Goal: Task Accomplishment & Management: Manage account settings

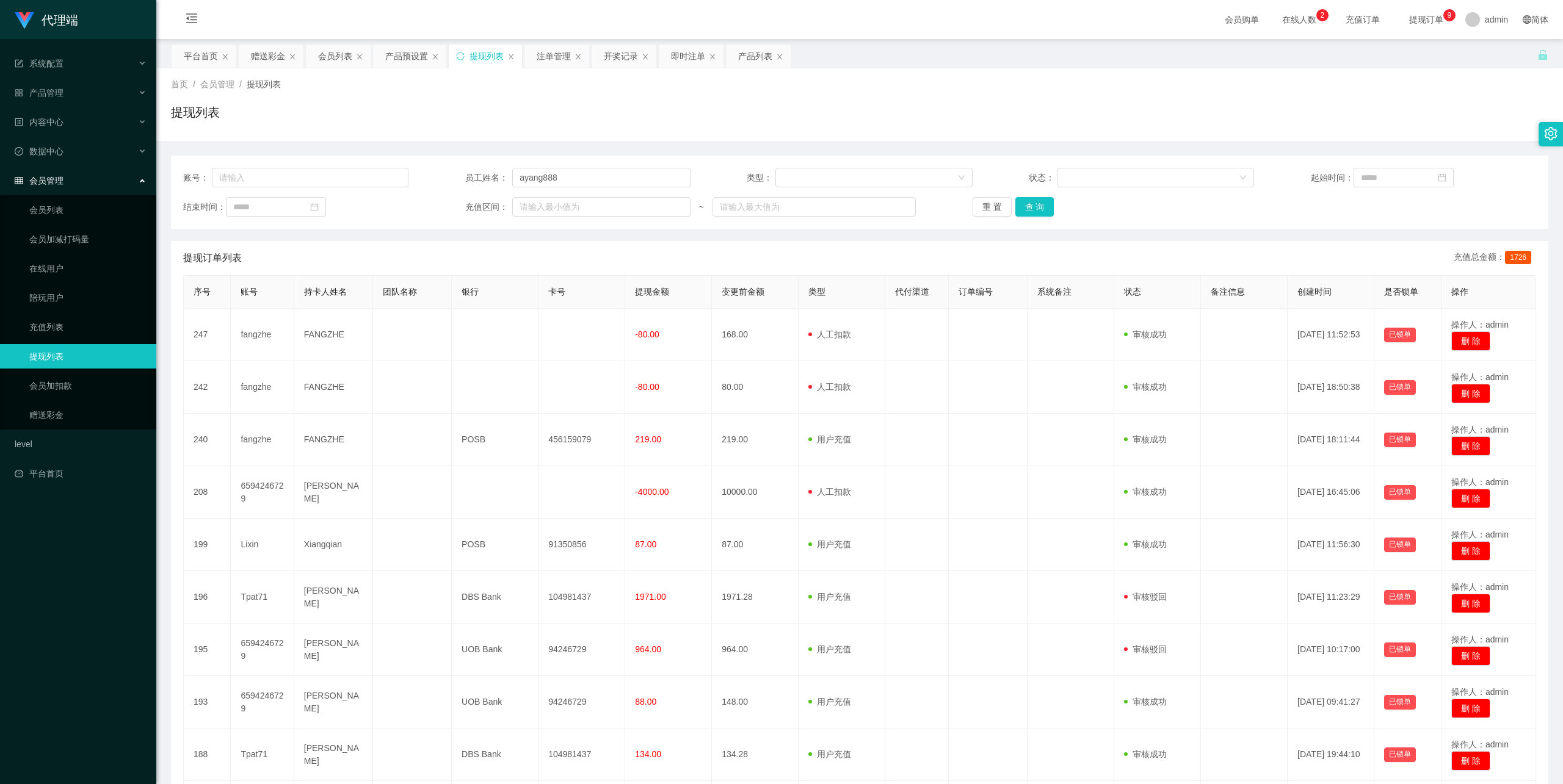
click at [1041, 213] on button "查 询" at bounding box center [1034, 207] width 39 height 19
click at [535, 173] on input "ayang888" at bounding box center [601, 177] width 178 height 19
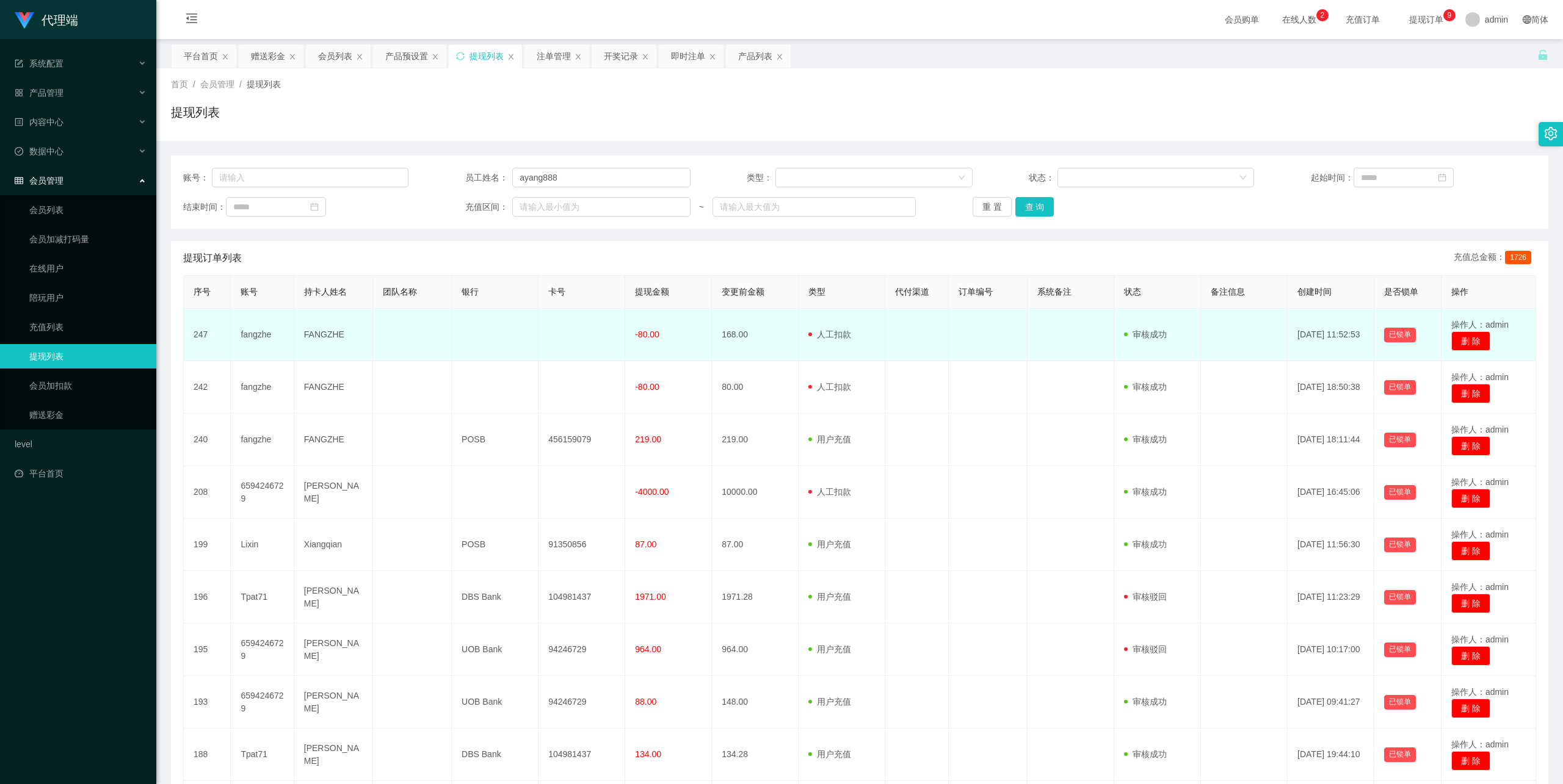
click at [315, 337] on td "FANGZHE" at bounding box center [333, 335] width 78 height 53
click at [263, 338] on td "fangzhe" at bounding box center [262, 335] width 63 height 53
copy td "fangzhe"
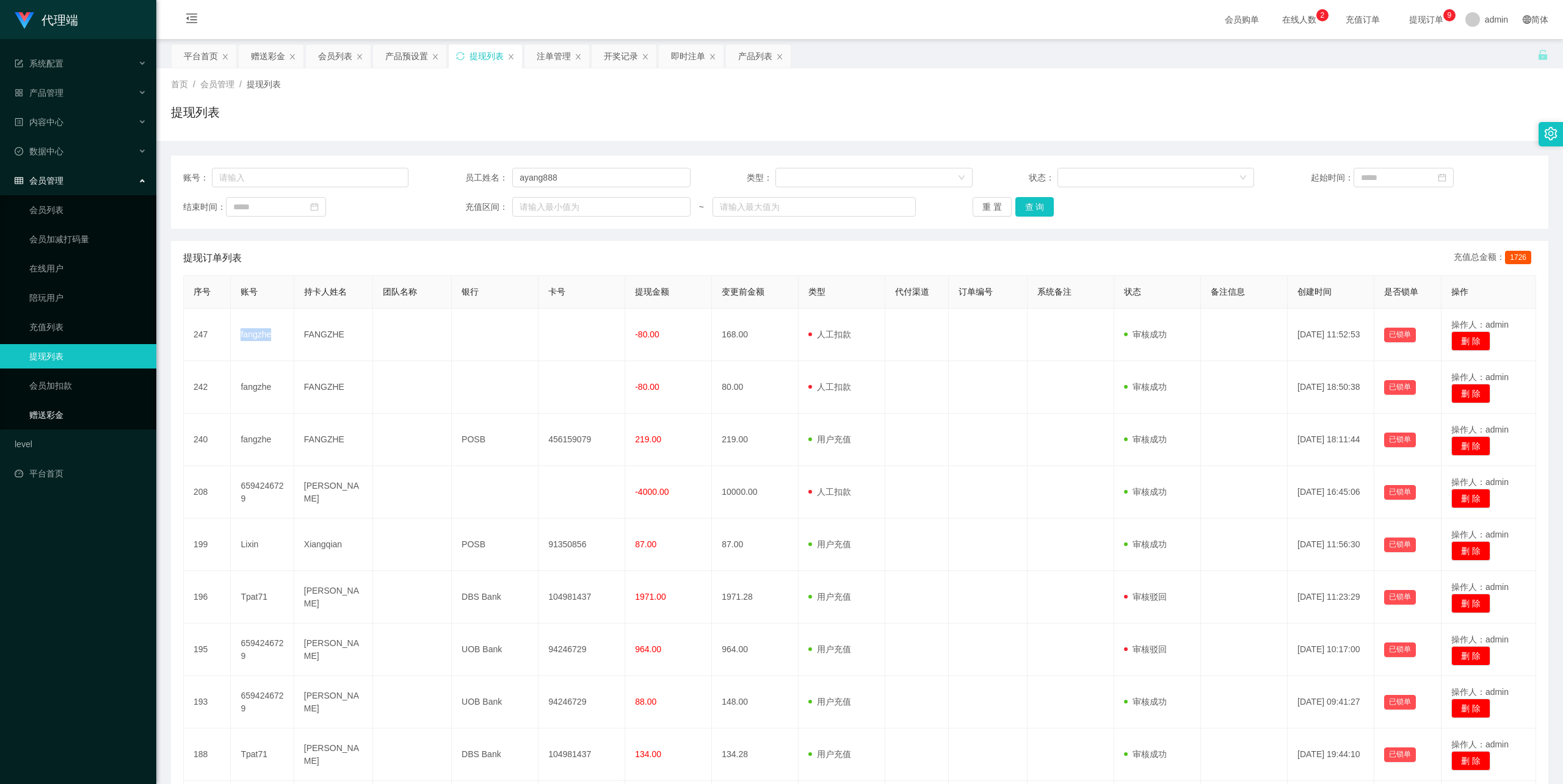
click at [54, 402] on link "赠送彩金" at bounding box center [88, 414] width 117 height 24
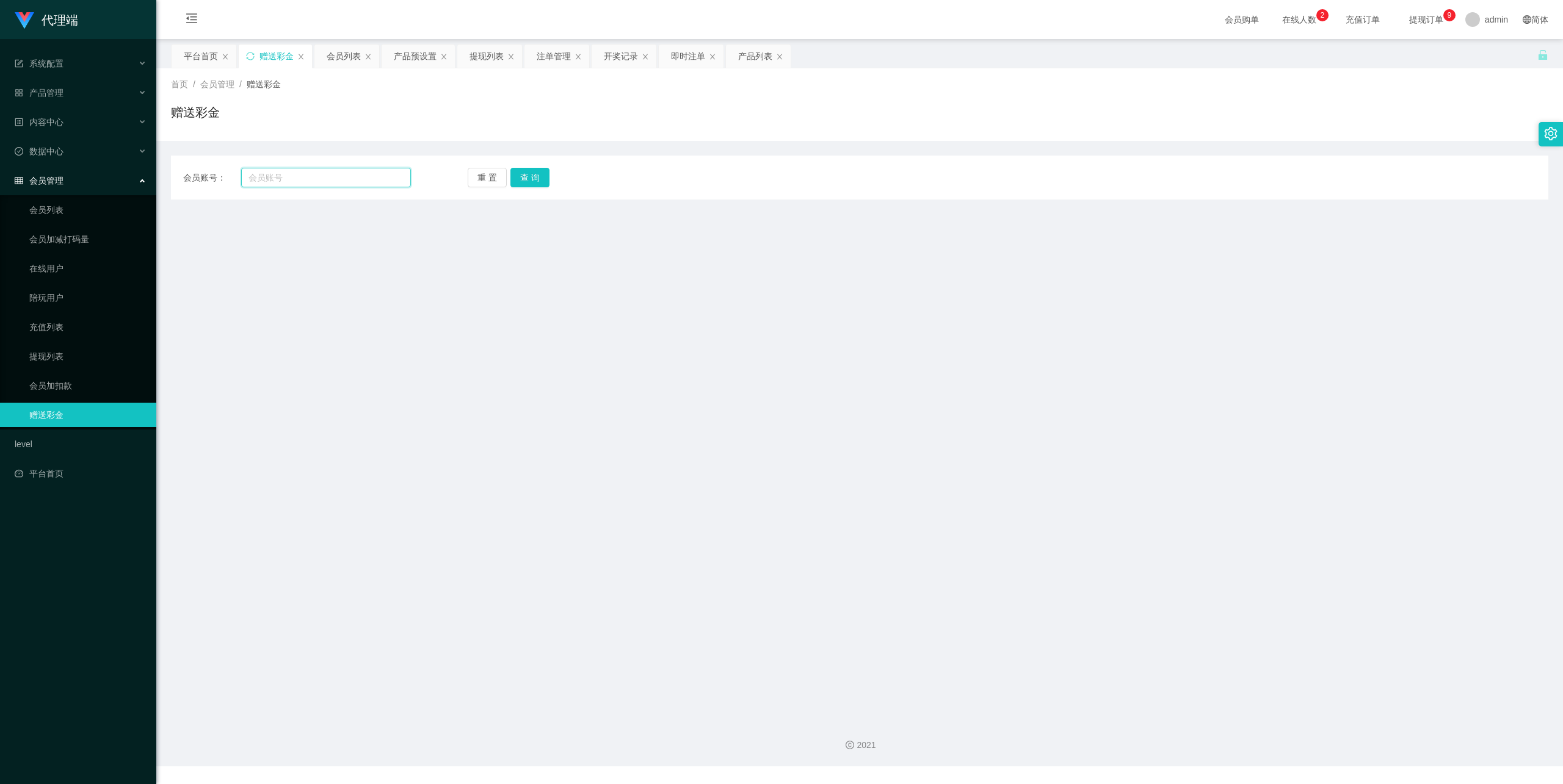
click at [295, 186] on input "text" at bounding box center [326, 177] width 169 height 19
paste input "fangzhe"
type input "fangzhe"
drag, startPoint x: 543, startPoint y: 171, endPoint x: 543, endPoint y: 179, distance: 8.0
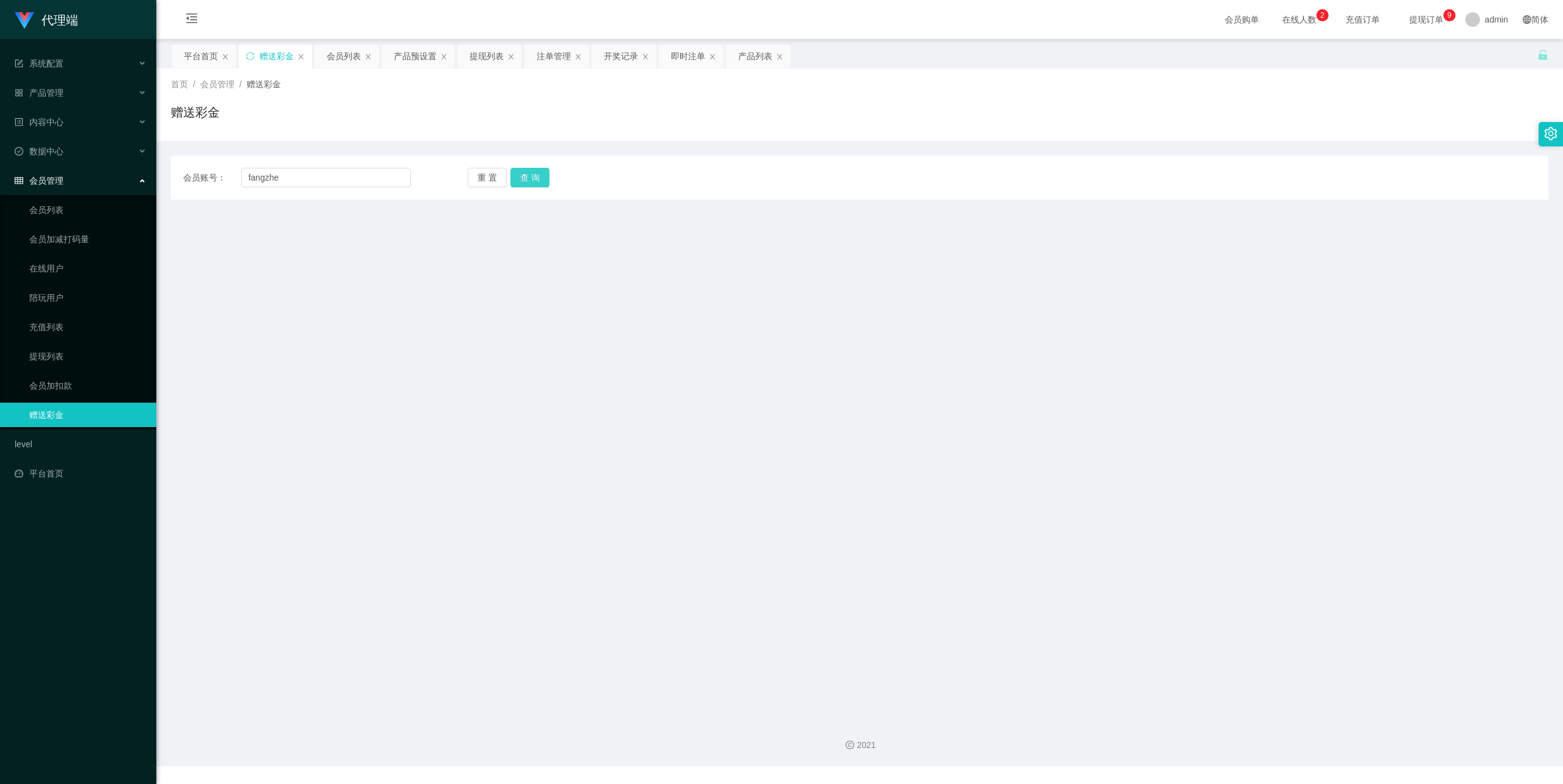
click at [543, 172] on button "查 询" at bounding box center [530, 177] width 39 height 19
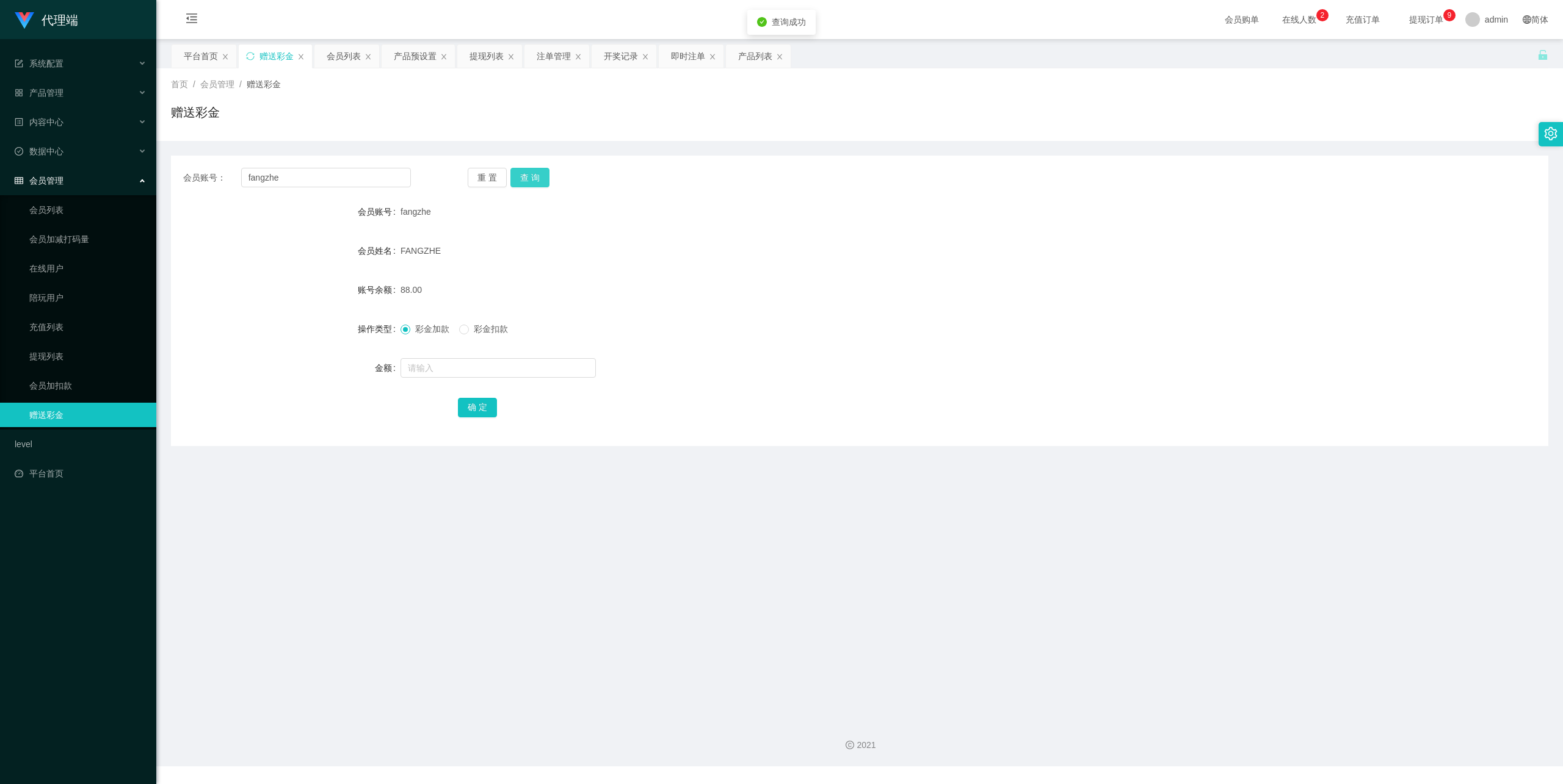
drag, startPoint x: 534, startPoint y: 182, endPoint x: 718, endPoint y: 166, distance: 184.7
click at [536, 182] on button "查 询" at bounding box center [530, 177] width 39 height 19
click at [84, 91] on div "产品管理" at bounding box center [78, 92] width 156 height 24
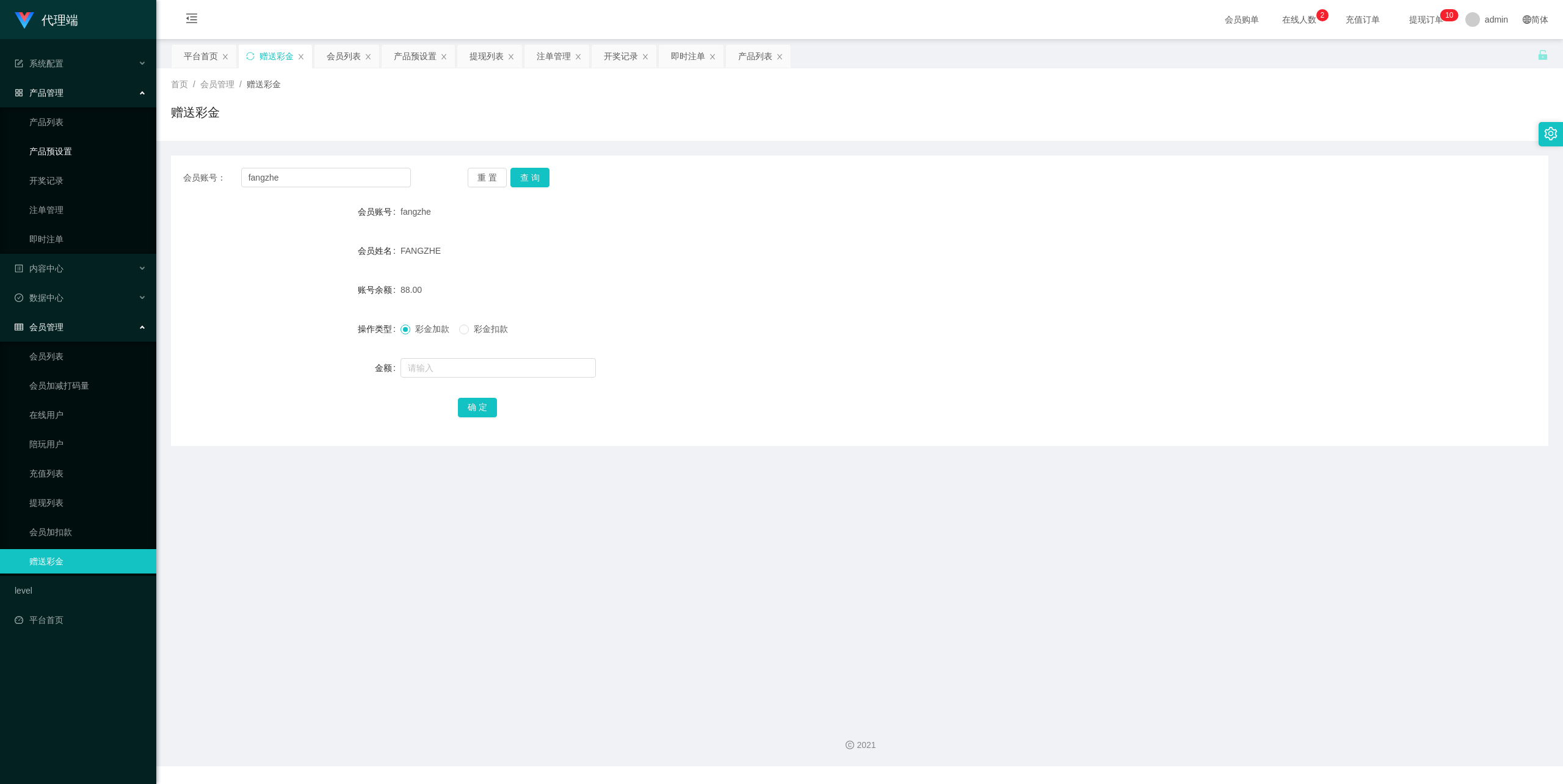
click at [75, 152] on link "产品预设置" at bounding box center [88, 151] width 117 height 24
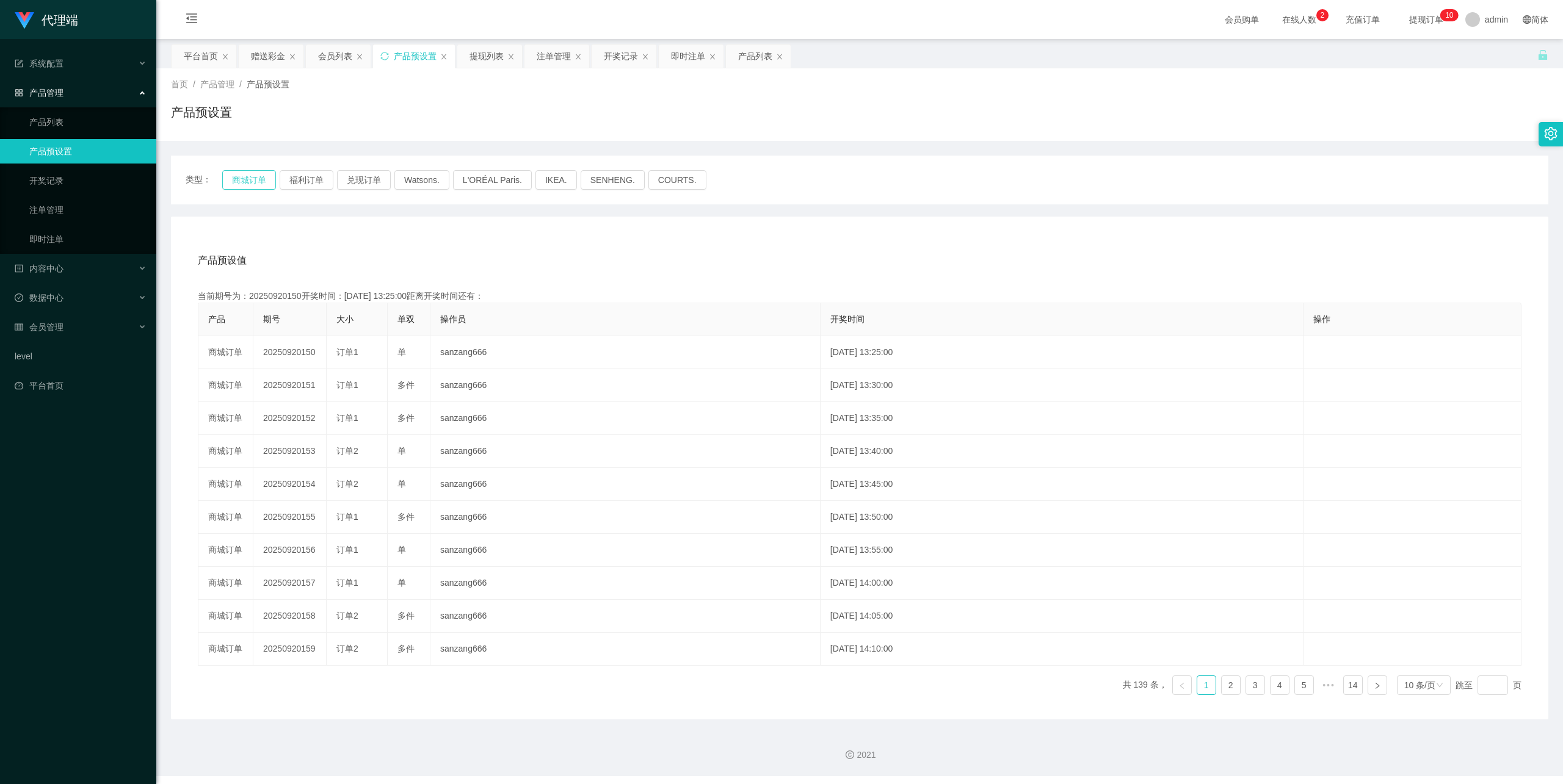
click at [255, 186] on button "商城订单" at bounding box center [249, 179] width 54 height 19
click at [78, 317] on div "会员管理" at bounding box center [78, 326] width 156 height 24
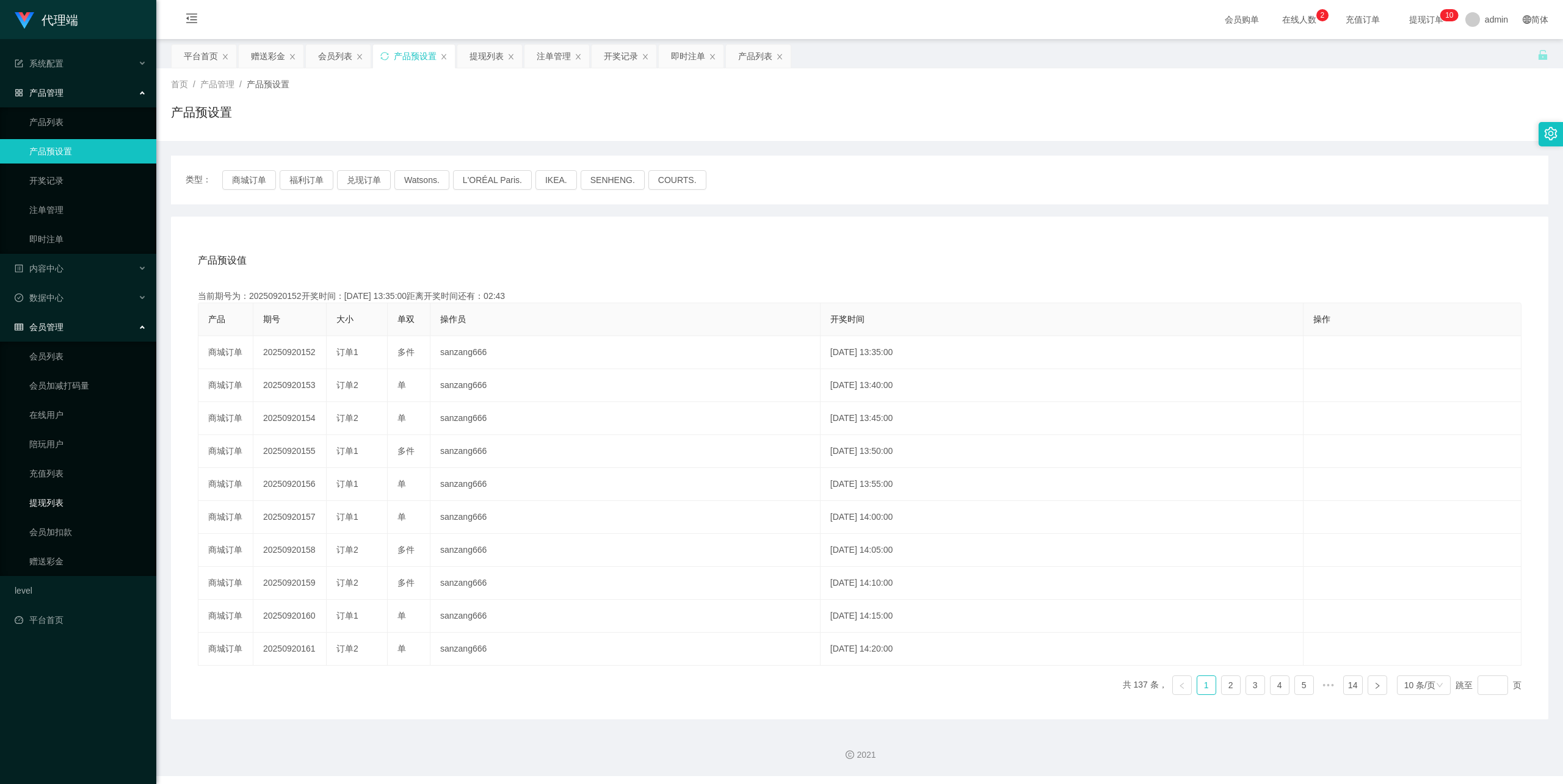
click at [72, 496] on link "提现列表" at bounding box center [88, 503] width 117 height 24
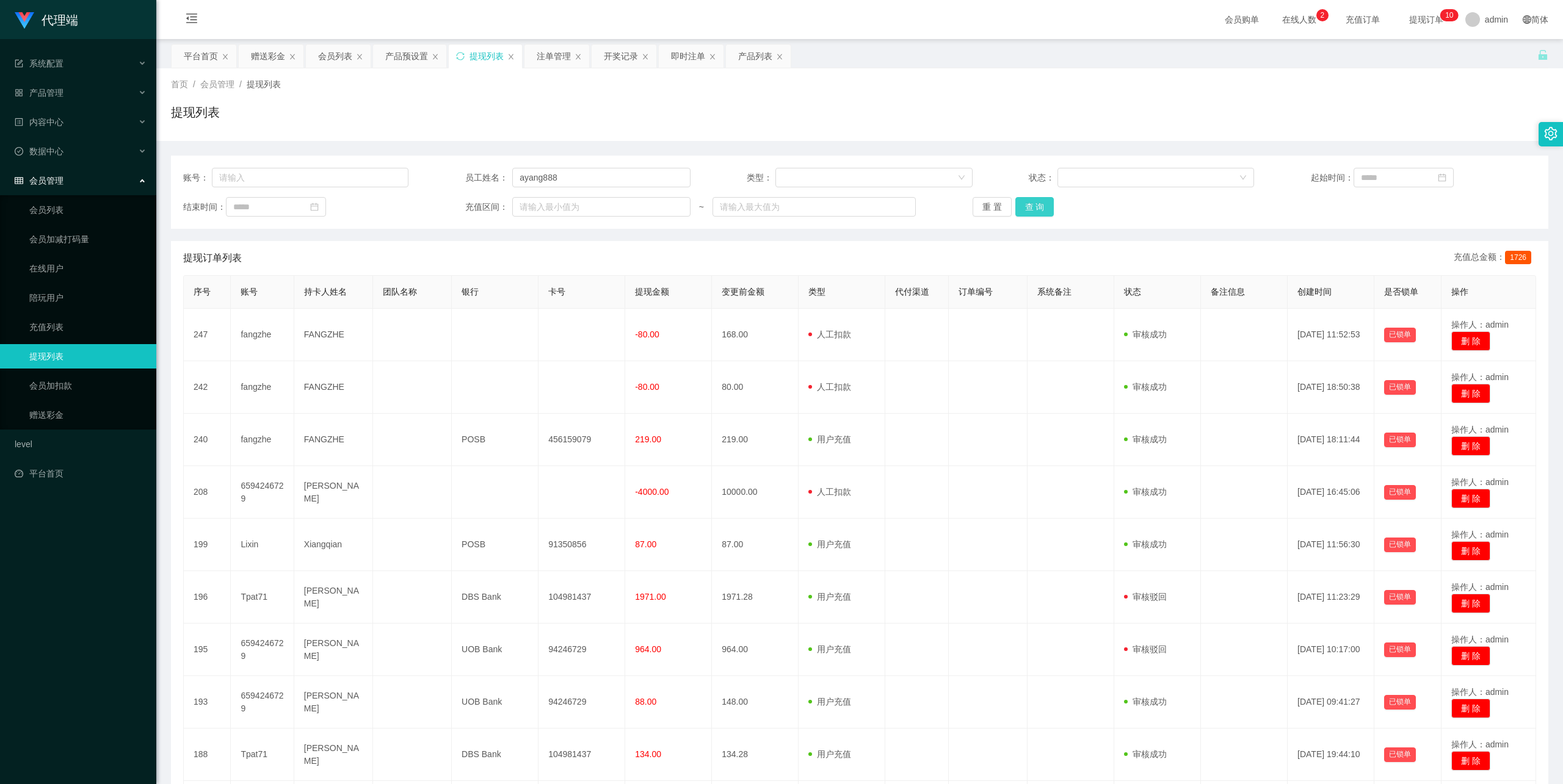
click at [1037, 204] on button "查 询" at bounding box center [1034, 207] width 39 height 19
click at [1043, 211] on button "查 询" at bounding box center [1034, 207] width 39 height 19
click at [562, 179] on input "ayang888" at bounding box center [601, 177] width 178 height 19
click at [357, 181] on input "text" at bounding box center [311, 177] width 197 height 19
paste input "[GEOGRAPHIC_DATA]"
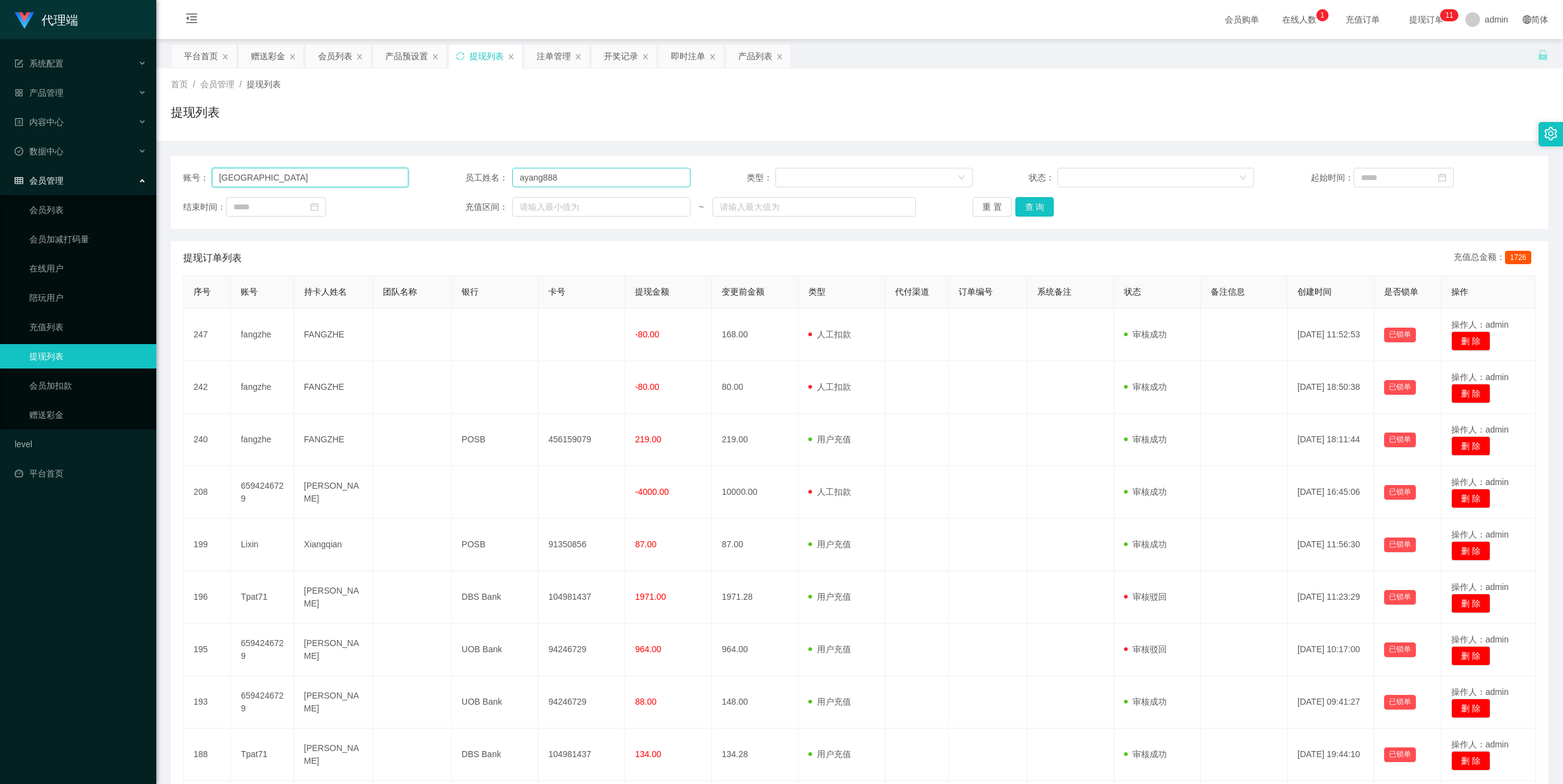
type input "[GEOGRAPHIC_DATA]"
drag, startPoint x: 596, startPoint y: 181, endPoint x: 418, endPoint y: 167, distance: 178.5
click at [375, 168] on div "账号： qingqing 员工姓名： ayang888 类型： 状态： 起始时间：" at bounding box center [860, 177] width 1353 height 19
click at [1041, 209] on button "查 询" at bounding box center [1034, 207] width 39 height 19
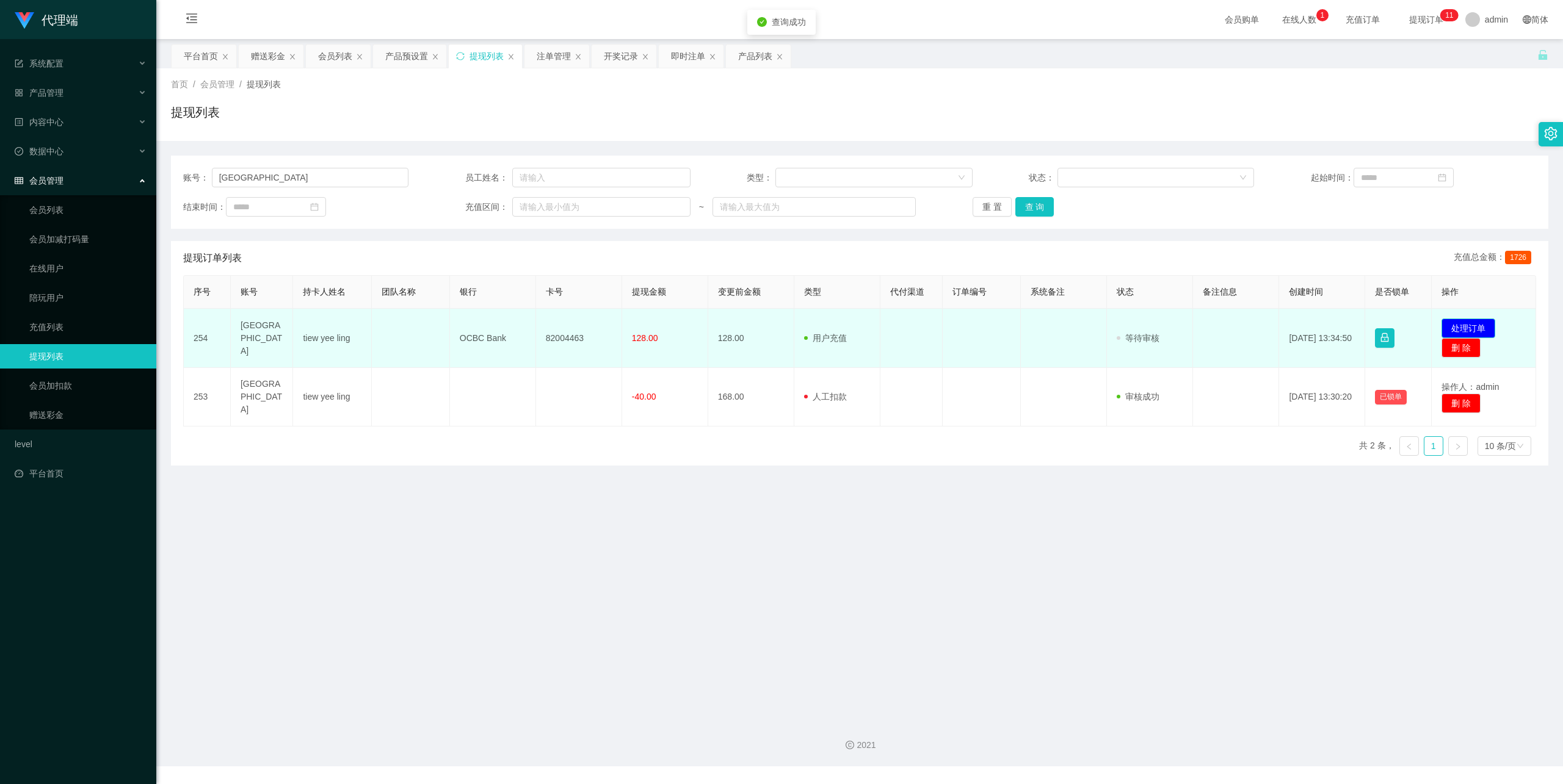
click at [1446, 326] on button "处理订单" at bounding box center [1468, 328] width 54 height 19
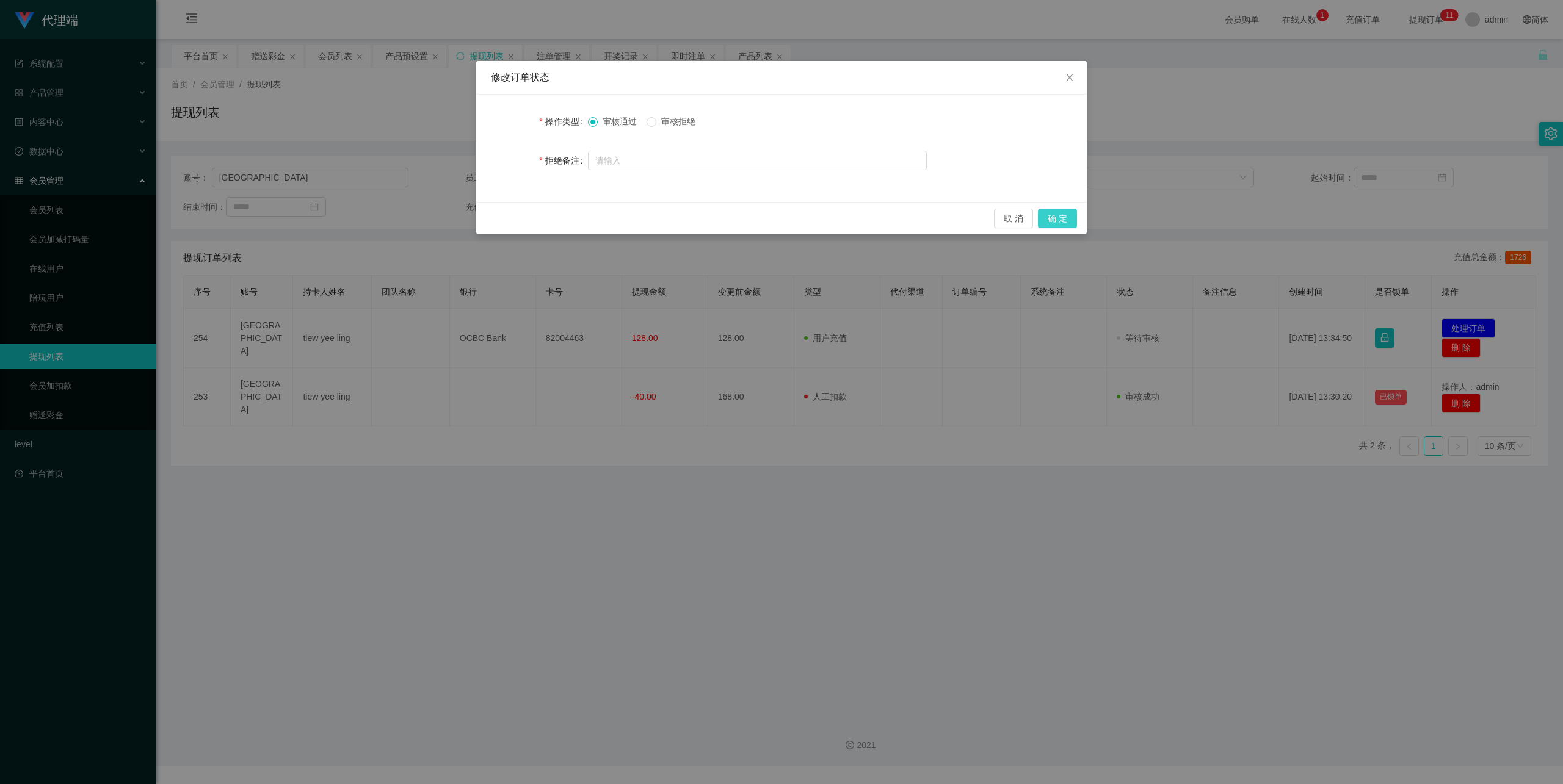
click at [1063, 226] on button "确 定" at bounding box center [1057, 218] width 39 height 19
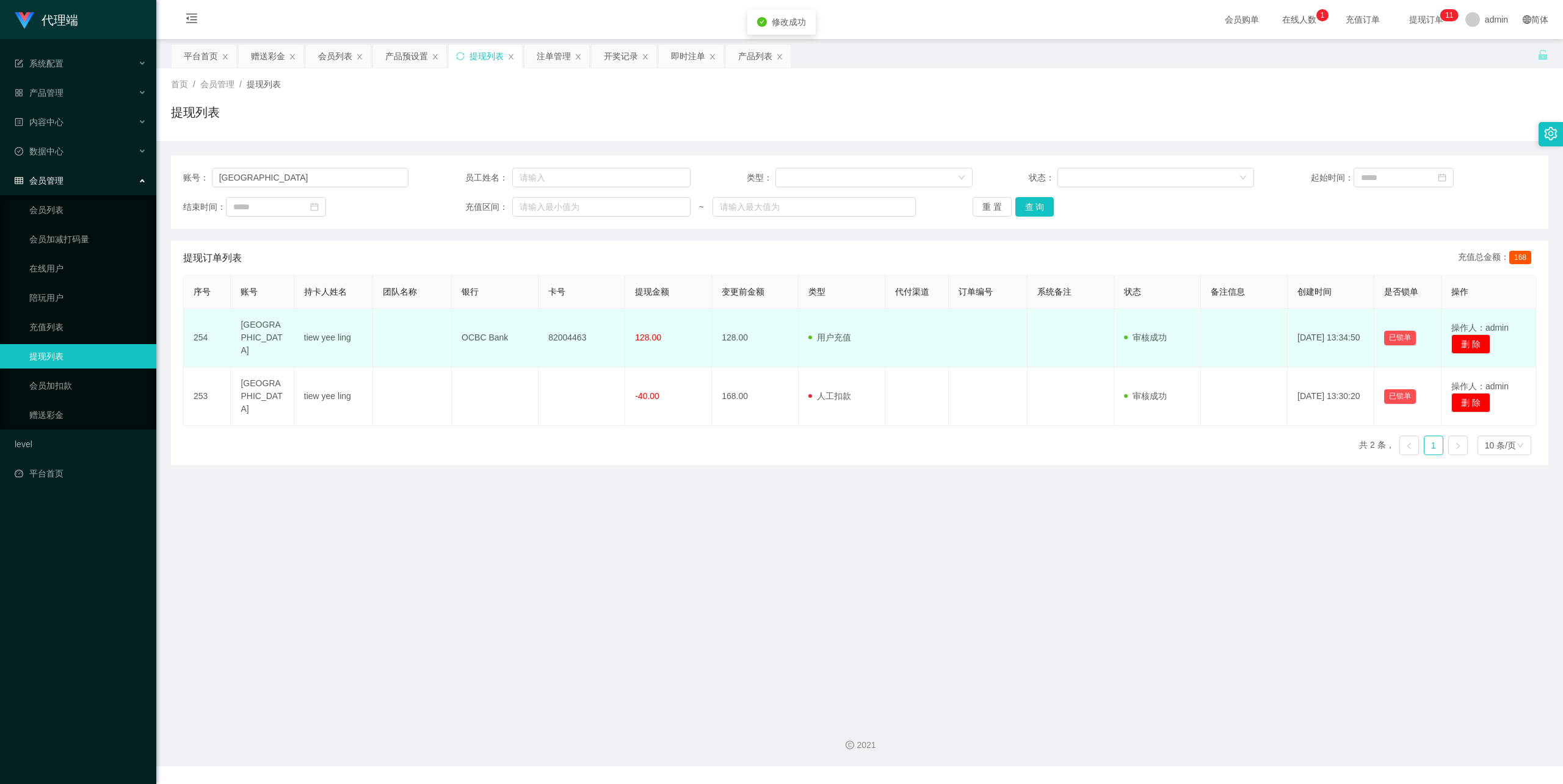
click at [568, 337] on td "82004463" at bounding box center [582, 337] width 87 height 58
copy td "82004463"
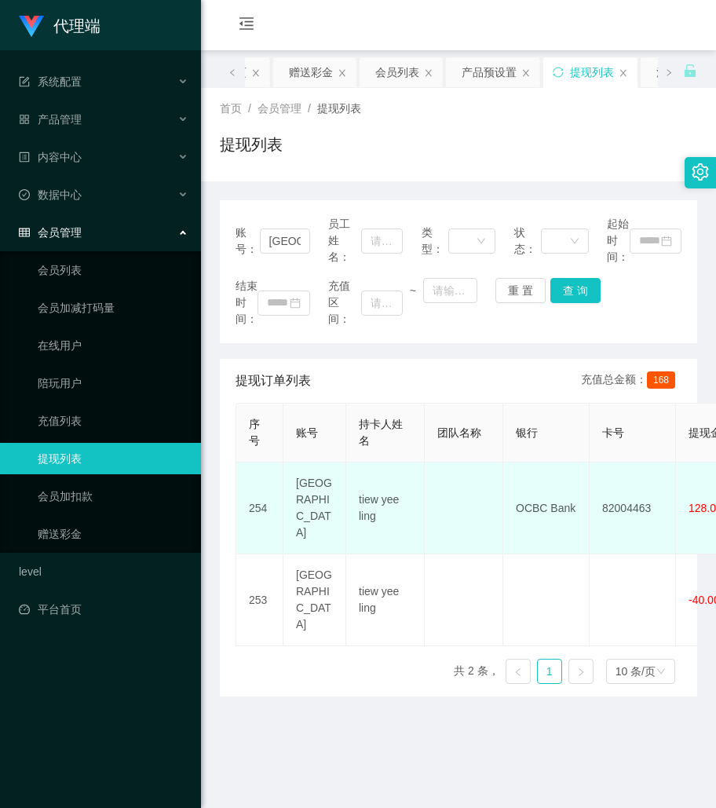
click at [540, 495] on td "OCBC Bank" at bounding box center [547, 509] width 86 height 92
click at [548, 500] on td "OCBC Bank" at bounding box center [547, 509] width 86 height 92
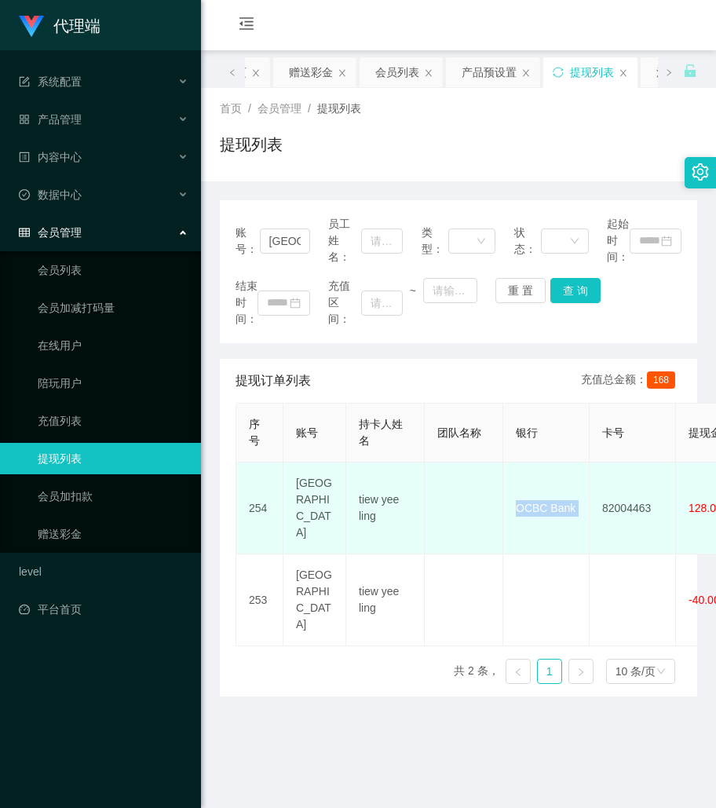
click at [394, 485] on td "tiew yee ling" at bounding box center [385, 509] width 79 height 92
click at [394, 484] on td "tiew yee ling" at bounding box center [385, 509] width 79 height 92
copy td "tiew yee ling"
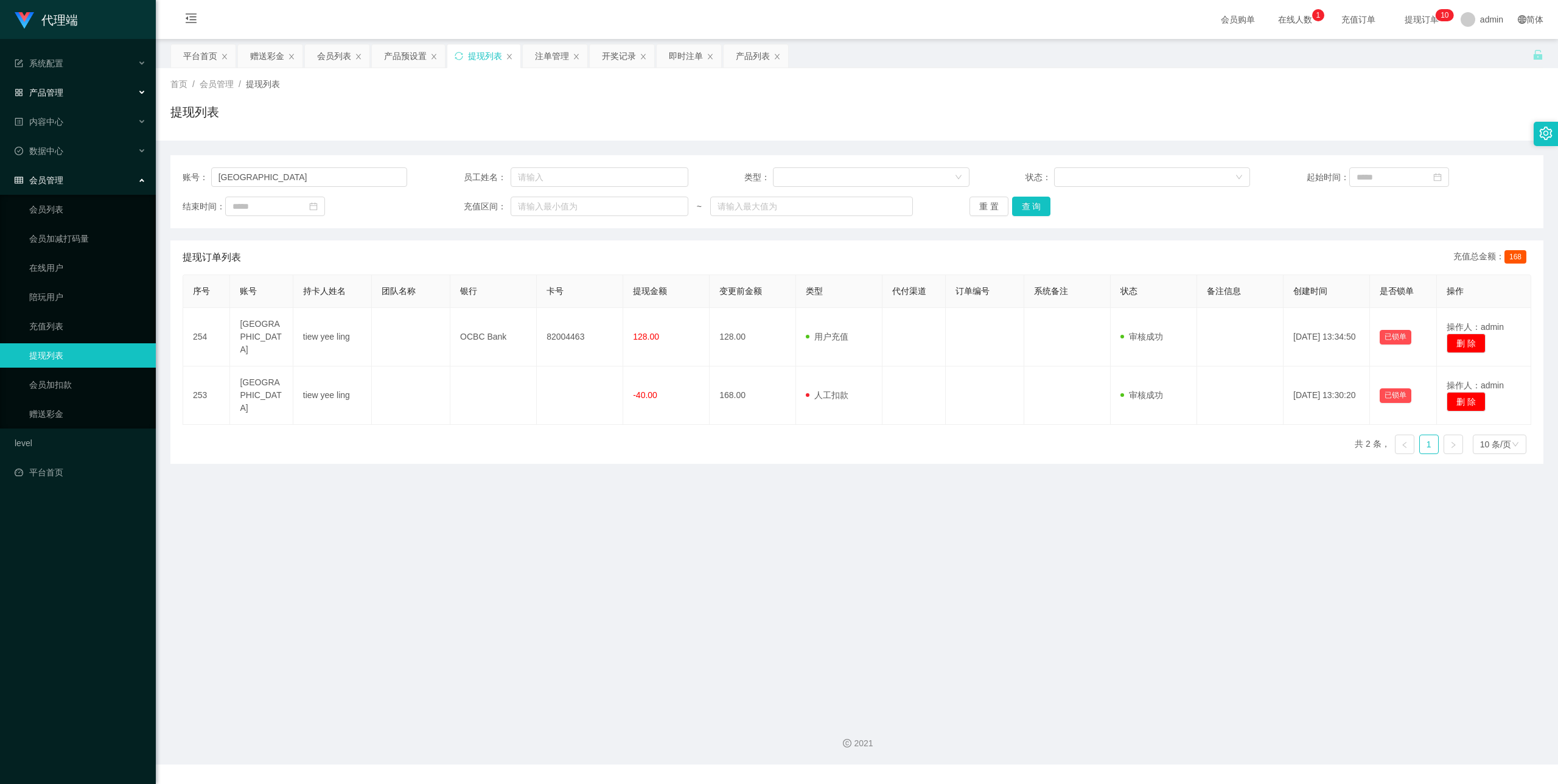
click at [84, 96] on div "产品管理" at bounding box center [77, 92] width 156 height 24
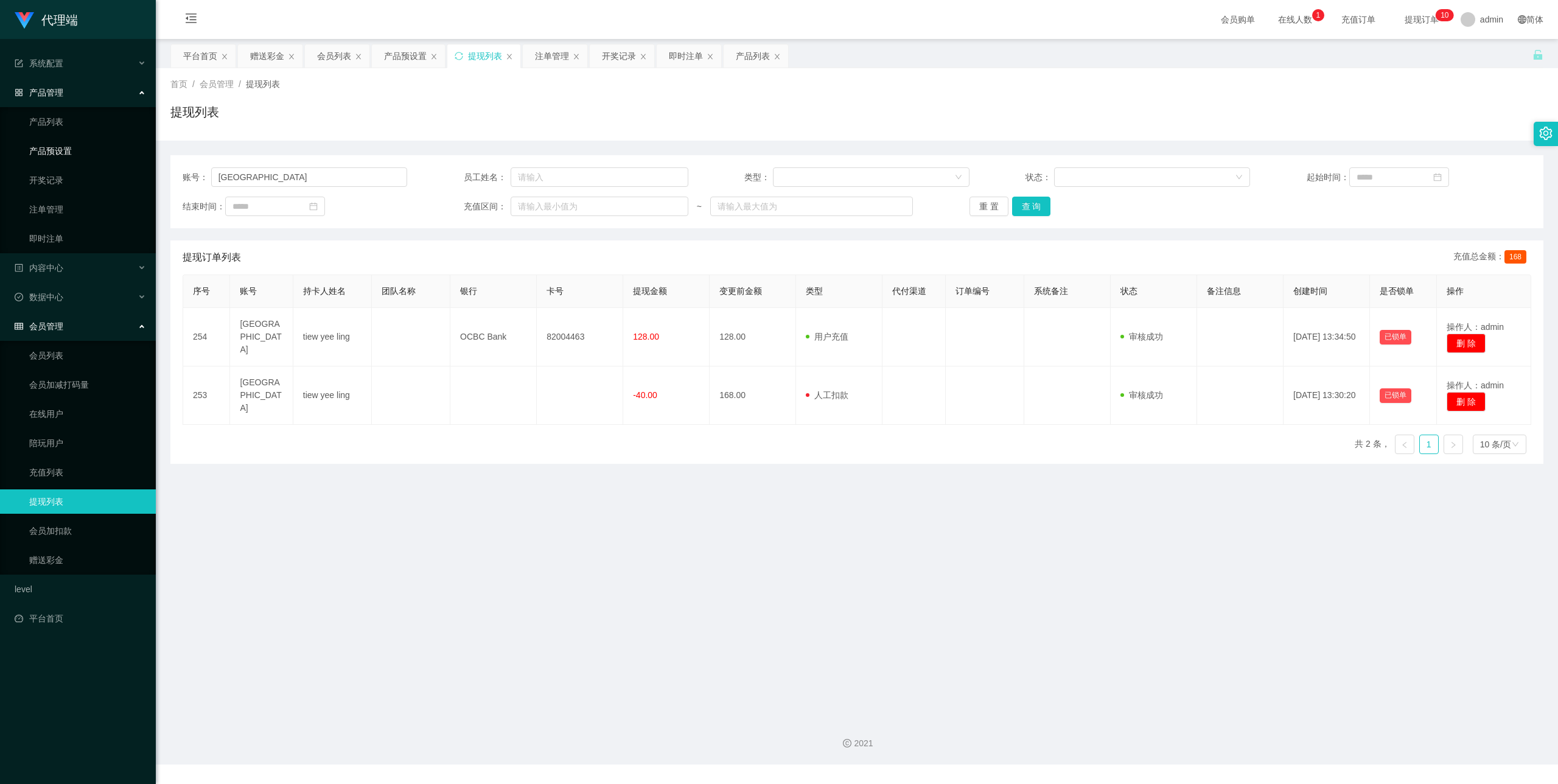
click at [76, 149] on link "产品预设置" at bounding box center [88, 150] width 117 height 24
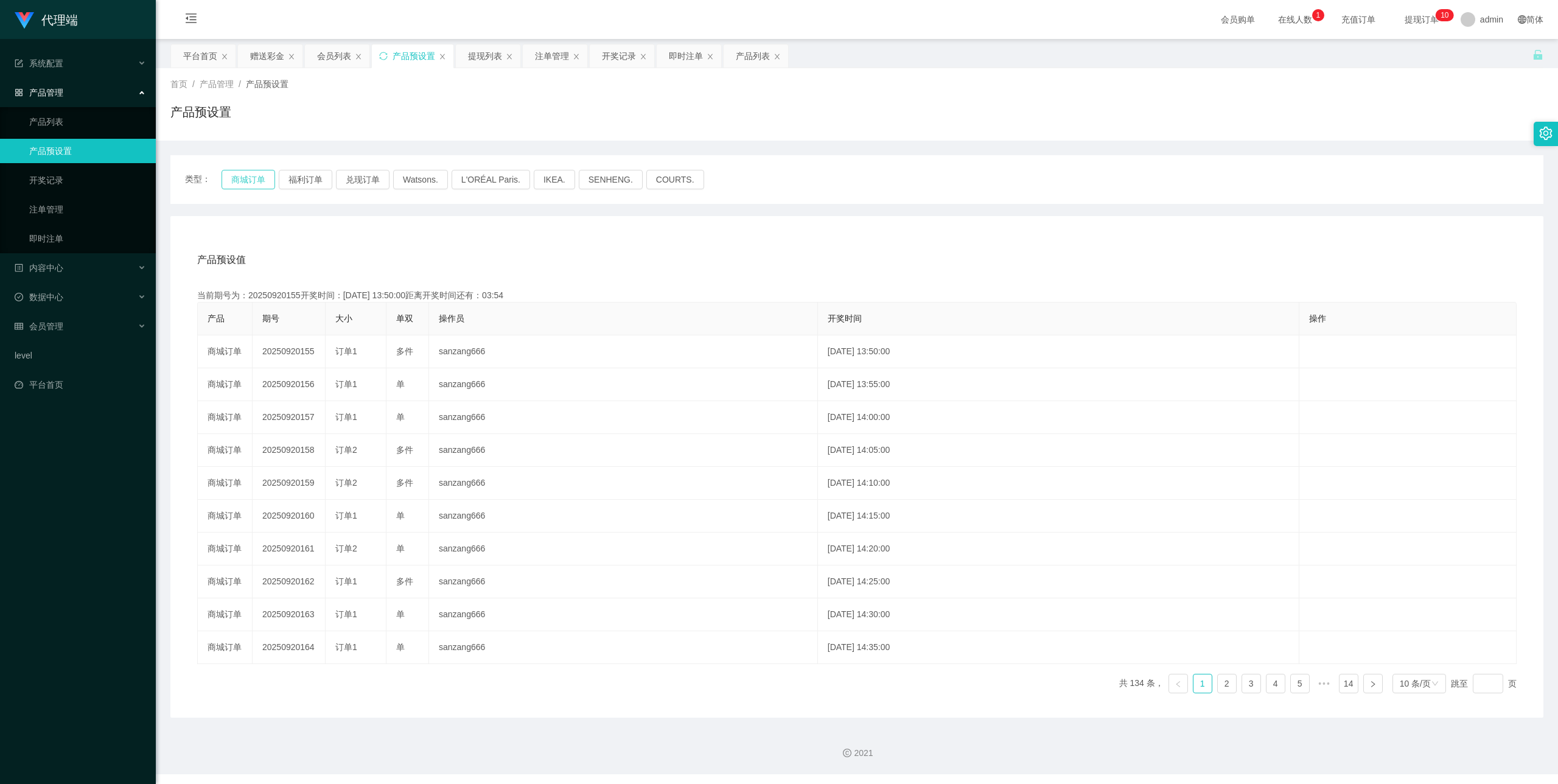
click at [245, 177] on button "商城订单" at bounding box center [248, 179] width 53 height 19
type button "k3wph"
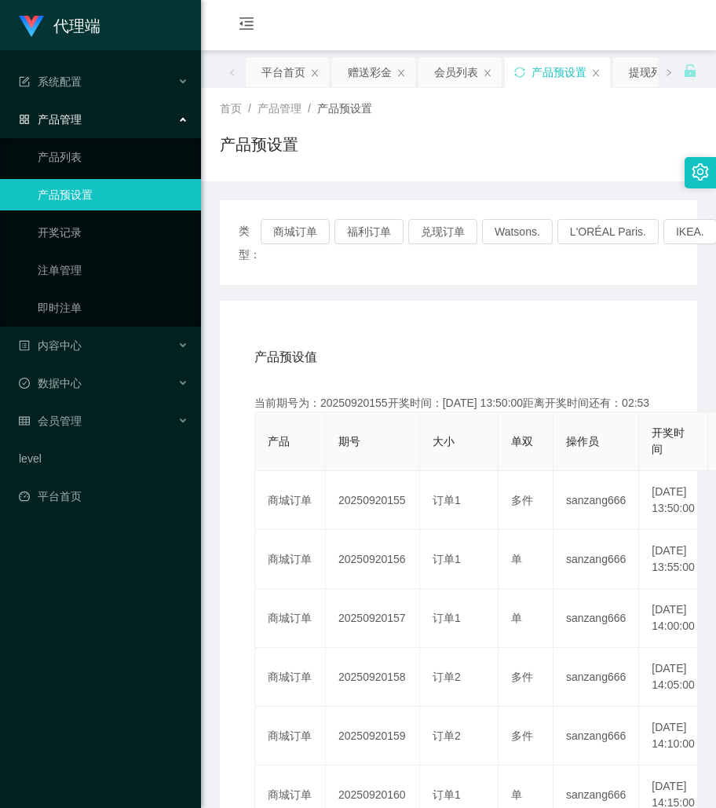
drag, startPoint x: 550, startPoint y: 336, endPoint x: 506, endPoint y: 318, distance: 47.6
click at [550, 336] on div "产品预设值 添加期号" at bounding box center [459, 357] width 408 height 44
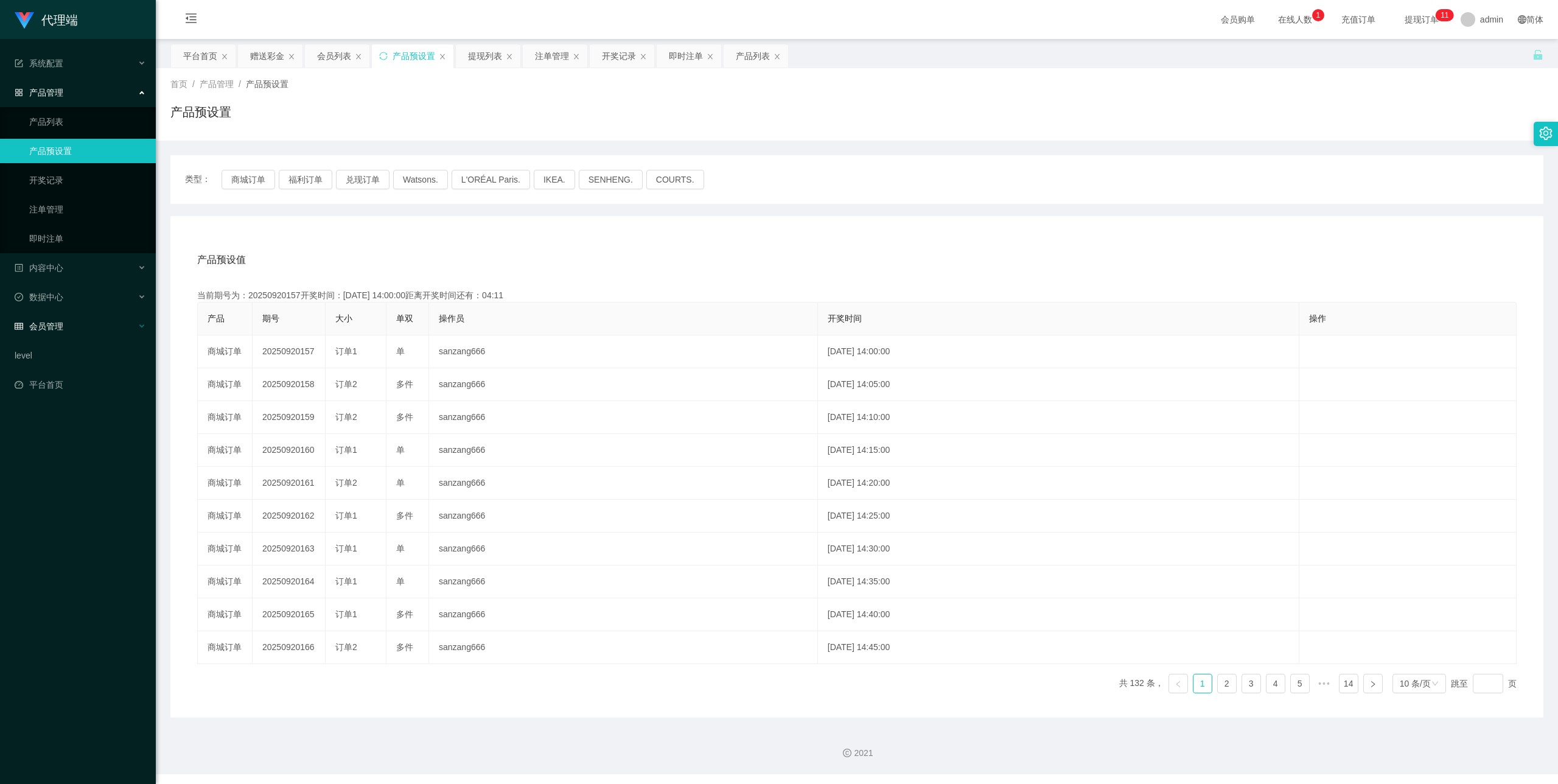
drag, startPoint x: 64, startPoint y: 305, endPoint x: 62, endPoint y: 315, distance: 10.2
click at [64, 312] on ul "系统配置 产品管理 产品列表 产品预设置 开奖记录 注单管理 即时注单 内容中心 数据中心 会员管理 会员列表 会员加减打码量 在线用户 陪玩用户 充值列表 …" at bounding box center [77, 224] width 156 height 370
click at [62, 322] on span "会员管理" at bounding box center [39, 326] width 49 height 10
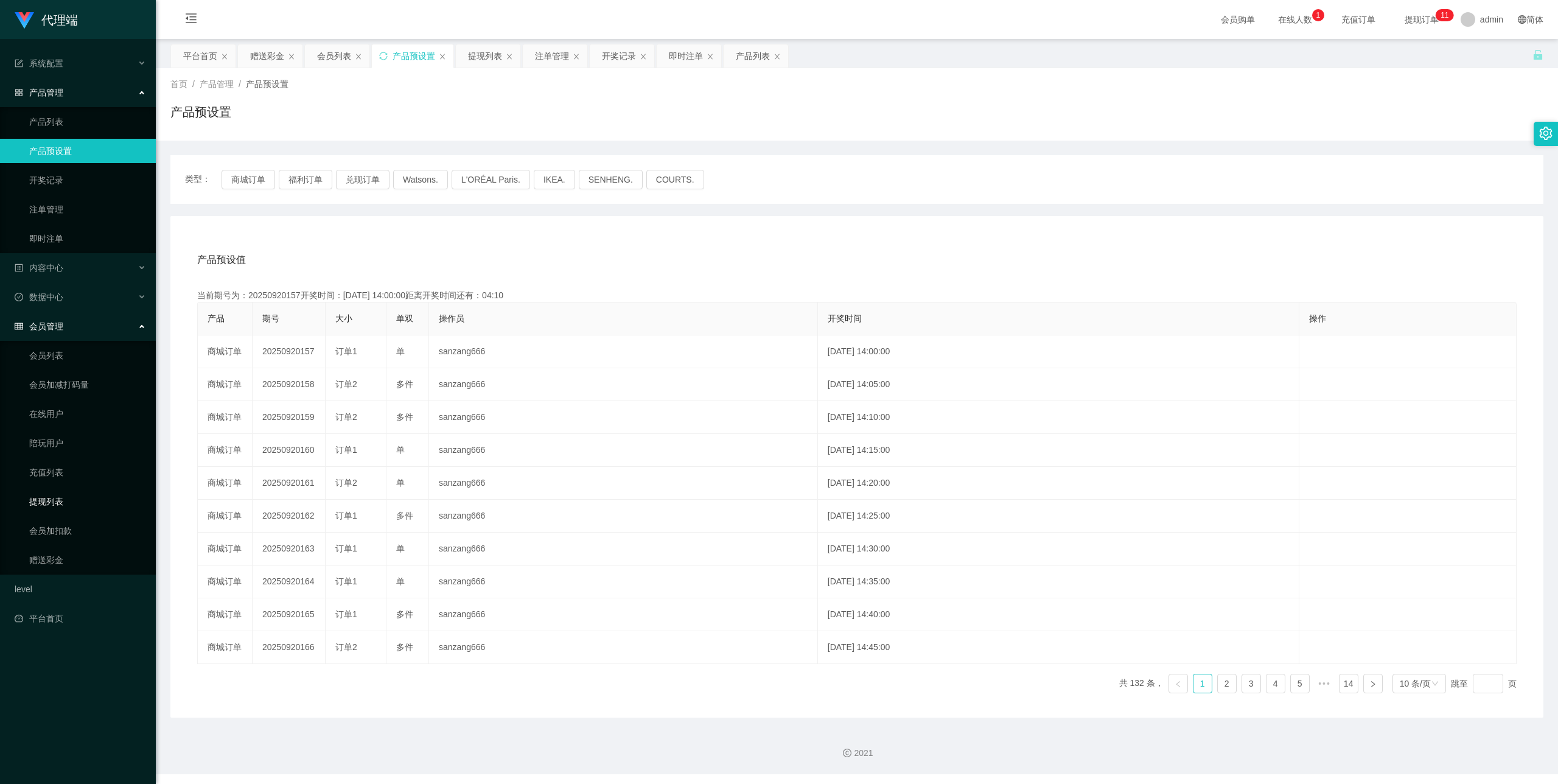
click at [64, 492] on link "提现列表" at bounding box center [88, 501] width 117 height 24
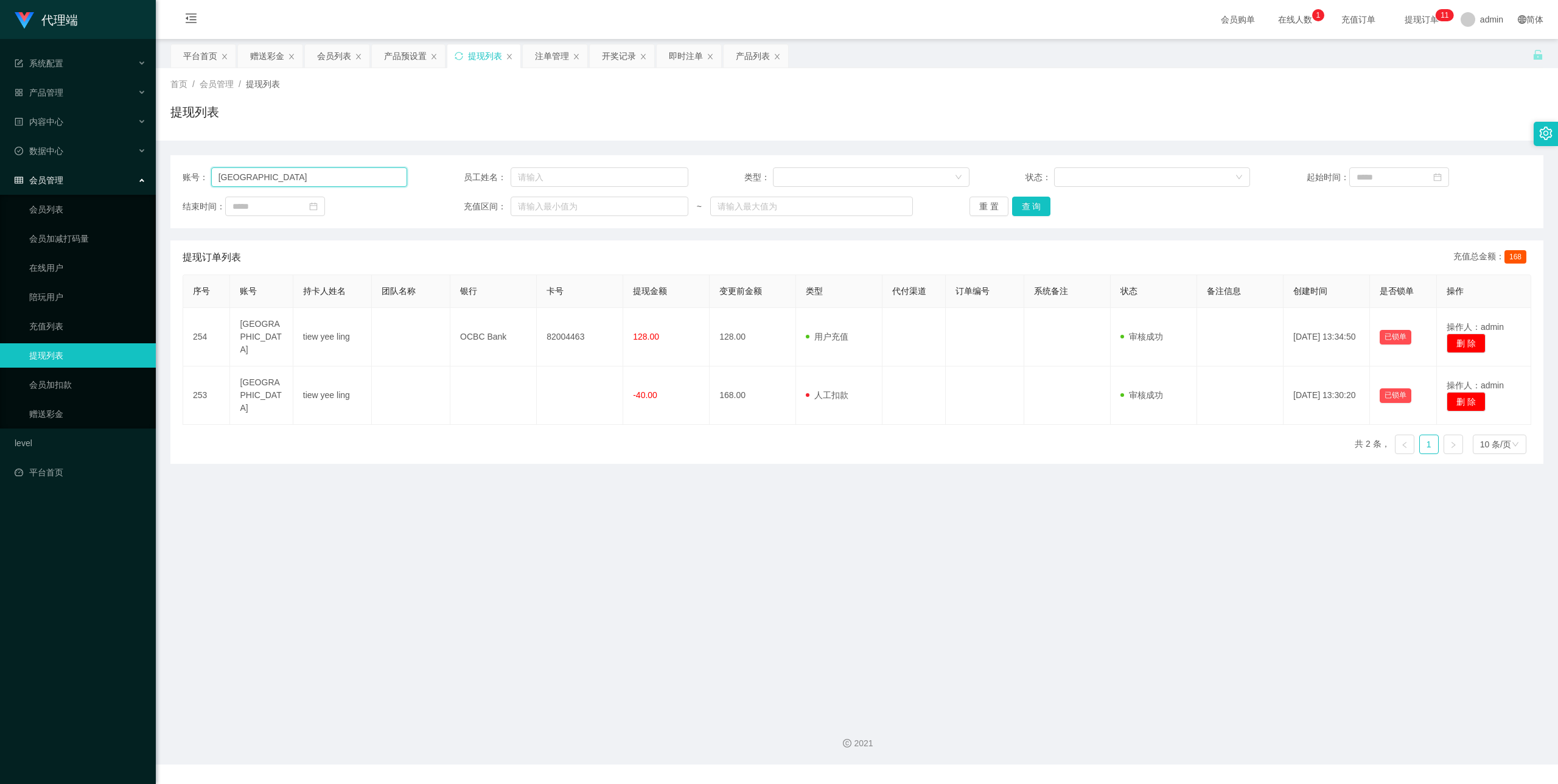
click at [302, 169] on input "[GEOGRAPHIC_DATA]" at bounding box center [310, 177] width 197 height 19
paste input "ZhongQin"
type input "ZhongQin"
click at [1033, 203] on button "查 询" at bounding box center [1031, 206] width 39 height 19
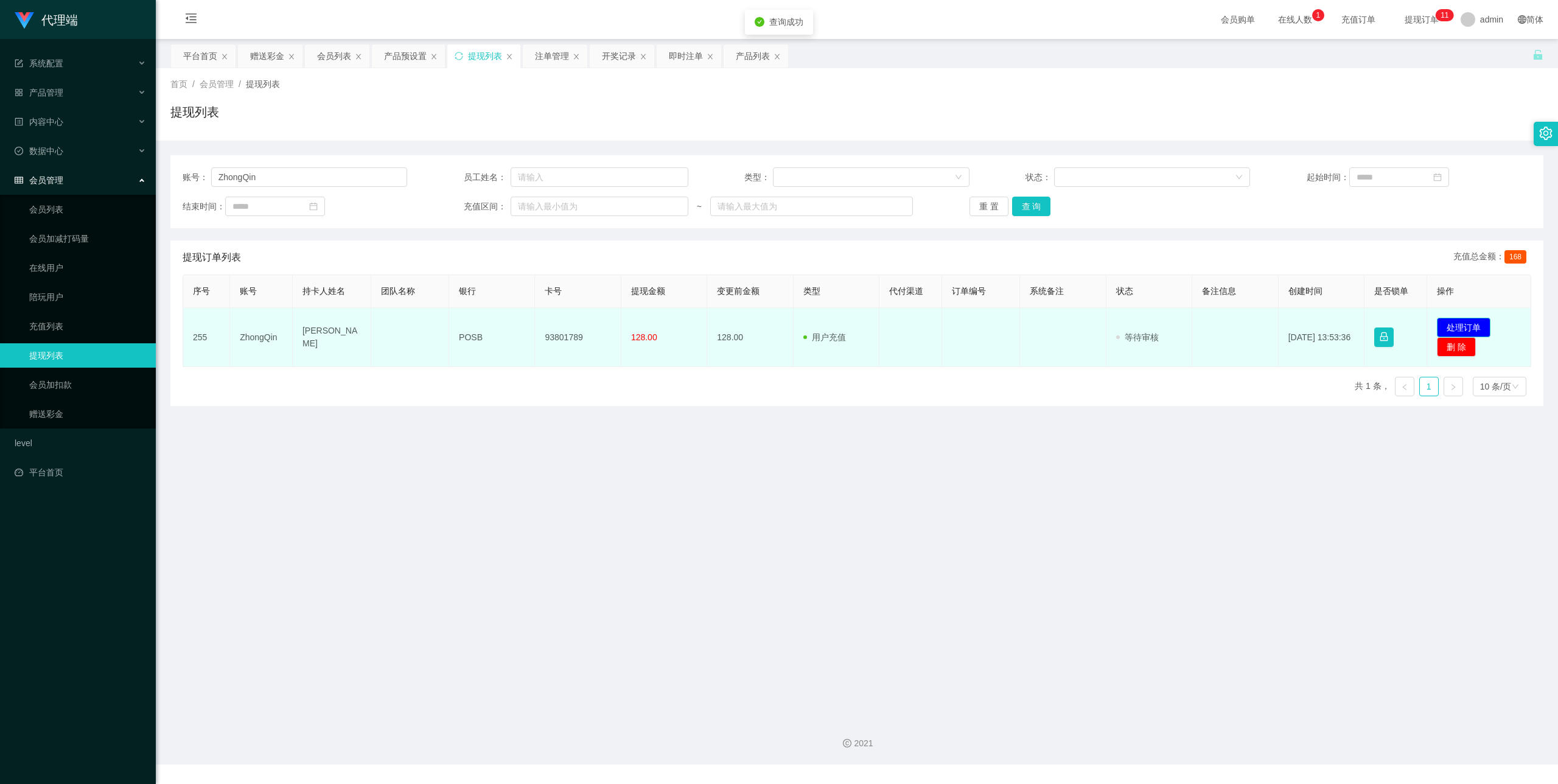
click at [1450, 324] on button "处理订单" at bounding box center [1463, 327] width 53 height 19
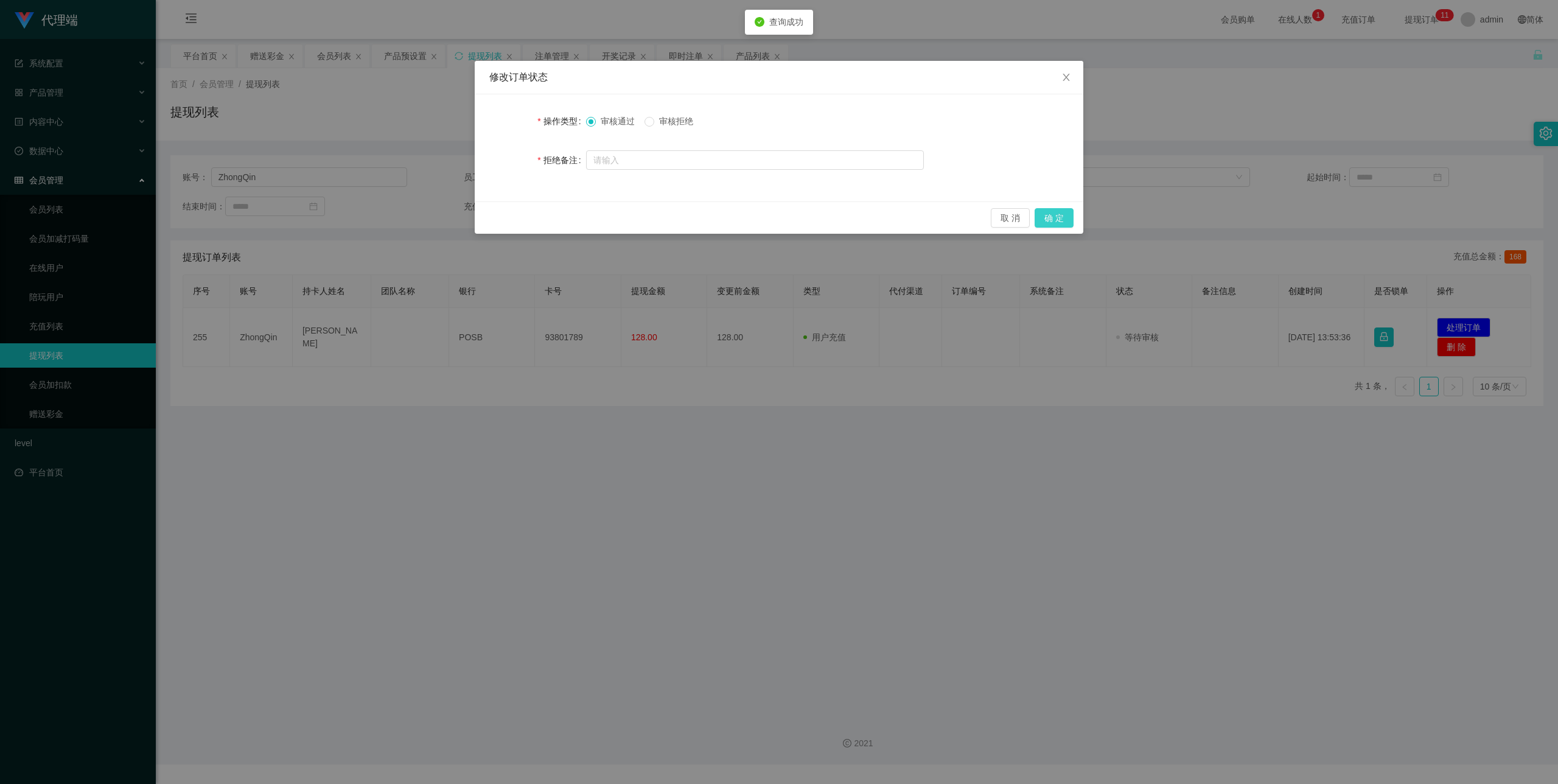
click at [1055, 215] on button "确 定" at bounding box center [1054, 218] width 39 height 19
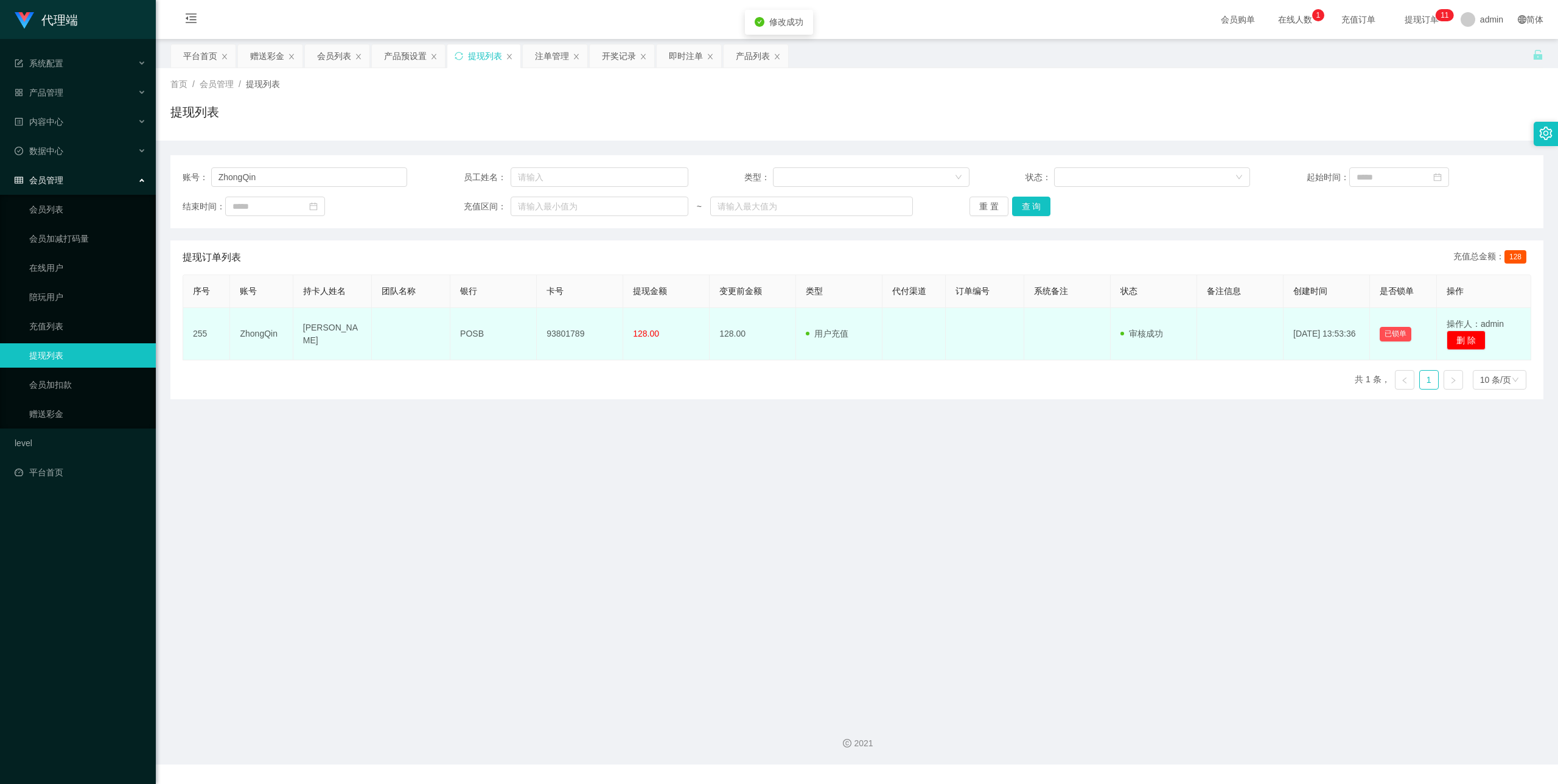
click at [546, 325] on td "93801789" at bounding box center [580, 334] width 87 height 53
click at [561, 328] on td "93801789" at bounding box center [580, 334] width 87 height 53
copy td "93801789"
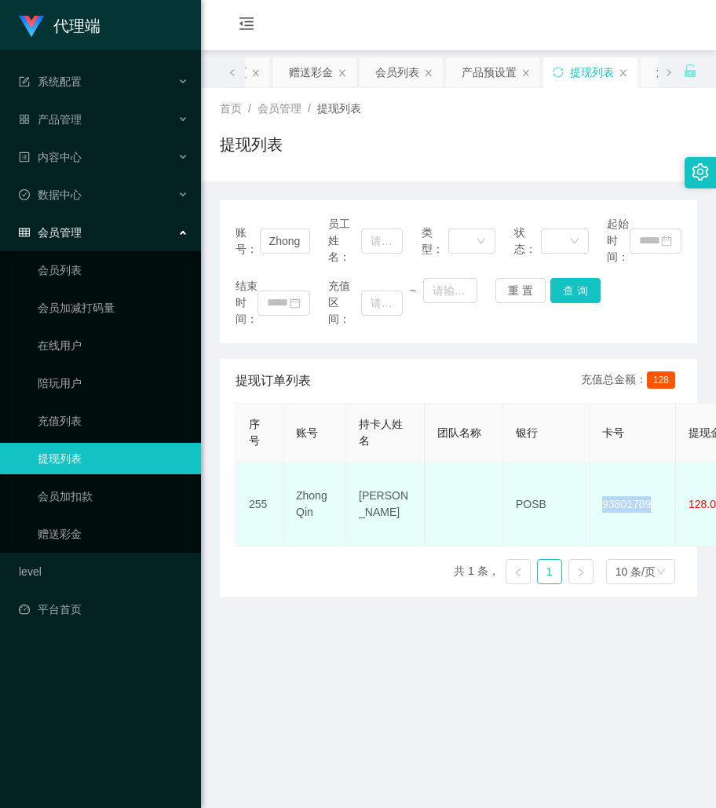
click at [532, 507] on td "POSB" at bounding box center [547, 505] width 86 height 84
copy td "POSB"
click at [393, 507] on td "[PERSON_NAME]" at bounding box center [385, 505] width 79 height 84
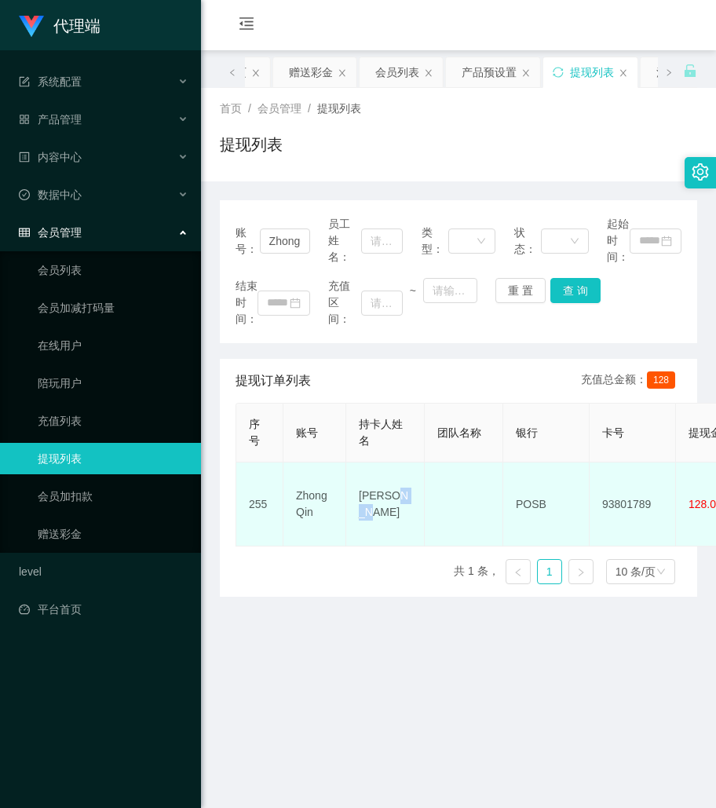
copy td "Qin"
click at [393, 507] on td "[PERSON_NAME]" at bounding box center [385, 505] width 79 height 84
copy td "[PERSON_NAME]"
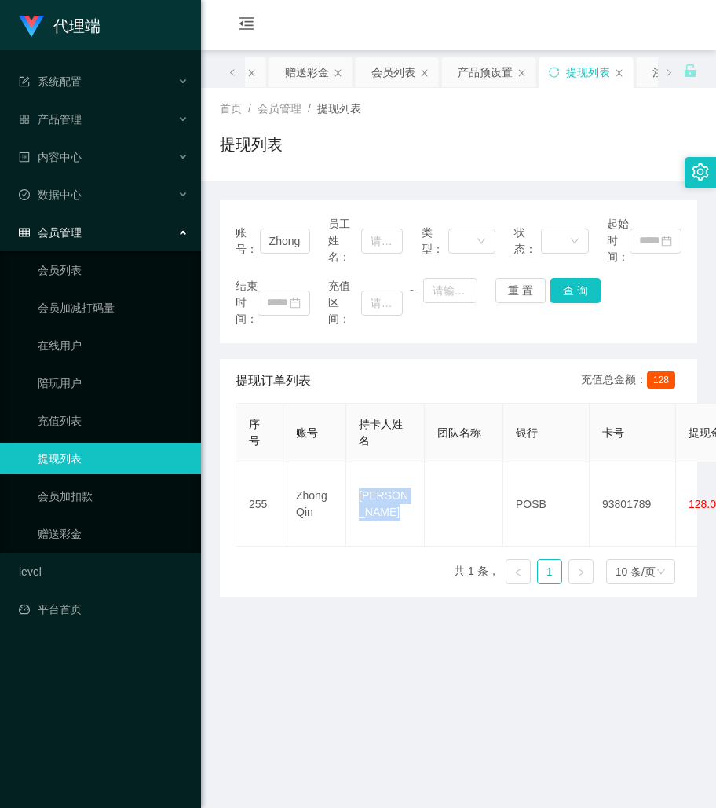
drag, startPoint x: 540, startPoint y: 698, endPoint x: 536, endPoint y: 688, distance: 10.5
click at [540, 698] on main "关闭左侧 关闭右侧 关闭其它 刷新页面 平台首页 赠送彩金 会员列表 产品预设置 提现列表 注单管理 开奖记录 即时注单 产品列表 首页 / 会员管理 / 提…" at bounding box center [458, 481] width 515 height 863
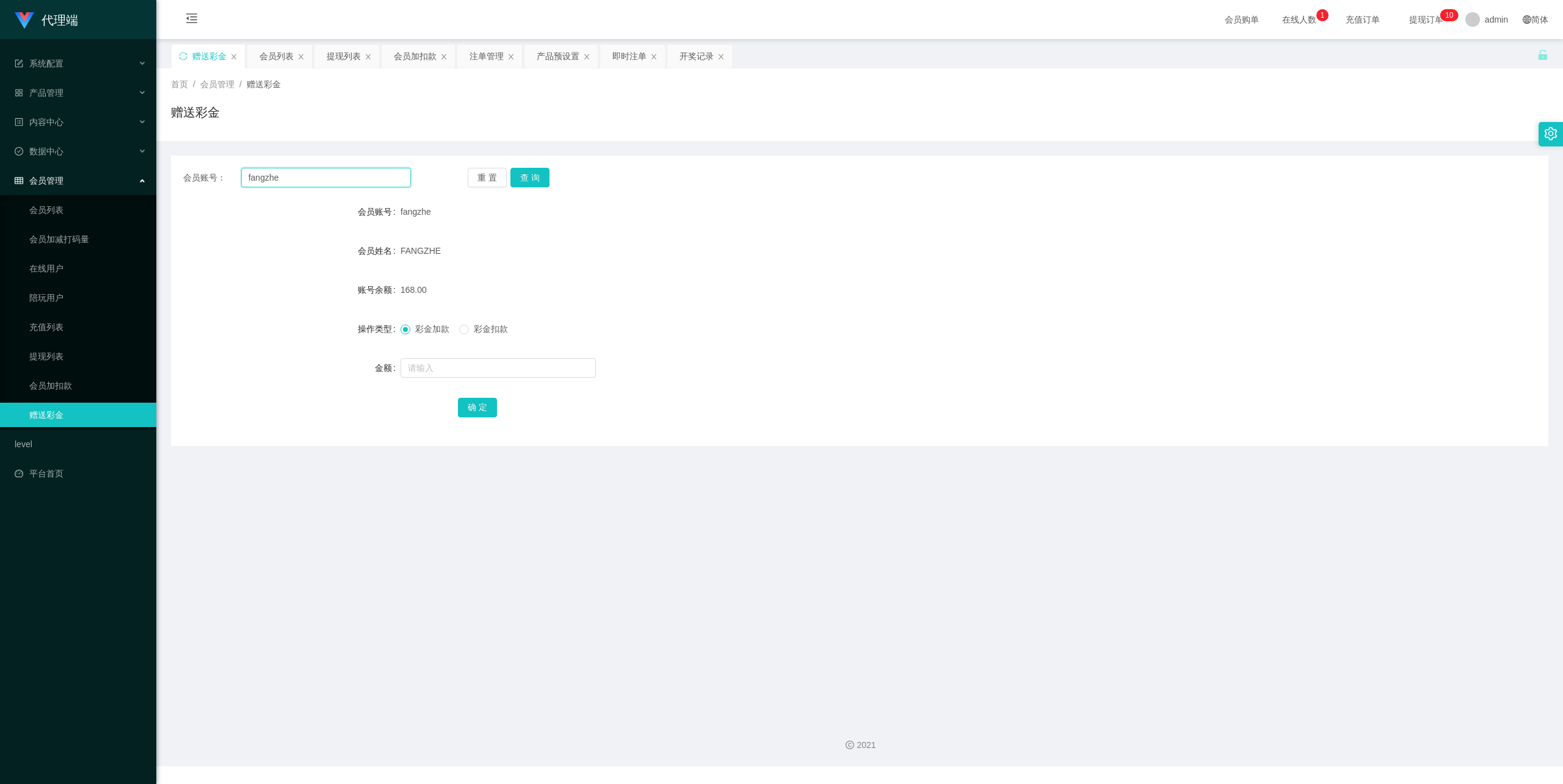
click at [325, 177] on input "fangzhe" at bounding box center [326, 177] width 169 height 19
paste input "[GEOGRAPHIC_DATA]"
type input "[GEOGRAPHIC_DATA]"
click at [541, 169] on button "查 询" at bounding box center [530, 177] width 39 height 19
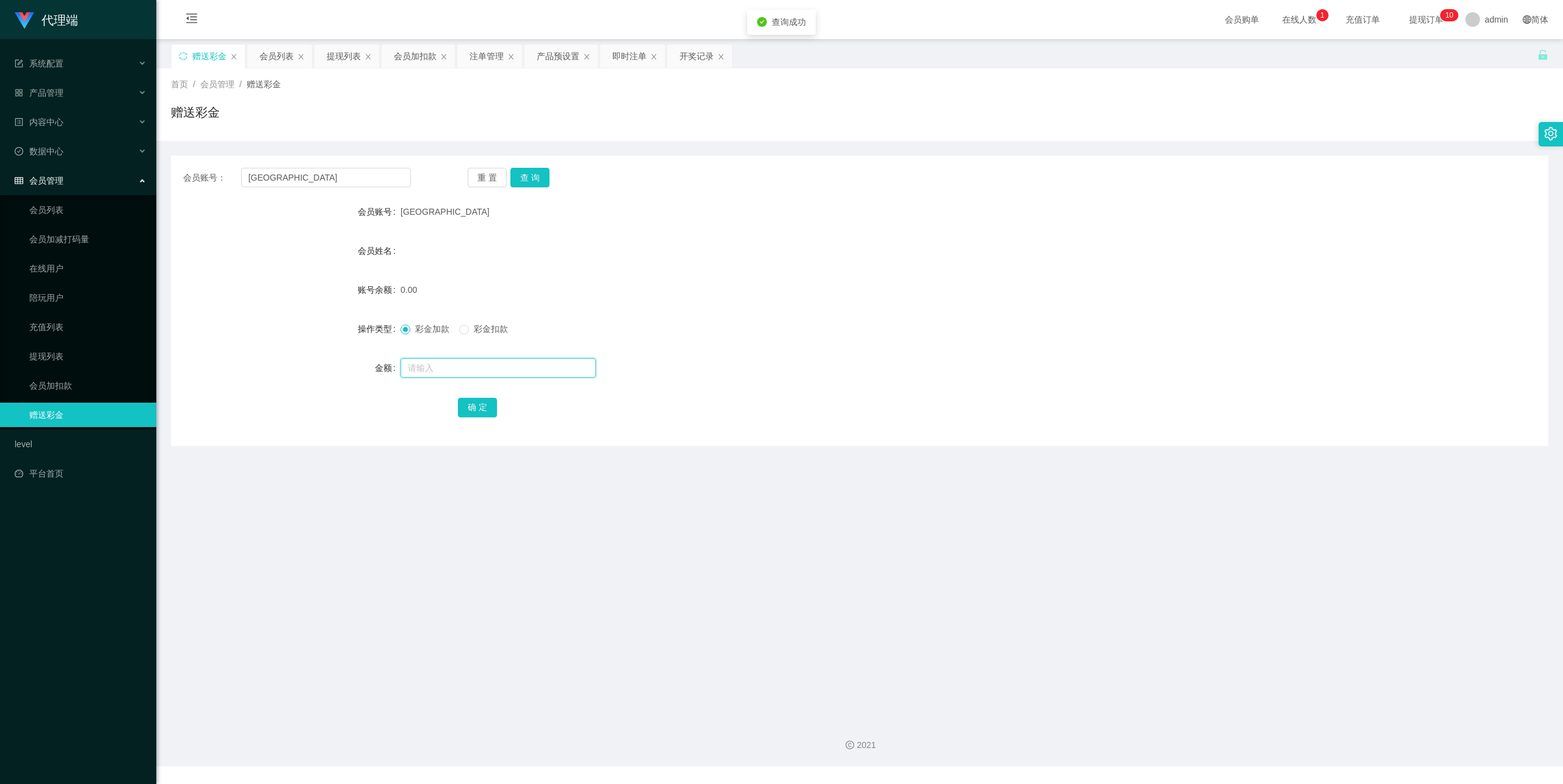
click at [433, 375] on input "text" at bounding box center [497, 368] width 195 height 19
type input "88"
drag, startPoint x: 471, startPoint y: 406, endPoint x: 494, endPoint y: 395, distance: 25.5
click at [471, 406] on button "确 定" at bounding box center [477, 407] width 39 height 19
click at [532, 169] on button "查 询" at bounding box center [530, 177] width 39 height 19
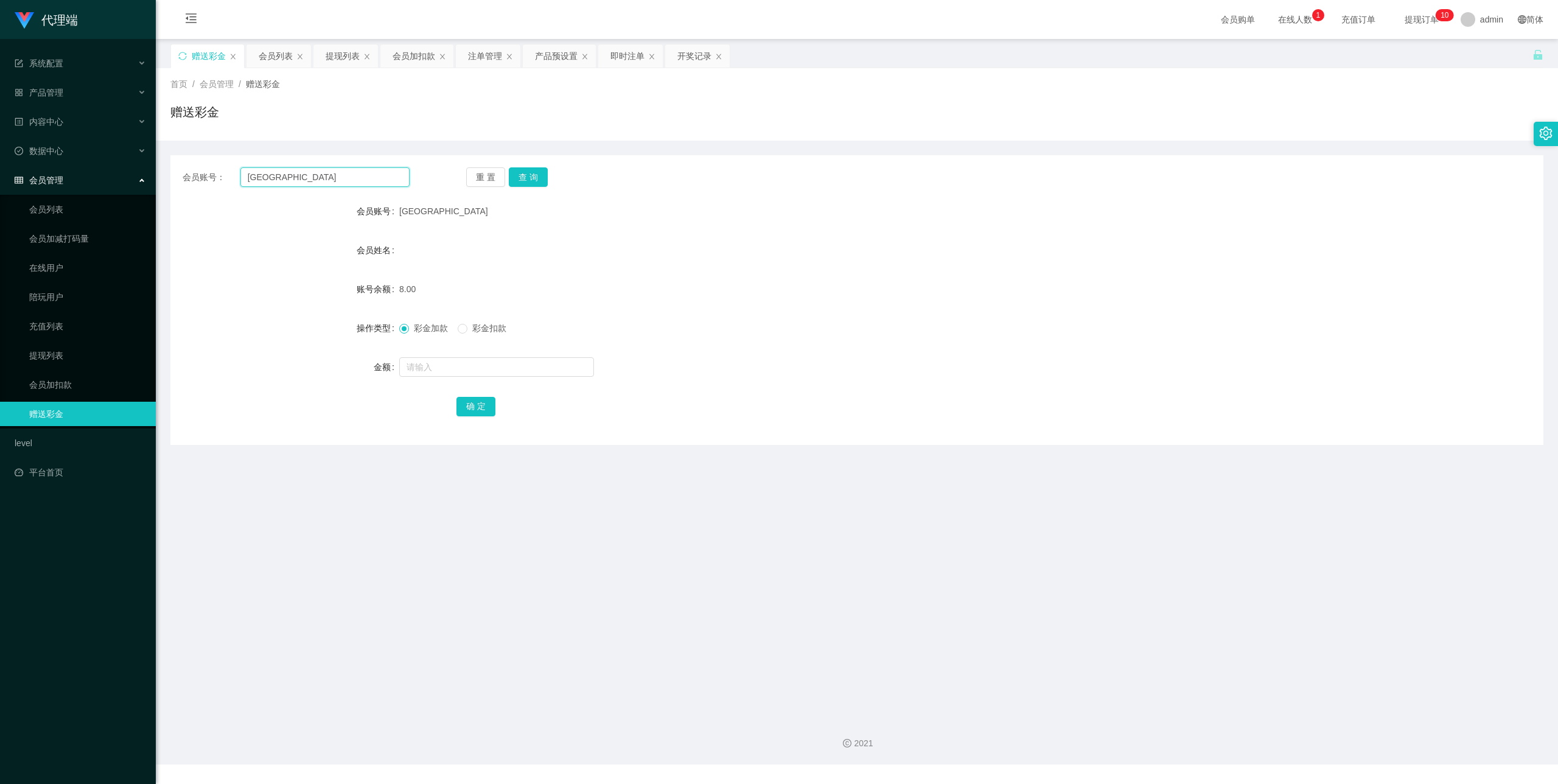
click at [260, 177] on input "[GEOGRAPHIC_DATA]" at bounding box center [325, 177] width 169 height 19
click at [89, 91] on div "产品管理" at bounding box center [77, 92] width 156 height 24
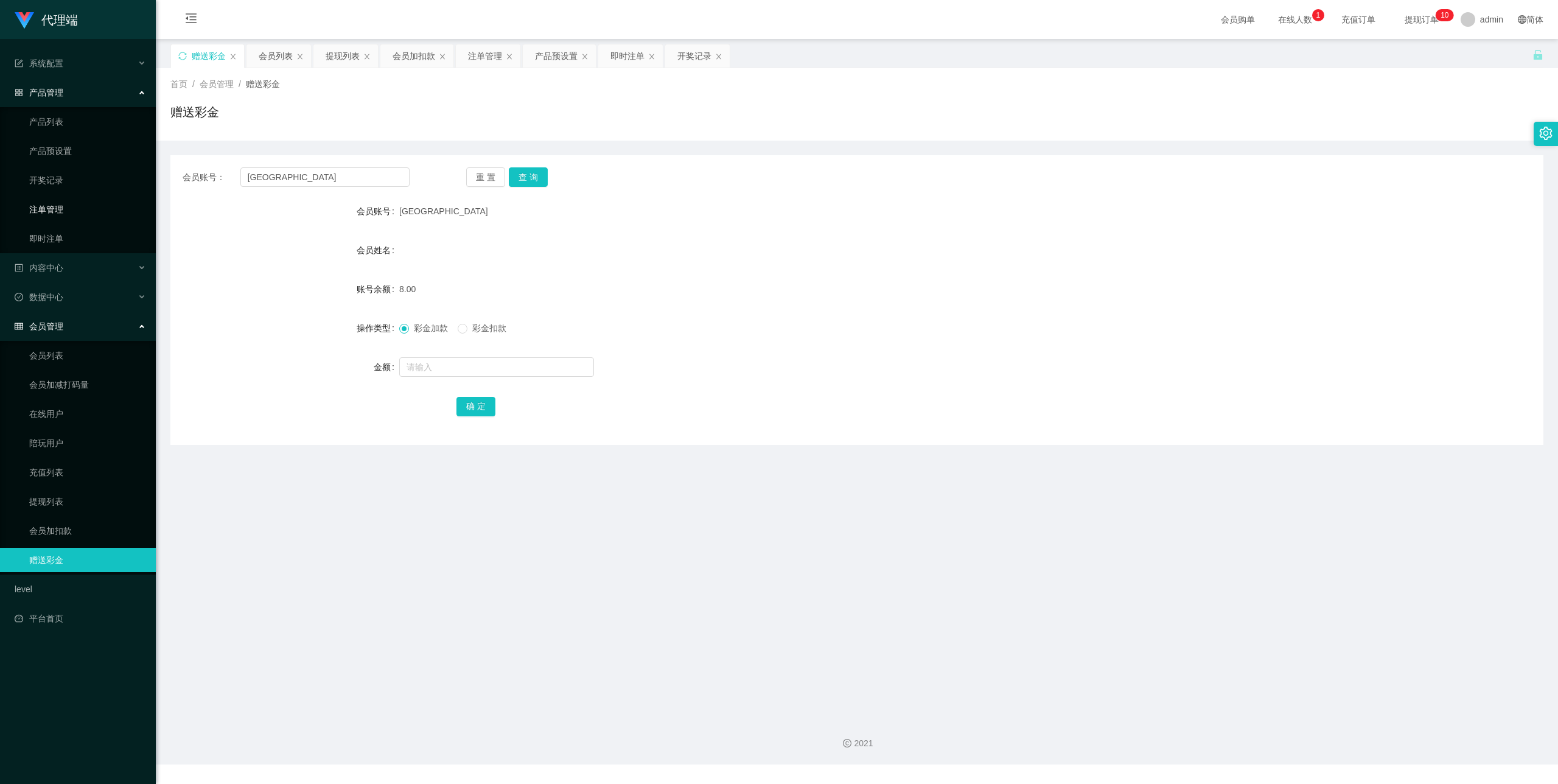
click at [76, 209] on link "注单管理" at bounding box center [88, 209] width 117 height 24
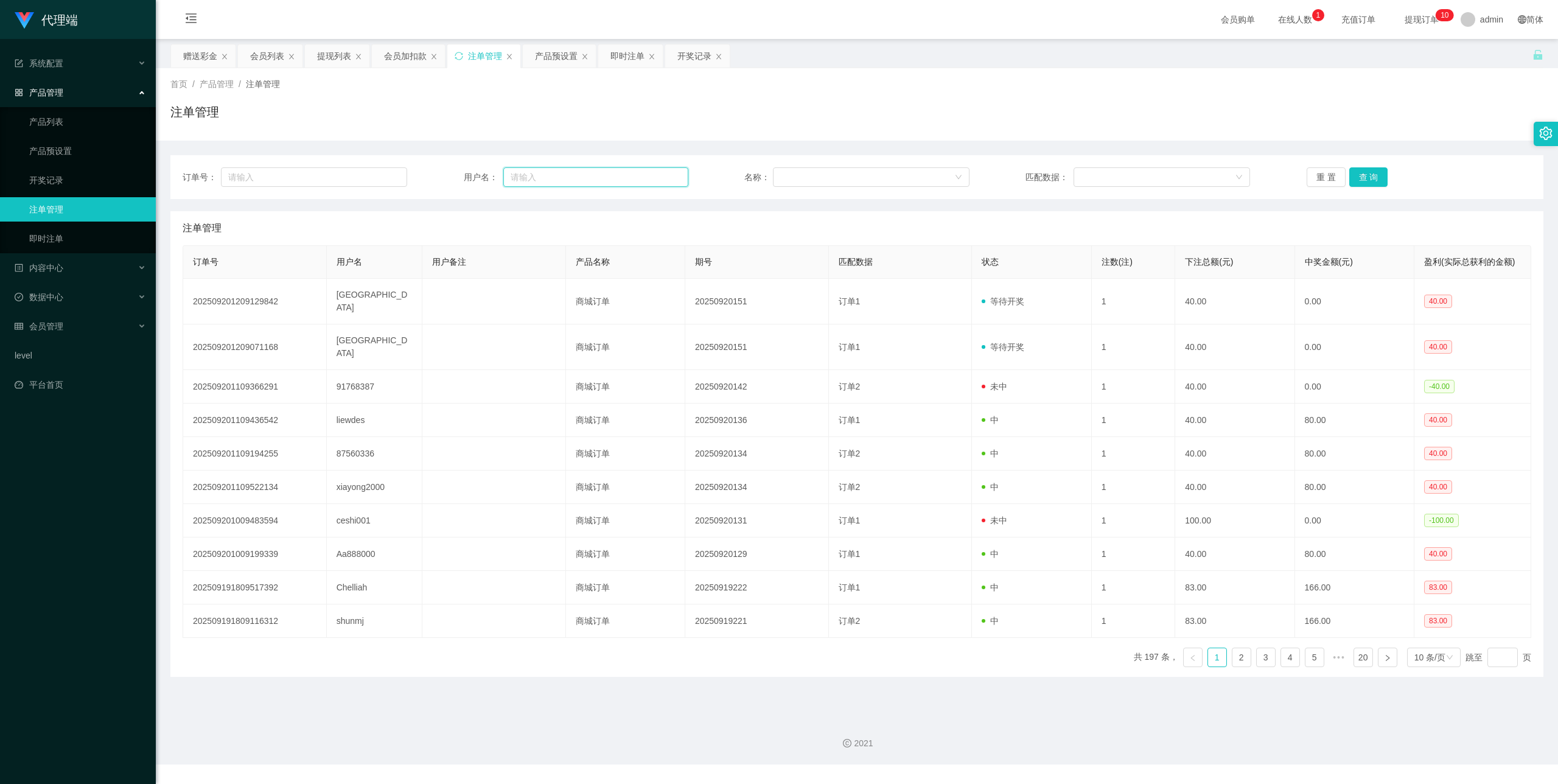
click at [556, 175] on input "text" at bounding box center [596, 177] width 185 height 19
paste input "[GEOGRAPHIC_DATA]"
type input "[GEOGRAPHIC_DATA]"
click at [1362, 183] on button "查 询" at bounding box center [1369, 177] width 39 height 19
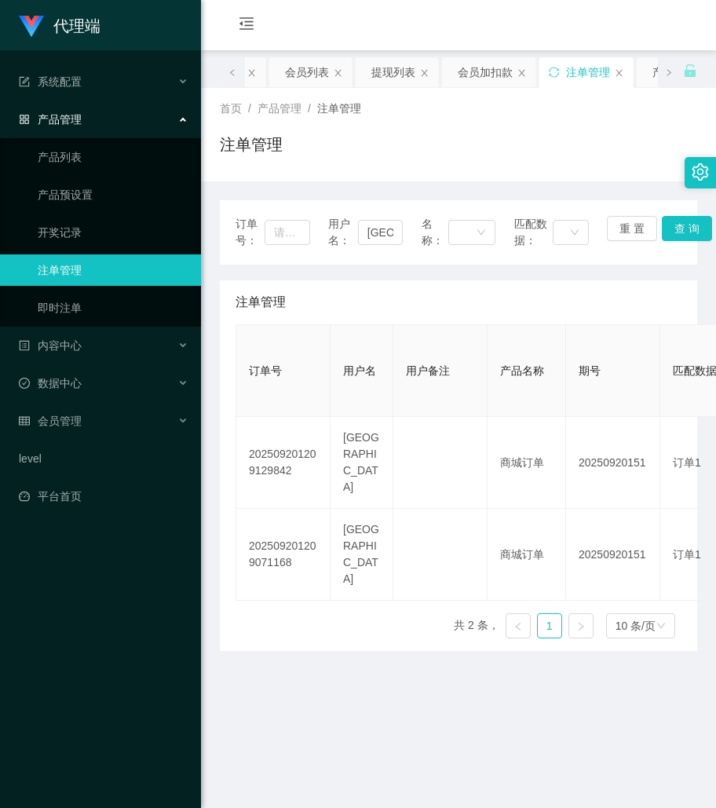
click at [522, 629] on main "关闭左侧 关闭右侧 关闭其它 刷新页面 赠送彩金 会员列表 提现列表 会员加扣款 注单管理 产品预设置 即时注单 开奖记录 首页 / 产品管理 / 注单管理 …" at bounding box center [458, 481] width 515 height 863
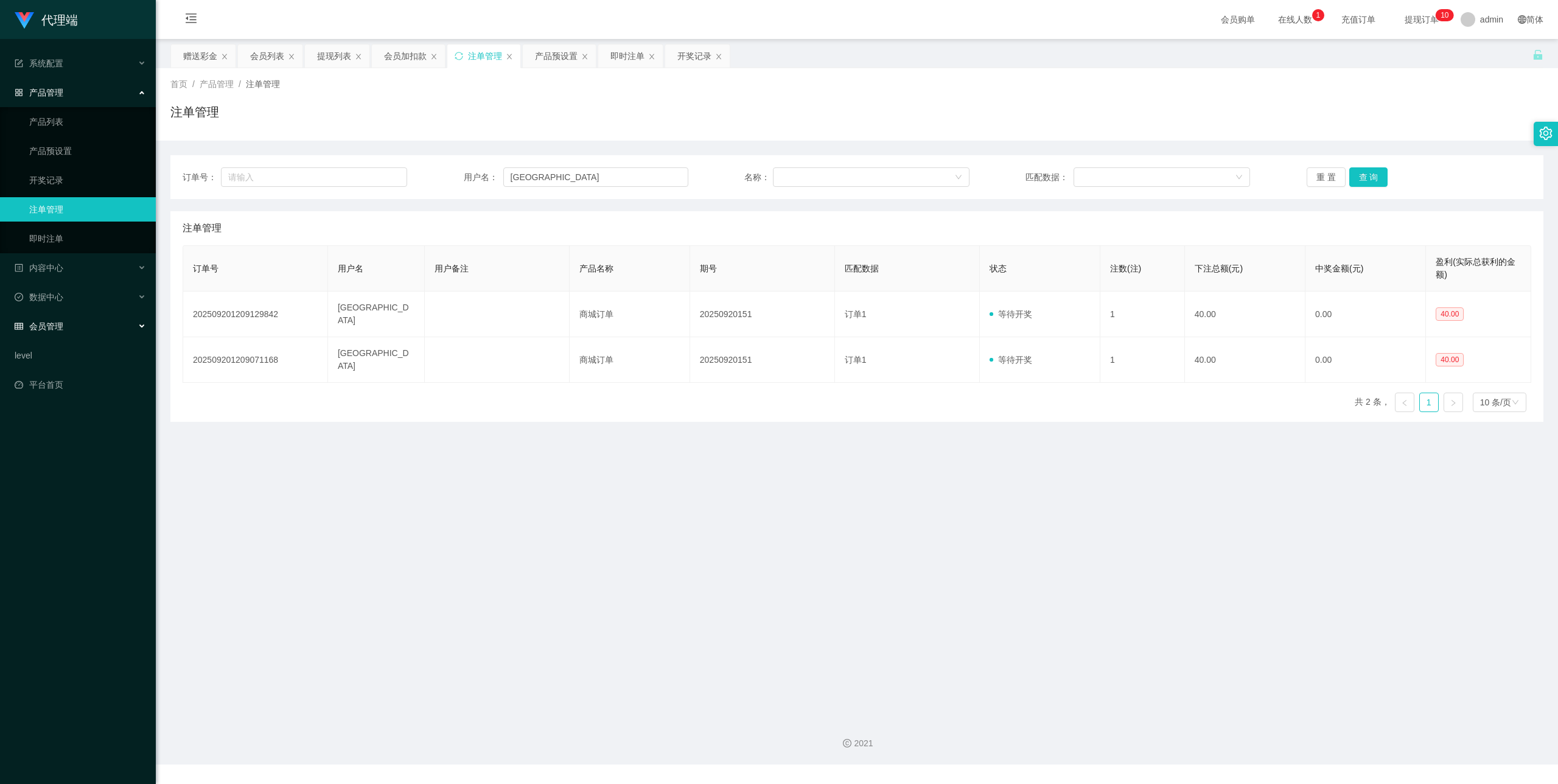
click at [61, 314] on div "会员管理" at bounding box center [77, 325] width 156 height 24
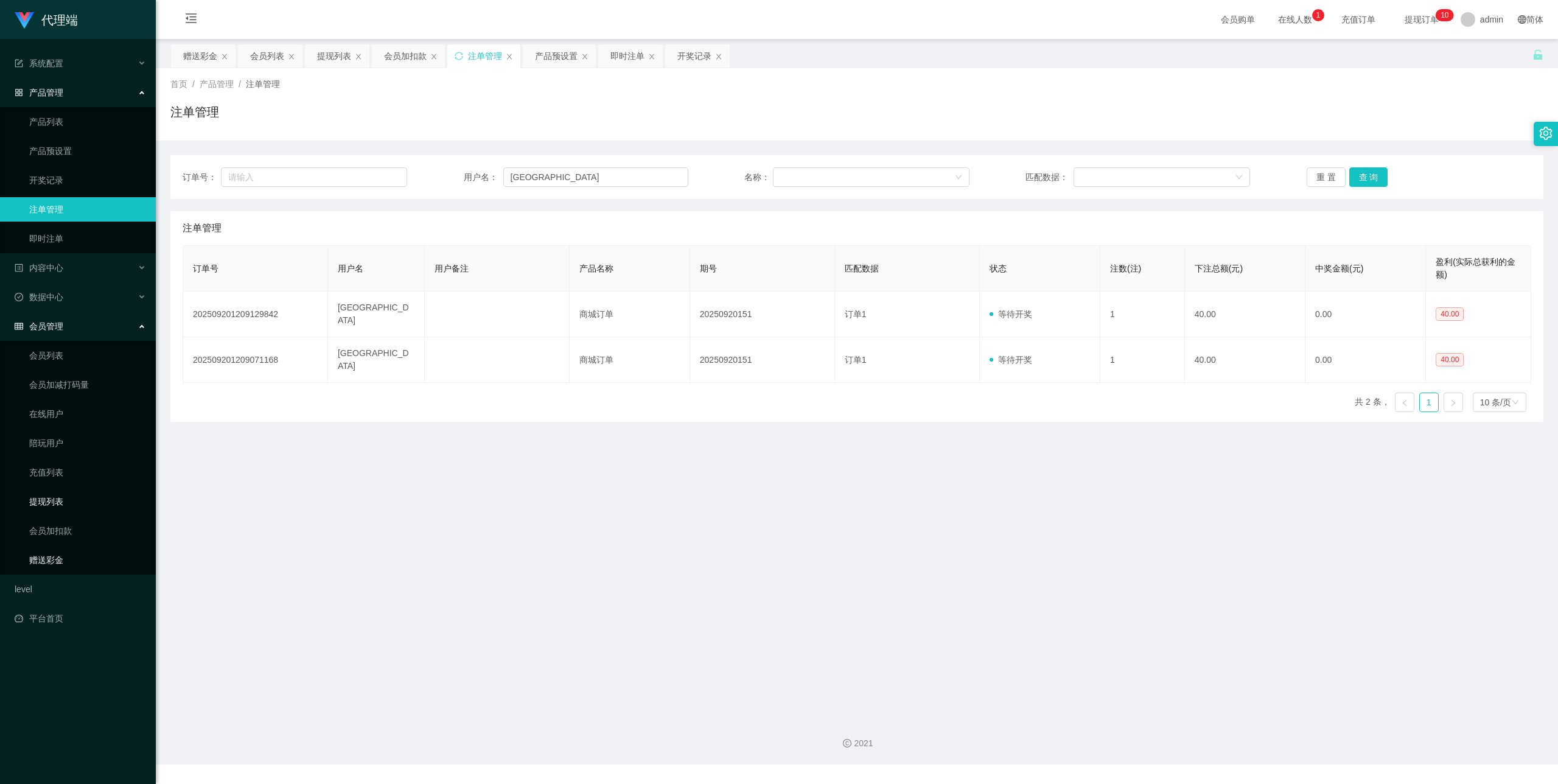
drag, startPoint x: 64, startPoint y: 553, endPoint x: 124, endPoint y: 500, distance: 80.1
click at [64, 553] on link "赠送彩金" at bounding box center [88, 559] width 117 height 24
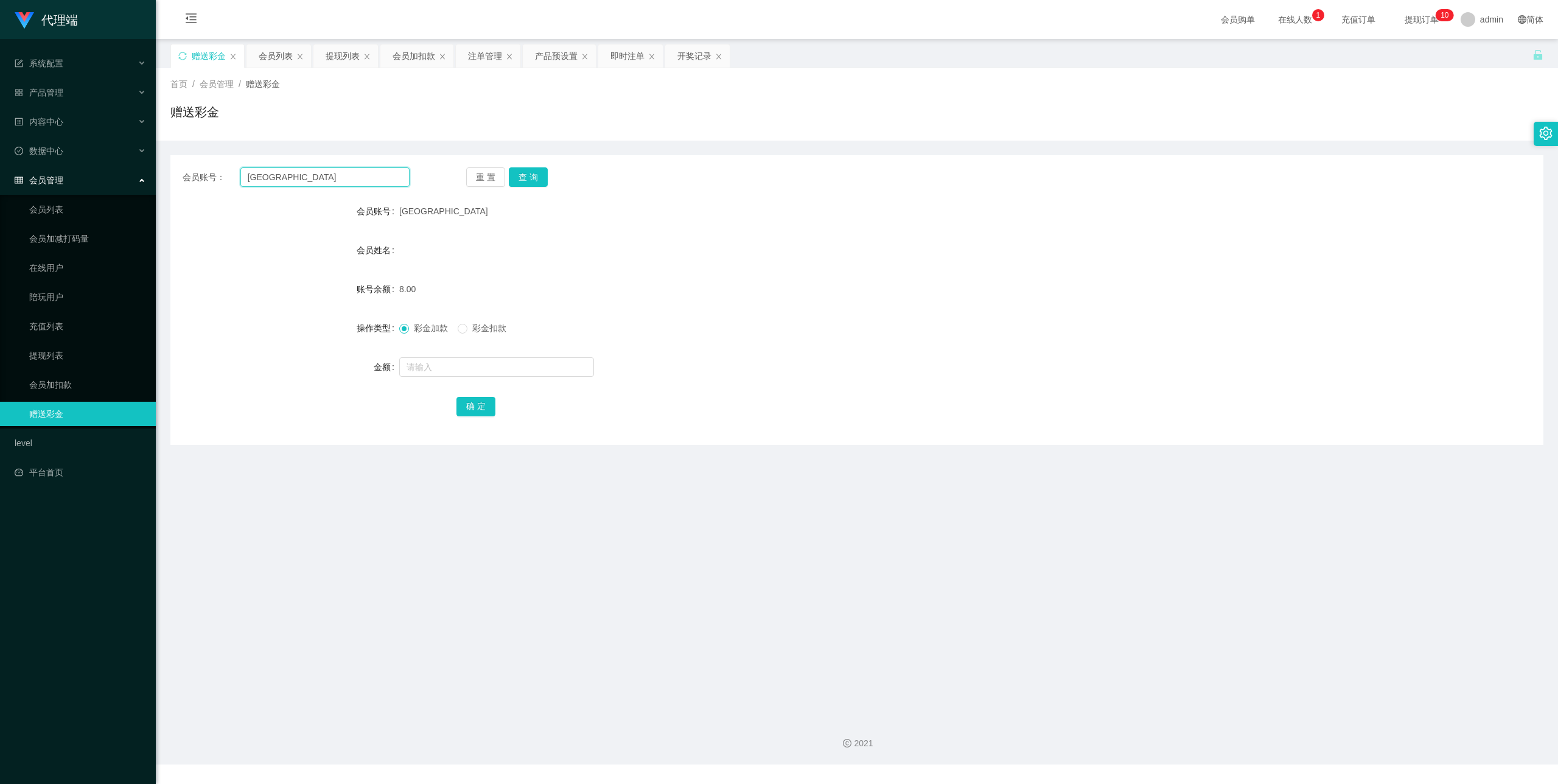
click at [273, 177] on input "[GEOGRAPHIC_DATA]" at bounding box center [325, 177] width 169 height 19
click at [527, 179] on button "查 询" at bounding box center [528, 177] width 39 height 19
click at [527, 179] on div "重 置 查 询" at bounding box center [580, 177] width 227 height 19
click at [271, 181] on input "[GEOGRAPHIC_DATA]" at bounding box center [325, 177] width 169 height 19
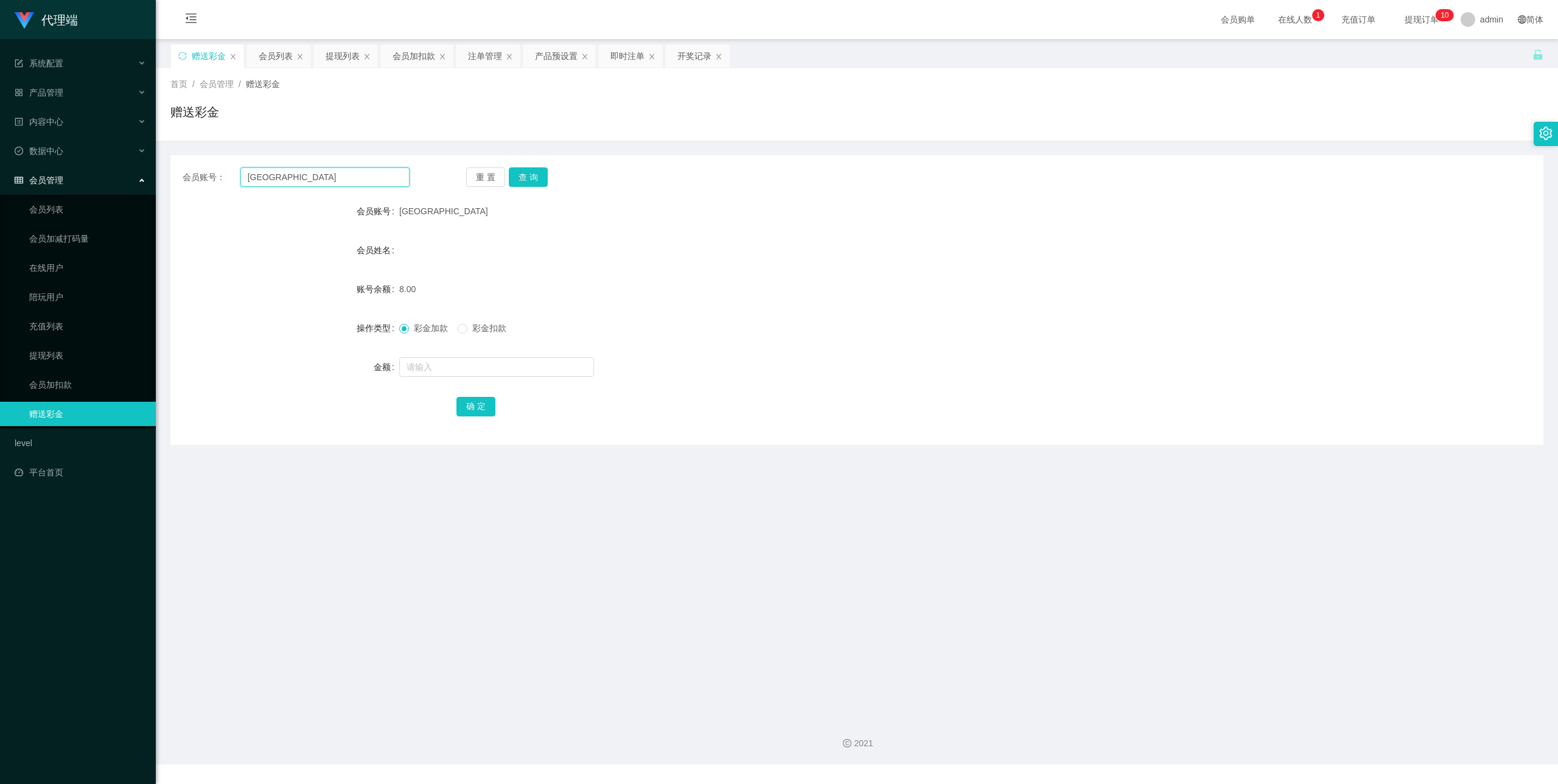
drag, startPoint x: 271, startPoint y: 181, endPoint x: 459, endPoint y: 166, distance: 188.6
click at [271, 181] on input "[GEOGRAPHIC_DATA]" at bounding box center [325, 177] width 169 height 19
click at [521, 174] on button "查 询" at bounding box center [528, 177] width 39 height 19
click at [521, 174] on div "重 置 查 询" at bounding box center [580, 177] width 227 height 19
click at [70, 377] on link "会员加扣款" at bounding box center [88, 384] width 117 height 24
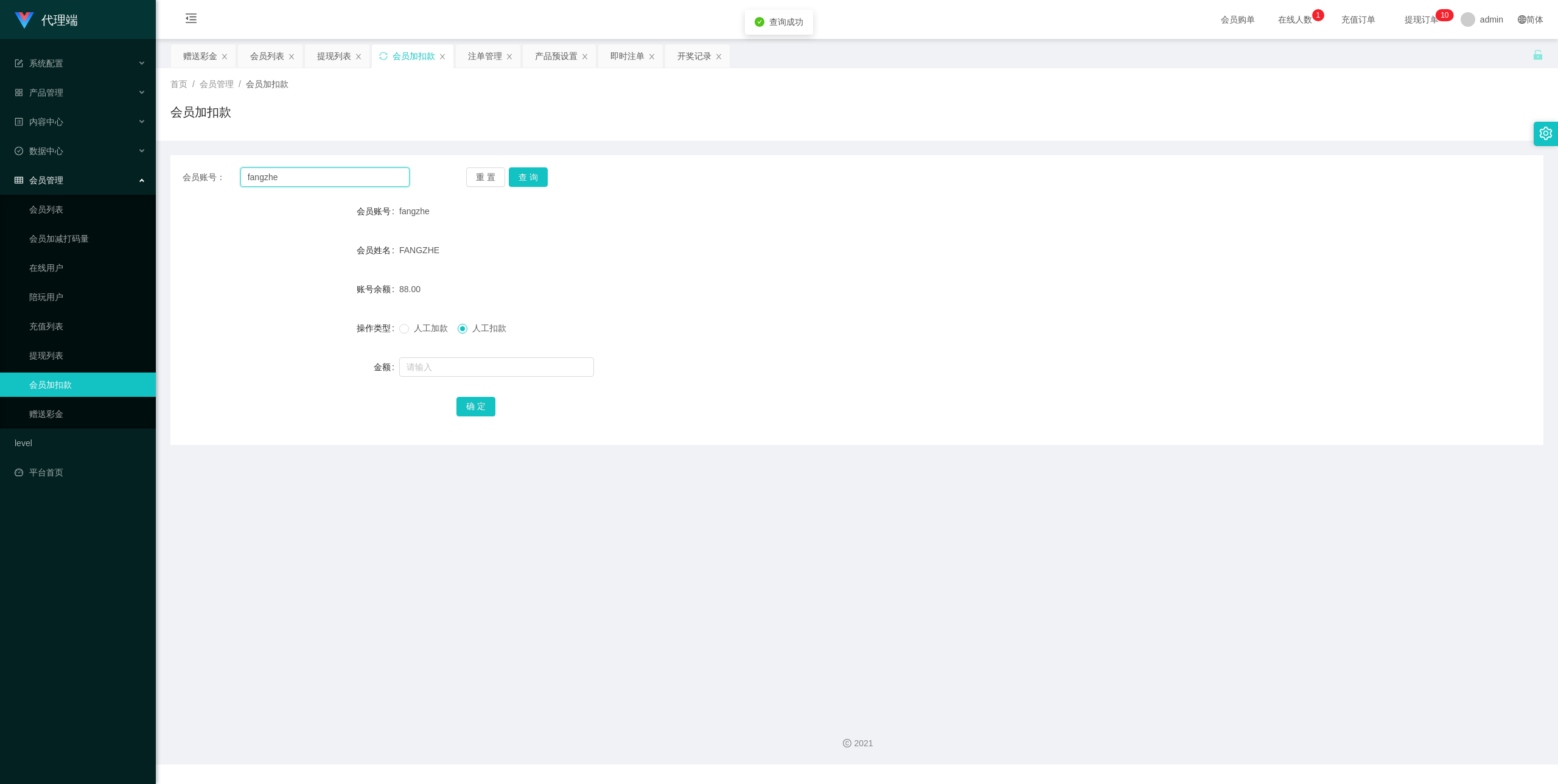
click at [288, 183] on input "fangzhe" at bounding box center [325, 177] width 169 height 19
paste input "[GEOGRAPHIC_DATA]"
type input "[GEOGRAPHIC_DATA]"
click at [538, 174] on button "查 询" at bounding box center [528, 177] width 39 height 19
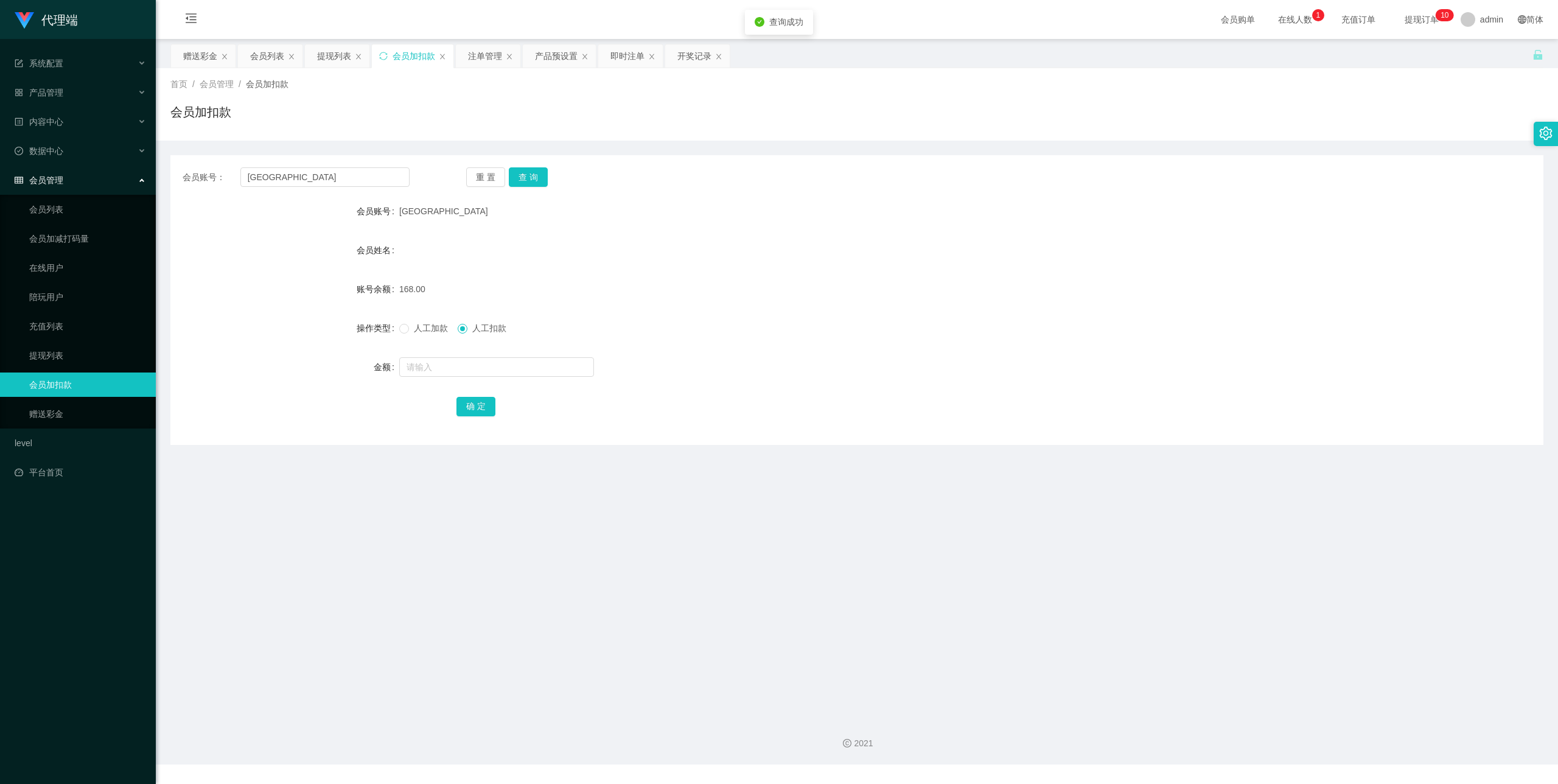
click at [431, 325] on span "人工加款" at bounding box center [431, 328] width 44 height 10
click at [478, 328] on span "人工扣款" at bounding box center [489, 328] width 44 height 10
click at [466, 361] on input "text" at bounding box center [496, 366] width 194 height 19
type input "40"
click at [470, 401] on button "确 定" at bounding box center [476, 406] width 39 height 19
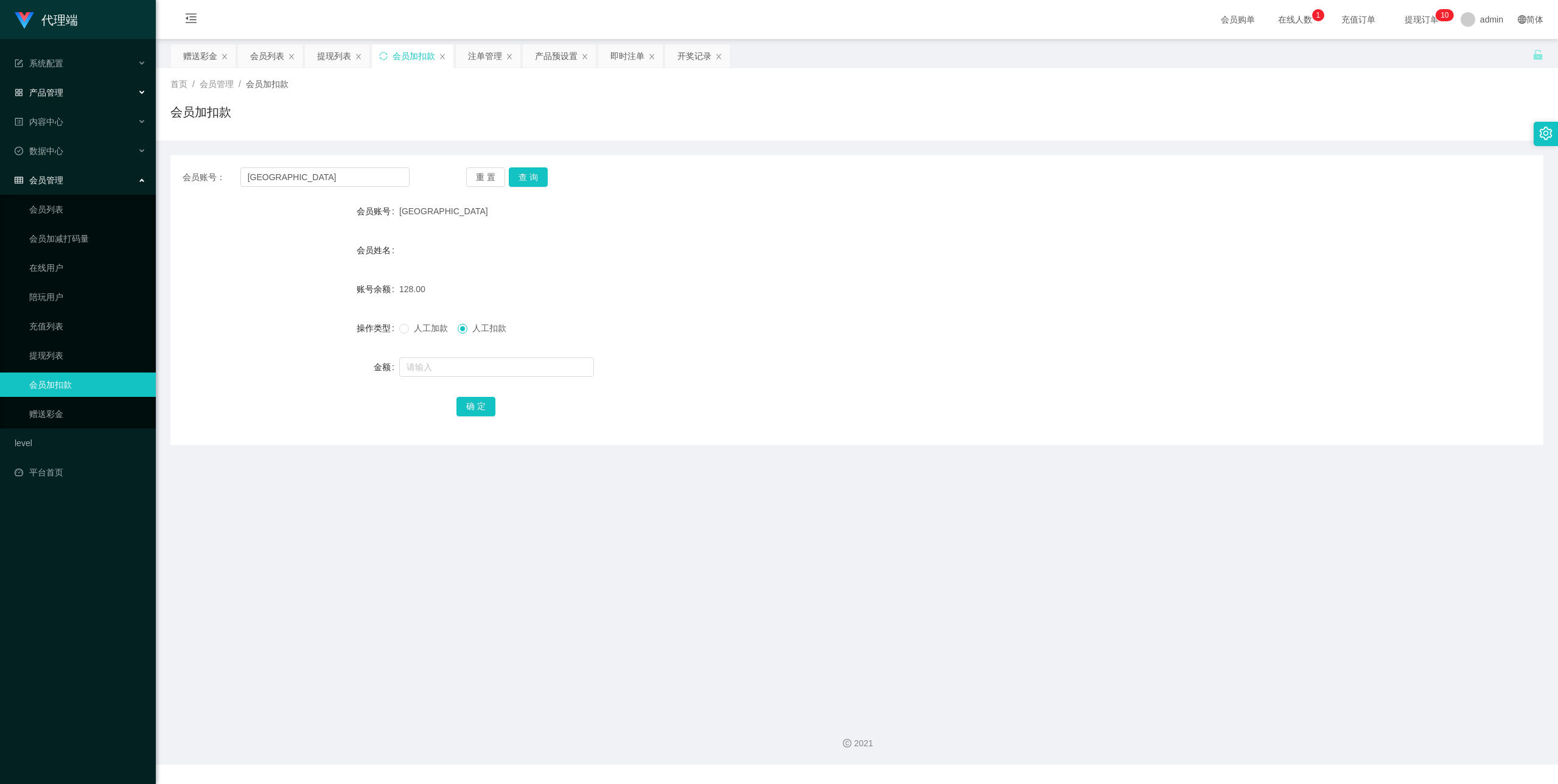
click at [98, 94] on div "产品管理" at bounding box center [77, 92] width 156 height 24
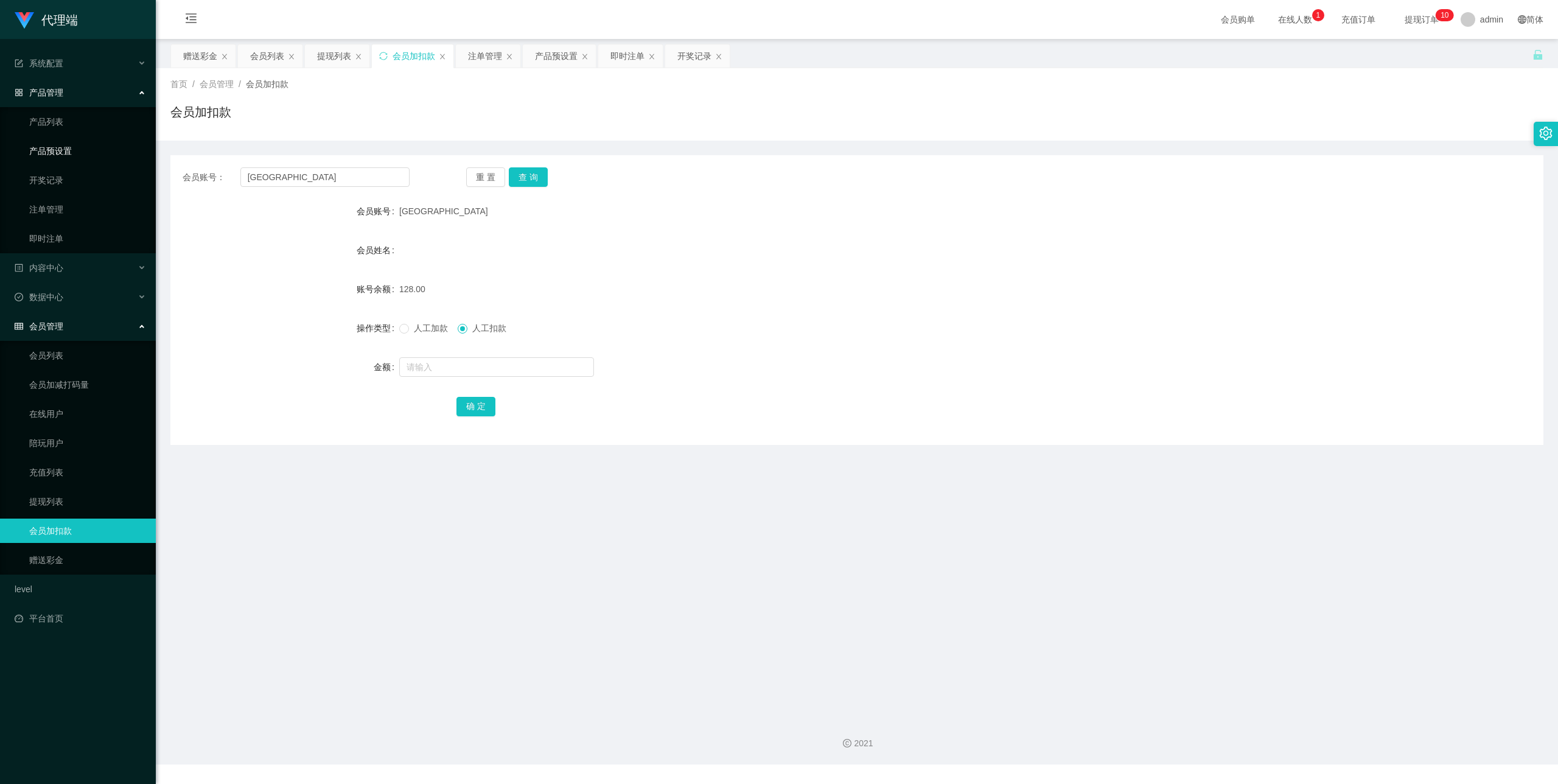
click at [88, 152] on link "产品预设置" at bounding box center [88, 150] width 117 height 24
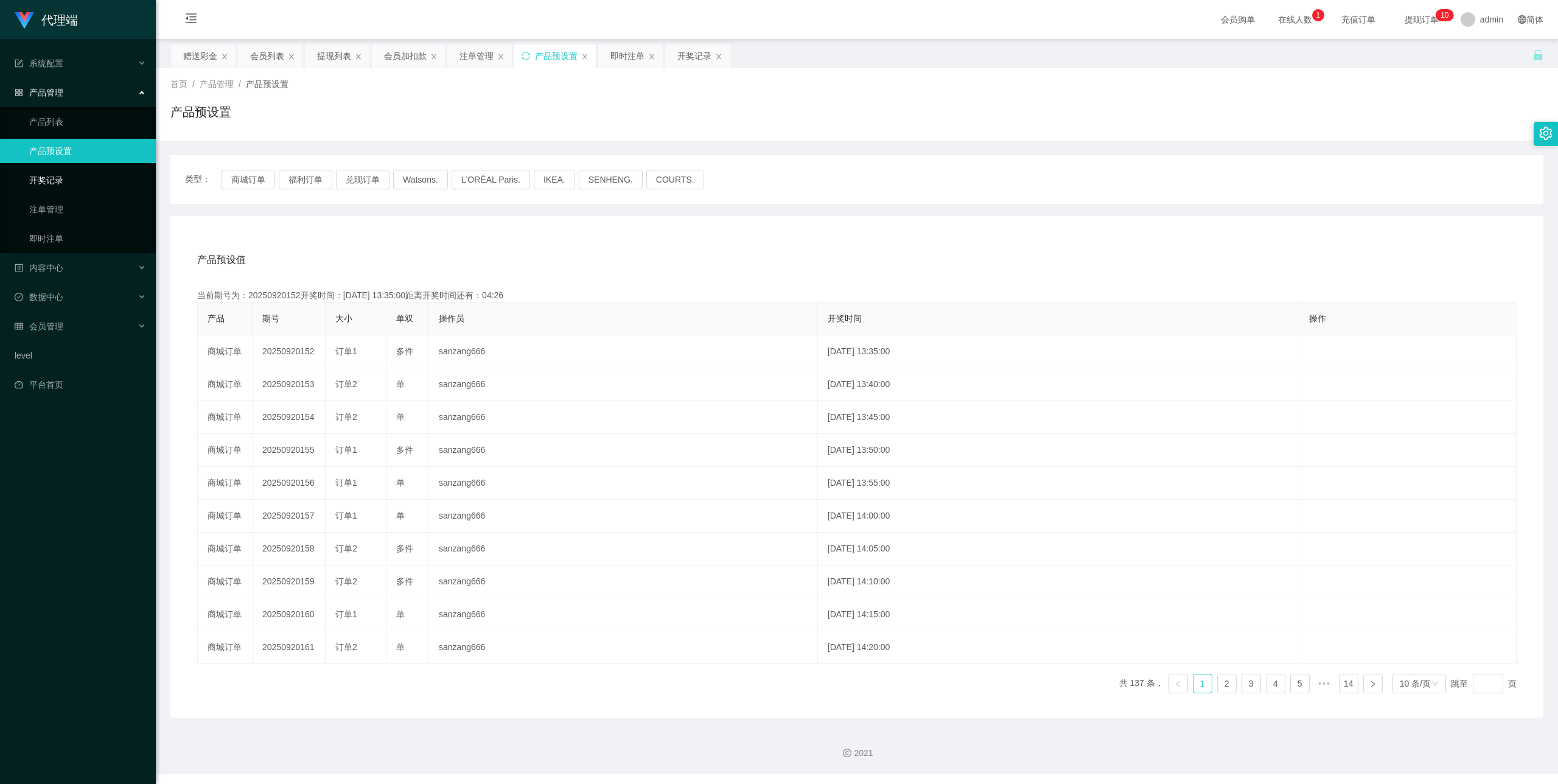
click at [67, 177] on link "开奖记录" at bounding box center [88, 180] width 117 height 24
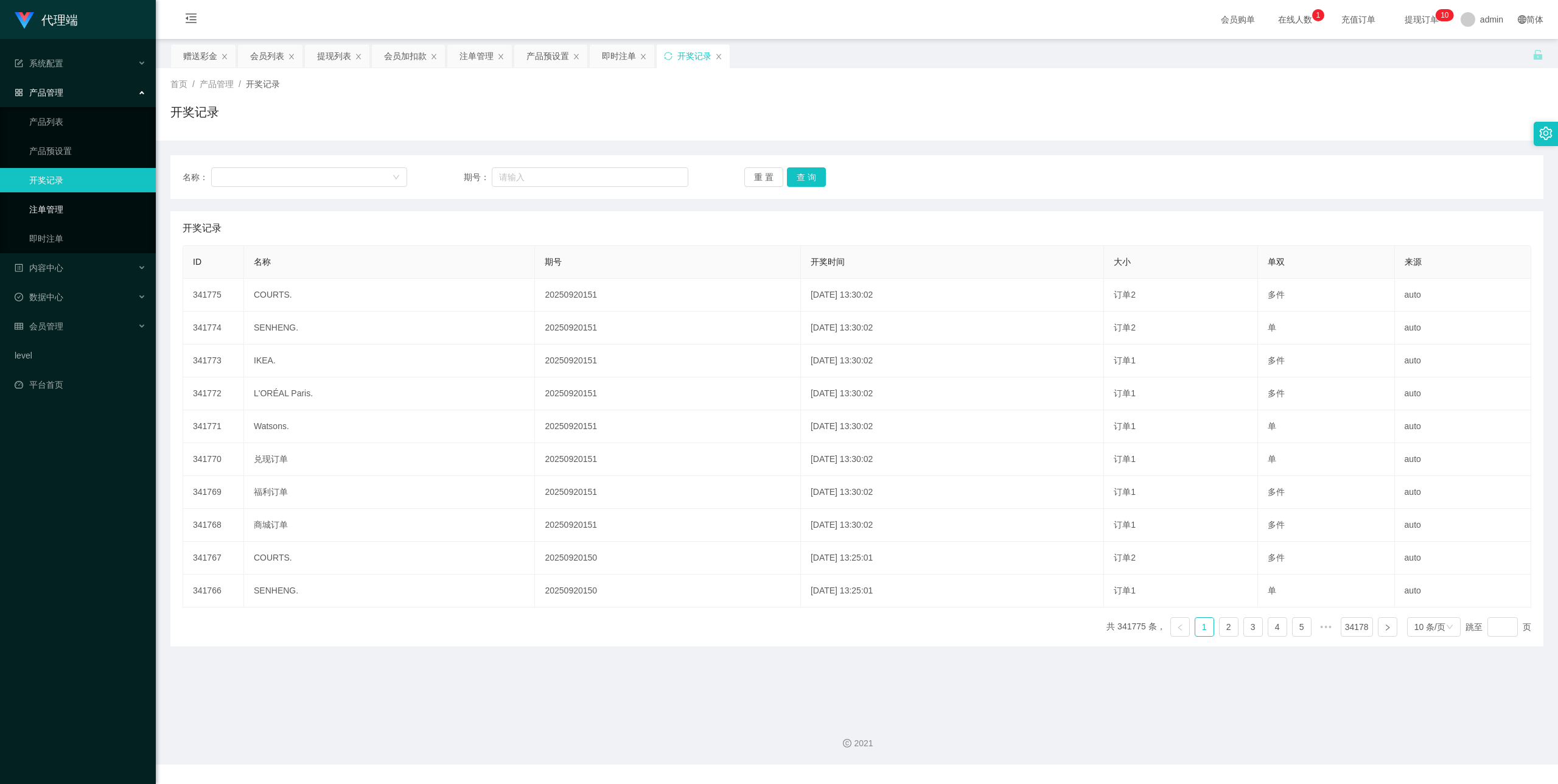
drag, startPoint x: 60, startPoint y: 203, endPoint x: 81, endPoint y: 203, distance: 21.0
click at [60, 203] on link "注单管理" at bounding box center [88, 209] width 117 height 24
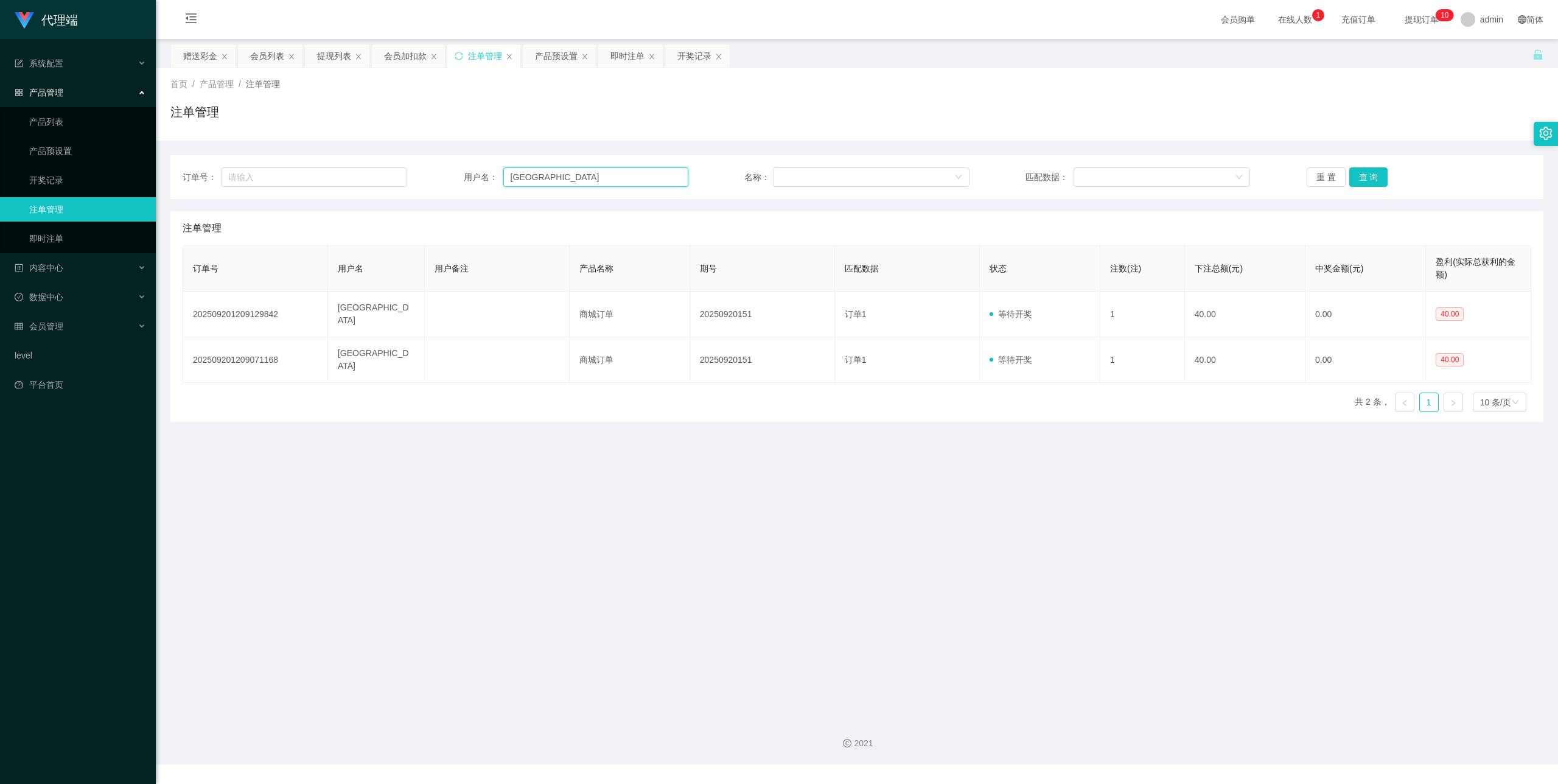
click at [542, 186] on input "[GEOGRAPHIC_DATA]" at bounding box center [596, 177] width 185 height 19
click at [1355, 174] on button "查 询" at bounding box center [1369, 177] width 39 height 19
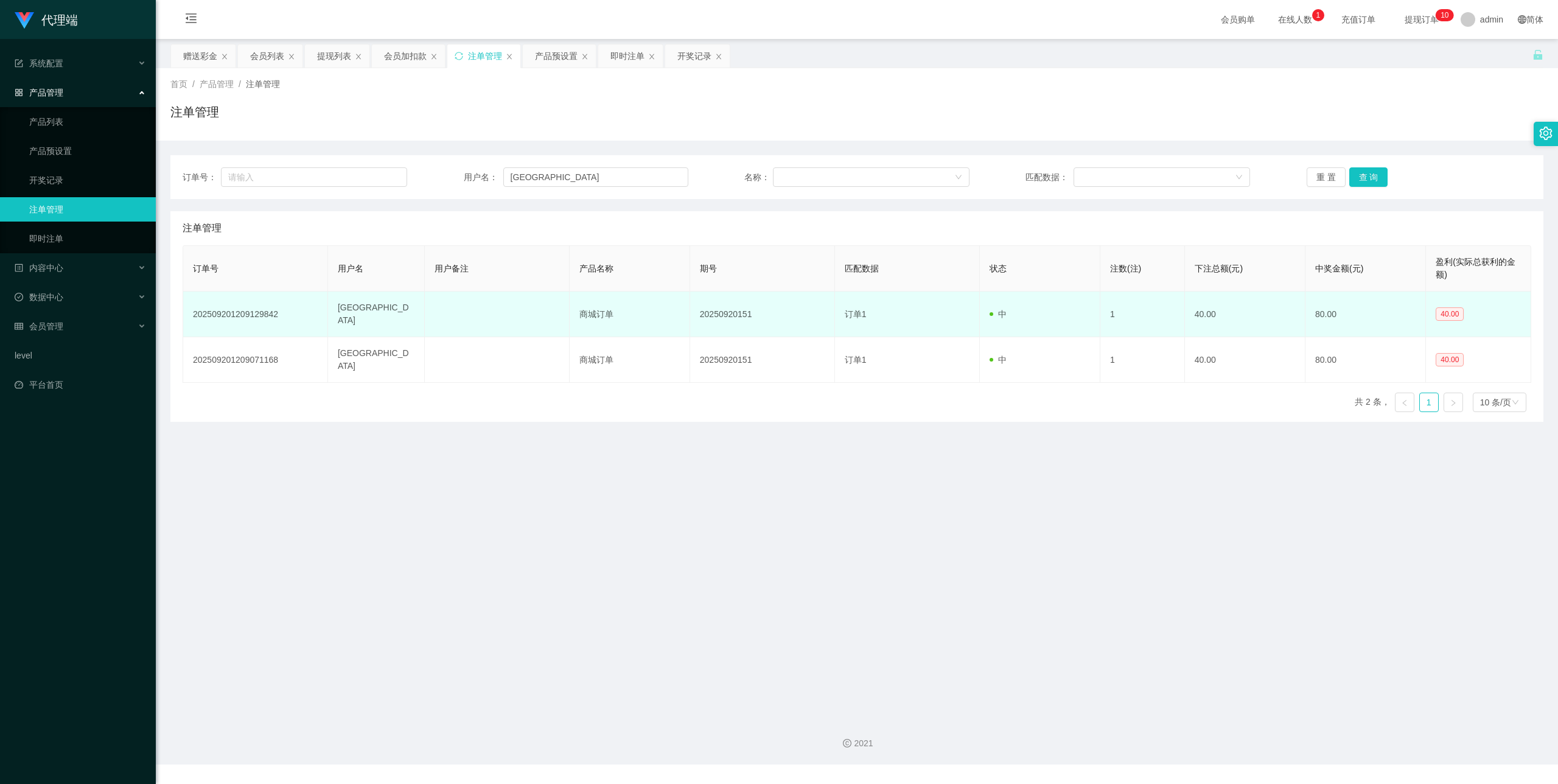
drag, startPoint x: 1165, startPoint y: 305, endPoint x: 1452, endPoint y: 308, distance: 287.0
click at [1415, 311] on td "80.00" at bounding box center [1366, 314] width 121 height 46
click at [1464, 308] on td "40.00" at bounding box center [1479, 314] width 105 height 46
click at [1466, 298] on td "40.00" at bounding box center [1479, 314] width 105 height 46
click at [319, 316] on td "202509201209129842" at bounding box center [255, 314] width 145 height 46
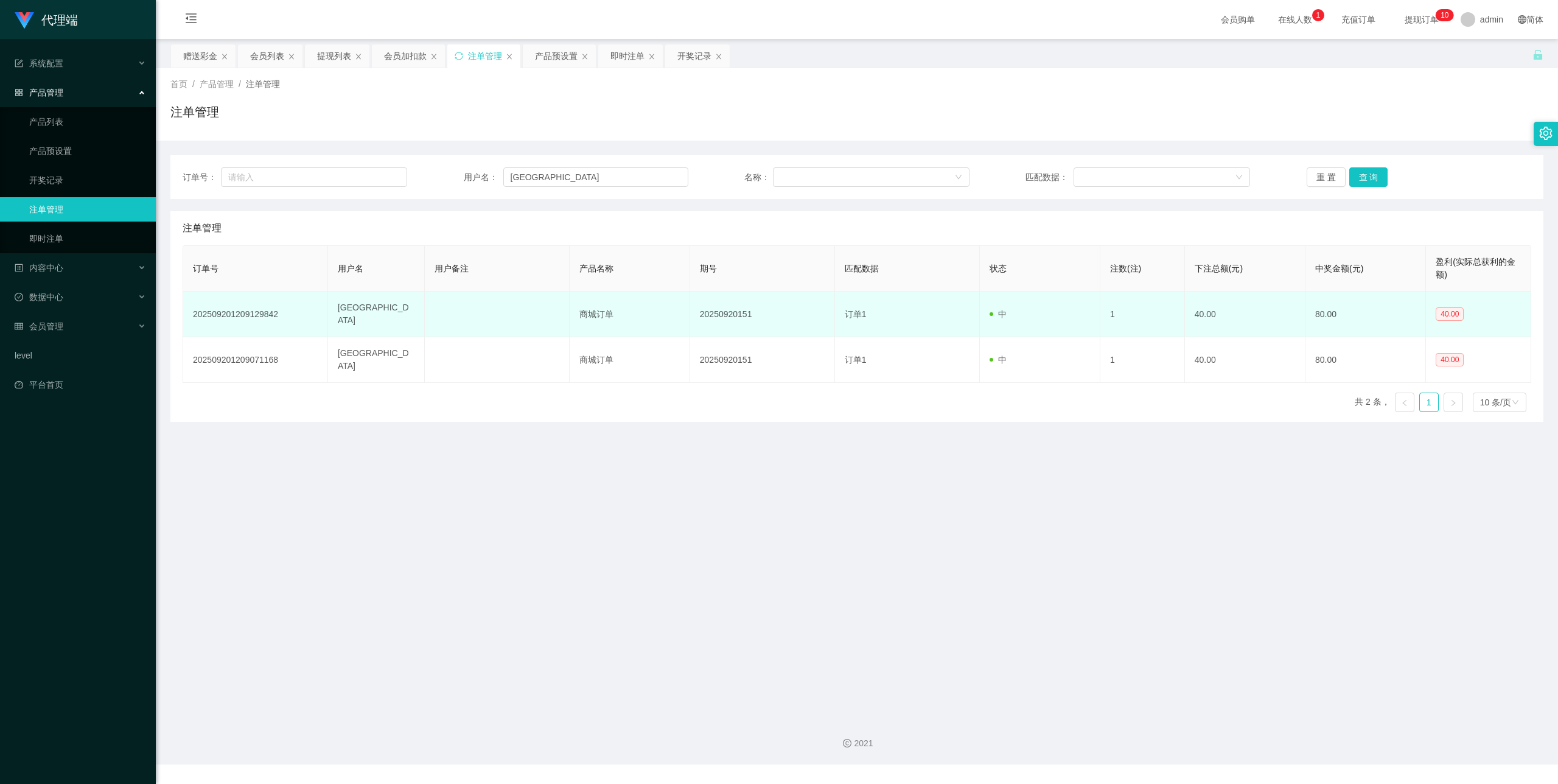
click at [253, 297] on td "202509201209129842" at bounding box center [255, 314] width 145 height 46
click at [253, 302] on td "202509201209129842" at bounding box center [255, 314] width 145 height 46
click at [263, 305] on td "202509201209129842" at bounding box center [255, 314] width 145 height 46
copy td "202509201209129842"
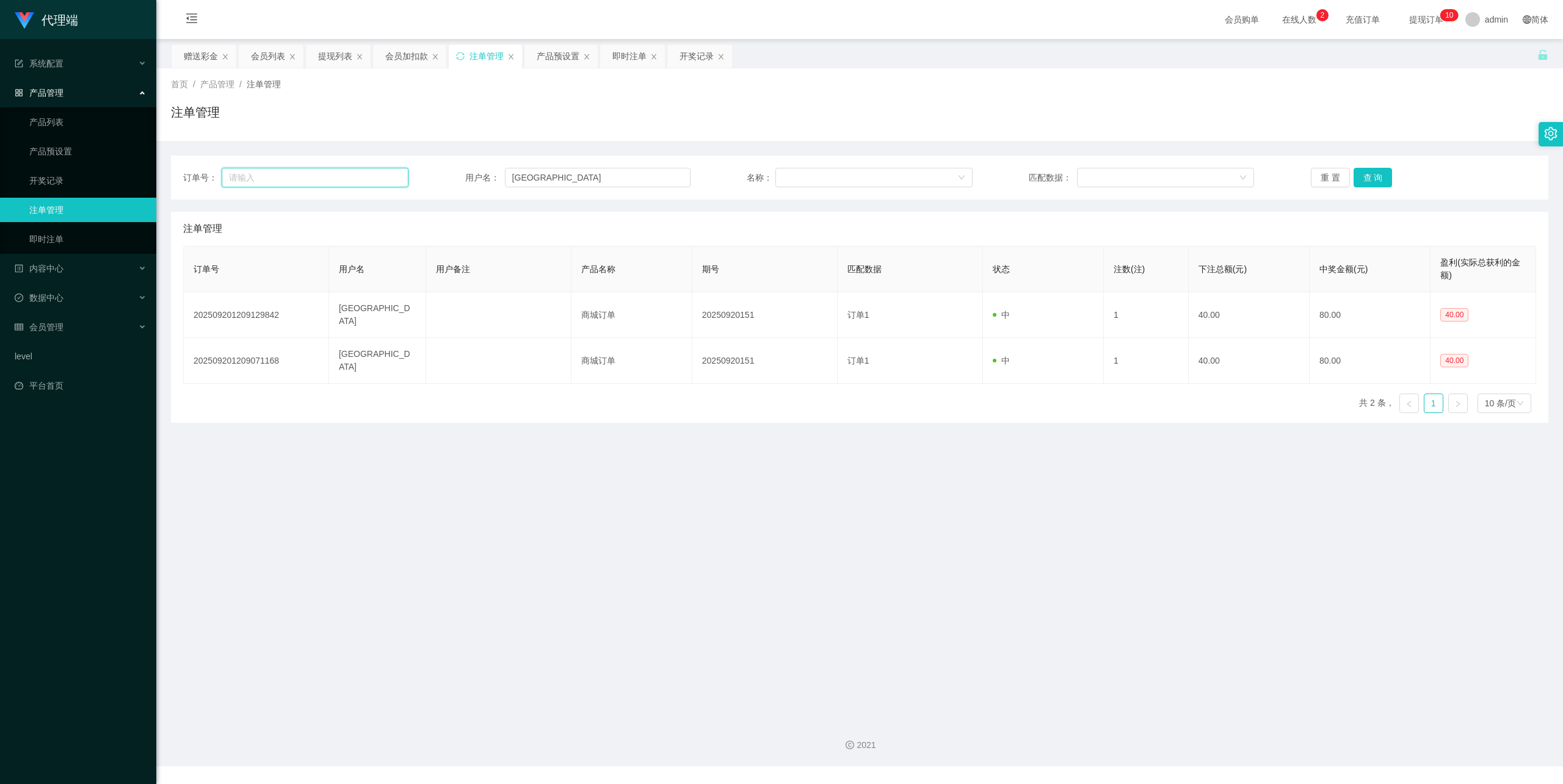
click at [321, 181] on input "text" at bounding box center [315, 177] width 187 height 19
paste input "202509201209129842"
type input "202509201209129842"
click at [1375, 172] on button "查 询" at bounding box center [1373, 177] width 39 height 19
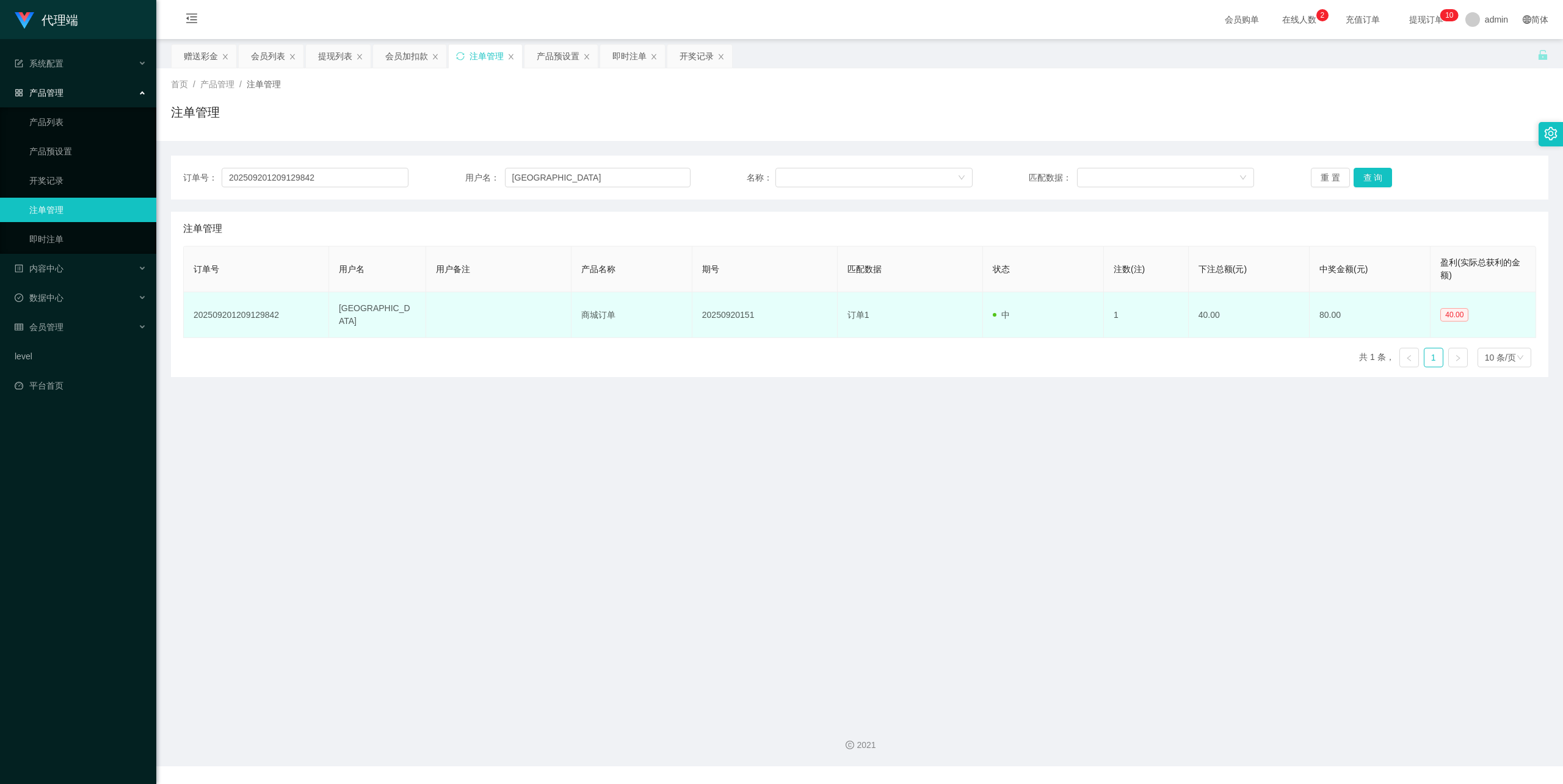
drag, startPoint x: 958, startPoint y: 319, endPoint x: 1412, endPoint y: 306, distance: 454.2
click at [1412, 306] on td "80.00" at bounding box center [1370, 315] width 121 height 46
click at [1454, 308] on span "40.00" at bounding box center [1454, 315] width 28 height 13
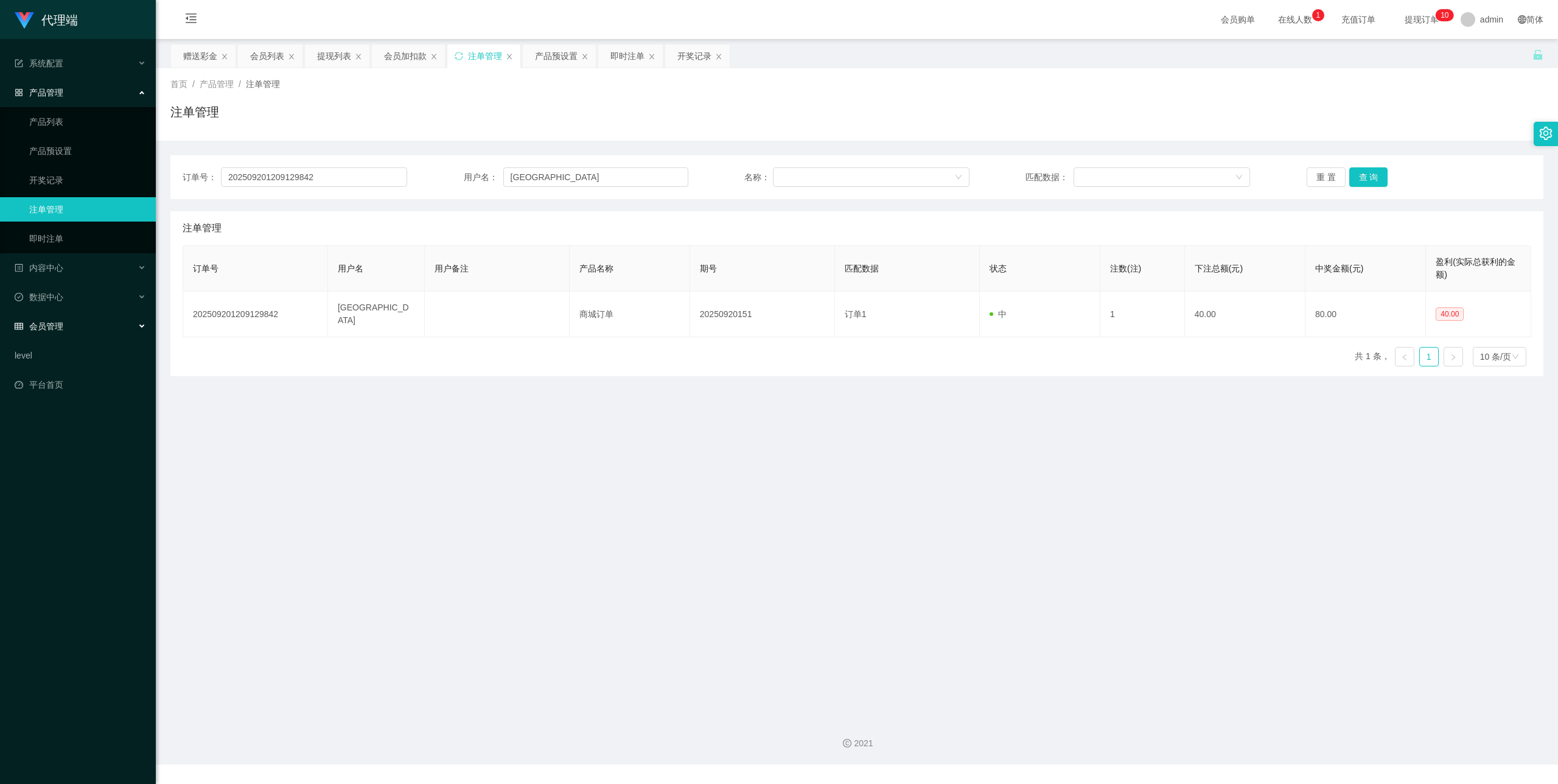
click at [60, 322] on span "会员管理" at bounding box center [39, 326] width 49 height 10
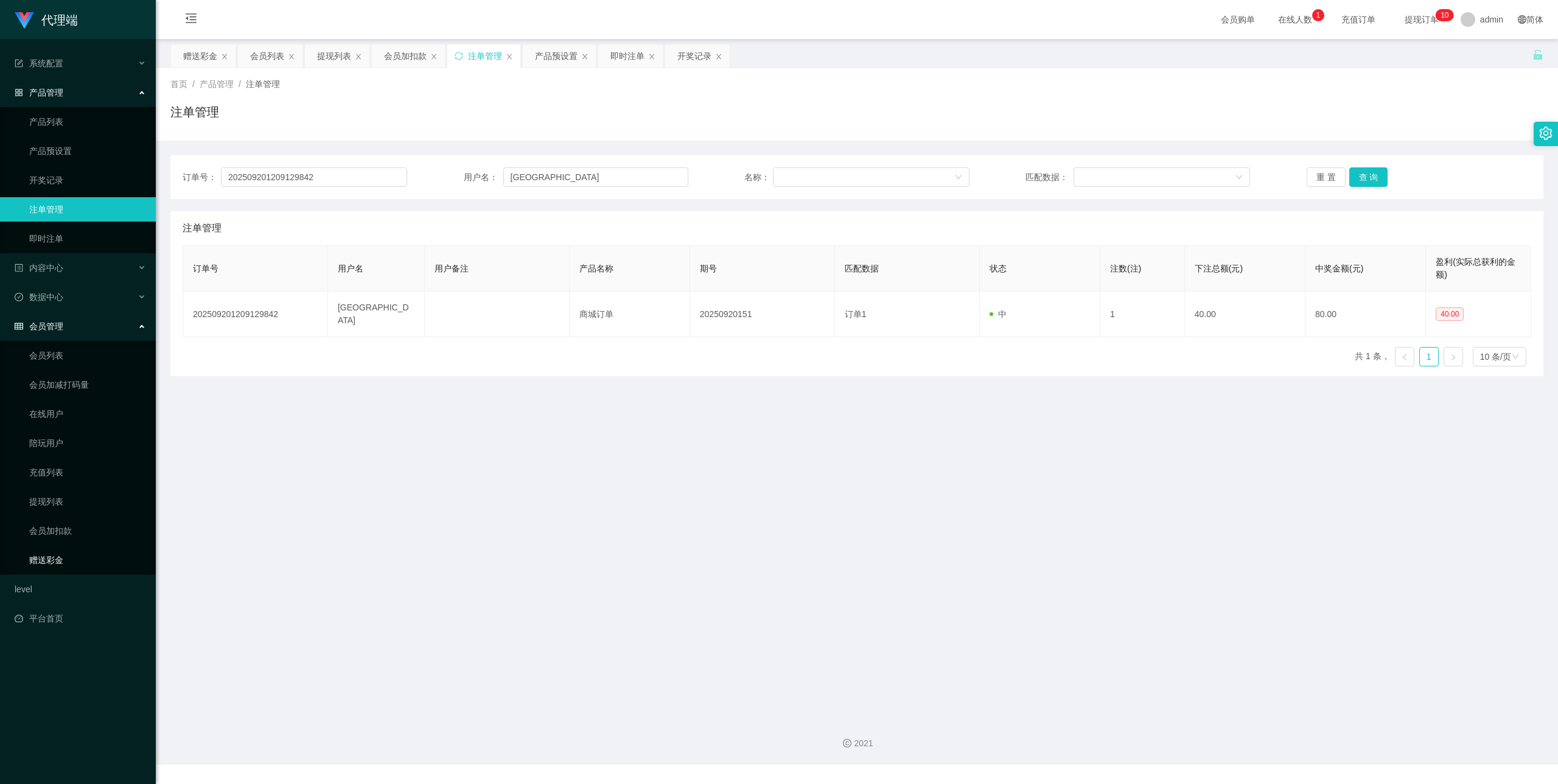
click at [68, 548] on link "赠送彩金" at bounding box center [88, 559] width 117 height 24
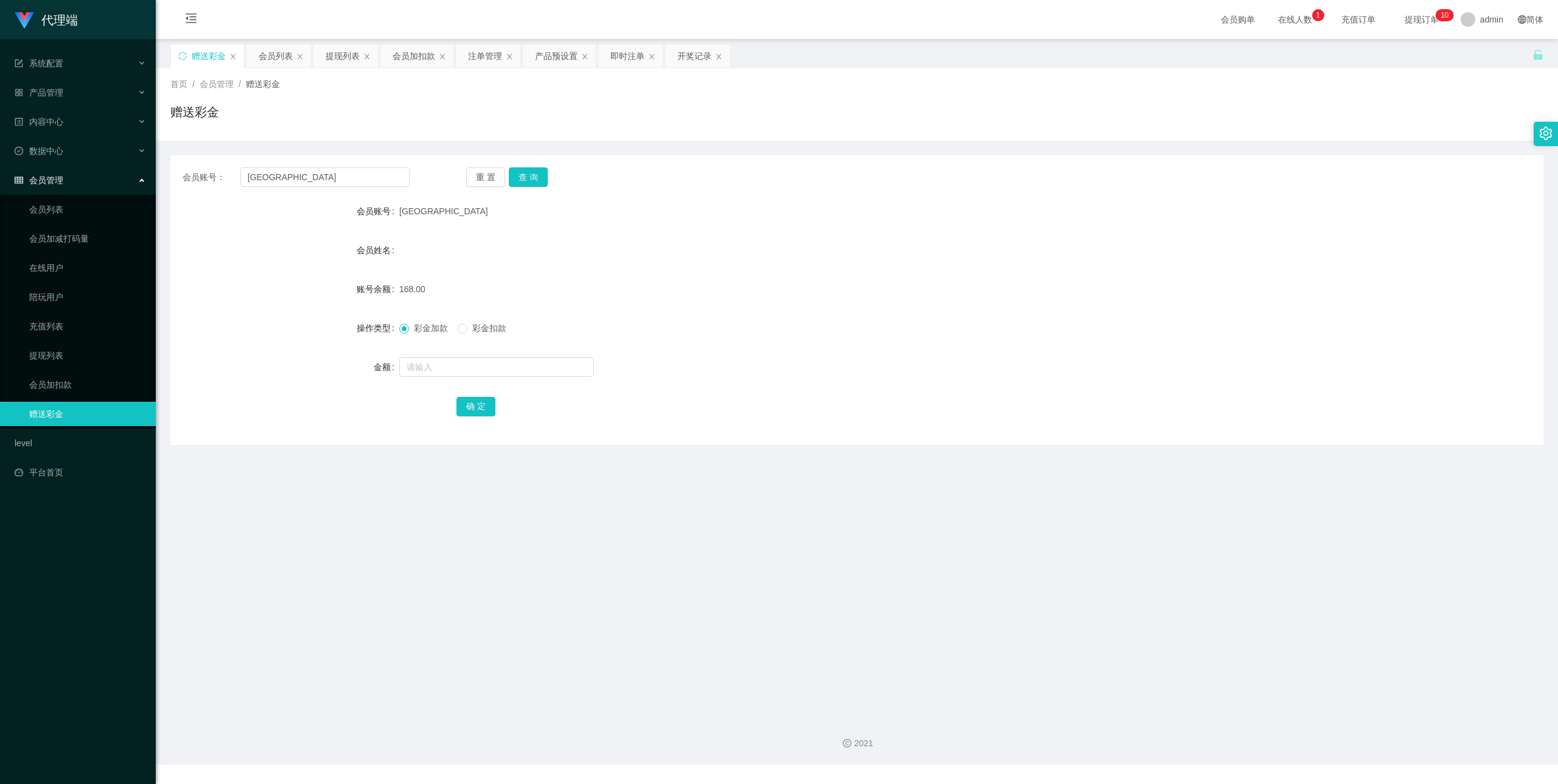
click at [324, 164] on div "会员账号： qingqing 重 置 查 询 会员账号 qingqing 会员姓名 账号余额 168.00 操作类型 彩金加款 彩金扣款 金额 确 定" at bounding box center [857, 300] width 1373 height 290
click at [302, 181] on input "[GEOGRAPHIC_DATA]" at bounding box center [325, 177] width 169 height 19
paste input "ZhongQin"
type input "ZhongQin"
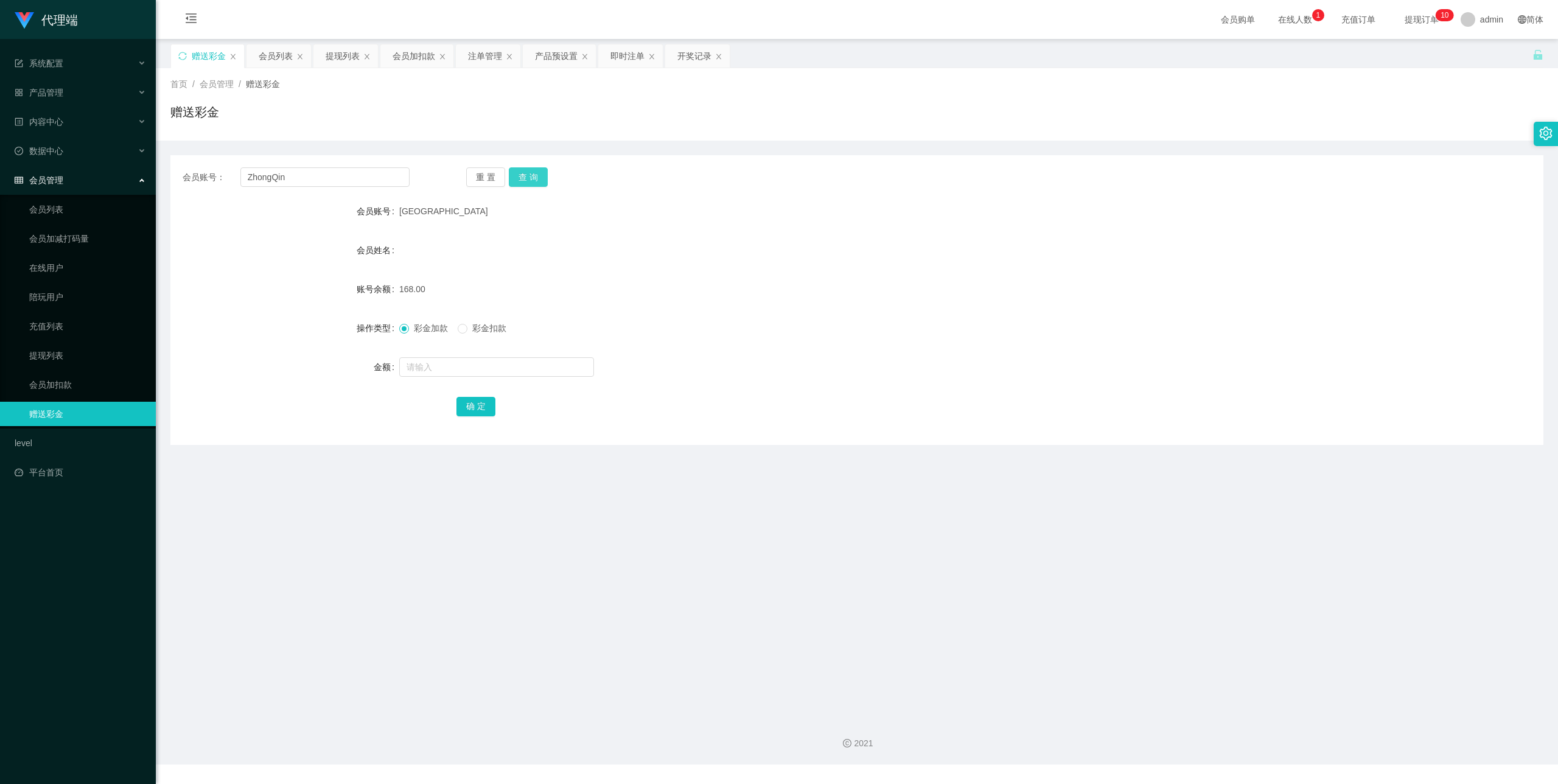
click at [528, 185] on button "查 询" at bounding box center [528, 177] width 39 height 19
click at [418, 367] on input "text" at bounding box center [496, 366] width 194 height 19
type input "88"
click at [463, 393] on form "会员账号 ZhongQin 会员姓名 账号余额 0.00 操作类型 彩金加款 彩金扣款 金额 88 确 定" at bounding box center [857, 308] width 1373 height 219
click at [483, 407] on button "确 定" at bounding box center [476, 406] width 39 height 19
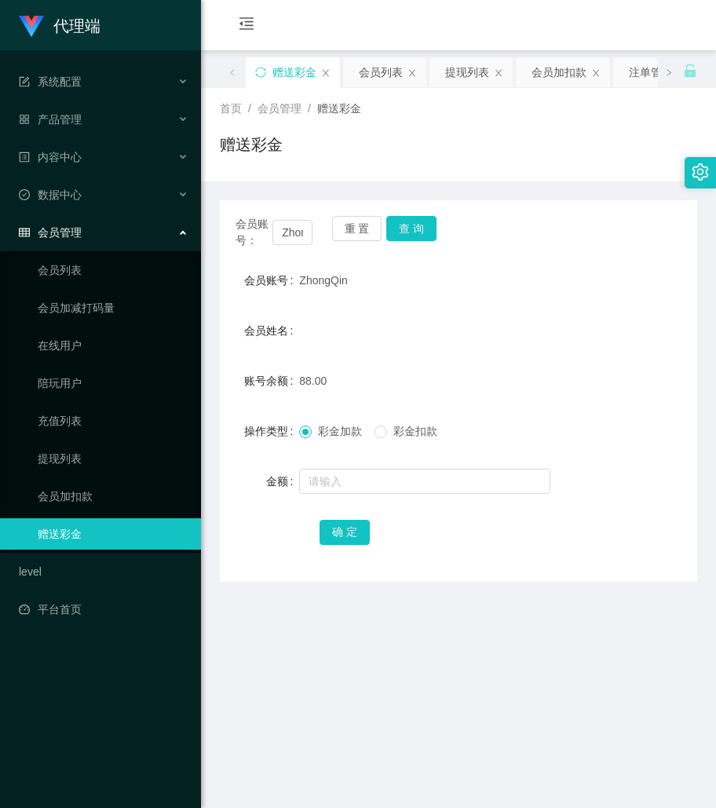
drag, startPoint x: 498, startPoint y: 259, endPoint x: 453, endPoint y: 252, distance: 45.3
click at [500, 261] on div "会员账号： ZhongQin 重 置 查 询 会员账号 ZhongQin 会员姓名 账号余额 88.00 操作类型 彩金加款 彩金扣款 金额 确 定" at bounding box center [459, 391] width 478 height 382
click at [292, 236] on input "ZhongQin" at bounding box center [293, 232] width 40 height 25
paste input "[GEOGRAPHIC_DATA]"
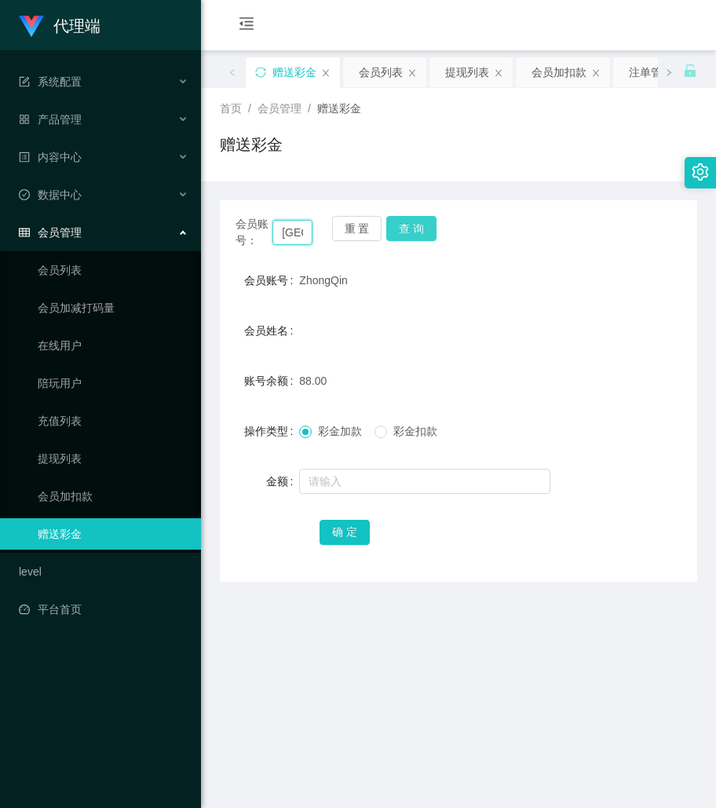
scroll to position [0, 24]
type input "[GEOGRAPHIC_DATA]"
click at [426, 230] on button "查 询" at bounding box center [411, 228] width 50 height 25
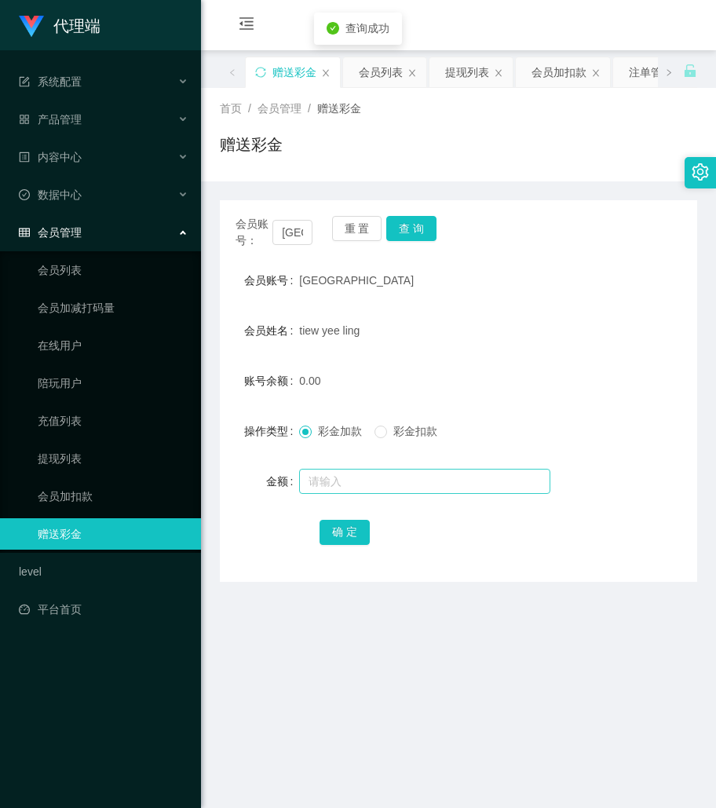
drag, startPoint x: 362, startPoint y: 459, endPoint x: 366, endPoint y: 485, distance: 26.2
click at [362, 460] on form "会员账号 qingqing 会员姓名 tiew yee ling 账号余额 0.00 操作类型 彩金加款 彩金扣款 金额 确 定" at bounding box center [459, 406] width 478 height 283
click at [366, 485] on input "text" at bounding box center [424, 481] width 251 height 25
type input "3"
type input "23"
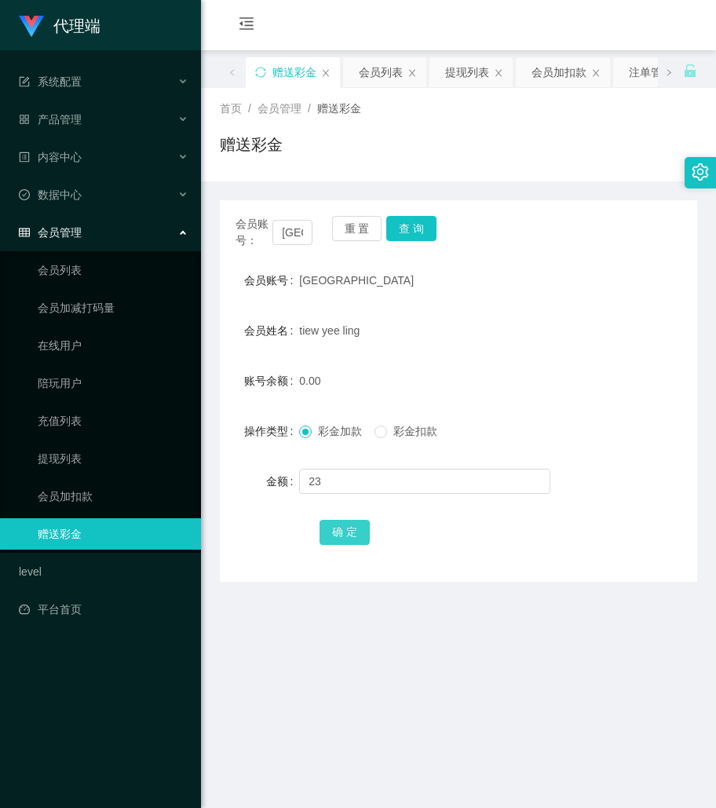
drag, startPoint x: 350, startPoint y: 551, endPoint x: 350, endPoint y: 538, distance: 12.6
click at [350, 551] on div "会员账号： qingqing 重 置 查 询 会员账号 qingqing 会员姓名 tiew yee ling 账号余额 0.00 操作类型 彩金加款 彩金扣…" at bounding box center [459, 391] width 478 height 382
click at [350, 535] on button "确 定" at bounding box center [345, 532] width 50 height 25
click at [642, 311] on form "会员账号 qingqing 会员姓名 tiew yee ling 账号余额 23.00 操作类型 彩金加款 彩金扣款 金额 确 定" at bounding box center [459, 406] width 478 height 283
click at [291, 236] on input "[GEOGRAPHIC_DATA]" at bounding box center [293, 232] width 40 height 25
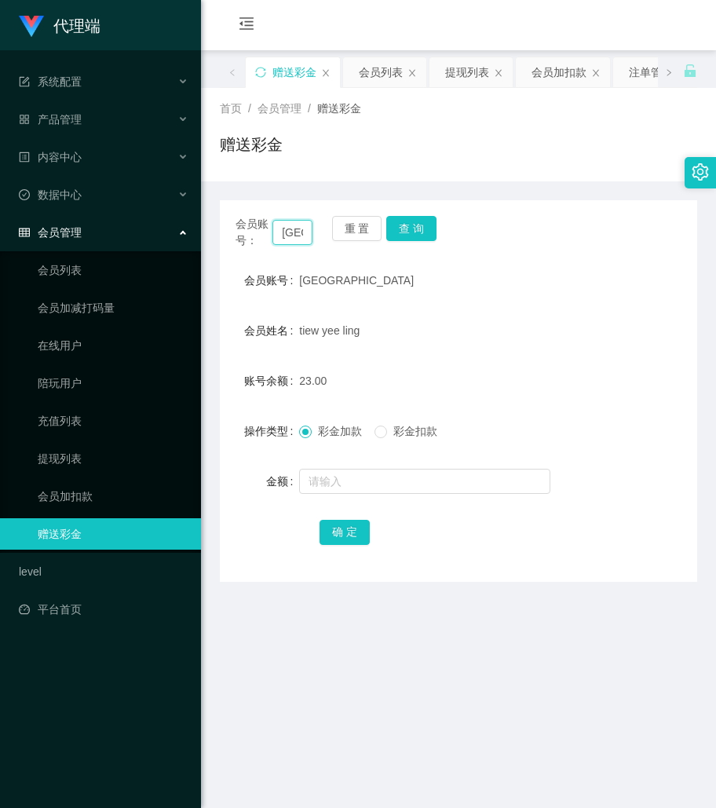
click at [291, 236] on input "[GEOGRAPHIC_DATA]" at bounding box center [293, 232] width 40 height 25
drag, startPoint x: 421, startPoint y: 229, endPoint x: 421, endPoint y: 253, distance: 23.6
click at [421, 229] on button "查 询" at bounding box center [411, 228] width 50 height 25
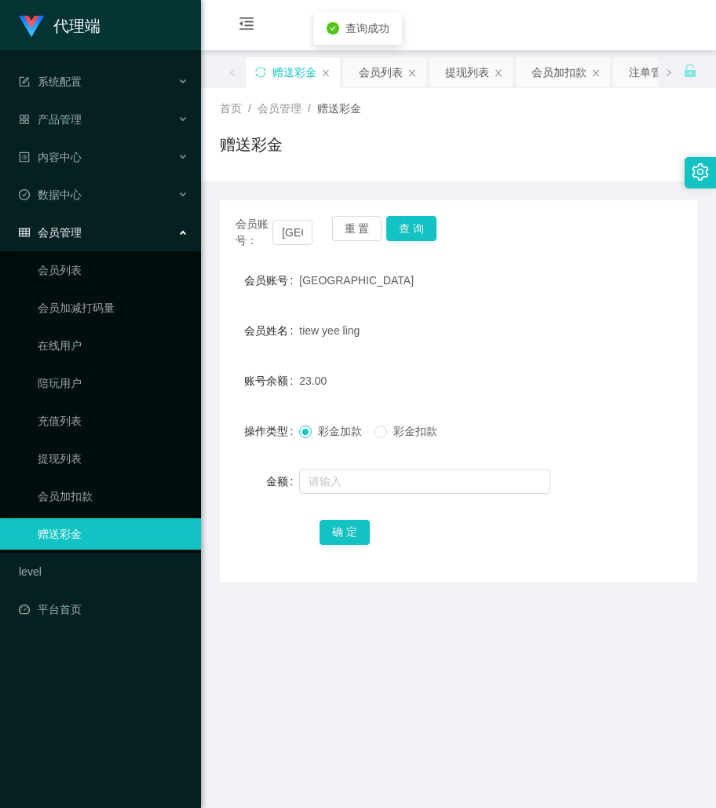
click at [357, 465] on form "会员账号 qingqing 会员姓名 tiew yee ling 账号余额 23.00 操作类型 彩金加款 彩金扣款 金额 确 定" at bounding box center [459, 406] width 478 height 283
click at [353, 479] on input "text" at bounding box center [424, 481] width 251 height 25
type input "8"
click at [333, 535] on button "确 定" at bounding box center [345, 532] width 50 height 25
drag, startPoint x: 564, startPoint y: 302, endPoint x: 494, endPoint y: 223, distance: 105.2
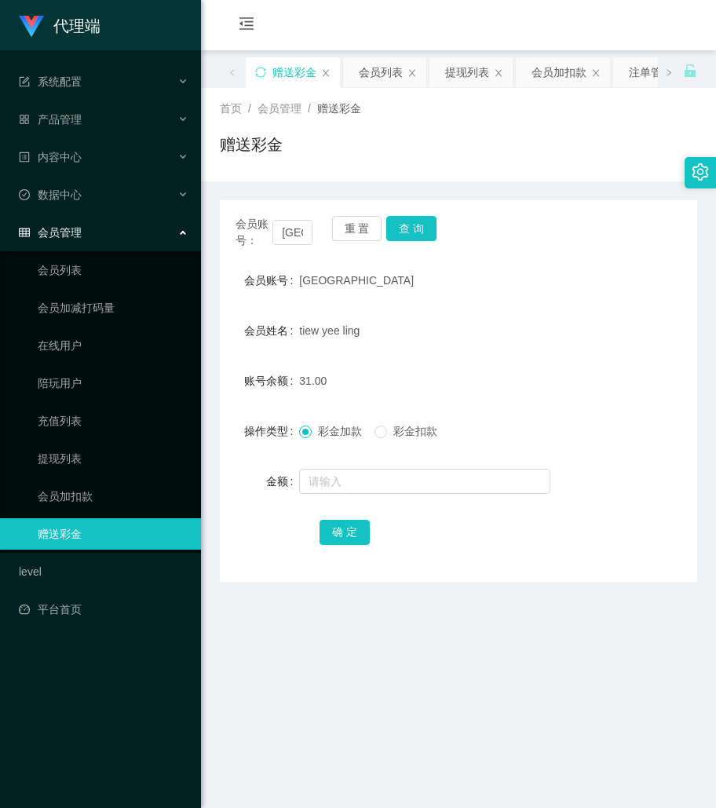
click at [564, 302] on form "会员账号 qingqing 会员姓名 tiew yee ling 账号余额 31.00 操作类型 彩金加款 彩金扣款 金额 确 定" at bounding box center [459, 406] width 478 height 283
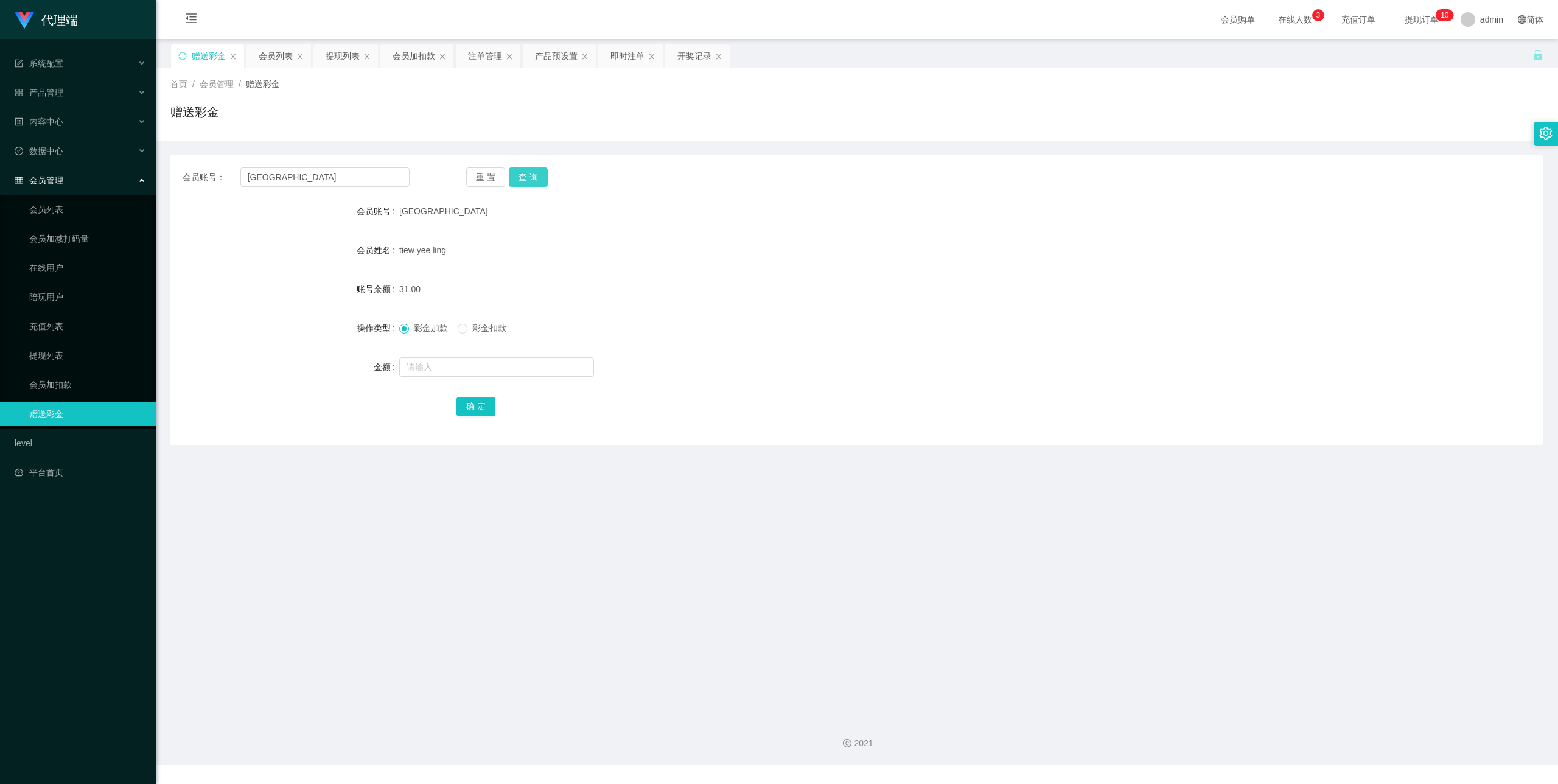
click at [518, 181] on button "查 询" at bounding box center [528, 177] width 39 height 19
click at [518, 181] on div "重 置 查 询" at bounding box center [580, 177] width 227 height 19
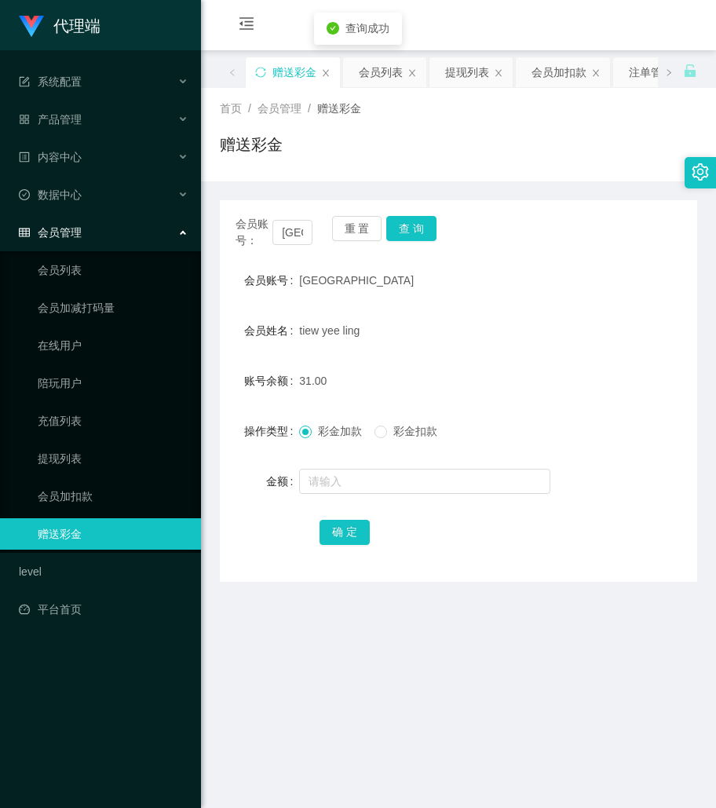
drag, startPoint x: 500, startPoint y: 302, endPoint x: 438, endPoint y: 295, distance: 61.6
click at [500, 302] on form "会员账号 qingqing 会员姓名 tiew yee ling 账号余额 31.00 操作类型 彩金加款 彩金扣款 金额 确 定" at bounding box center [459, 406] width 478 height 283
click at [286, 236] on input "[GEOGRAPHIC_DATA]" at bounding box center [293, 232] width 40 height 25
paste input "ZhongQin"
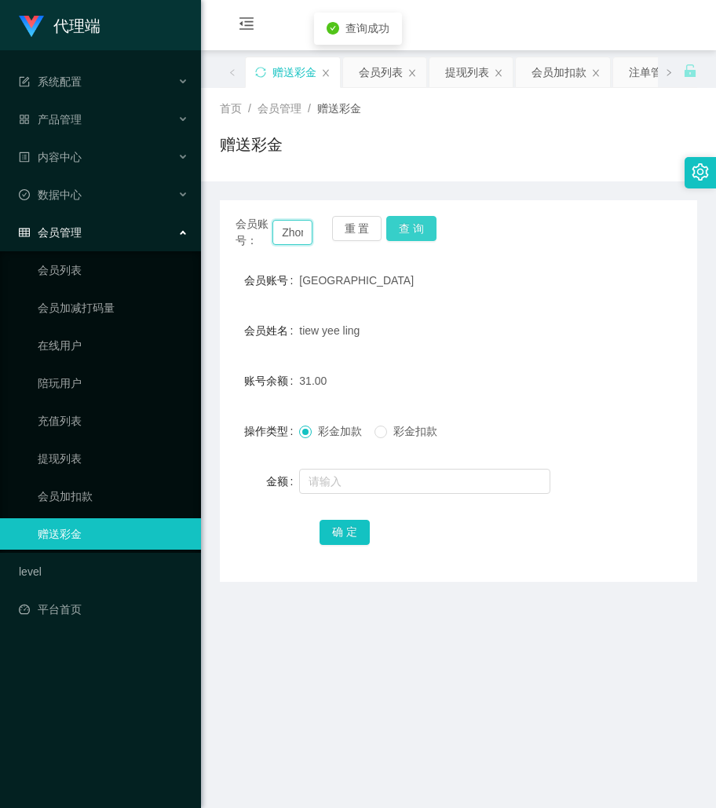
scroll to position [0, 29]
type input "ZhongQin"
click at [412, 228] on button "查 询" at bounding box center [411, 228] width 50 height 25
drag, startPoint x: 523, startPoint y: 610, endPoint x: 419, endPoint y: 434, distance: 203.6
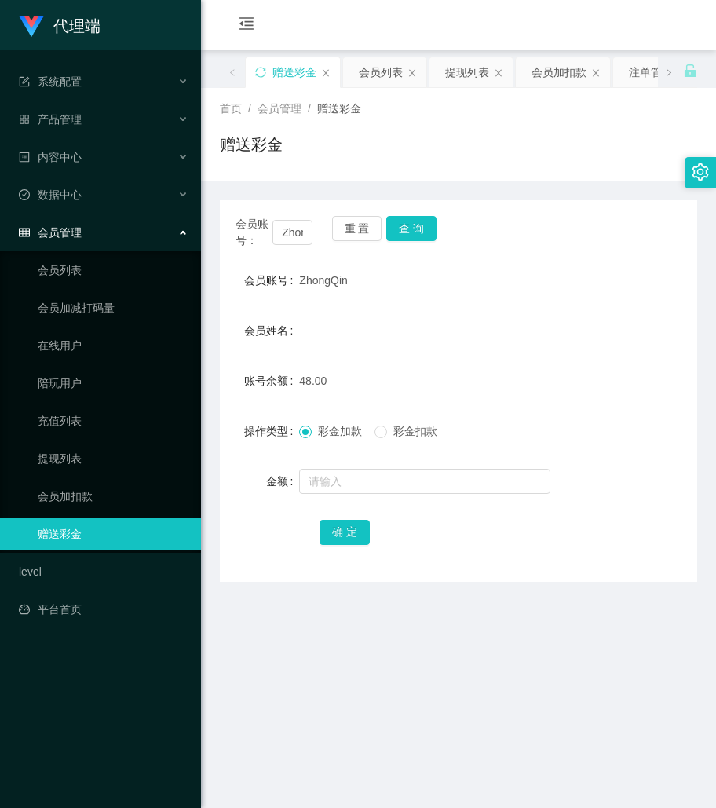
click at [523, 610] on main "关闭左侧 关闭右侧 关闭其它 刷新页面 赠送彩金 会员列表 提现列表 会员加扣款 注单管理 产品预设置 即时注单 开奖记录 首页 / 会员管理 / 赠送彩金 …" at bounding box center [458, 481] width 515 height 863
click at [404, 226] on button "查 询" at bounding box center [411, 228] width 50 height 25
click at [603, 434] on div "操作类型 彩金加款 彩金扣款" at bounding box center [459, 431] width 478 height 31
click at [419, 218] on button "查 询" at bounding box center [411, 228] width 50 height 25
click at [412, 228] on button "查 询" at bounding box center [411, 228] width 50 height 25
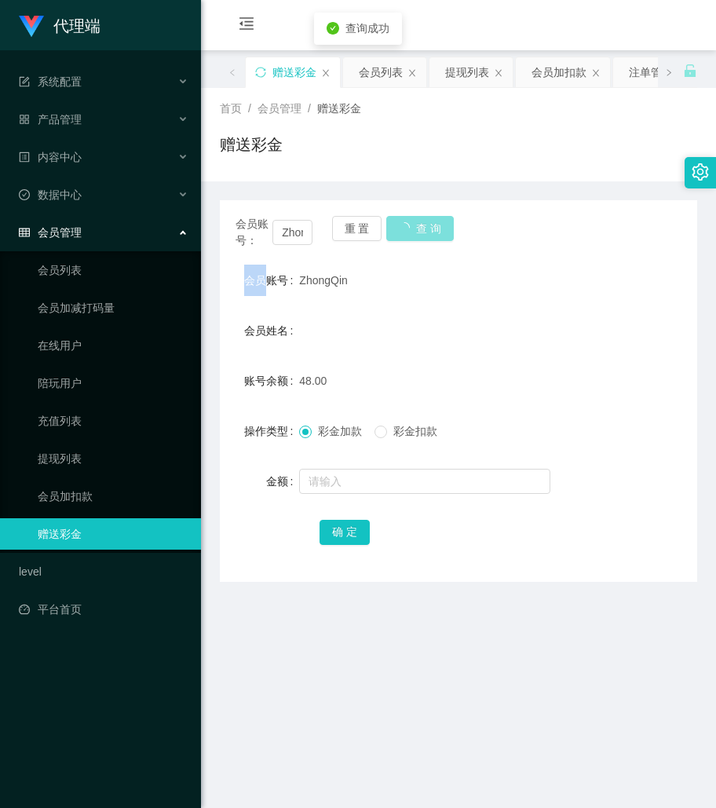
click at [412, 228] on div "会员账号： ZhongQin 重 置 查 询" at bounding box center [459, 232] width 478 height 33
click at [412, 228] on button "查 询" at bounding box center [411, 228] width 50 height 25
click at [313, 278] on span "ZhongQin" at bounding box center [323, 280] width 48 height 13
click at [594, 344] on div "会员姓名" at bounding box center [459, 330] width 478 height 31
click at [410, 237] on button "查 询" at bounding box center [411, 228] width 50 height 25
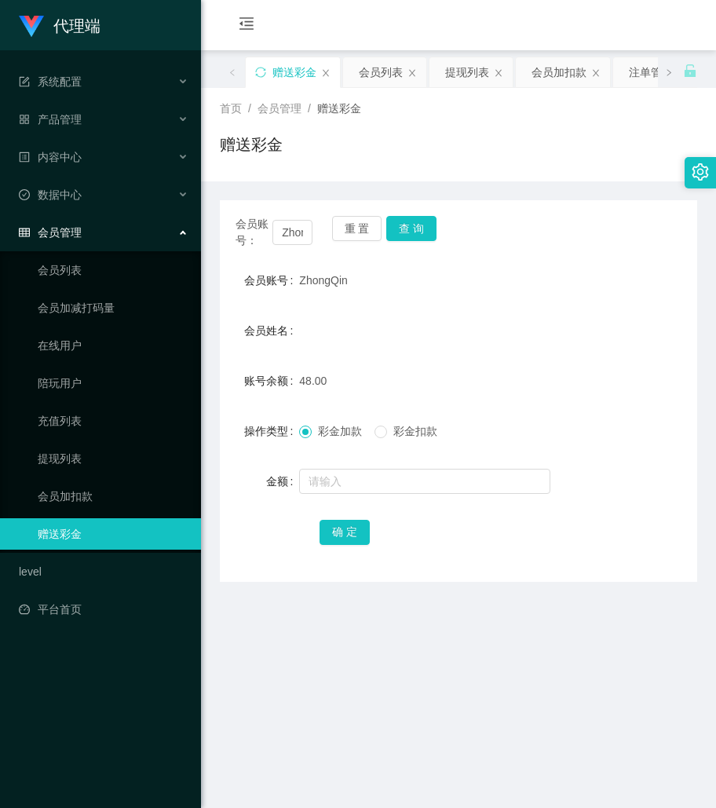
click at [589, 372] on div "账号余额 48.00" at bounding box center [459, 380] width 478 height 31
click at [412, 233] on button "查 询" at bounding box center [411, 228] width 50 height 25
click at [412, 233] on div "会员账号： ZhongQin 重 置 查 询" at bounding box center [459, 232] width 478 height 33
click at [412, 233] on button "查 询" at bounding box center [411, 228] width 50 height 25
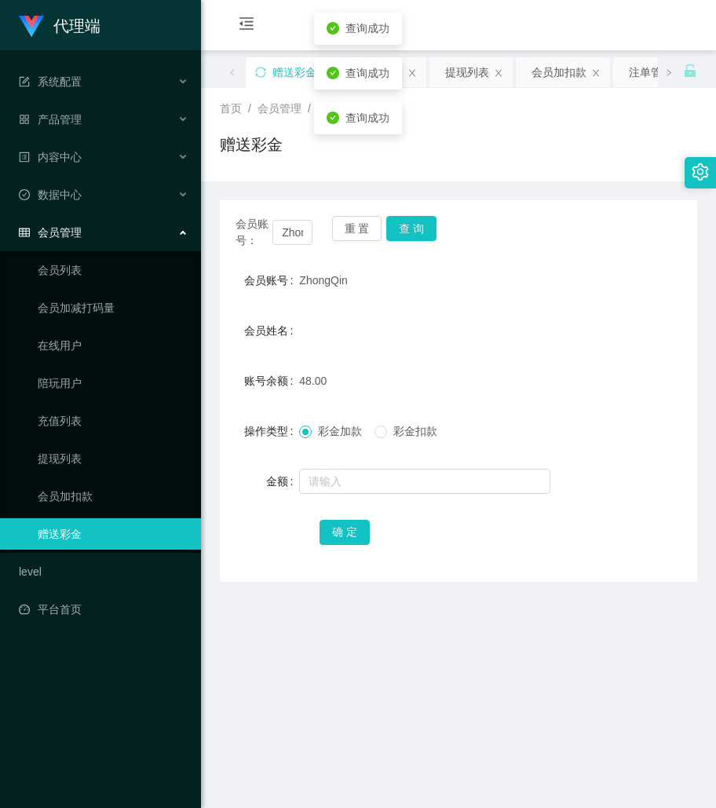
drag, startPoint x: 591, startPoint y: 314, endPoint x: 487, endPoint y: 292, distance: 106.0
click at [591, 314] on form "会员账号 ZhongQin 会员姓名 账号余额 48.00 操作类型 彩金加款 彩金扣款 金额 确 定" at bounding box center [459, 406] width 478 height 283
click at [303, 240] on input "ZhongQin" at bounding box center [293, 232] width 40 height 25
click at [421, 230] on button "查 询" at bounding box center [411, 228] width 50 height 25
click at [495, 258] on div "会员账号： ZhongQin 重 置 查 询 会员账号 ZhongQin 会员姓名 账号余额 48.00 操作类型 彩金加款 彩金扣款 金额 确 定" at bounding box center [459, 391] width 478 height 382
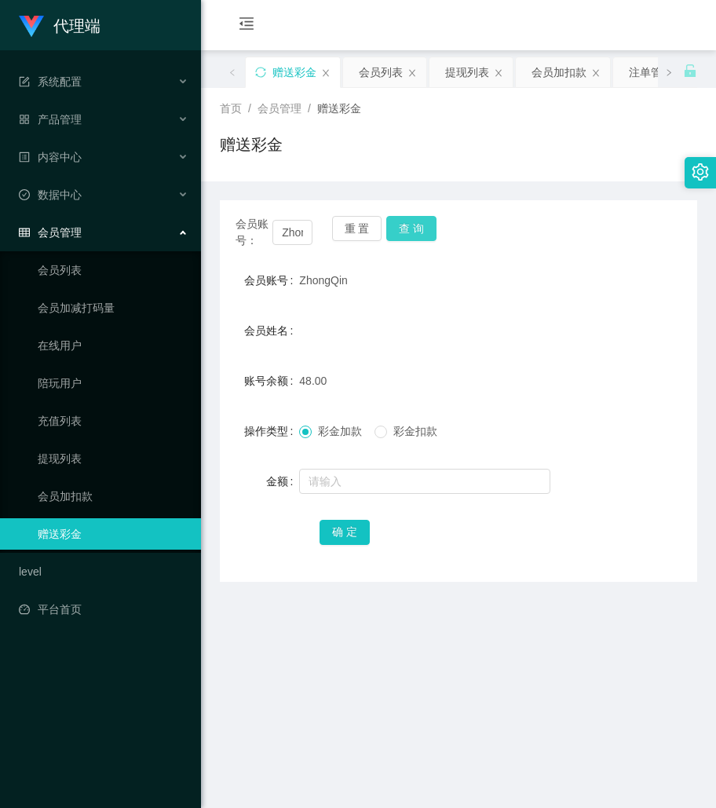
click at [402, 226] on button "查 询" at bounding box center [411, 228] width 50 height 25
click at [419, 226] on button "查 询" at bounding box center [411, 228] width 50 height 25
click at [557, 613] on main "关闭左侧 关闭右侧 关闭其它 刷新页面 赠送彩金 会员列表 提现列表 会员加扣款 注单管理 产品预设置 即时注单 开奖记录 首页 / 会员管理 / 赠送彩金 …" at bounding box center [458, 481] width 515 height 863
click at [421, 226] on button "查 询" at bounding box center [411, 228] width 50 height 25
click at [594, 271] on div "会员账号 ZhongQin" at bounding box center [459, 280] width 478 height 31
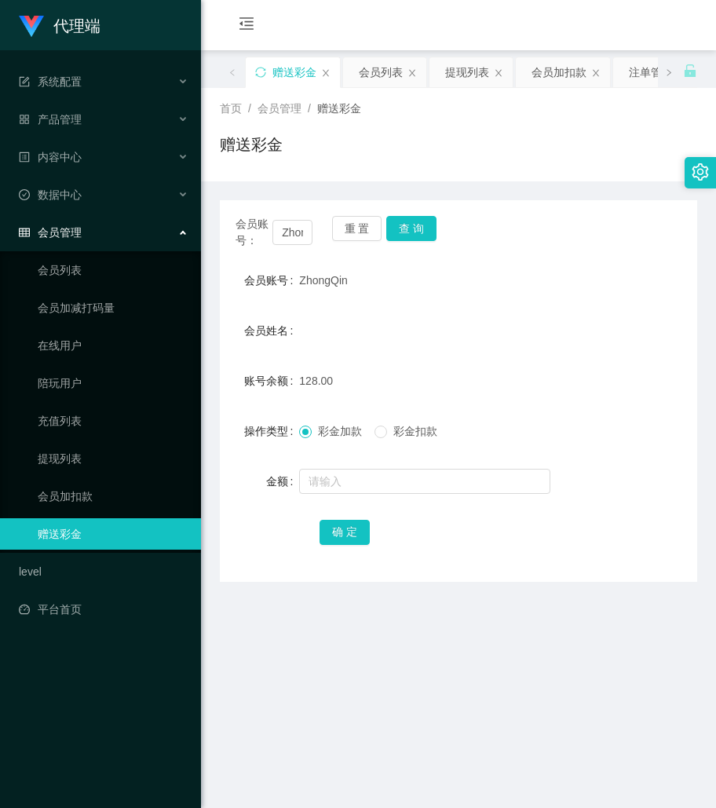
click at [588, 308] on form "会员账号 ZhongQin 会员姓名 账号余额 128.00 操作类型 彩金加款 彩金扣款 金额 确 定" at bounding box center [459, 406] width 478 height 283
click at [295, 231] on input "ZhongQin" at bounding box center [293, 232] width 40 height 25
paste input "fangzhe"
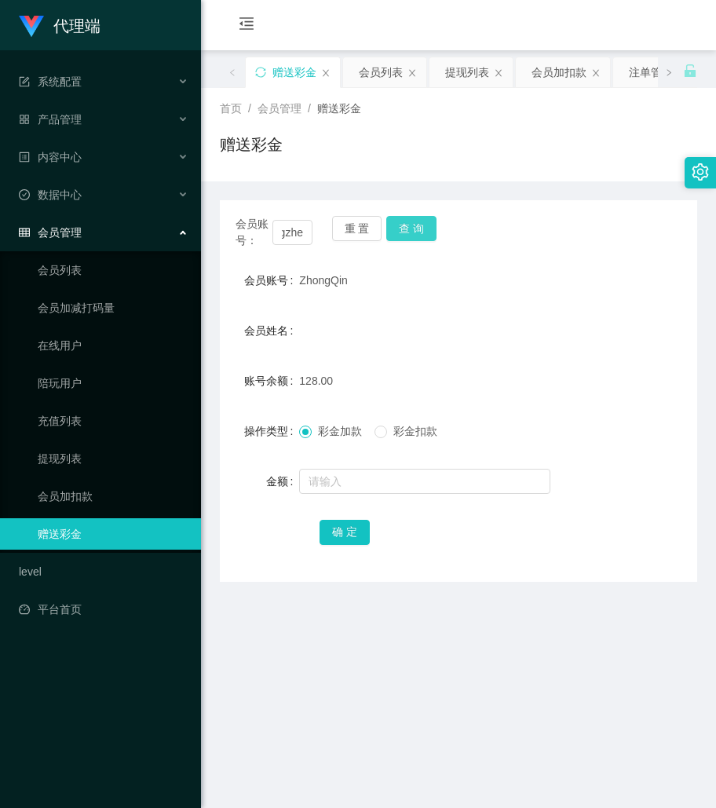
click at [425, 234] on button "查 询" at bounding box center [411, 228] width 50 height 25
drag, startPoint x: 569, startPoint y: 381, endPoint x: 460, endPoint y: 295, distance: 138.8
click at [569, 379] on div "88.00" at bounding box center [438, 380] width 279 height 31
click at [410, 231] on button "查 询" at bounding box center [411, 228] width 50 height 25
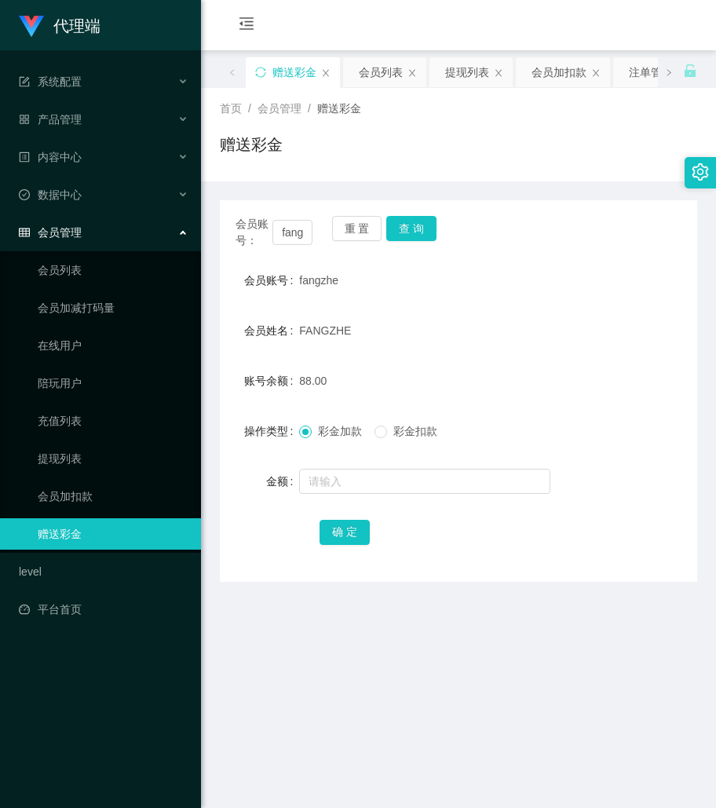
click at [575, 234] on div "会员账号： fangzhe 重 置 查 询" at bounding box center [459, 232] width 478 height 33
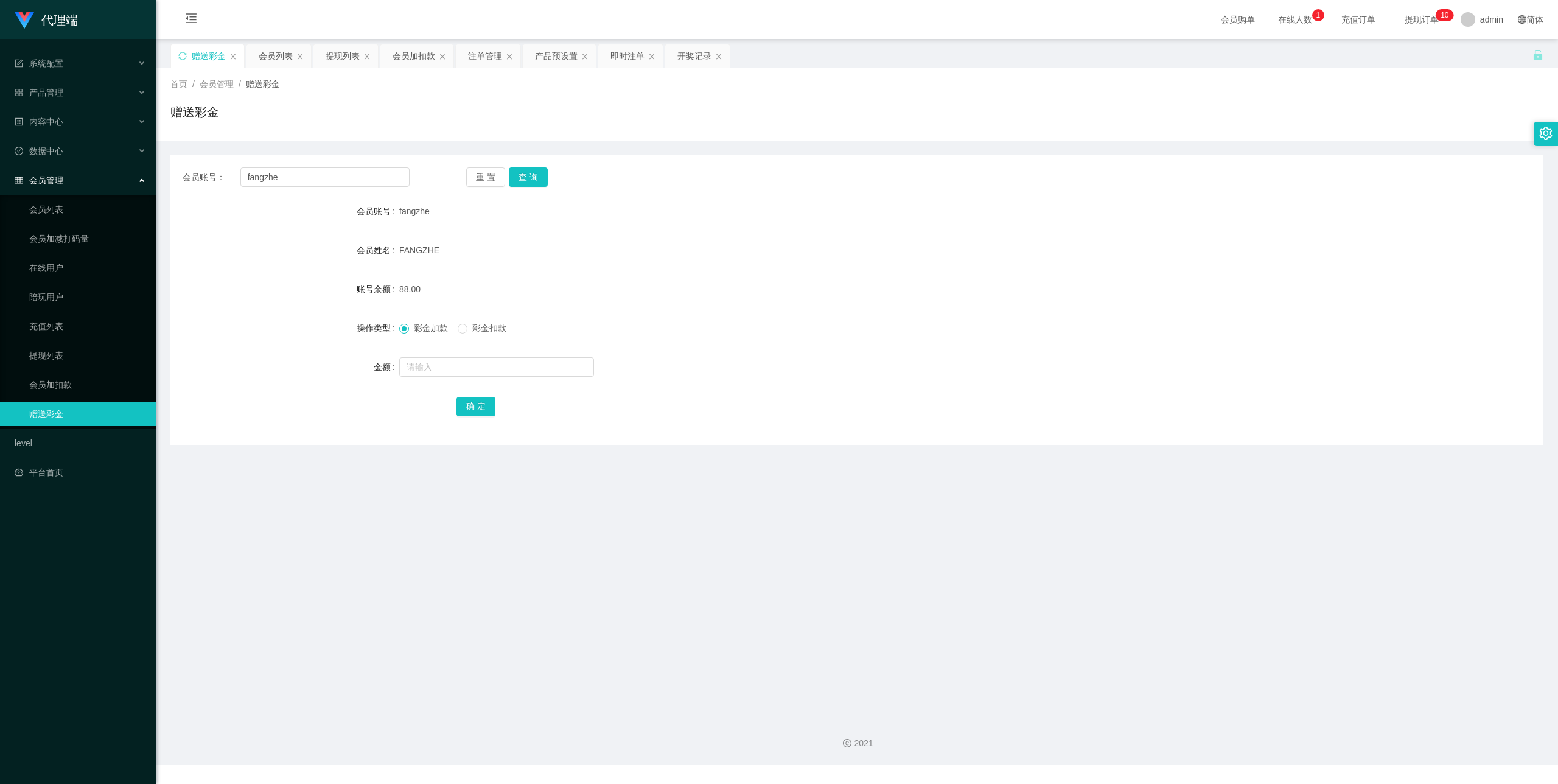
click at [346, 187] on div "会员账号： fangzhe 重 置 查 询 会员账号 fangzhe 会员姓名 FANGZHE 账号余额 88.00 操作类型 彩金加款 彩金扣款 金额 确 定" at bounding box center [857, 300] width 1373 height 290
click at [342, 183] on input "fangzhe" at bounding box center [325, 177] width 169 height 19
paste input "ZhongQin"
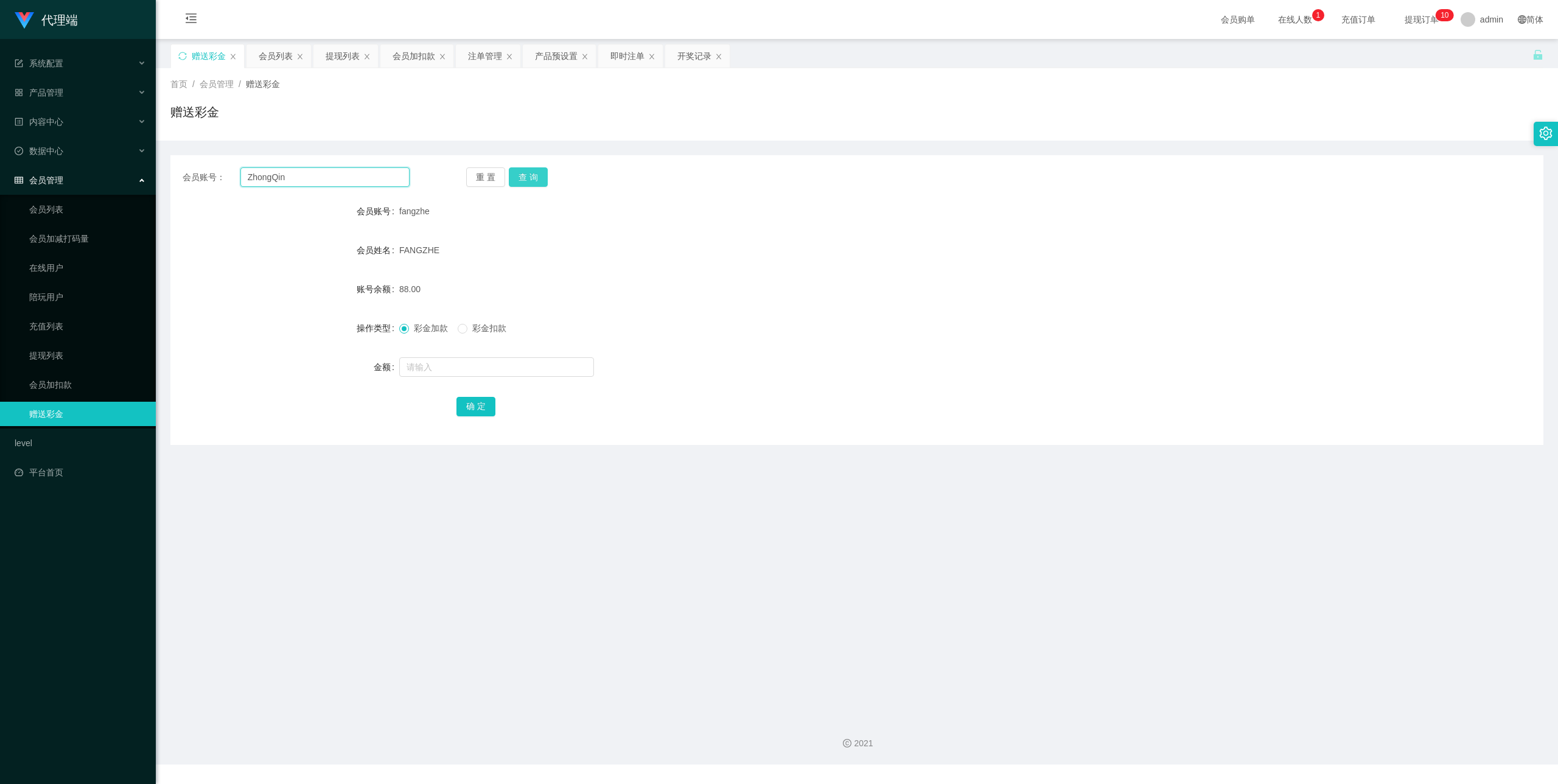
type input "ZhongQin"
click at [533, 179] on button "查 询" at bounding box center [528, 177] width 39 height 19
click at [454, 361] on input "text" at bounding box center [496, 366] width 194 height 19
type input "36"
click at [483, 397] on button "确 定" at bounding box center [476, 406] width 39 height 19
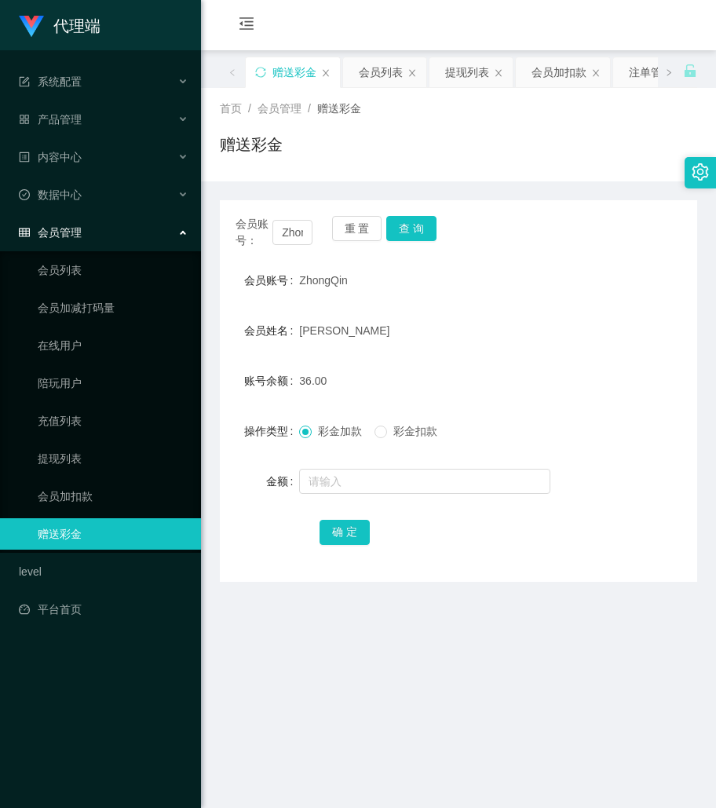
drag, startPoint x: 642, startPoint y: 382, endPoint x: 623, endPoint y: 382, distance: 18.9
click at [642, 382] on div "账号余额 36.00" at bounding box center [459, 380] width 478 height 31
click at [415, 229] on button "查 询" at bounding box center [411, 228] width 50 height 25
click at [284, 230] on input "ZhongQin" at bounding box center [293, 232] width 40 height 25
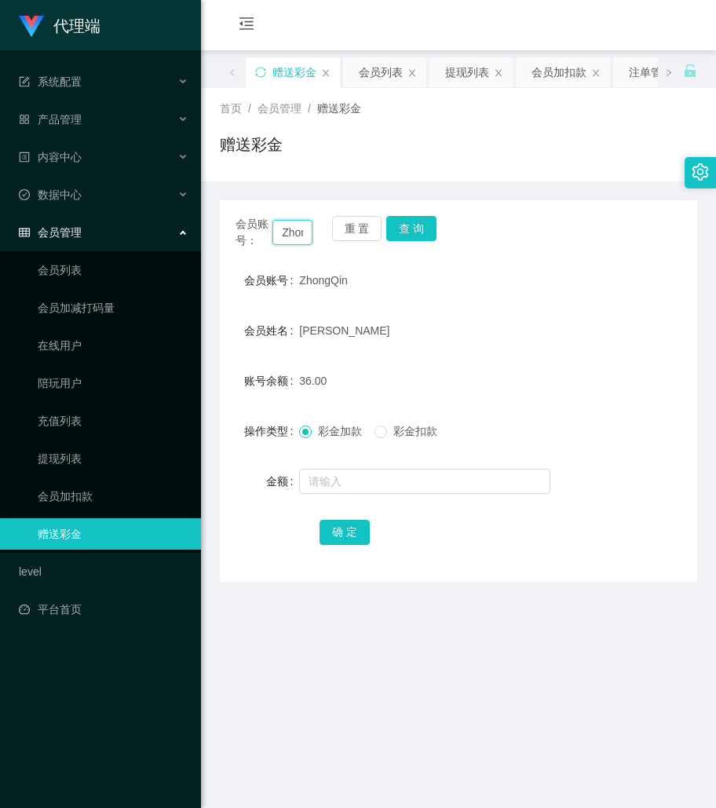
paste input "[GEOGRAPHIC_DATA]"
click at [424, 230] on button "查 询" at bounding box center [411, 228] width 50 height 25
click at [531, 407] on form "会员账号 qingqing 会员姓名 tiew yee ling 账号余额 31.00 操作类型 彩金加款 彩金扣款 金额 确 定" at bounding box center [459, 406] width 478 height 283
click at [275, 228] on input "[GEOGRAPHIC_DATA]" at bounding box center [293, 232] width 40 height 25
click at [283, 228] on input "[GEOGRAPHIC_DATA]" at bounding box center [293, 232] width 40 height 25
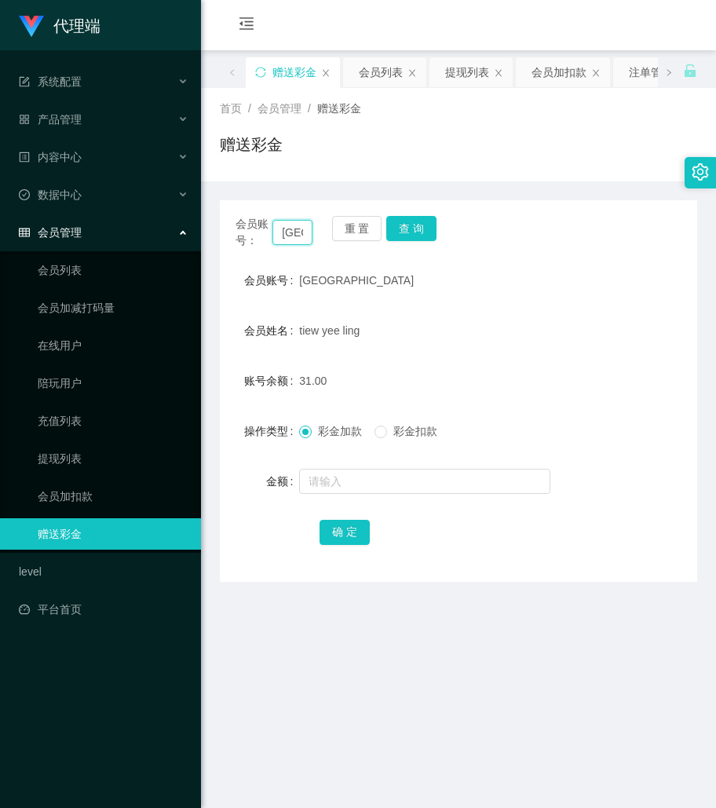
click at [305, 231] on input "[GEOGRAPHIC_DATA]" at bounding box center [293, 232] width 40 height 25
paste input "ZhongQin"
type input "ZhongQin"
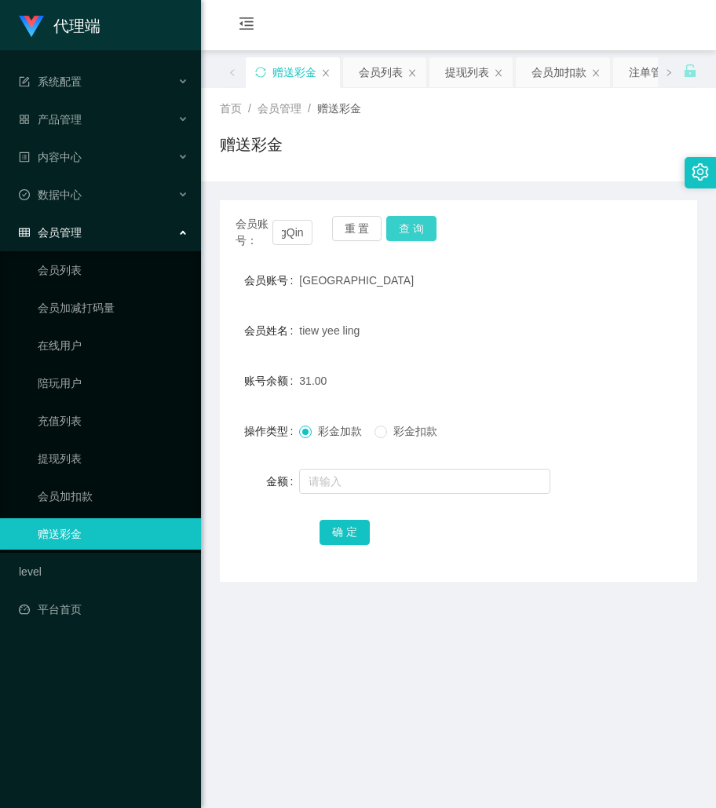
click at [393, 230] on button "查 询" at bounding box center [411, 228] width 50 height 25
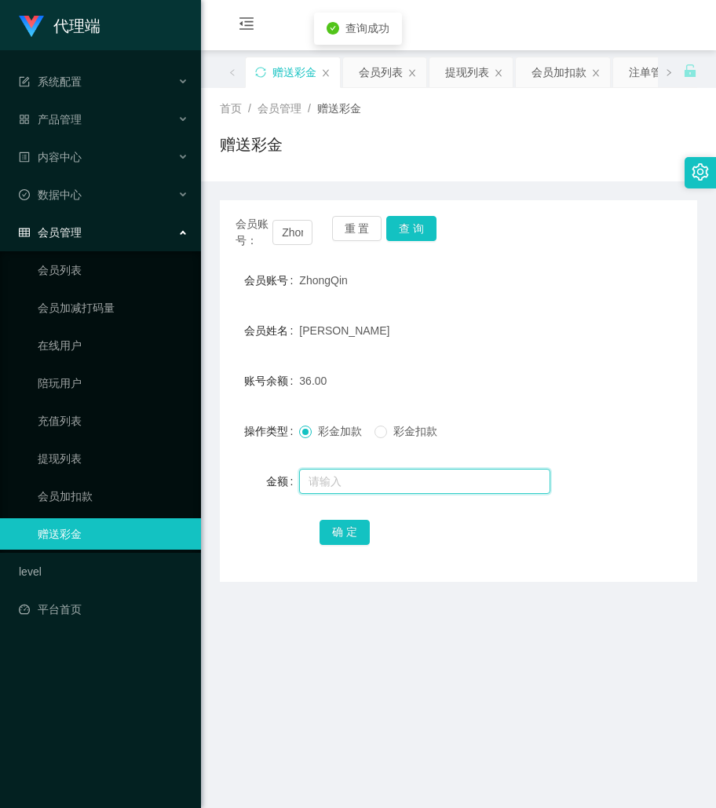
click at [350, 482] on input "text" at bounding box center [424, 481] width 251 height 25
type input "8"
click at [357, 540] on button "确 定" at bounding box center [345, 532] width 50 height 25
click at [577, 268] on div "会员账号 ZhongQin" at bounding box center [459, 280] width 478 height 31
click at [283, 231] on input "ZhongQin" at bounding box center [293, 232] width 40 height 25
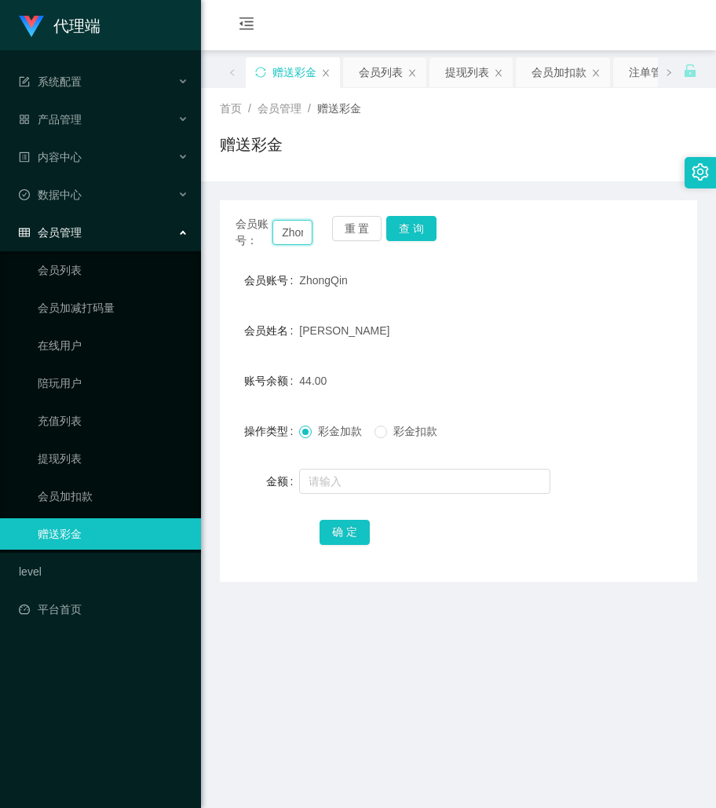
click at [283, 231] on input "ZhongQin" at bounding box center [293, 232] width 40 height 25
paste input "[GEOGRAPHIC_DATA]"
type input "[GEOGRAPHIC_DATA]"
click at [394, 231] on button "查 询" at bounding box center [411, 228] width 50 height 25
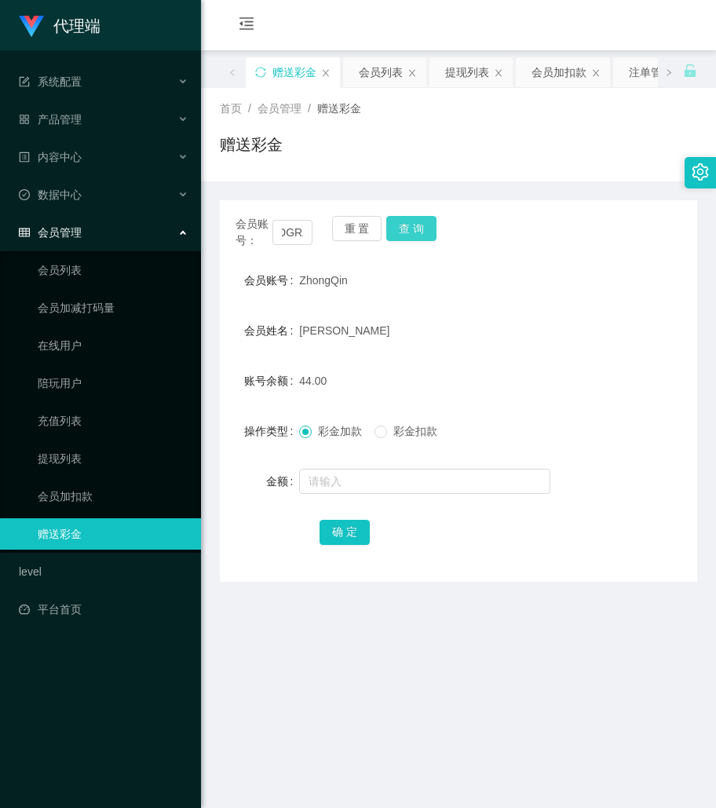
scroll to position [0, 0]
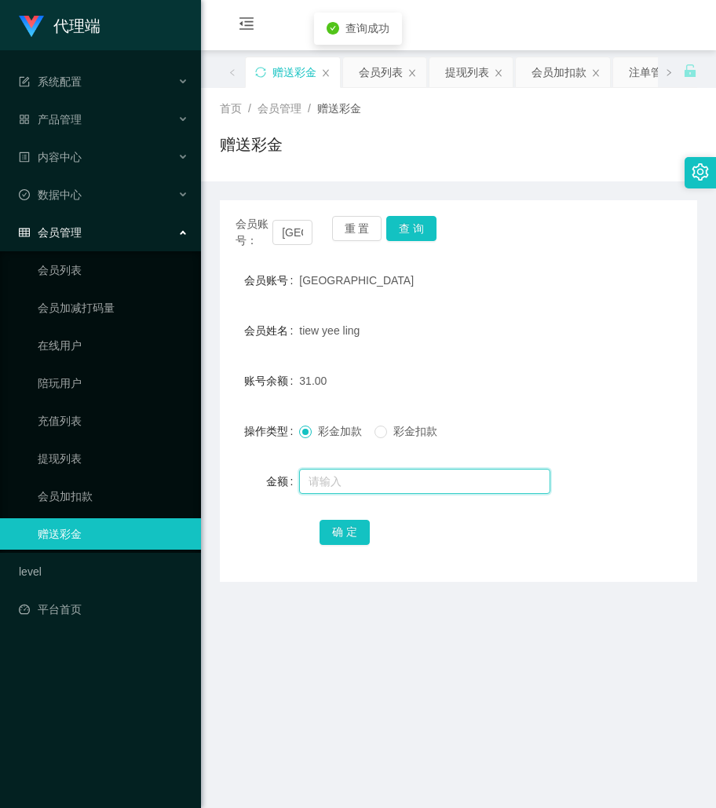
click at [358, 478] on input "text" at bounding box center [424, 481] width 251 height 25
type input "8"
click at [322, 536] on button "确 定" at bounding box center [345, 532] width 50 height 25
click at [570, 328] on div "会员姓名 tiew yee ling" at bounding box center [459, 330] width 478 height 31
click at [559, 360] on form "会员账号 qingqing 会员姓名 tiew yee ling 账号余额 39.00 操作类型 彩金加款 彩金扣款 金额 确 定" at bounding box center [459, 406] width 478 height 283
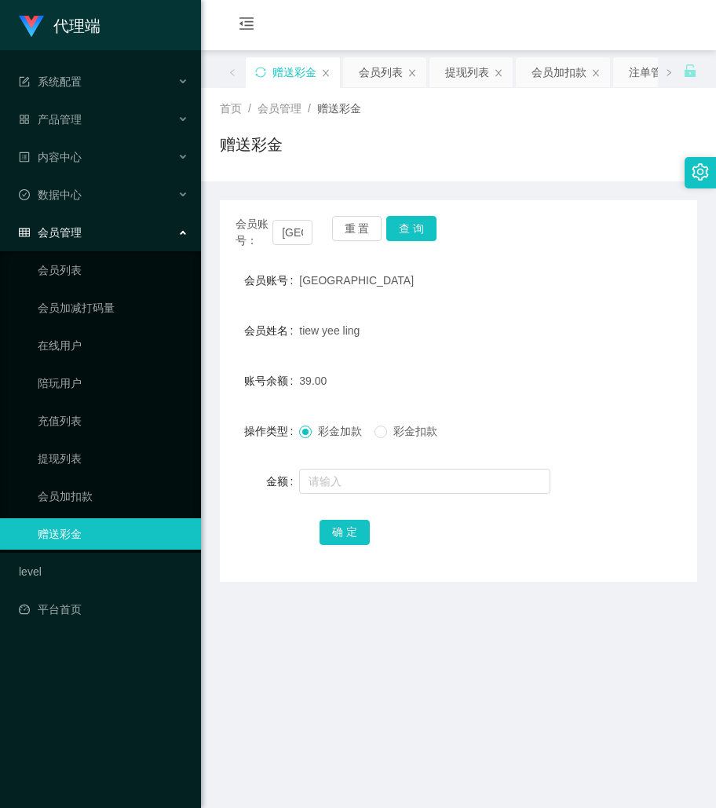
drag, startPoint x: 533, startPoint y: 358, endPoint x: 491, endPoint y: 356, distance: 41.7
click at [533, 358] on form "会员账号 qingqing 会员姓名 tiew yee ling 账号余额 39.00 操作类型 彩金加款 彩金扣款 金额 确 定" at bounding box center [459, 406] width 478 height 283
drag, startPoint x: 563, startPoint y: 350, endPoint x: 412, endPoint y: 314, distance: 155.1
click at [551, 350] on form "会员账号 qingqing 会员姓名 tiew yee ling 账号余额 39.00 操作类型 彩金加款 彩金扣款 金额 确 定" at bounding box center [459, 406] width 478 height 283
click at [300, 242] on input "[GEOGRAPHIC_DATA]" at bounding box center [293, 232] width 40 height 25
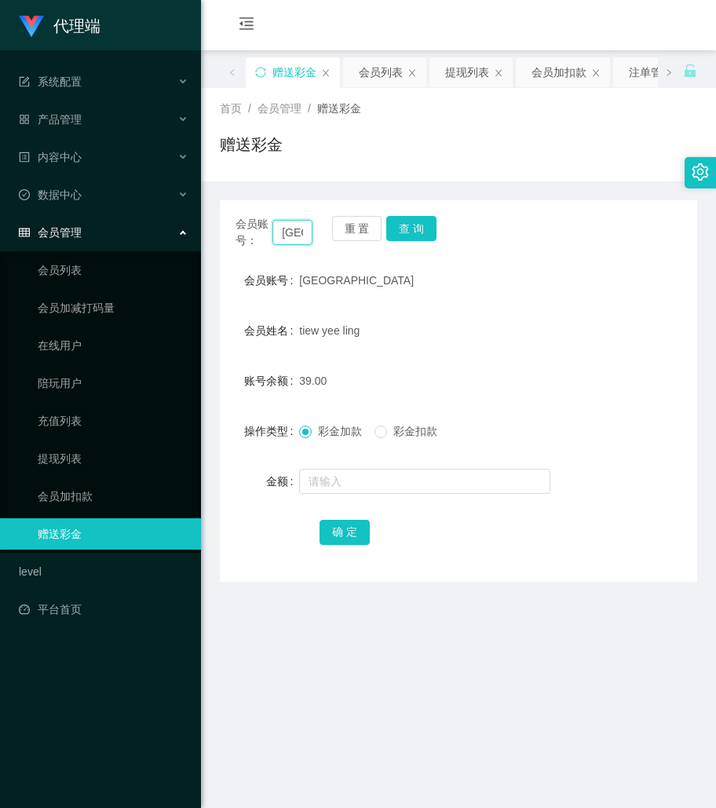
click at [300, 242] on input "[GEOGRAPHIC_DATA]" at bounding box center [293, 232] width 40 height 25
paste input "ZhongQin"
type input "ZhongQin"
click at [412, 236] on button "查 询" at bounding box center [411, 228] width 50 height 25
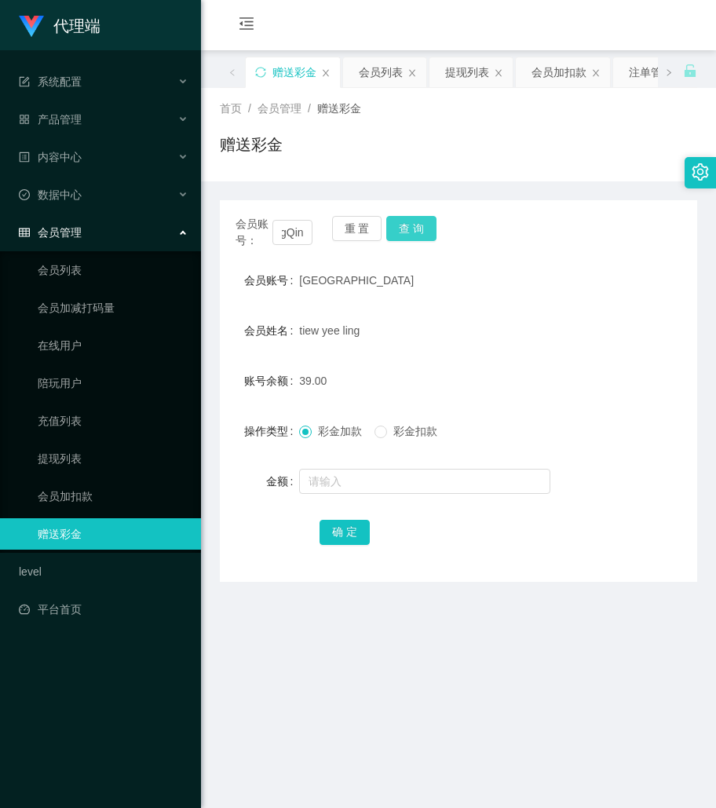
scroll to position [0, 0]
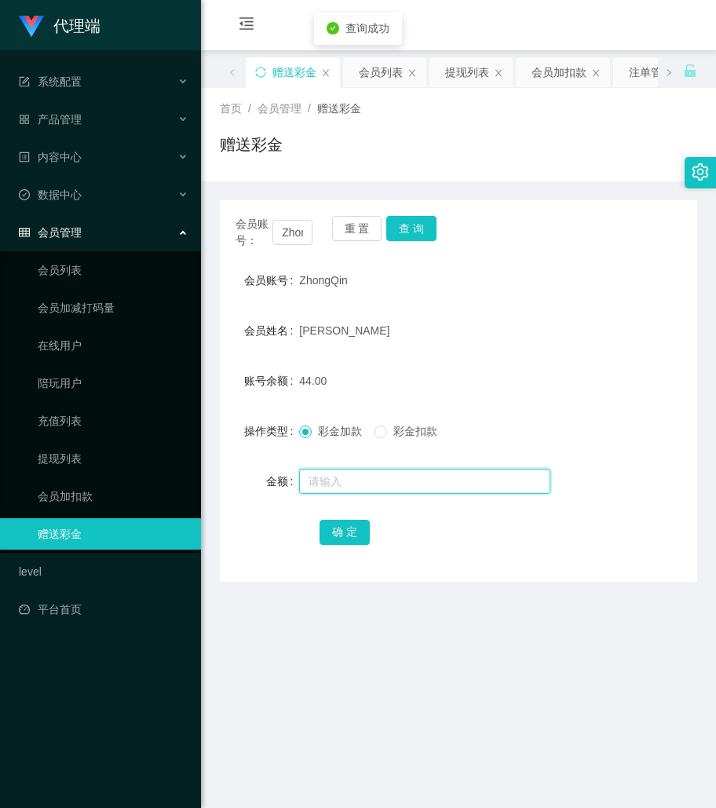
click at [358, 487] on input "text" at bounding box center [424, 481] width 251 height 25
type input "8"
click at [355, 529] on button "确 定" at bounding box center [345, 532] width 50 height 25
drag, startPoint x: 547, startPoint y: 311, endPoint x: 466, endPoint y: 295, distance: 82.4
click at [547, 311] on form "会员账号 ZhongQin 会员姓名 Zhong Qin 账号余额 52.00 操作类型 彩金加款 彩金扣款 金额 确 定" at bounding box center [459, 406] width 478 height 283
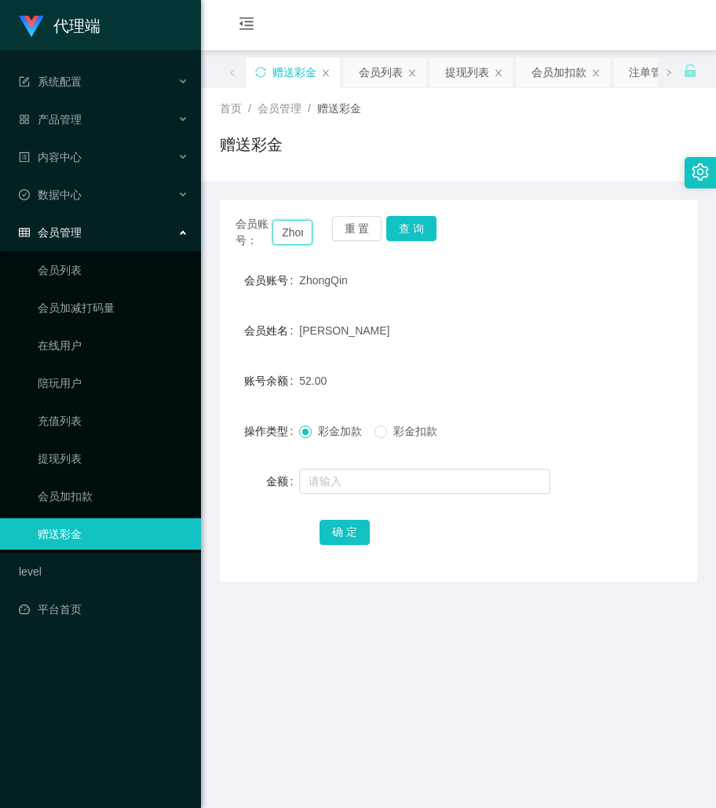
click at [293, 228] on input "ZhongQin" at bounding box center [293, 232] width 40 height 25
paste input "[GEOGRAPHIC_DATA]"
type input "[GEOGRAPHIC_DATA]"
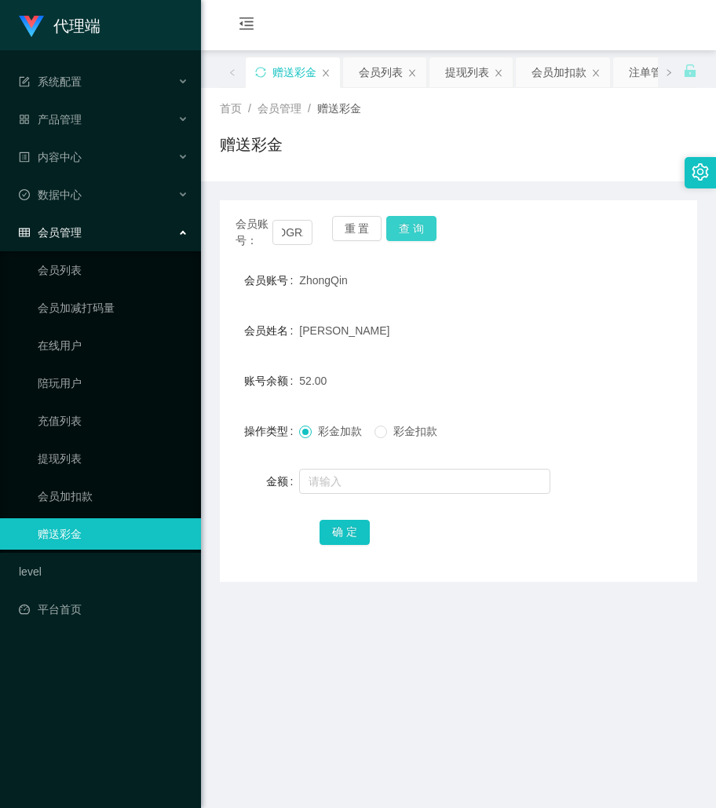
click at [408, 240] on button "查 询" at bounding box center [411, 228] width 50 height 25
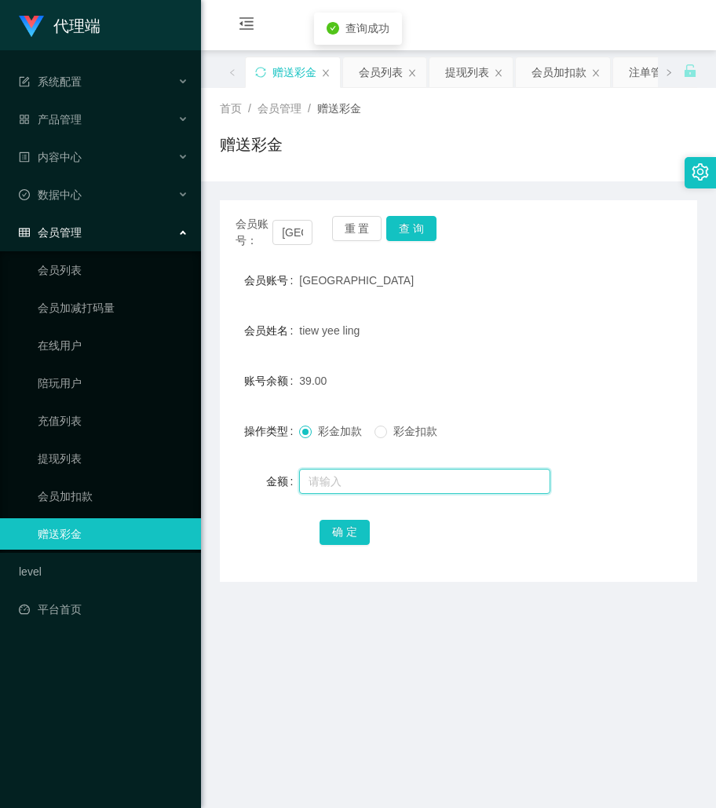
click at [350, 470] on input "text" at bounding box center [424, 481] width 251 height 25
type input "8"
click at [350, 538] on button "确 定" at bounding box center [345, 532] width 50 height 25
click at [537, 206] on div "会员账号： qingqing 重 置 查 询 会员账号 qingqing 会员姓名 tiew yee ling 账号余额 47.00 操作类型 彩金加款 彩金…" at bounding box center [459, 391] width 478 height 382
click at [300, 226] on input "[GEOGRAPHIC_DATA]" at bounding box center [293, 232] width 40 height 25
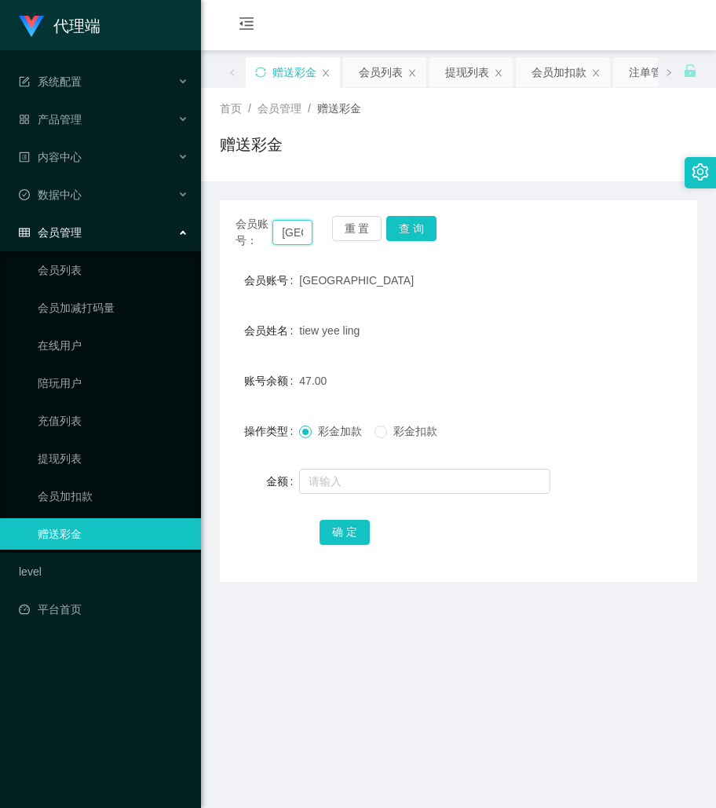
click at [300, 226] on input "[GEOGRAPHIC_DATA]" at bounding box center [293, 232] width 40 height 25
click at [410, 228] on button "查 询" at bounding box center [411, 228] width 50 height 25
click at [349, 500] on form "会员账号 qingqing 会员姓名 tiew yee ling 账号余额 47.00 操作类型 彩金加款 彩金扣款 金额 确 定" at bounding box center [459, 406] width 478 height 283
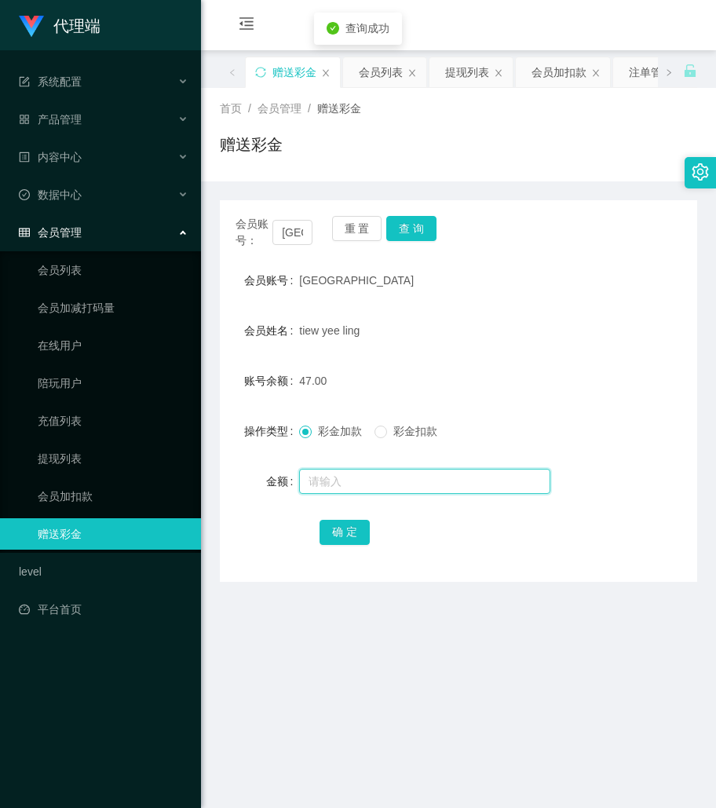
click at [353, 488] on input "text" at bounding box center [424, 481] width 251 height 25
type input "8"
click at [337, 526] on button "确 定" at bounding box center [345, 532] width 50 height 25
drag, startPoint x: 597, startPoint y: 250, endPoint x: 588, endPoint y: 253, distance: 9.9
click at [597, 251] on div "会员账号： qingqing 重 置 查 询 会员账号 qingqing 会员姓名 tiew yee ling 账号余额 55.00 操作类型 彩金加款 彩金…" at bounding box center [459, 391] width 478 height 382
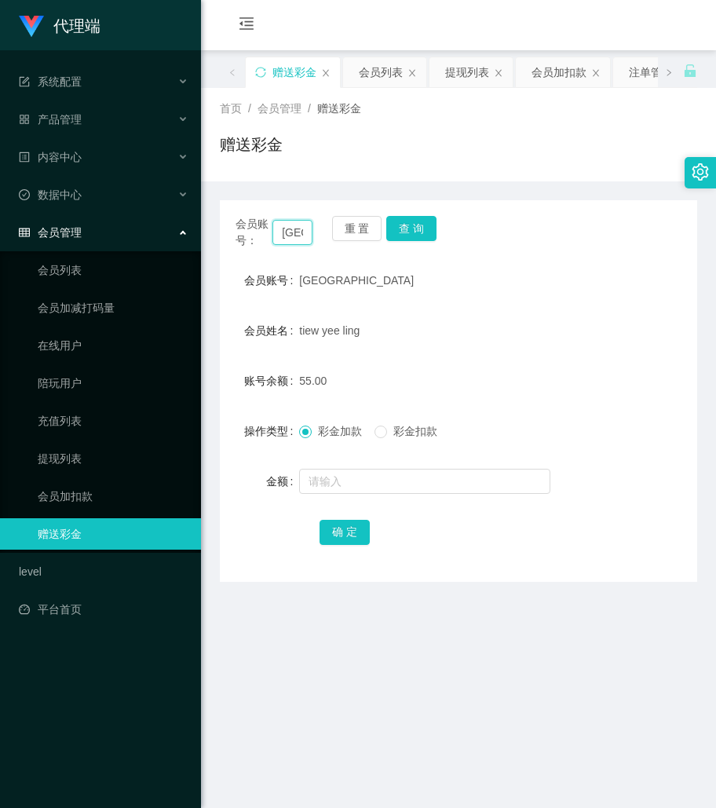
click at [294, 227] on input "[GEOGRAPHIC_DATA]" at bounding box center [293, 232] width 40 height 25
paste input "ZhongQin"
type input "ZhongQin"
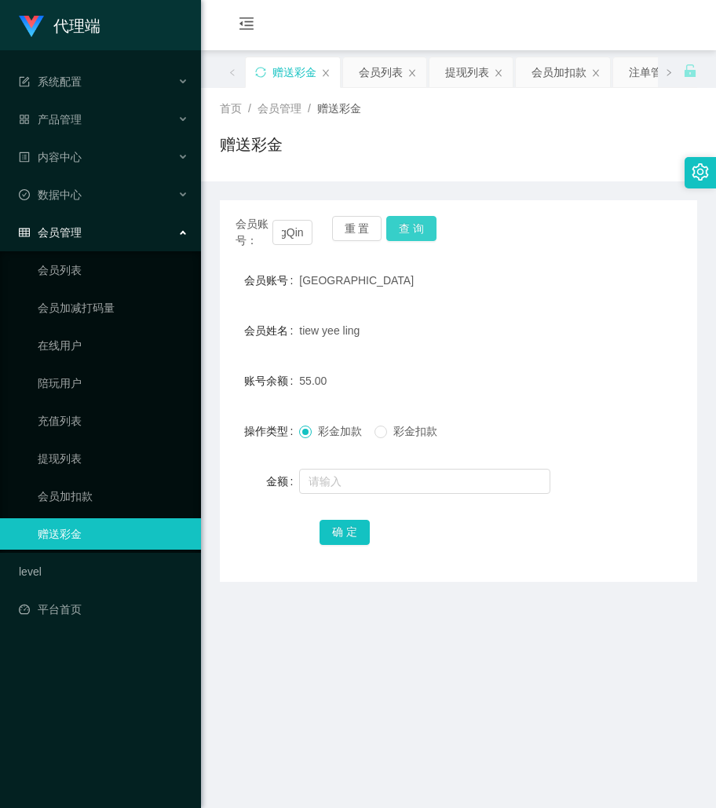
click at [399, 225] on button "查 询" at bounding box center [411, 228] width 50 height 25
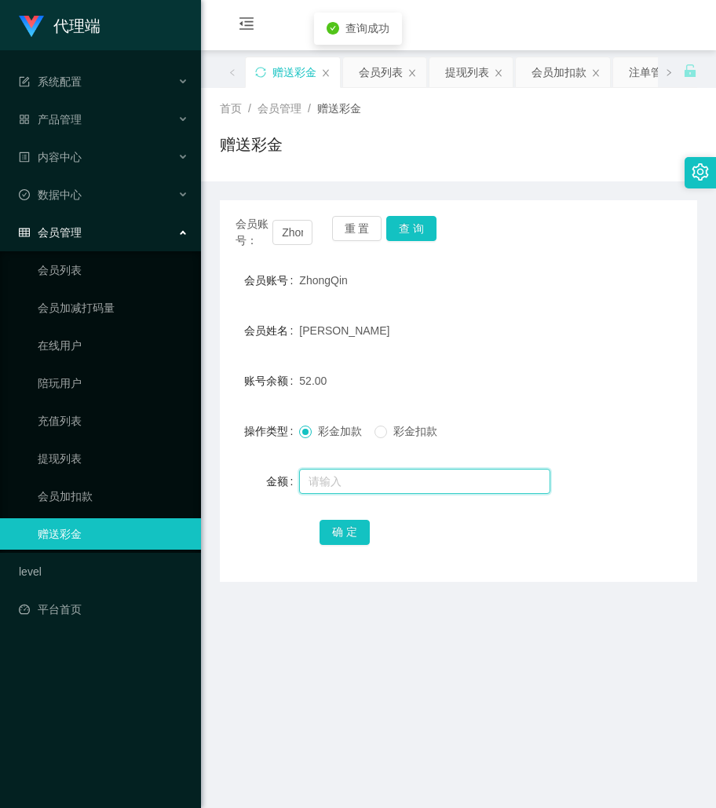
click at [343, 482] on input "text" at bounding box center [424, 481] width 251 height 25
type input "8"
click at [335, 525] on button "确 定" at bounding box center [345, 532] width 50 height 25
click at [493, 132] on div "首页 / 会员管理 / 赠送彩金 / 赠送彩金" at bounding box center [459, 135] width 478 height 68
click at [592, 272] on div "会员账号 ZhongQin" at bounding box center [459, 280] width 478 height 31
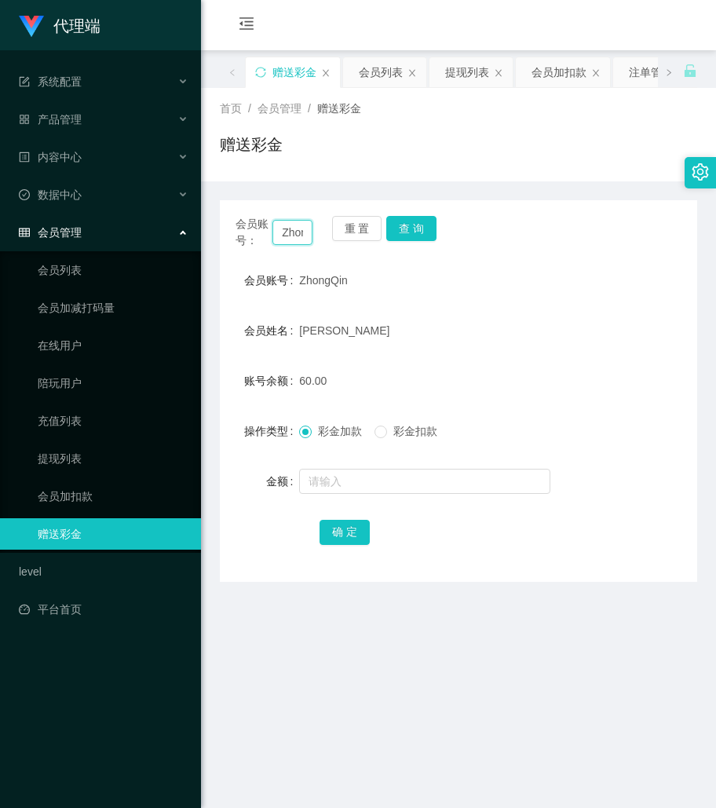
click at [289, 237] on input "ZhongQin" at bounding box center [293, 232] width 40 height 25
paste input "fangzhe"
type input "fangzhe"
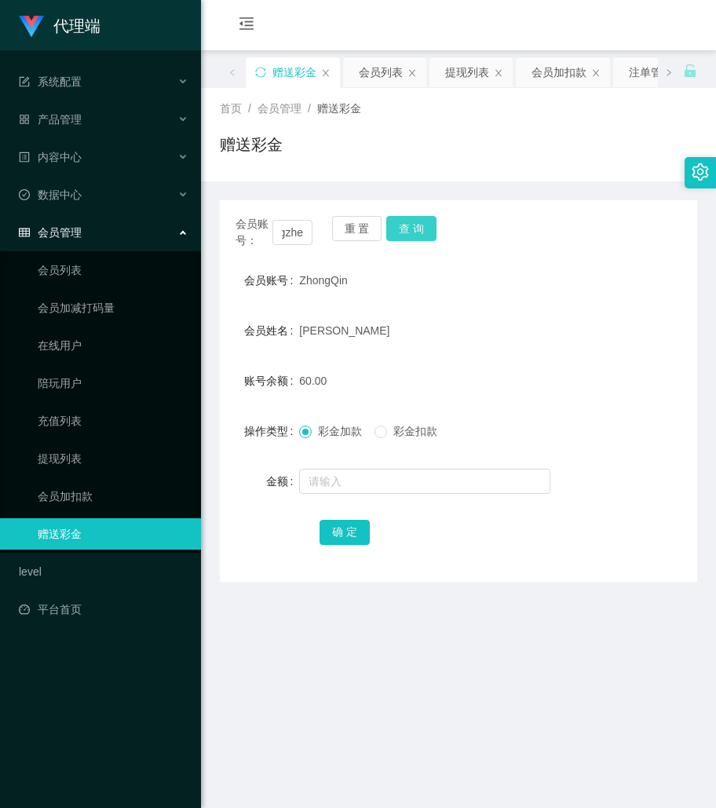
click at [419, 218] on button "查 询" at bounding box center [411, 228] width 50 height 25
drag, startPoint x: 570, startPoint y: 379, endPoint x: 454, endPoint y: 353, distance: 119.1
click at [570, 379] on div "账号余额 88.00" at bounding box center [459, 380] width 478 height 31
click at [294, 234] on input "fangzhe" at bounding box center [293, 232] width 40 height 25
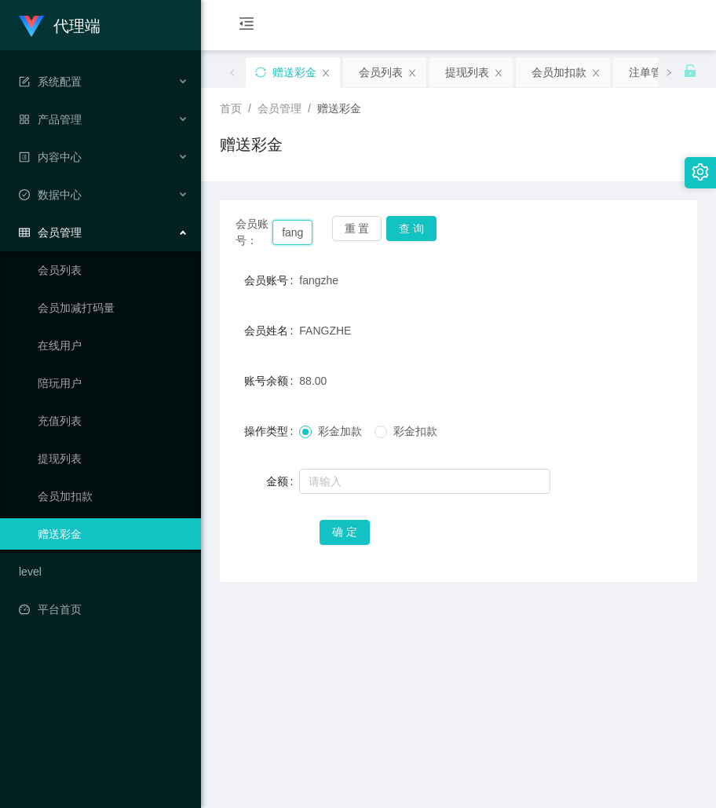
click at [294, 234] on input "fangzhe" at bounding box center [293, 232] width 40 height 25
click at [409, 223] on button "查 询" at bounding box center [411, 228] width 50 height 25
click at [352, 479] on input "text" at bounding box center [424, 481] width 251 height 25
type input "64"
click at [341, 537] on button "确 定" at bounding box center [345, 532] width 50 height 25
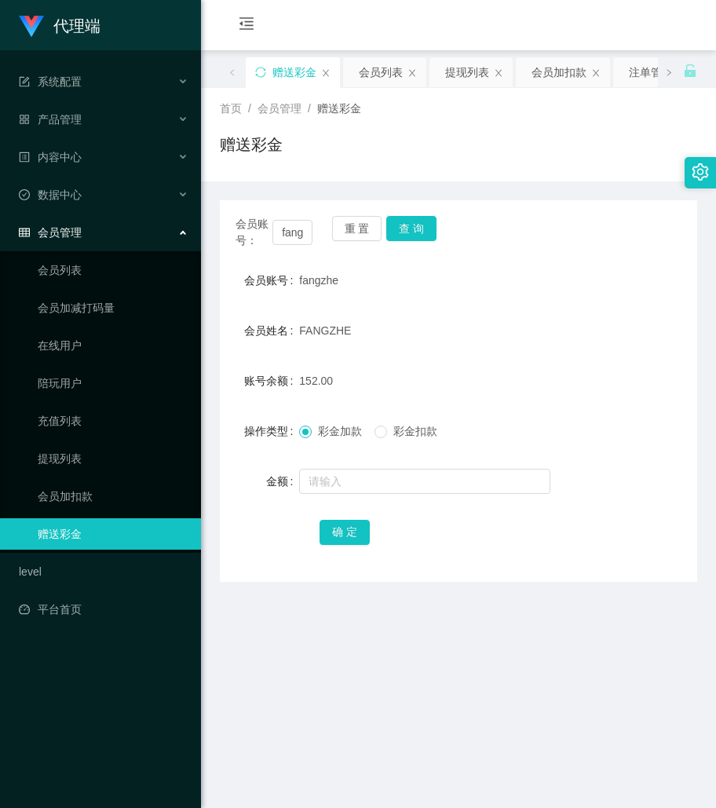
click at [544, 350] on form "会员账号 fangzhe 会员姓名 FANGZHE 账号余额 152.00 操作类型 彩金加款 彩金扣款 金额 确 定" at bounding box center [459, 406] width 478 height 283
click at [421, 240] on button "查 询" at bounding box center [411, 228] width 50 height 25
click at [416, 227] on button "查 询" at bounding box center [411, 228] width 50 height 25
click at [559, 255] on div "会员账号： fangzhe 重 置 查 询 会员账号 fangzhe 会员姓名 FANGZHE 账号余额 0.00 操作类型 彩金加款 彩金扣款 金额 确 定" at bounding box center [459, 391] width 478 height 382
click at [503, 371] on div "0.00" at bounding box center [438, 380] width 279 height 31
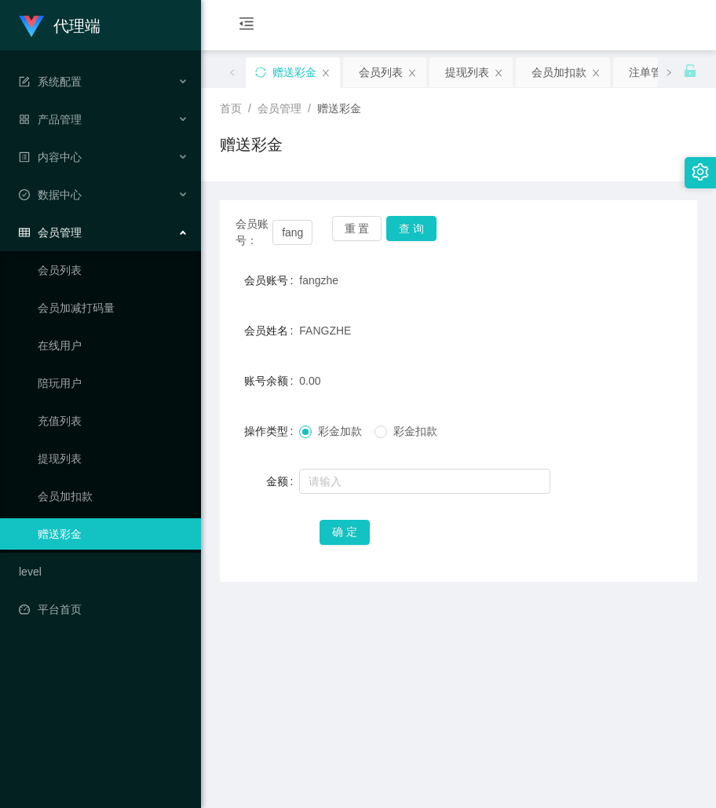
drag, startPoint x: 516, startPoint y: 547, endPoint x: 321, endPoint y: 558, distance: 195.1
click at [517, 547] on div "确 定" at bounding box center [459, 531] width 279 height 31
click at [550, 269] on div "fangzhe" at bounding box center [438, 280] width 279 height 31
drag, startPoint x: 534, startPoint y: 247, endPoint x: 473, endPoint y: 259, distance: 62.5
click at [534, 247] on div "会员账号： fangzhe 重 置 查 询" at bounding box center [459, 232] width 478 height 33
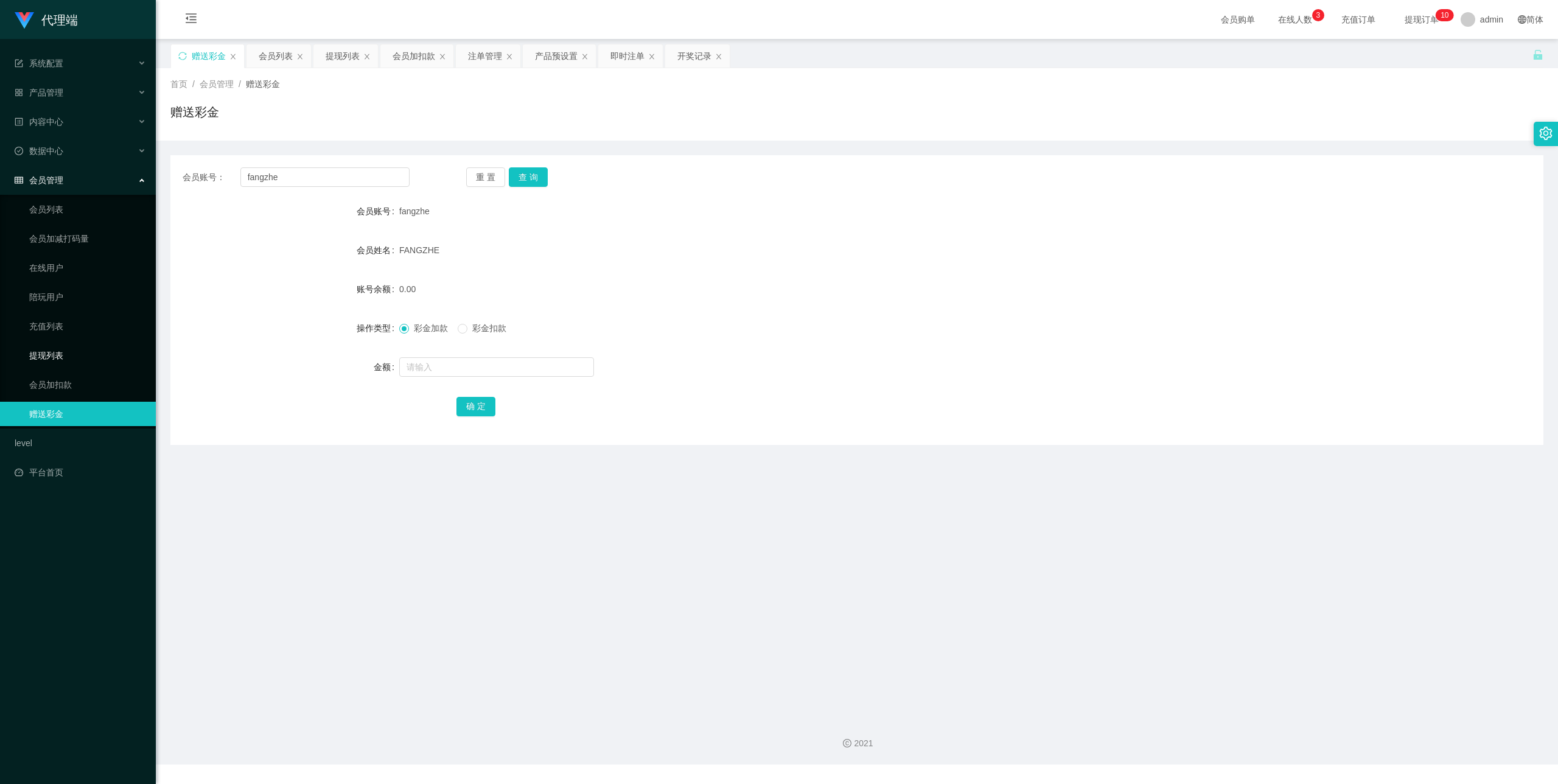
click at [61, 351] on link "提现列表" at bounding box center [88, 355] width 117 height 24
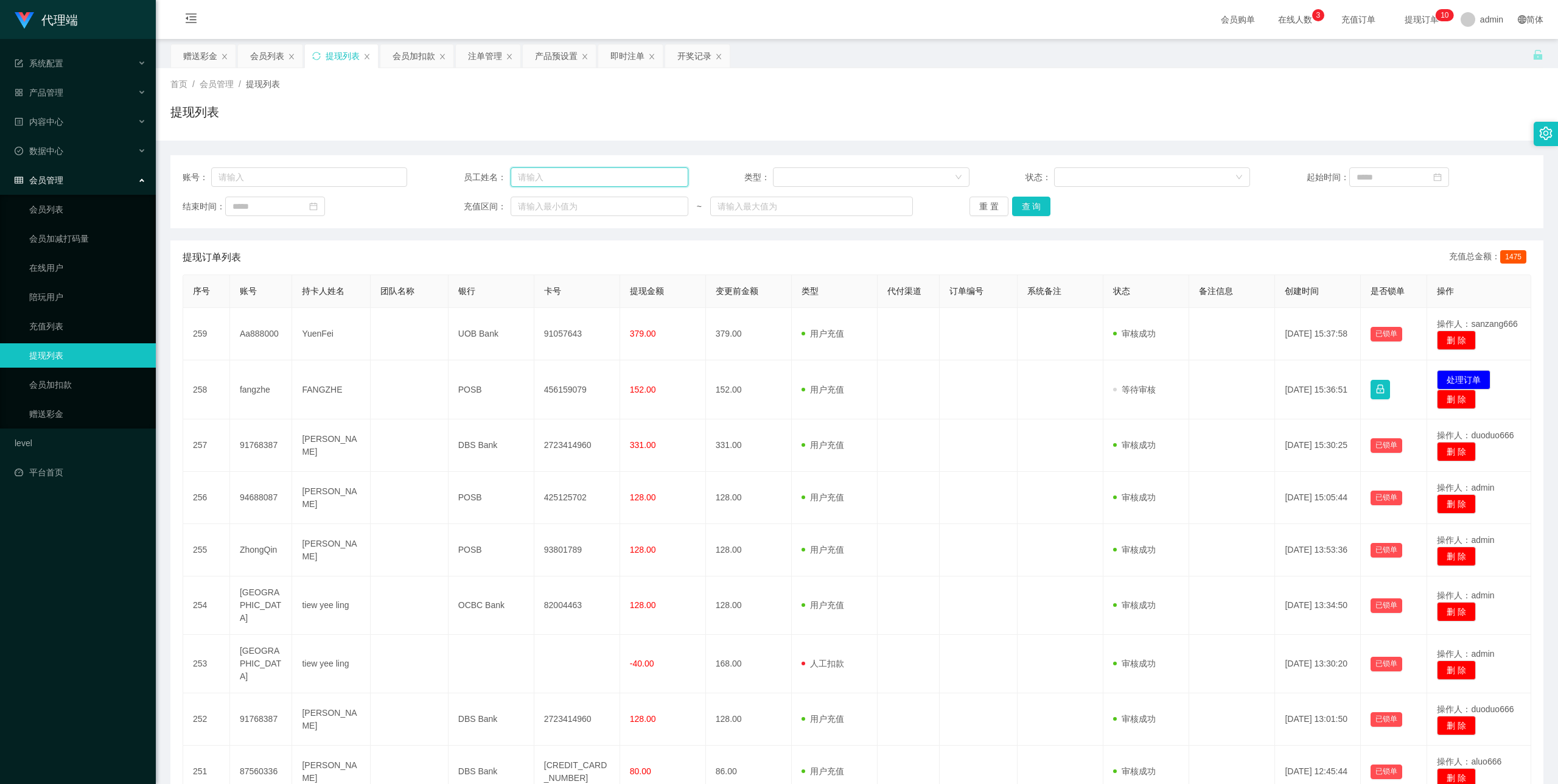
click at [601, 178] on input "text" at bounding box center [599, 177] width 177 height 19
paste input "fangzhe"
type input "fangzhe"
click at [1023, 206] on button "查 询" at bounding box center [1031, 206] width 39 height 19
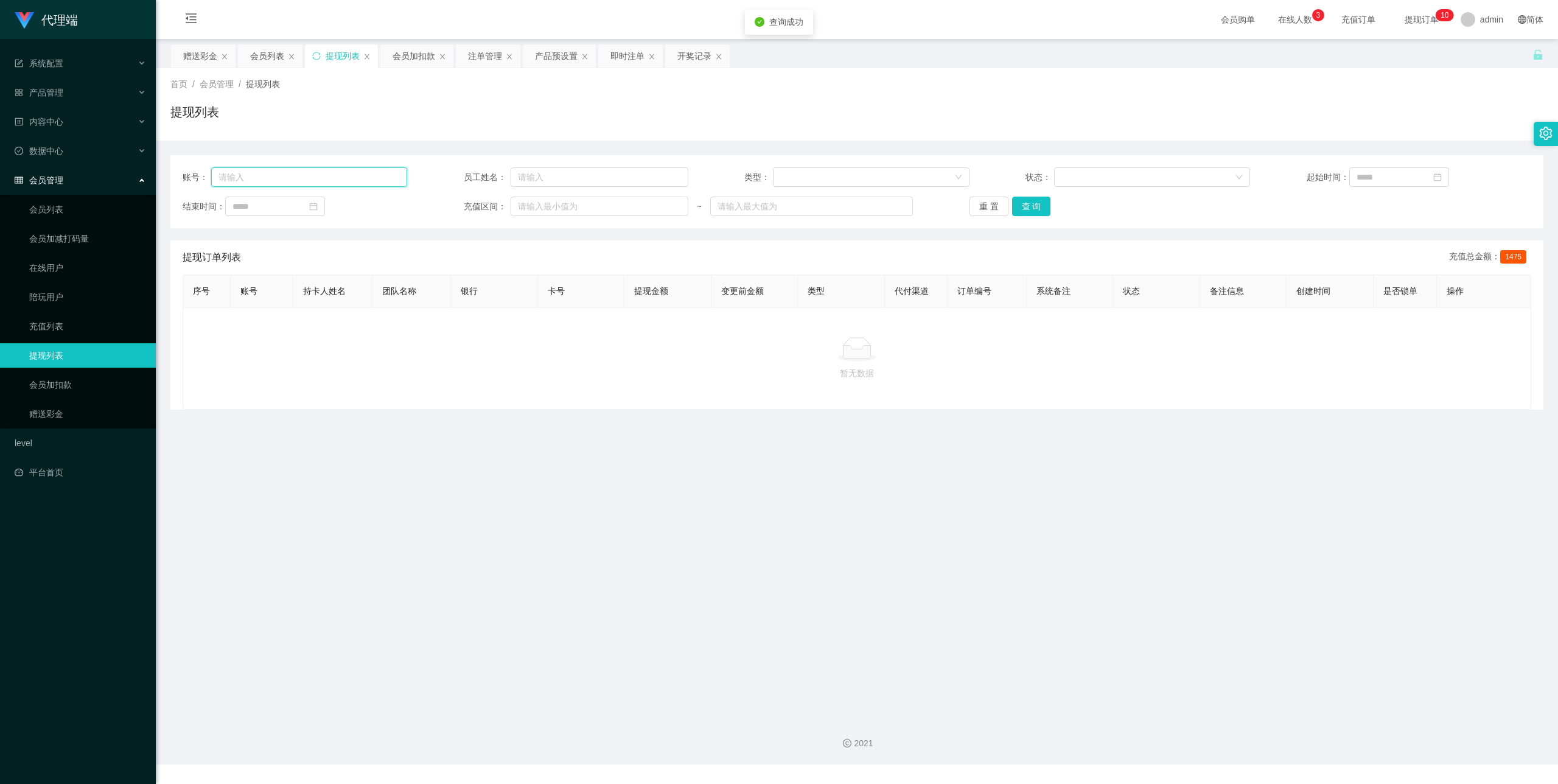
click at [305, 177] on input "text" at bounding box center [310, 177] width 197 height 19
paste input "fangzhe"
type input "fangzhe"
click at [1032, 211] on button "查 询" at bounding box center [1031, 206] width 39 height 19
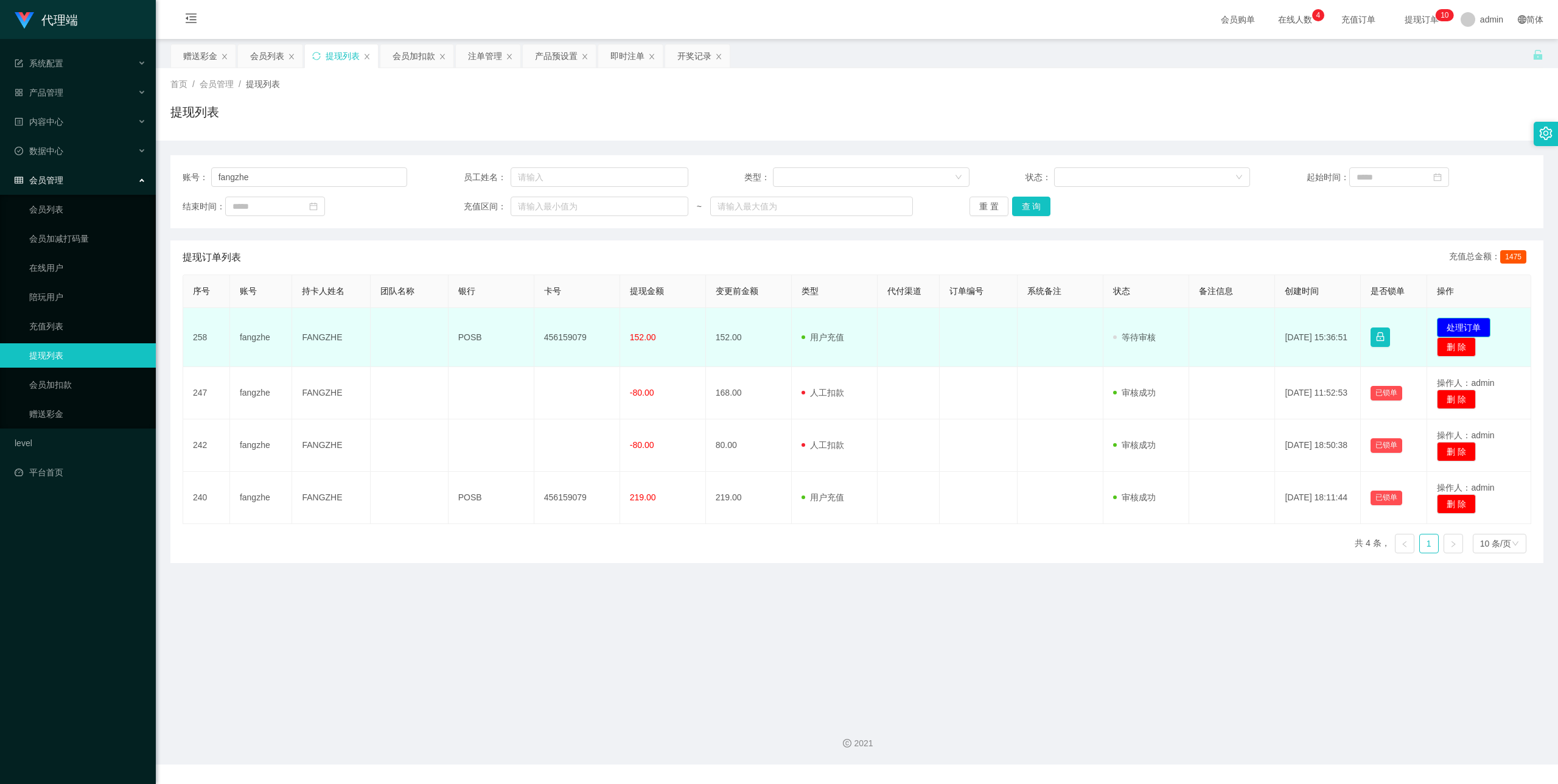
click at [1450, 326] on button "处理订单" at bounding box center [1463, 327] width 53 height 19
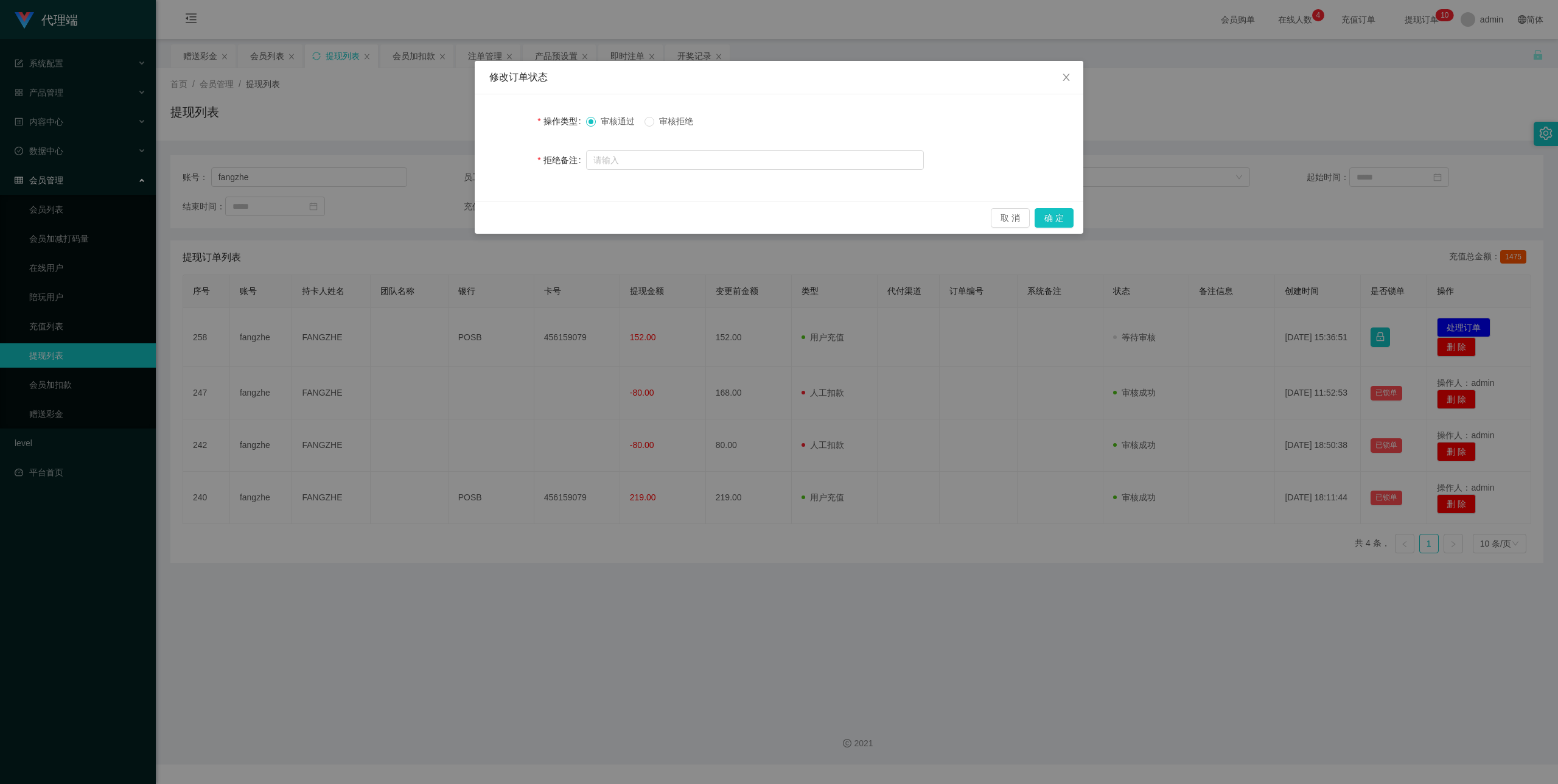
click at [675, 126] on span "审核拒绝" at bounding box center [676, 121] width 44 height 10
click at [1051, 222] on button "确 定" at bounding box center [1054, 218] width 39 height 19
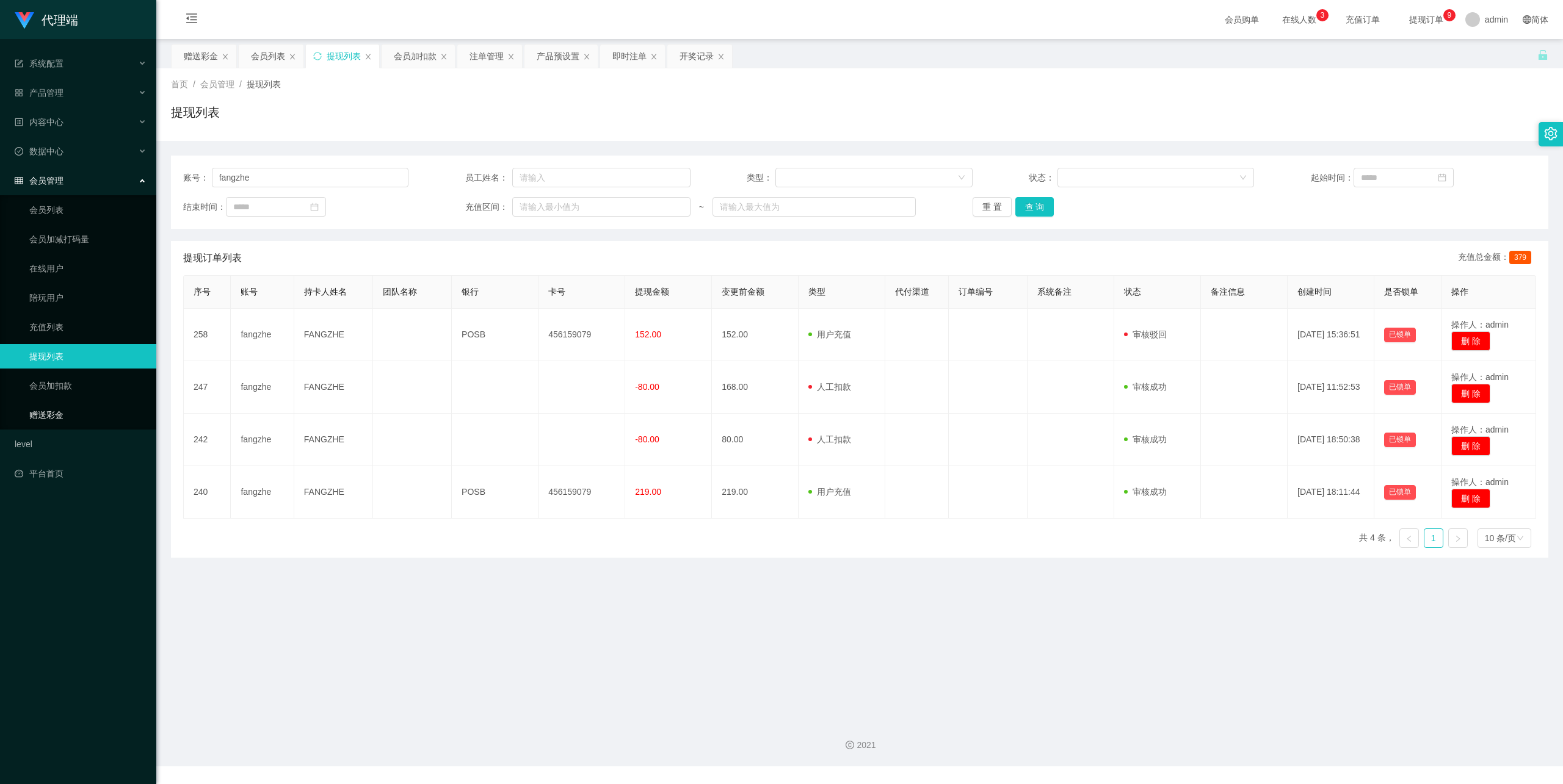
click at [99, 402] on link "赠送彩金" at bounding box center [88, 414] width 117 height 24
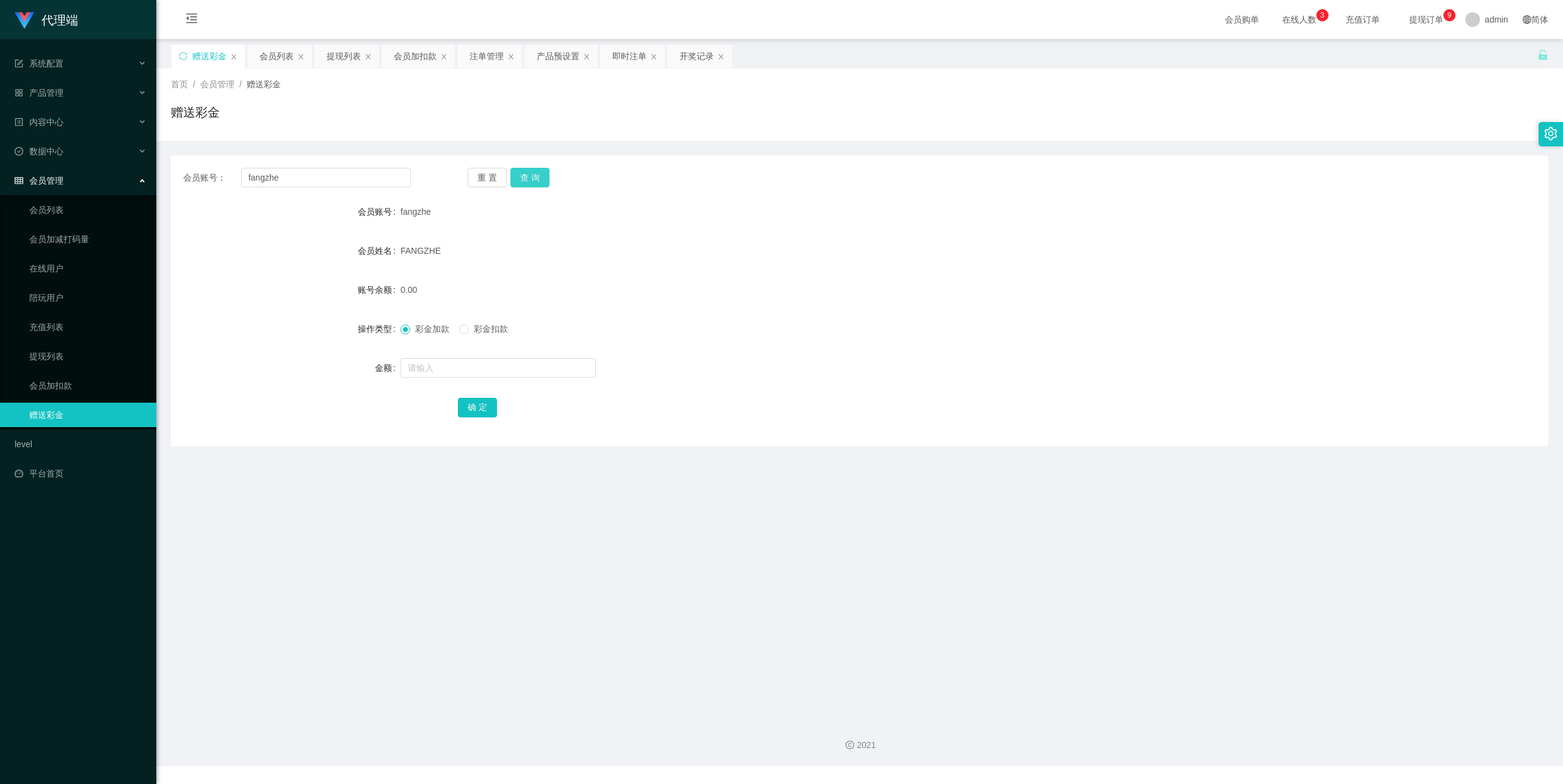
click at [520, 169] on button "查 询" at bounding box center [530, 177] width 39 height 19
click at [525, 184] on button "查 询" at bounding box center [530, 177] width 39 height 19
click at [433, 363] on input "text" at bounding box center [497, 368] width 195 height 19
type input "56"
click at [481, 406] on button "确 定" at bounding box center [477, 407] width 39 height 19
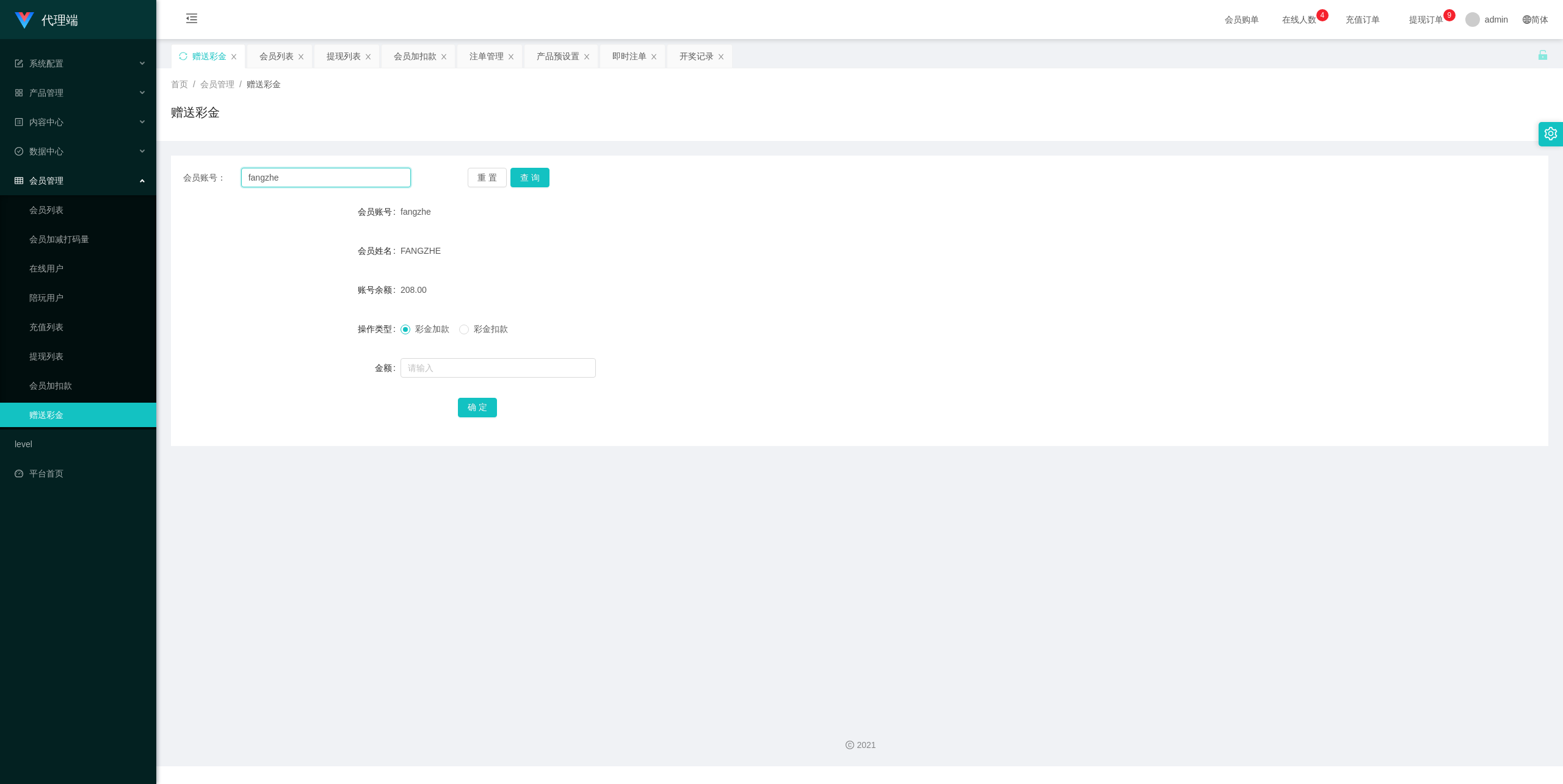
click at [267, 179] on input "fangzhe" at bounding box center [326, 177] width 169 height 19
click at [40, 347] on link "提现列表" at bounding box center [88, 356] width 117 height 24
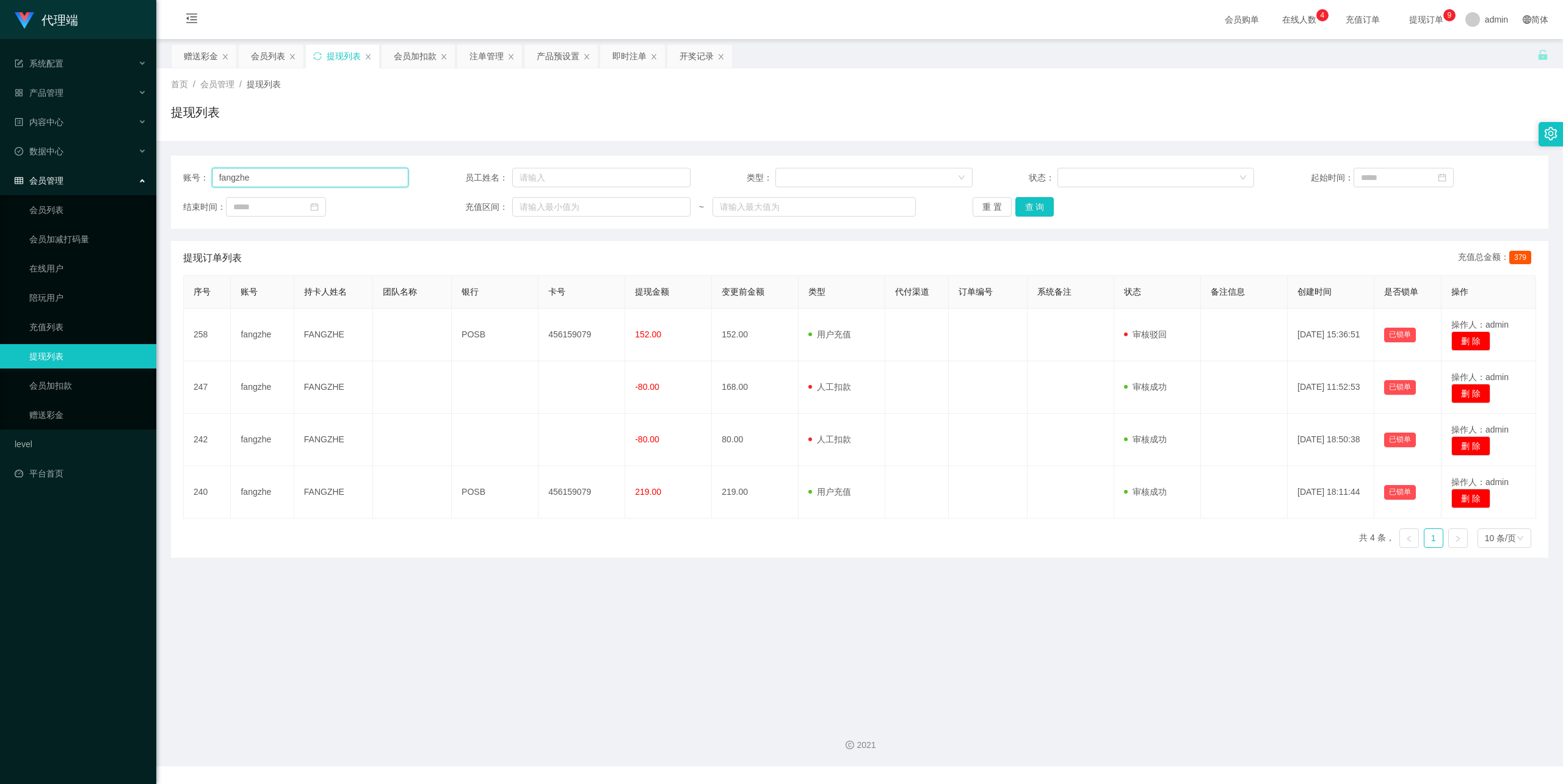
click at [281, 181] on input "fangzhe" at bounding box center [311, 177] width 197 height 19
click at [1044, 211] on button "查 询" at bounding box center [1034, 207] width 39 height 19
click at [1031, 206] on button "查 询" at bounding box center [1034, 207] width 39 height 19
click at [1031, 203] on button "查 询" at bounding box center [1034, 207] width 39 height 19
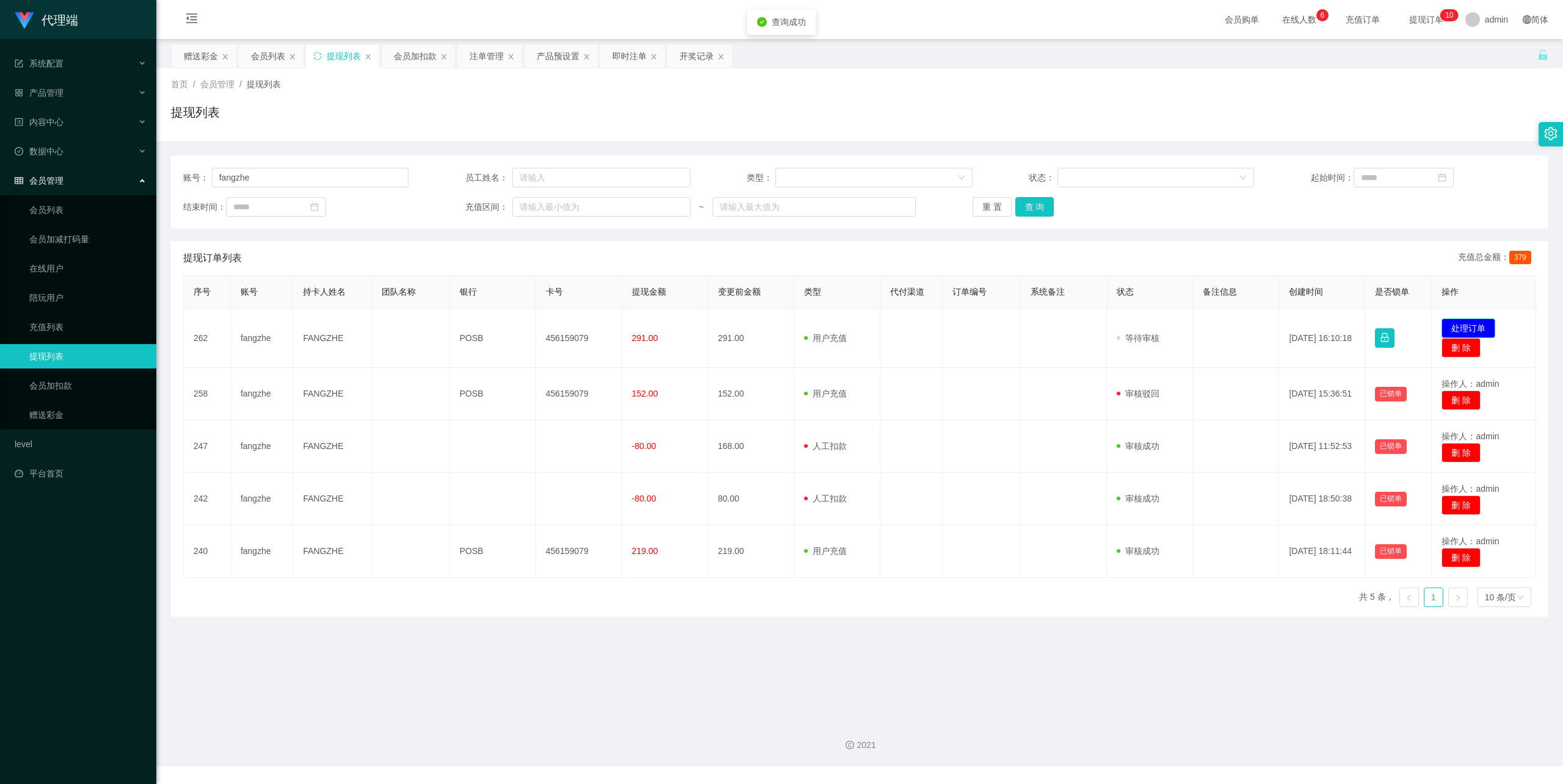
click at [1462, 328] on button "处理订单" at bounding box center [1468, 328] width 54 height 19
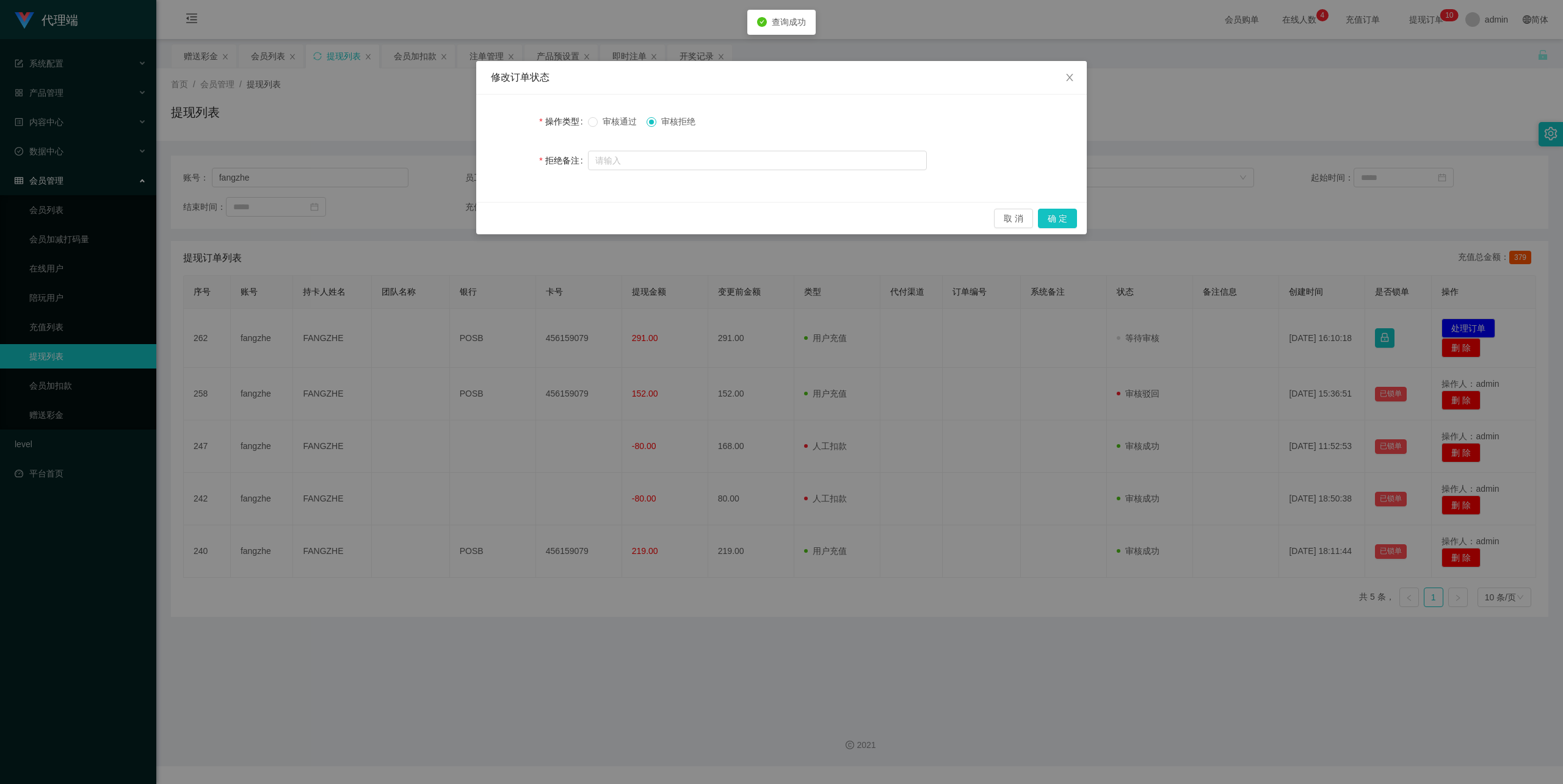
click at [620, 121] on span "审核通过" at bounding box center [619, 121] width 44 height 10
click at [1060, 215] on button "确 定" at bounding box center [1057, 218] width 39 height 19
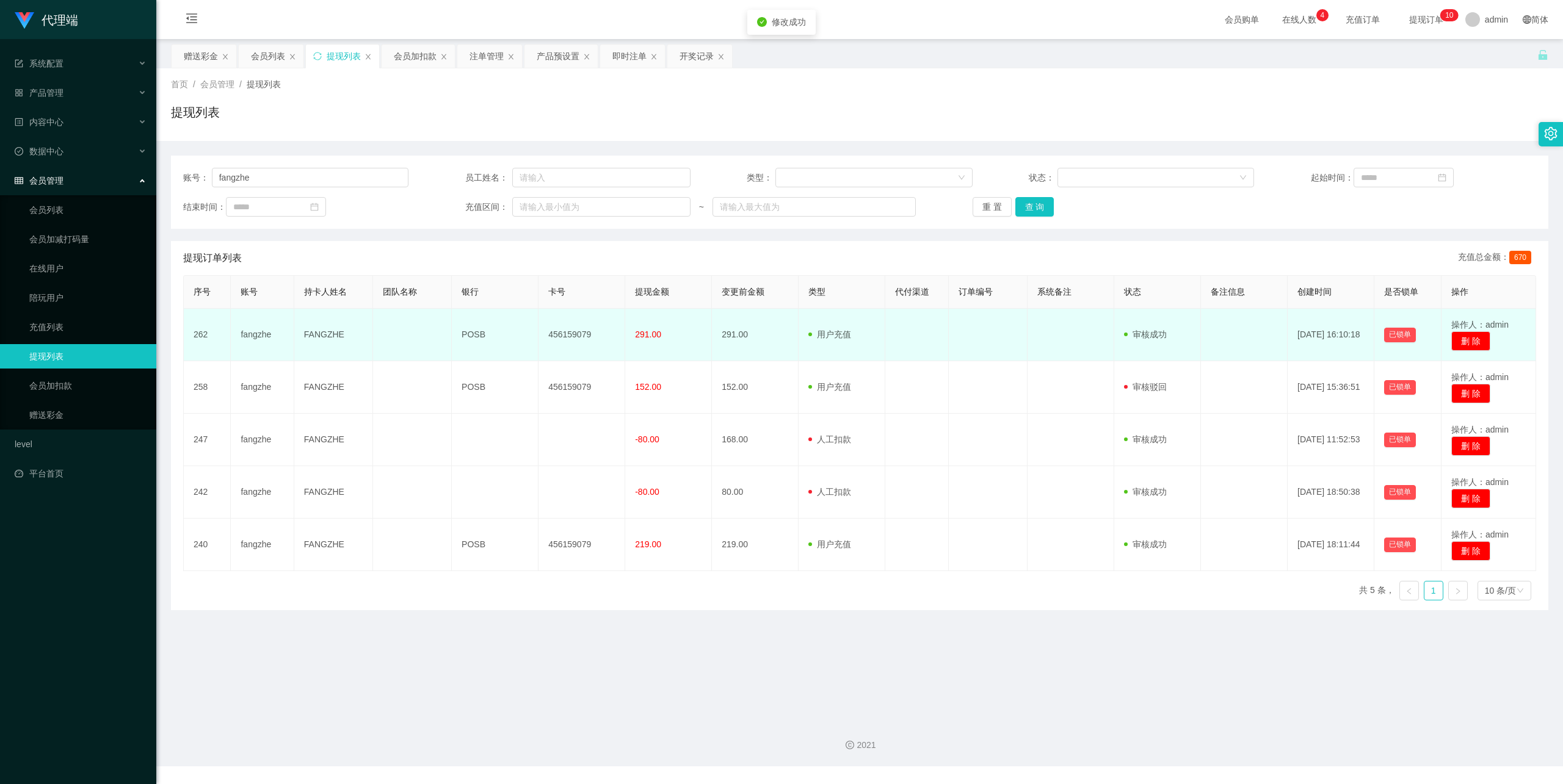
click at [582, 332] on td "456159079" at bounding box center [582, 335] width 87 height 53
copy td "456159079"
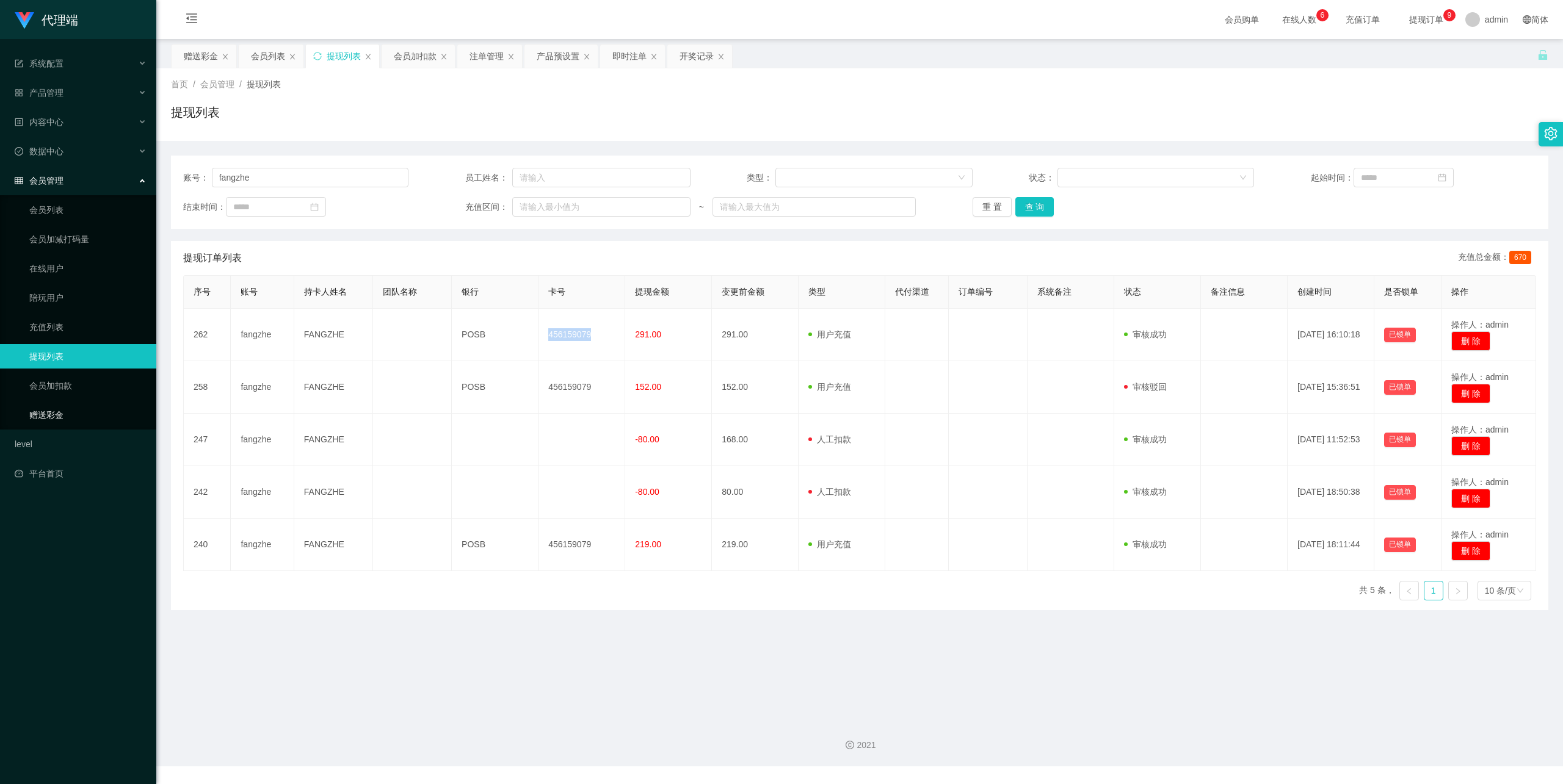
click at [69, 409] on link "赠送彩金" at bounding box center [88, 414] width 117 height 24
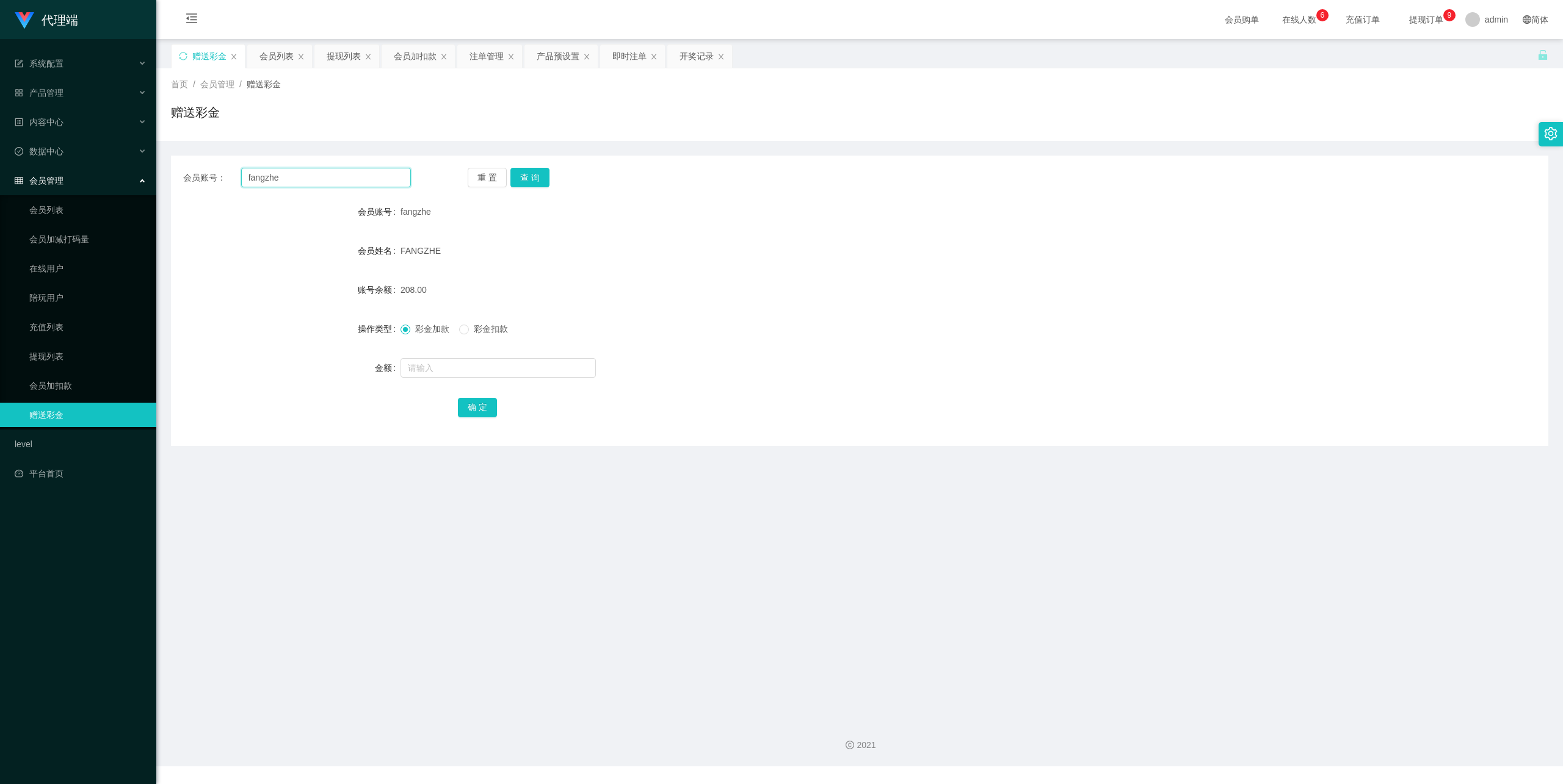
click at [309, 181] on input "fangzhe" at bounding box center [326, 177] width 169 height 19
drag, startPoint x: 309, startPoint y: 181, endPoint x: 325, endPoint y: 181, distance: 16.0
click at [309, 181] on input "fangzhe" at bounding box center [326, 177] width 169 height 19
click at [536, 172] on button "查 询" at bounding box center [530, 177] width 39 height 19
click at [436, 368] on input "text" at bounding box center [497, 368] width 195 height 19
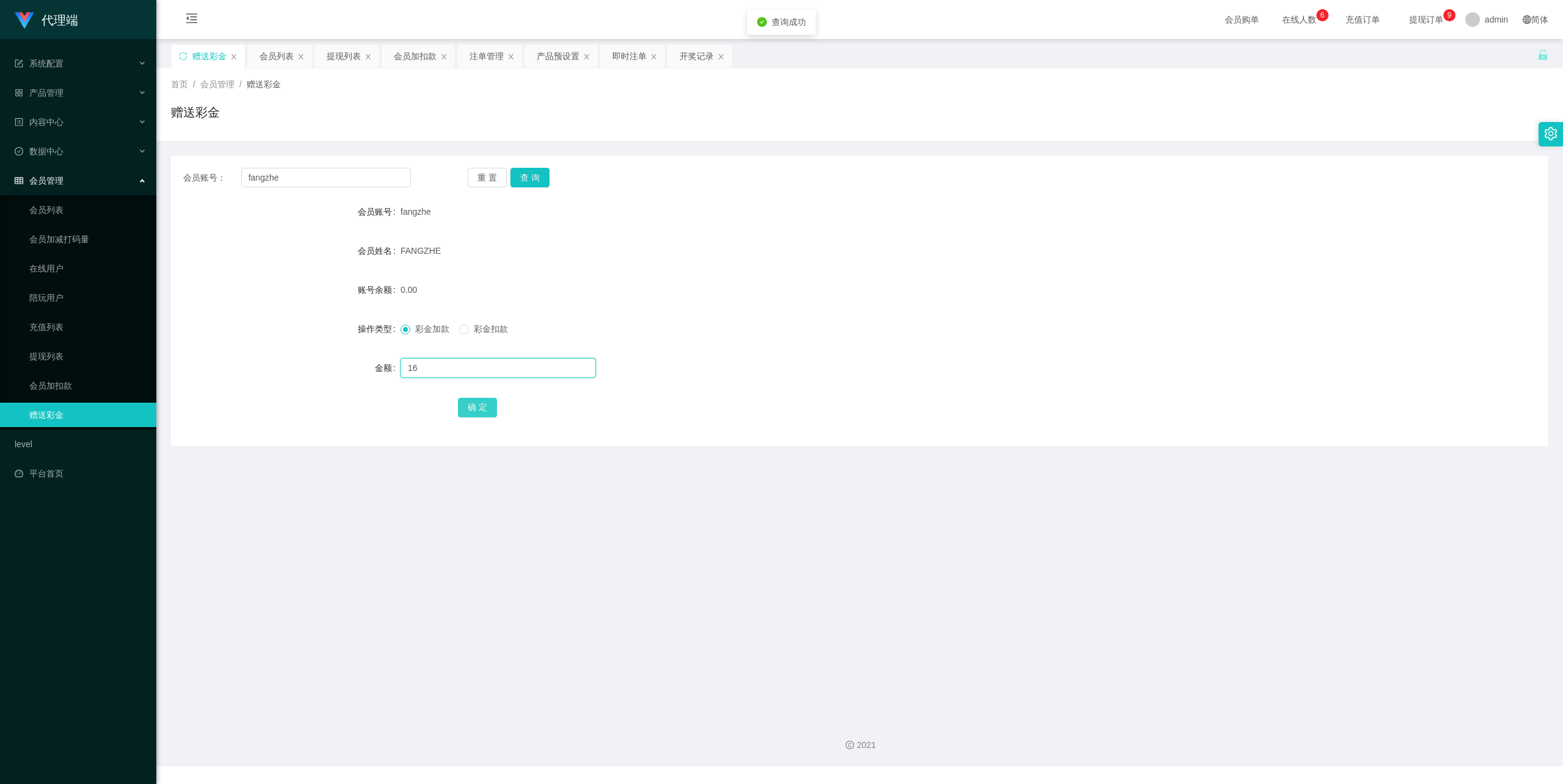
type input "16"
click at [466, 402] on button "确 定" at bounding box center [477, 407] width 39 height 19
drag, startPoint x: 434, startPoint y: 360, endPoint x: 440, endPoint y: 346, distance: 15.2
click at [434, 360] on input "text" at bounding box center [497, 368] width 195 height 19
type input "38"
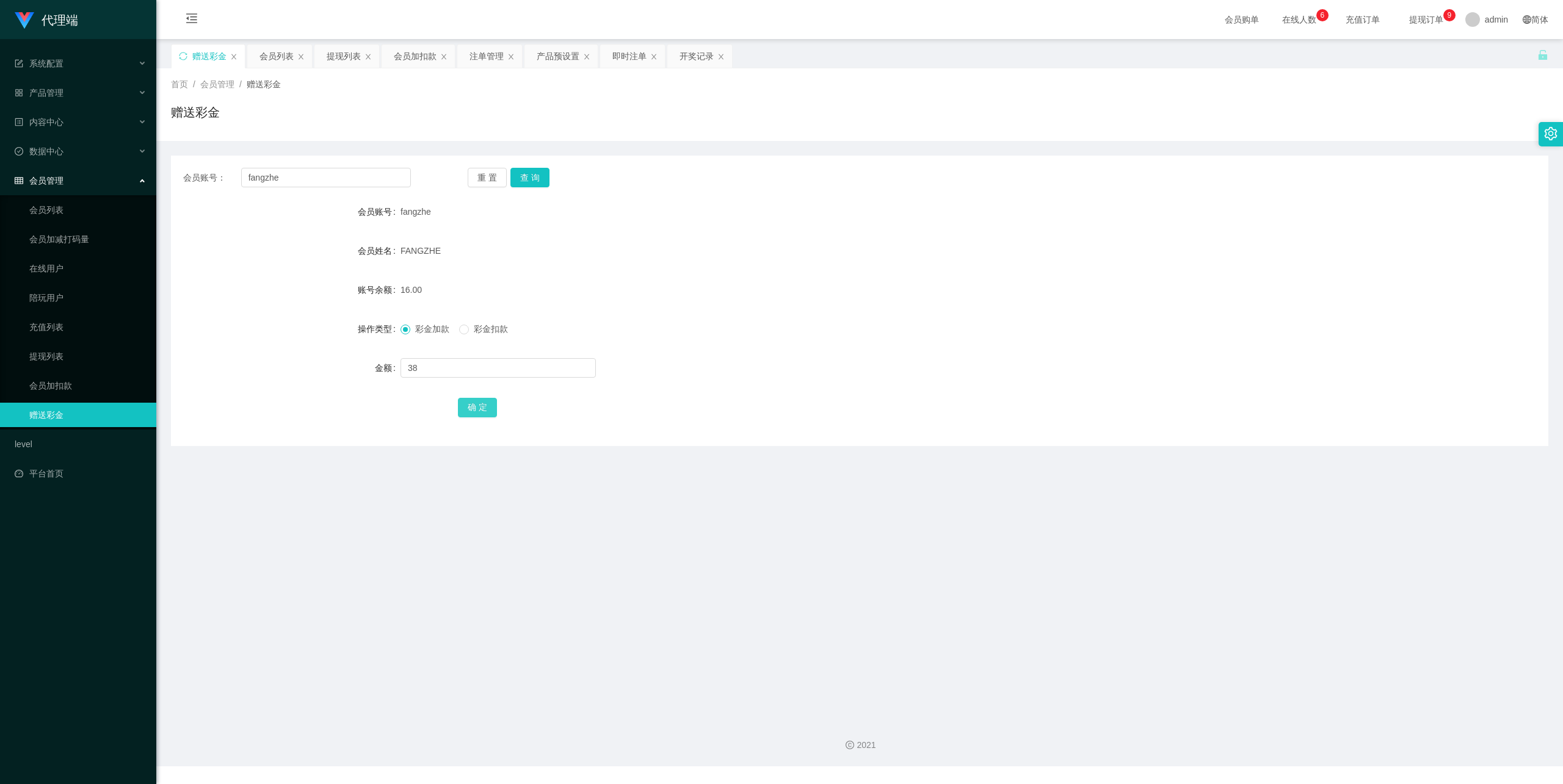
click at [476, 409] on button "确 定" at bounding box center [477, 407] width 39 height 19
click at [318, 183] on input "fangzhe" at bounding box center [326, 177] width 169 height 19
paste input "[GEOGRAPHIC_DATA]"
type input "[GEOGRAPHIC_DATA]"
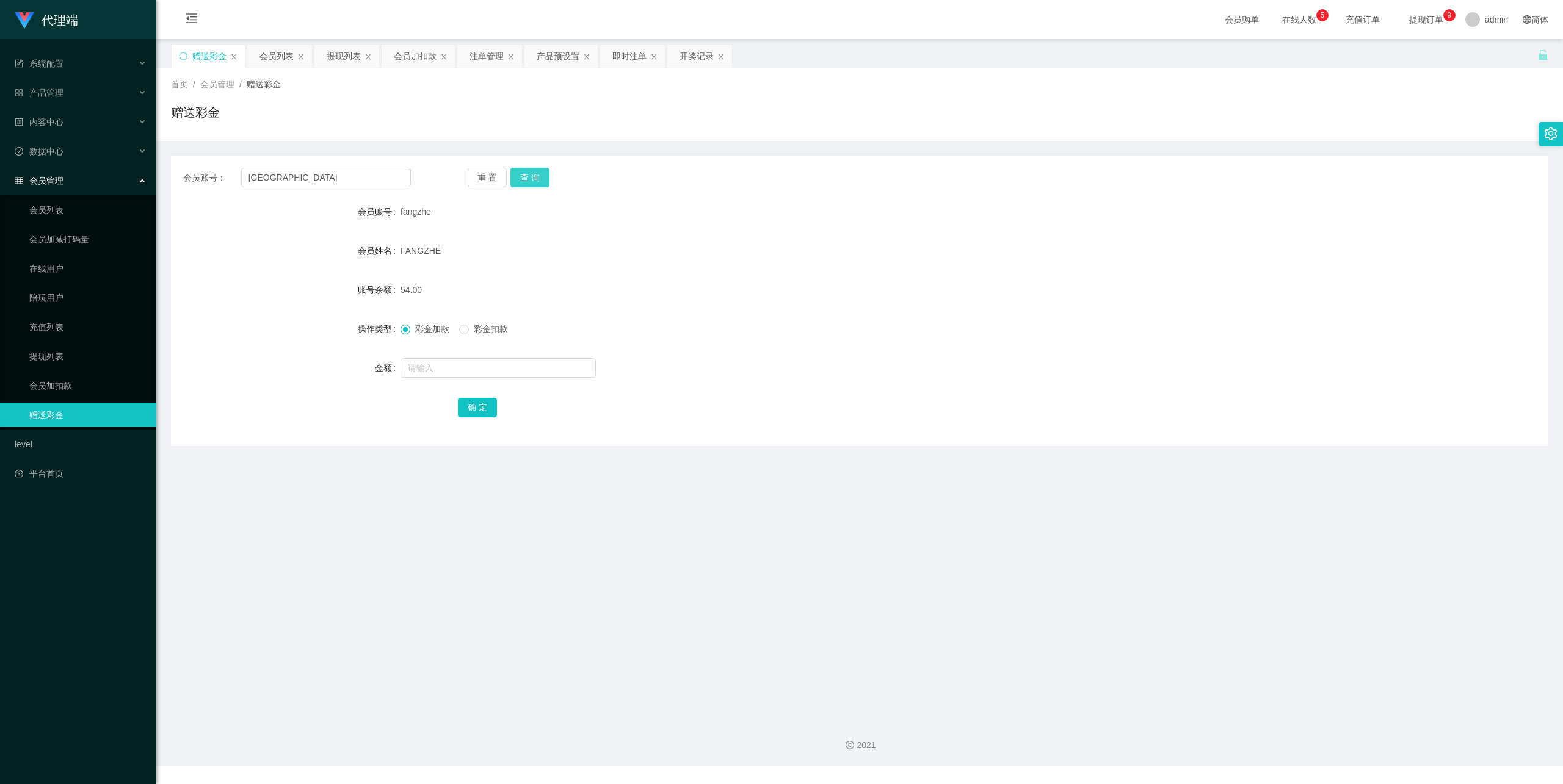
click at [511, 186] on button "查 询" at bounding box center [530, 177] width 39 height 19
click at [450, 365] on input "text" at bounding box center [497, 368] width 195 height 19
type input "24"
click at [469, 411] on button "确 定" at bounding box center [477, 407] width 39 height 19
click at [54, 211] on link "会员列表" at bounding box center [88, 210] width 117 height 24
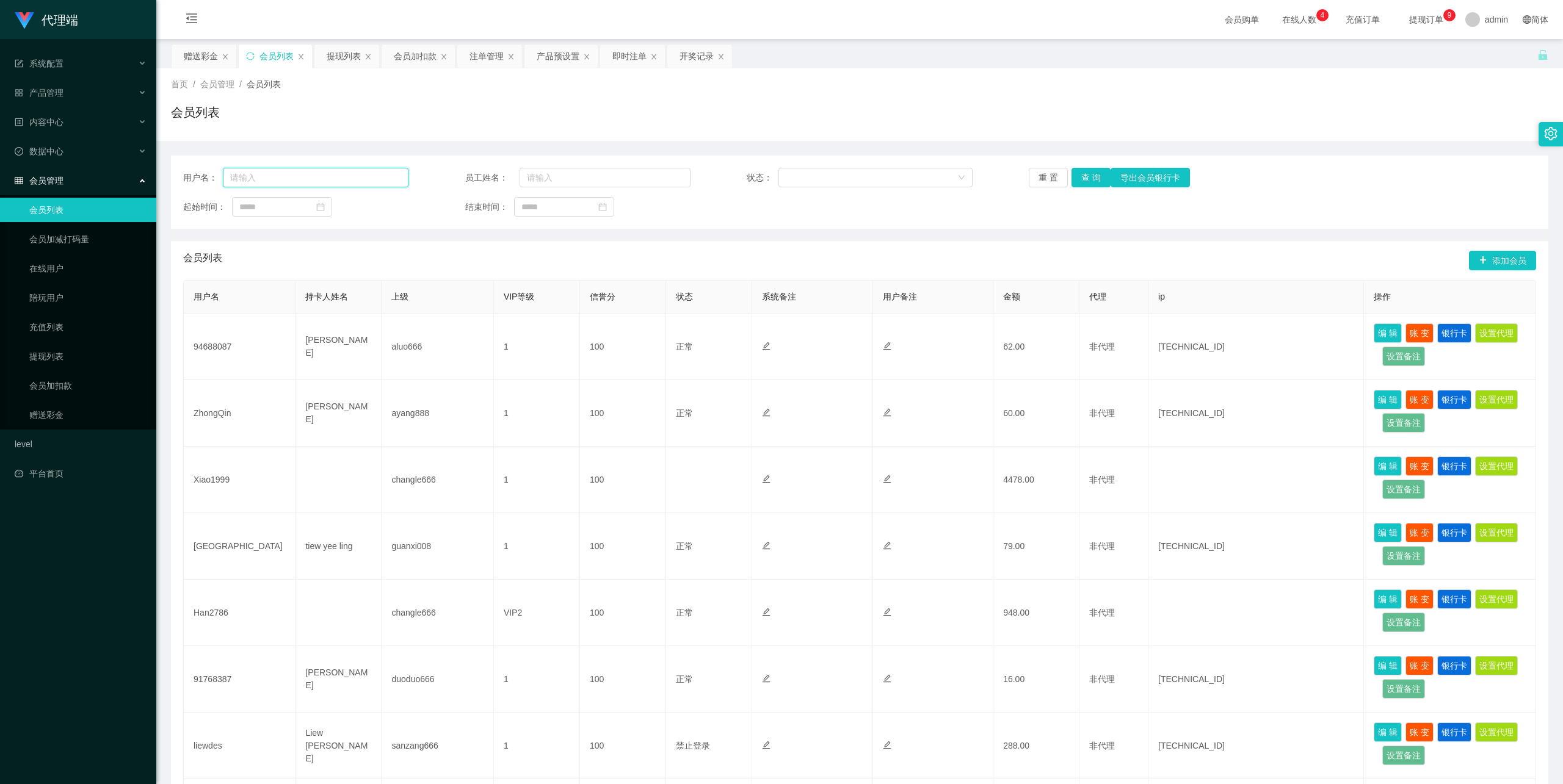
click at [333, 179] on input "text" at bounding box center [316, 177] width 186 height 19
paste input "liewdes"
type input "liewdes"
click at [1094, 183] on button "查 询" at bounding box center [1091, 177] width 39 height 19
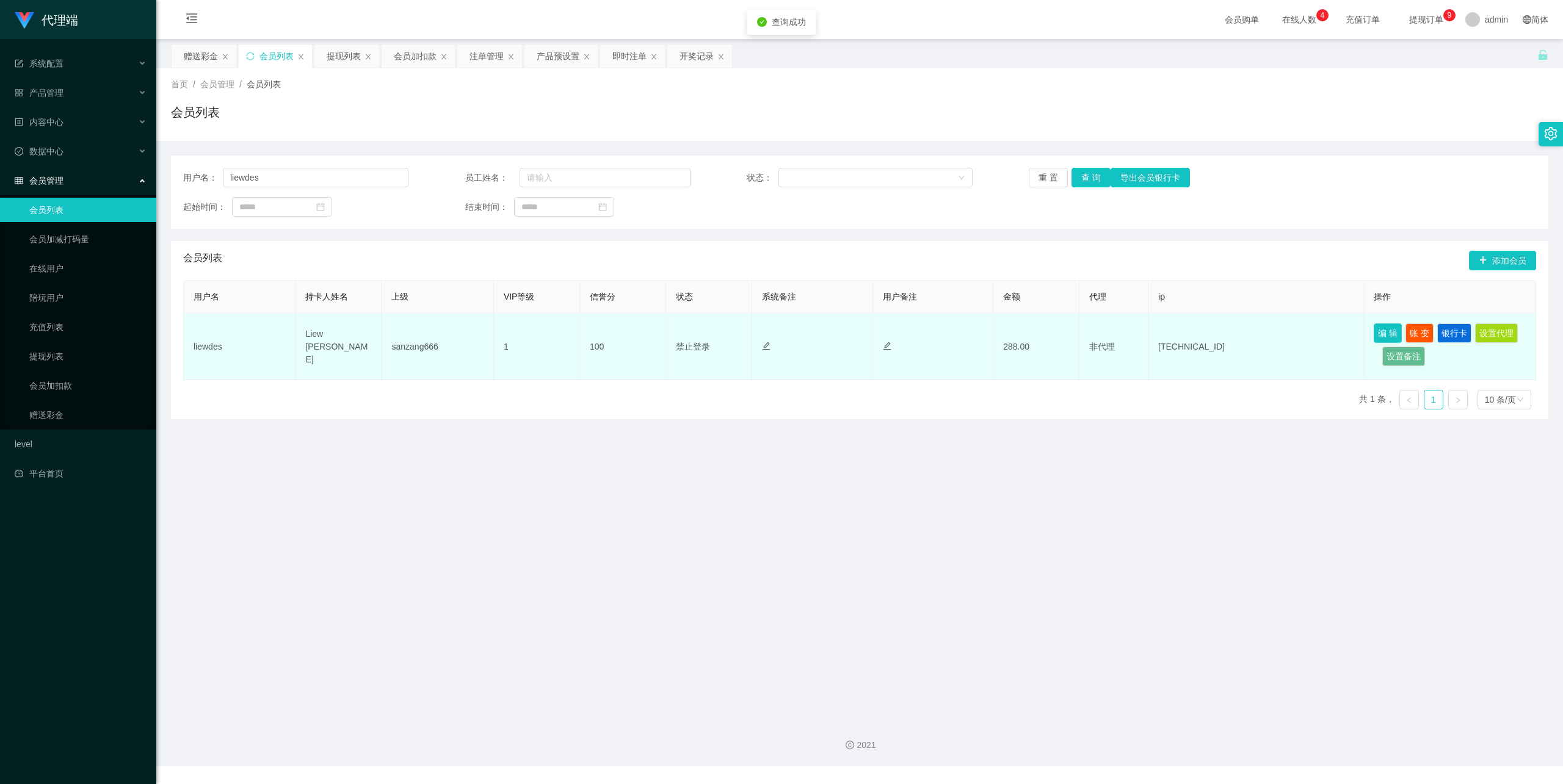
click at [1383, 333] on button "编 辑" at bounding box center [1387, 333] width 28 height 19
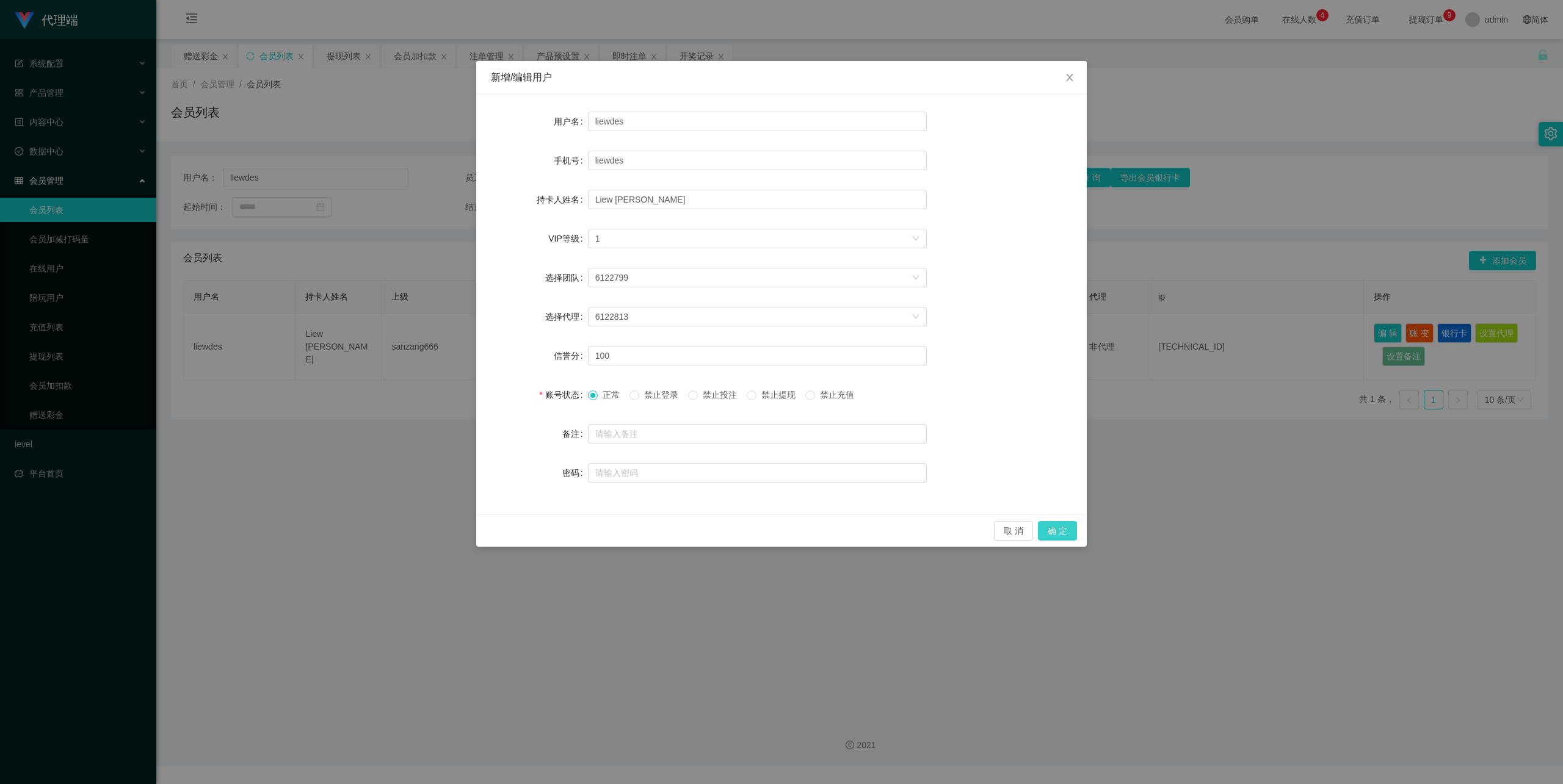
click at [1055, 528] on button "确 定" at bounding box center [1057, 531] width 39 height 19
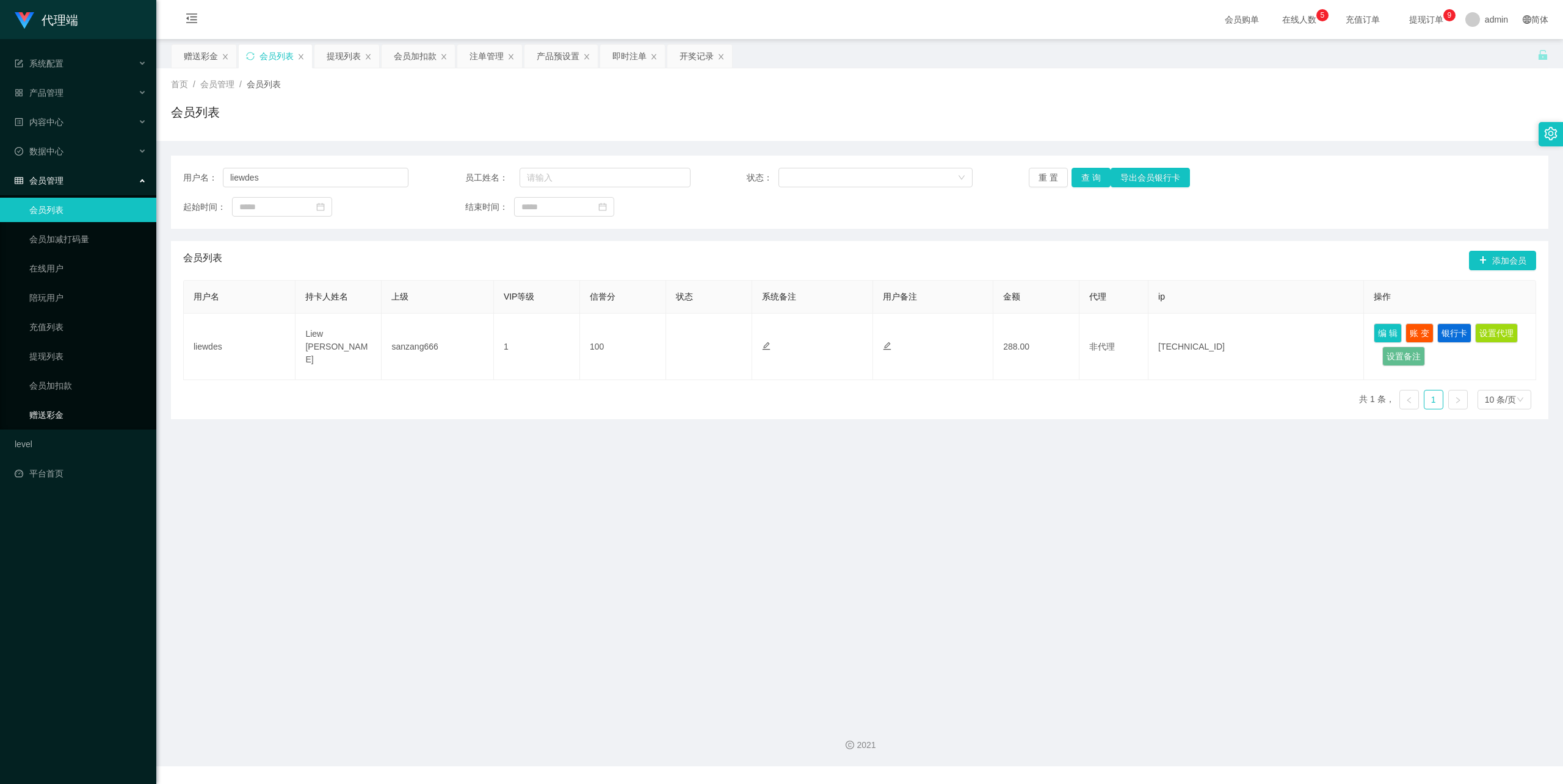
drag, startPoint x: 72, startPoint y: 402, endPoint x: 142, endPoint y: 393, distance: 70.6
click at [72, 403] on link "赠送彩金" at bounding box center [88, 414] width 117 height 24
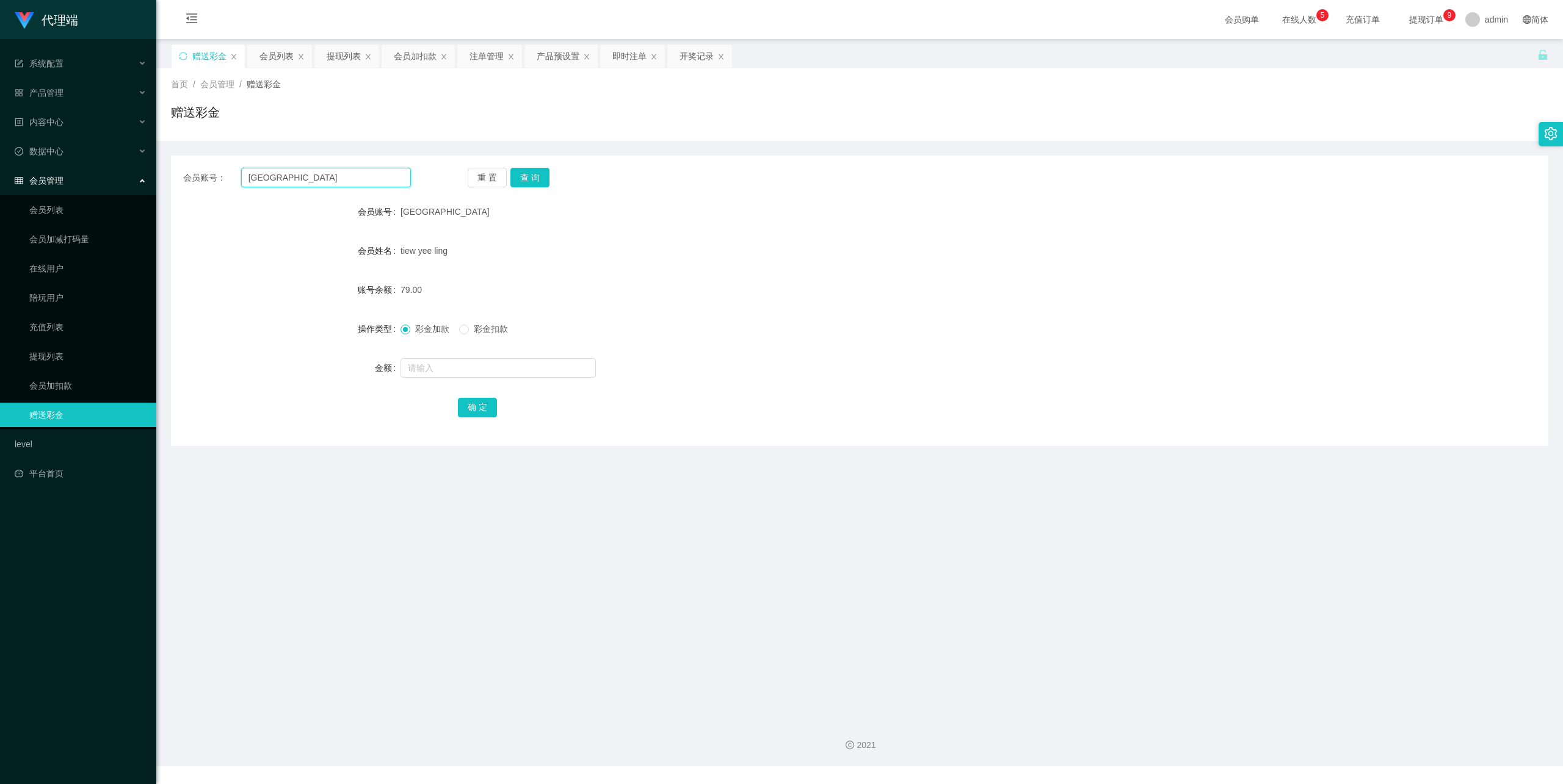
click at [298, 175] on input "[GEOGRAPHIC_DATA]" at bounding box center [326, 177] width 169 height 19
drag, startPoint x: 538, startPoint y: 181, endPoint x: 533, endPoint y: 192, distance: 12.1
click at [538, 181] on button "查 询" at bounding box center [530, 177] width 39 height 19
click at [452, 379] on div at bounding box center [802, 368] width 804 height 24
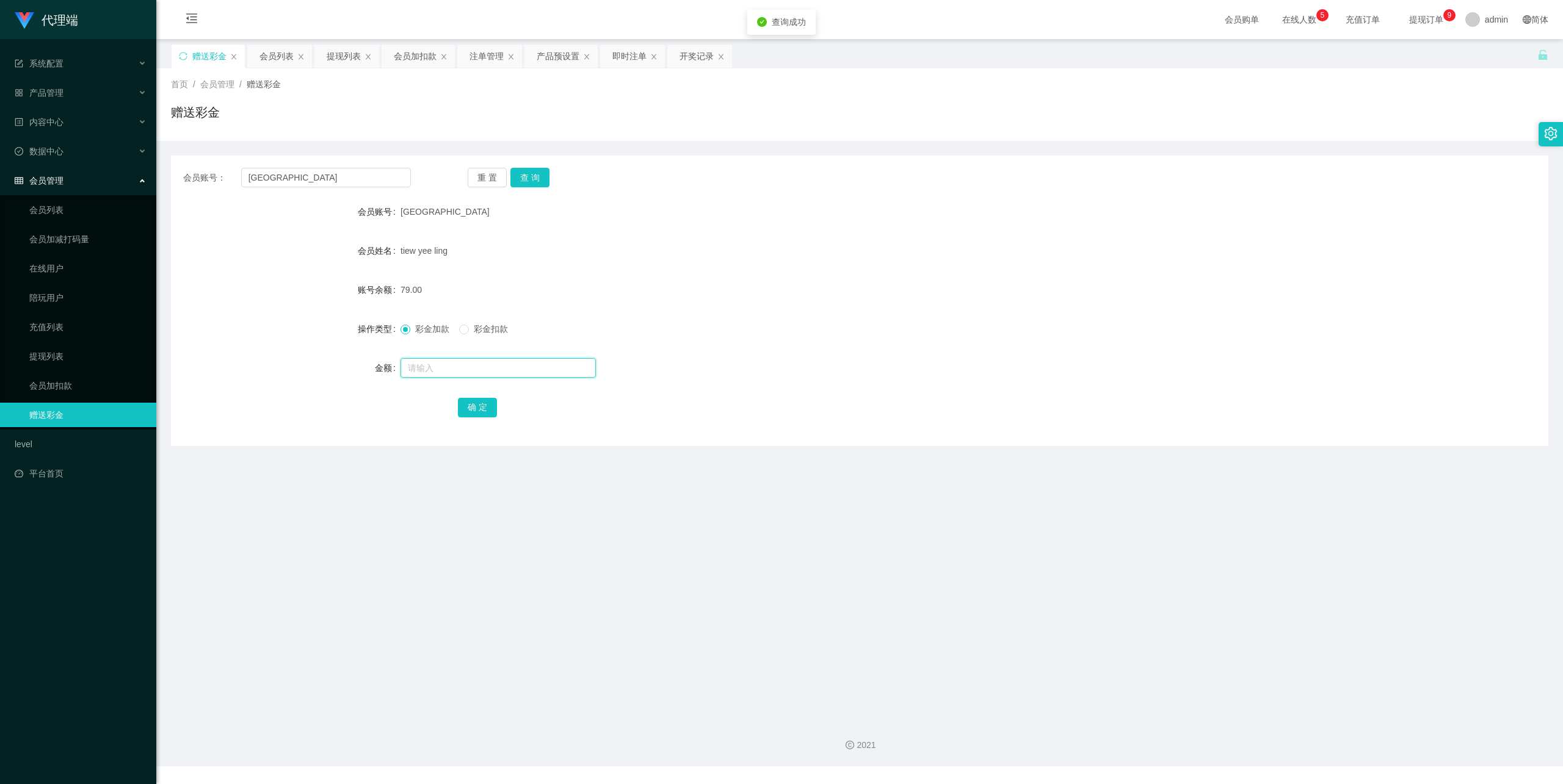
click at [460, 368] on input "text" at bounding box center [497, 368] width 195 height 19
type input "129"
click at [471, 406] on button "确 定" at bounding box center [477, 407] width 39 height 19
click at [291, 190] on div "会员账号： qingqing 重 置 查 询 会员账号 qingqing 会员姓名 tiew yee ling 账号余额 208.00 操作类型 彩金加款 彩…" at bounding box center [860, 301] width 1377 height 291
click at [280, 182] on input "[GEOGRAPHIC_DATA]" at bounding box center [326, 177] width 169 height 19
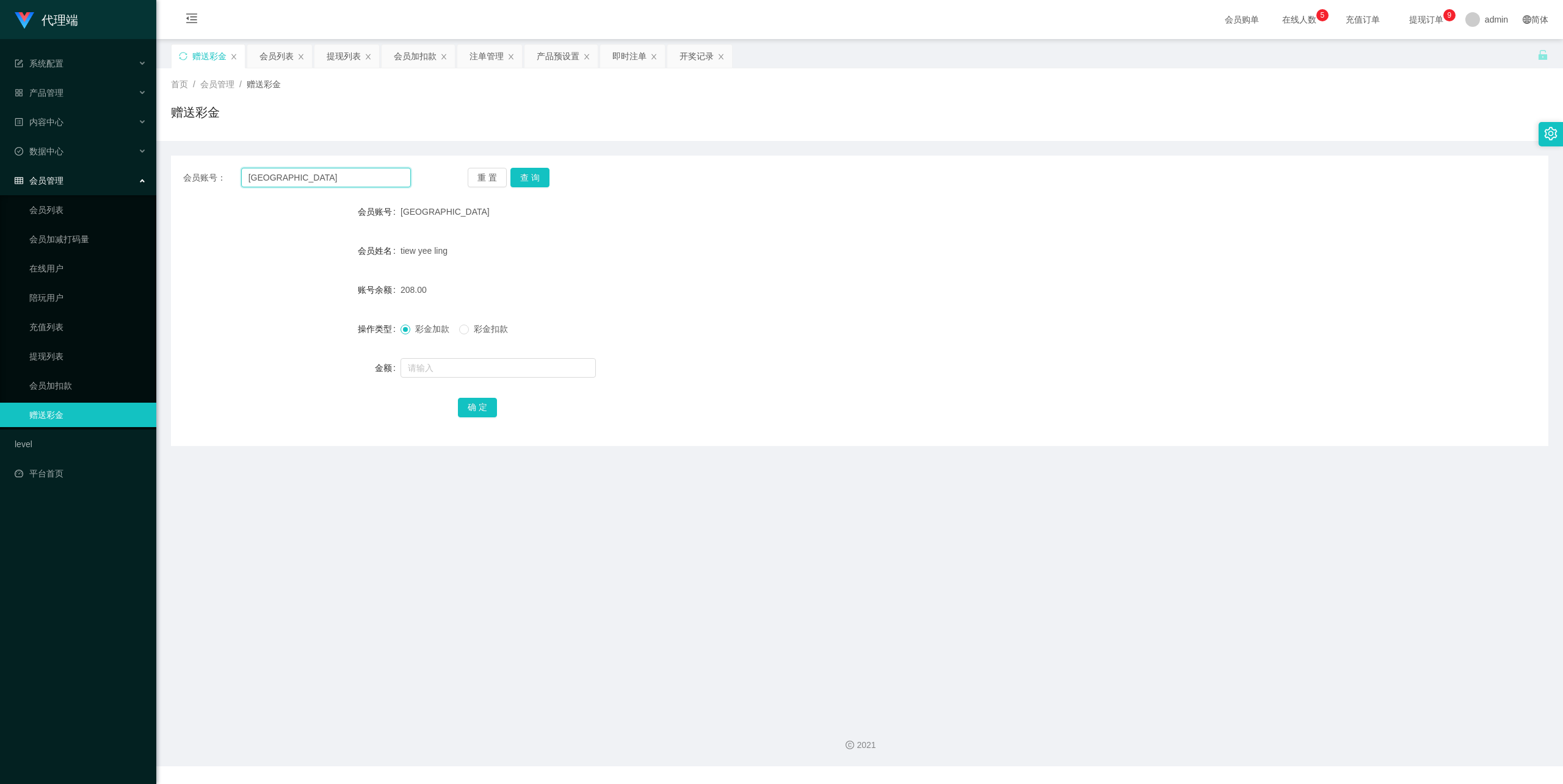
drag, startPoint x: 280, startPoint y: 182, endPoint x: 450, endPoint y: 177, distance: 170.1
click at [280, 181] on input "[GEOGRAPHIC_DATA]" at bounding box center [326, 177] width 169 height 19
paste input "fangzhe"
type input "fangzhe"
click at [538, 175] on button "查 询" at bounding box center [530, 177] width 39 height 19
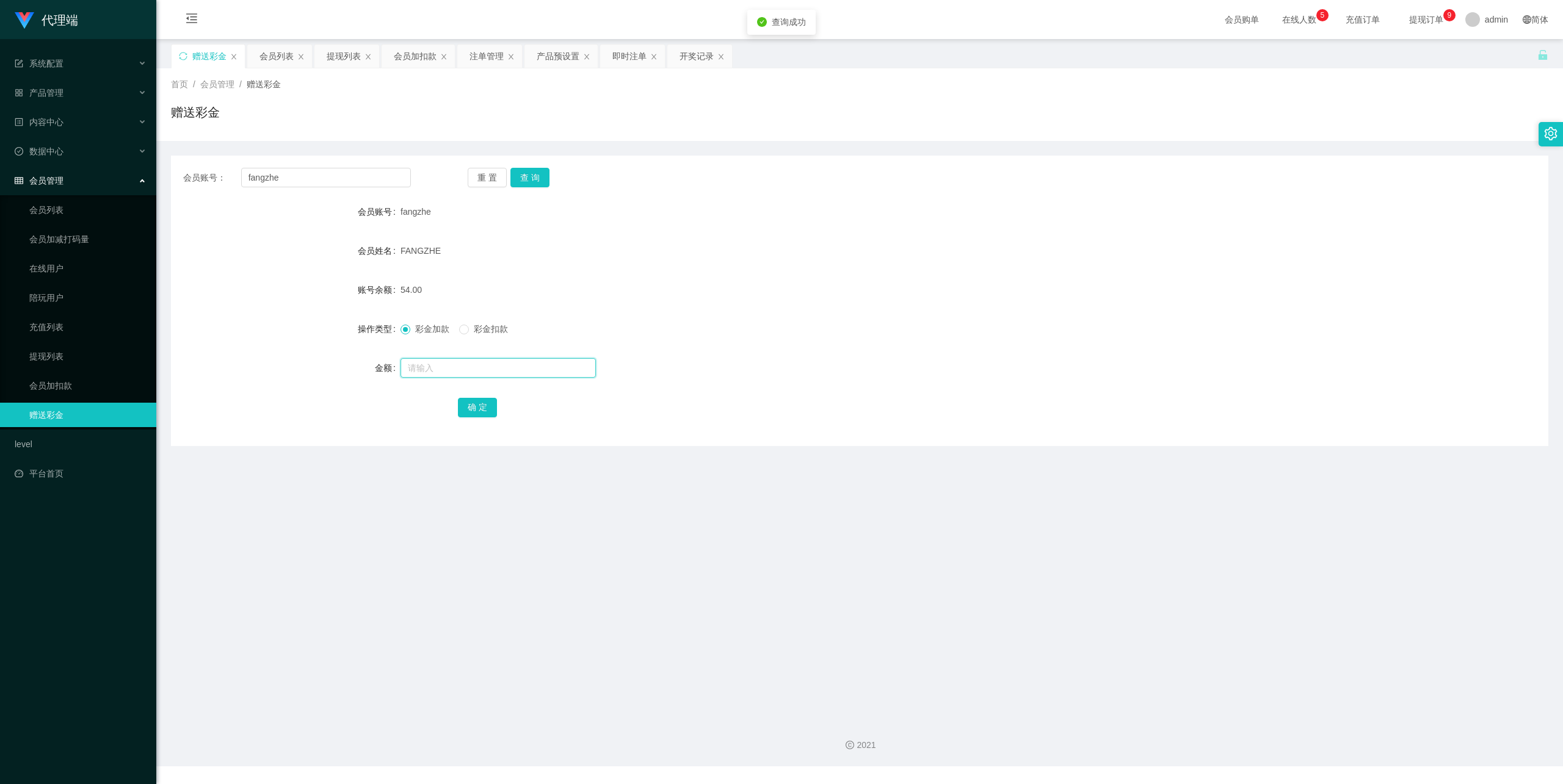
click at [470, 367] on input "text" at bounding box center [497, 368] width 195 height 19
type input "8"
click at [474, 406] on button "确 定" at bounding box center [477, 407] width 39 height 19
click at [305, 190] on div "会员账号： fangzhe 重 置 查 询 会员账号 fangzhe 会员姓名 FANGZHE 账号余额 62.00 操作类型 彩金加款 彩金扣款 金额 确 定" at bounding box center [860, 301] width 1377 height 291
click at [308, 184] on input "fangzhe" at bounding box center [326, 177] width 169 height 19
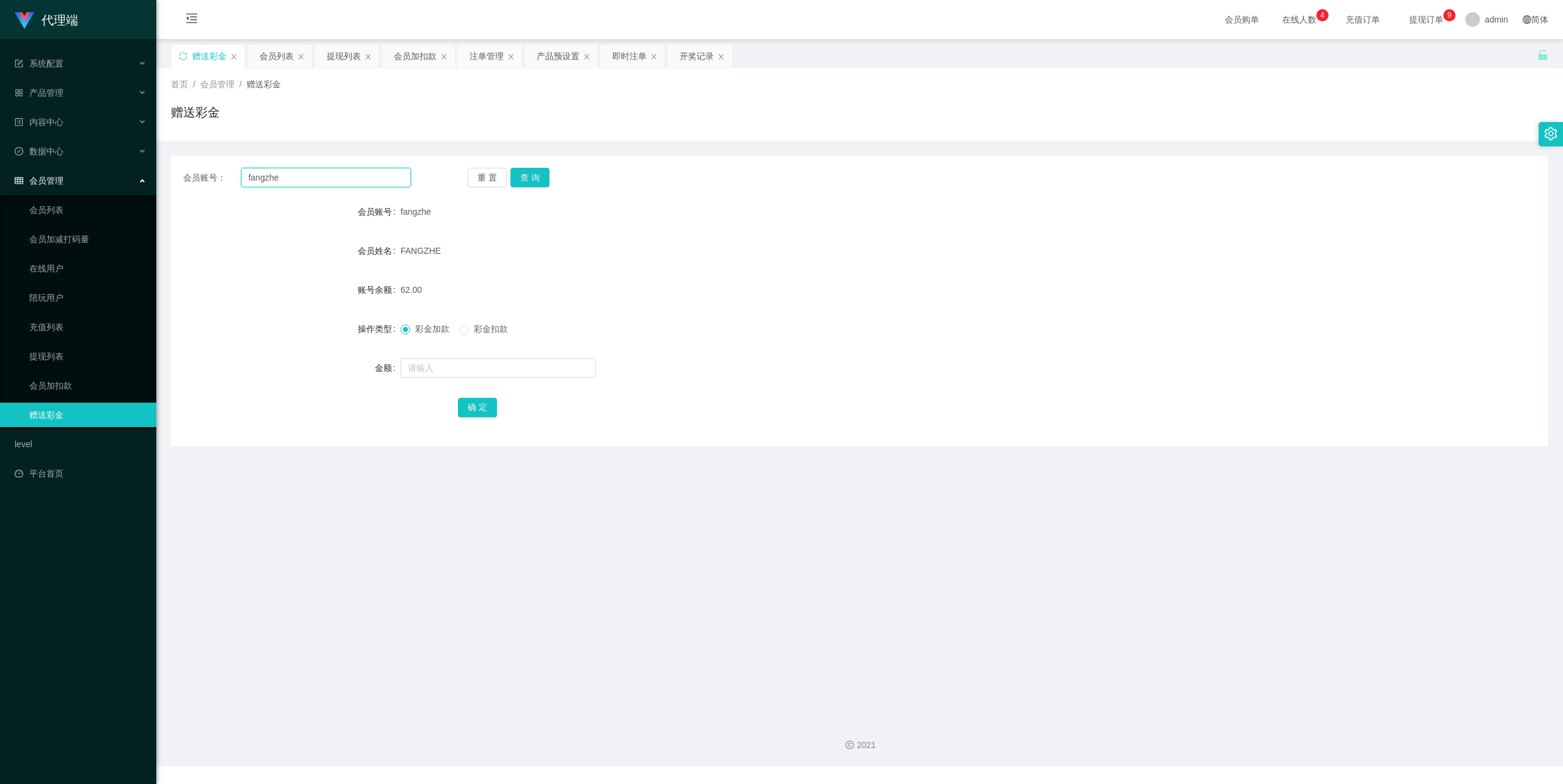
click at [308, 184] on input "fangzhe" at bounding box center [326, 177] width 169 height 19
click at [528, 188] on div "会员账号： qianqian 重 置 查 询 会员账号 fangzhe 会员姓名 FANGZHE 账号余额 62.00 操作类型 彩金加款 彩金扣款 金额 确…" at bounding box center [860, 301] width 1377 height 291
click at [539, 179] on button "查 询" at bounding box center [530, 177] width 39 height 19
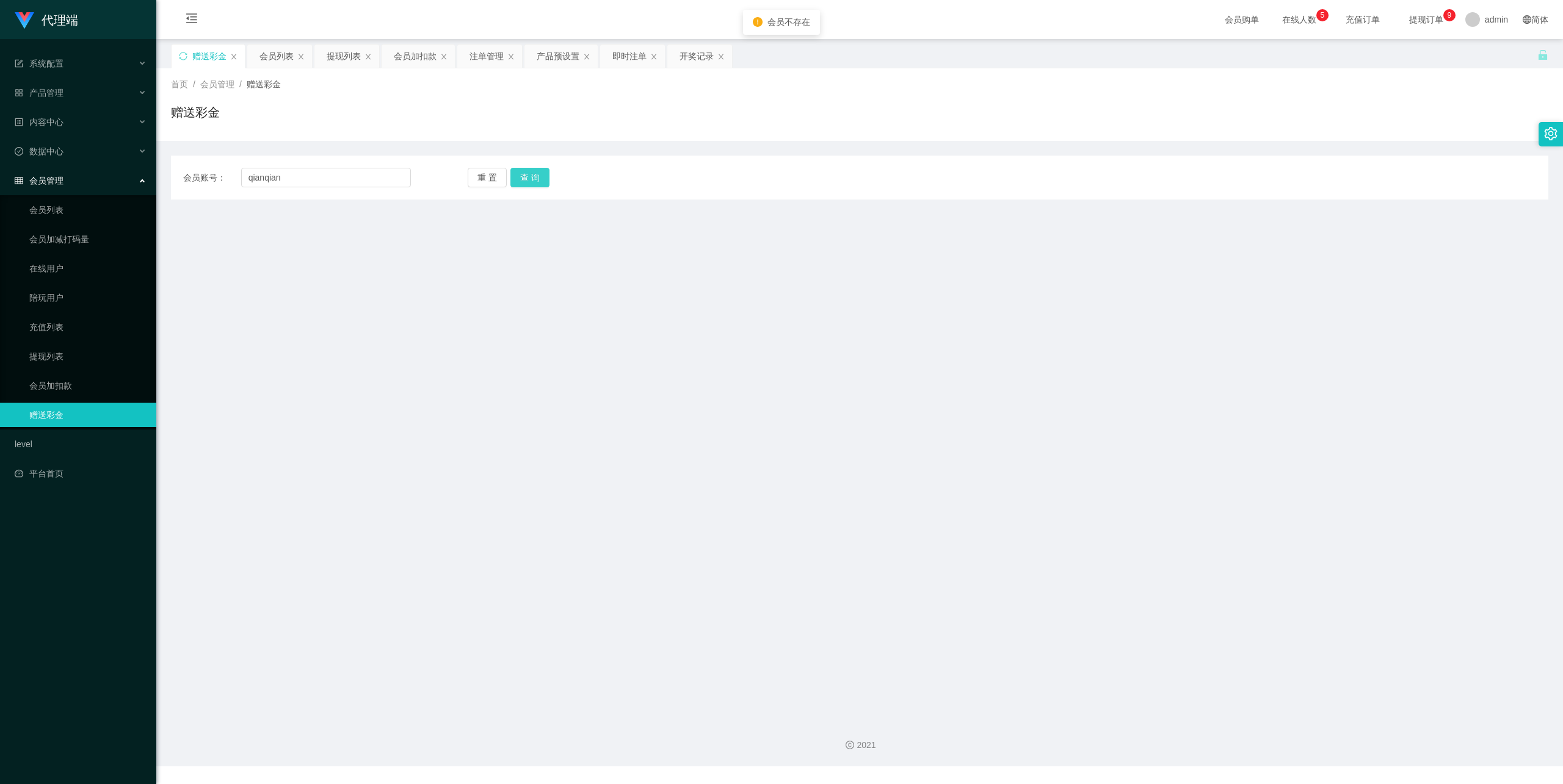
click at [525, 183] on button "查 询" at bounding box center [530, 177] width 39 height 19
click at [303, 194] on div "会员账号： qianqian 重 置 查 询 会员账号 fangzhe 会员姓名 FANGZHE 账号余额 62.00 操作类型 彩金加款 彩金扣款 金额 确…" at bounding box center [860, 177] width 1377 height 44
click at [303, 186] on input "qianqian" at bounding box center [326, 177] width 169 height 19
click at [534, 178] on button "查 询" at bounding box center [530, 177] width 39 height 19
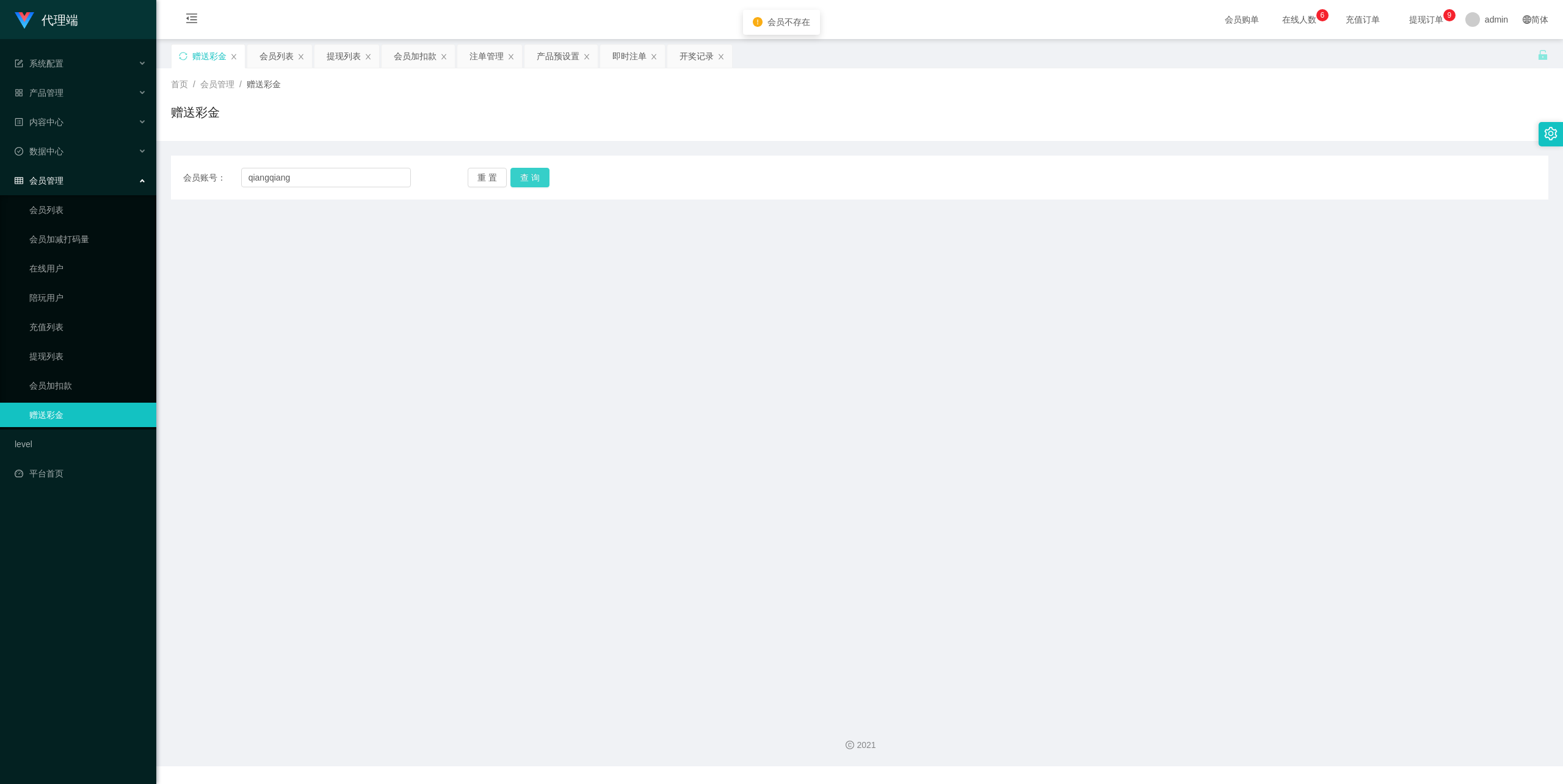
click at [536, 181] on button "查 询" at bounding box center [530, 177] width 39 height 19
drag, startPoint x: 330, startPoint y: 182, endPoint x: 231, endPoint y: 183, distance: 99.0
click at [231, 183] on div "会员账号： qiangqiang" at bounding box center [297, 177] width 228 height 19
type input "[GEOGRAPHIC_DATA]"
click at [535, 176] on button "查 询" at bounding box center [530, 177] width 39 height 19
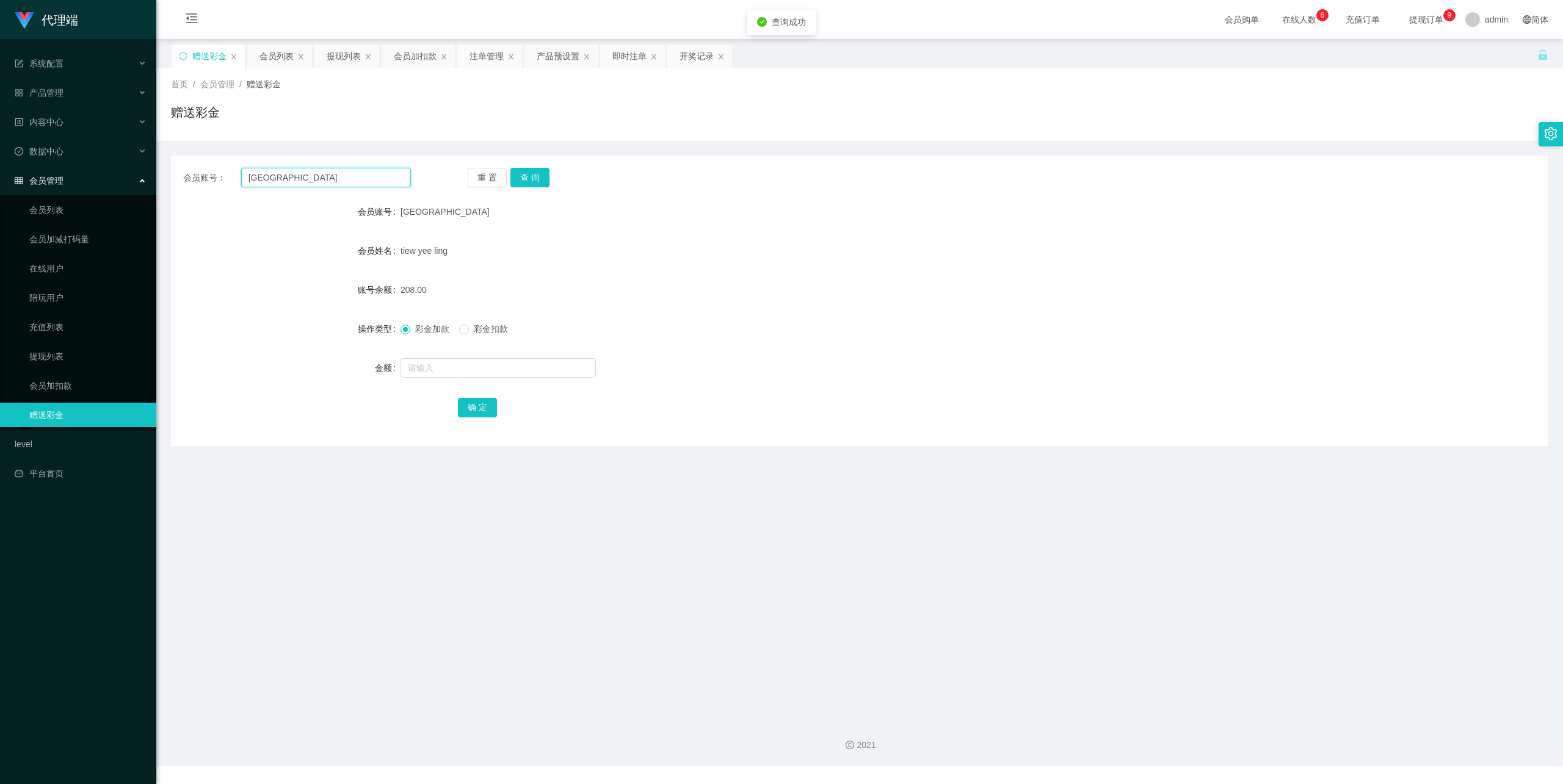
click at [277, 181] on input "[GEOGRAPHIC_DATA]" at bounding box center [326, 177] width 169 height 19
click at [277, 174] on input "[GEOGRAPHIC_DATA]" at bounding box center [326, 177] width 169 height 19
click at [274, 174] on input "[GEOGRAPHIC_DATA]" at bounding box center [326, 177] width 169 height 19
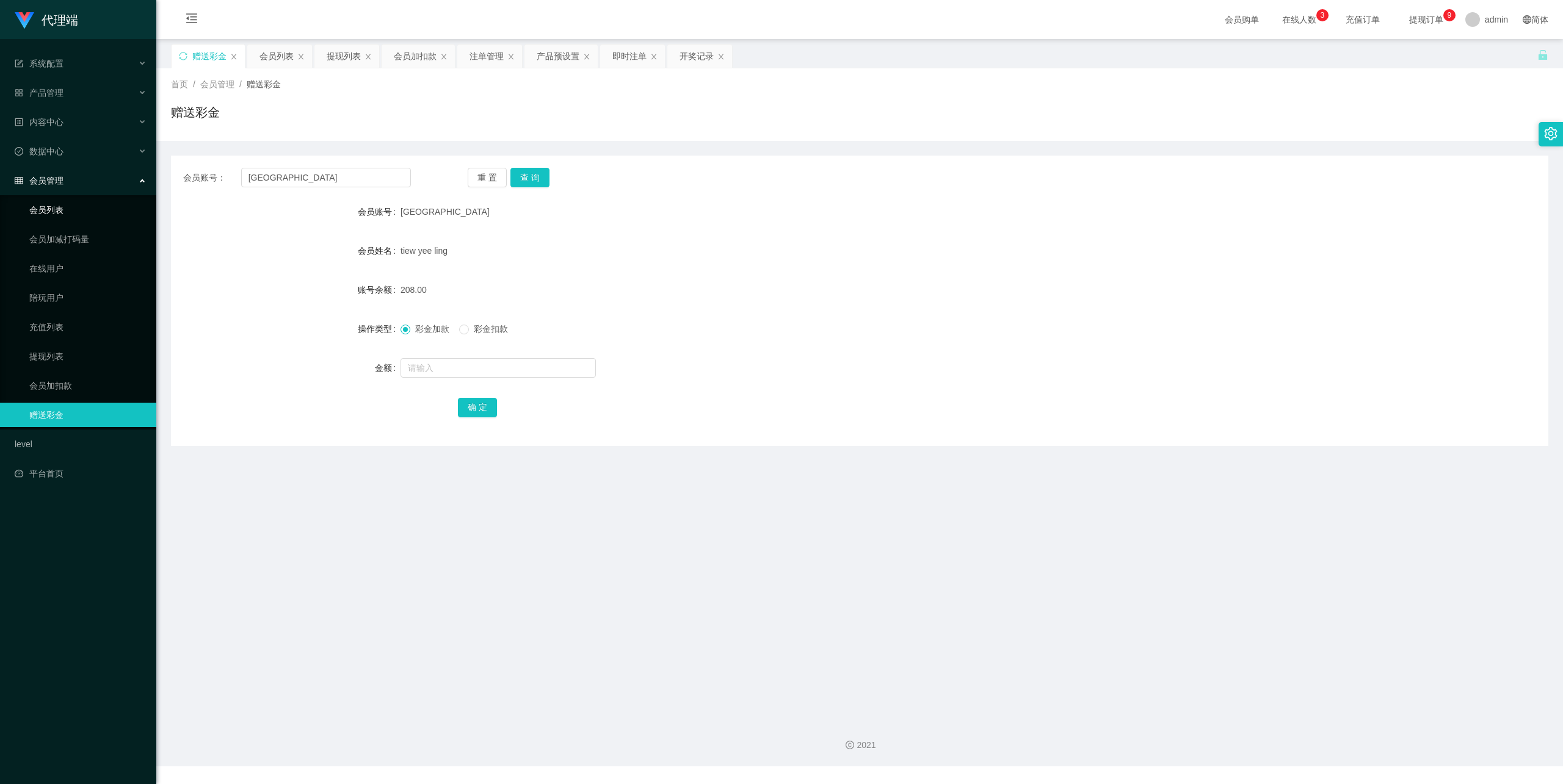
click at [42, 198] on link "会员列表" at bounding box center [88, 210] width 117 height 24
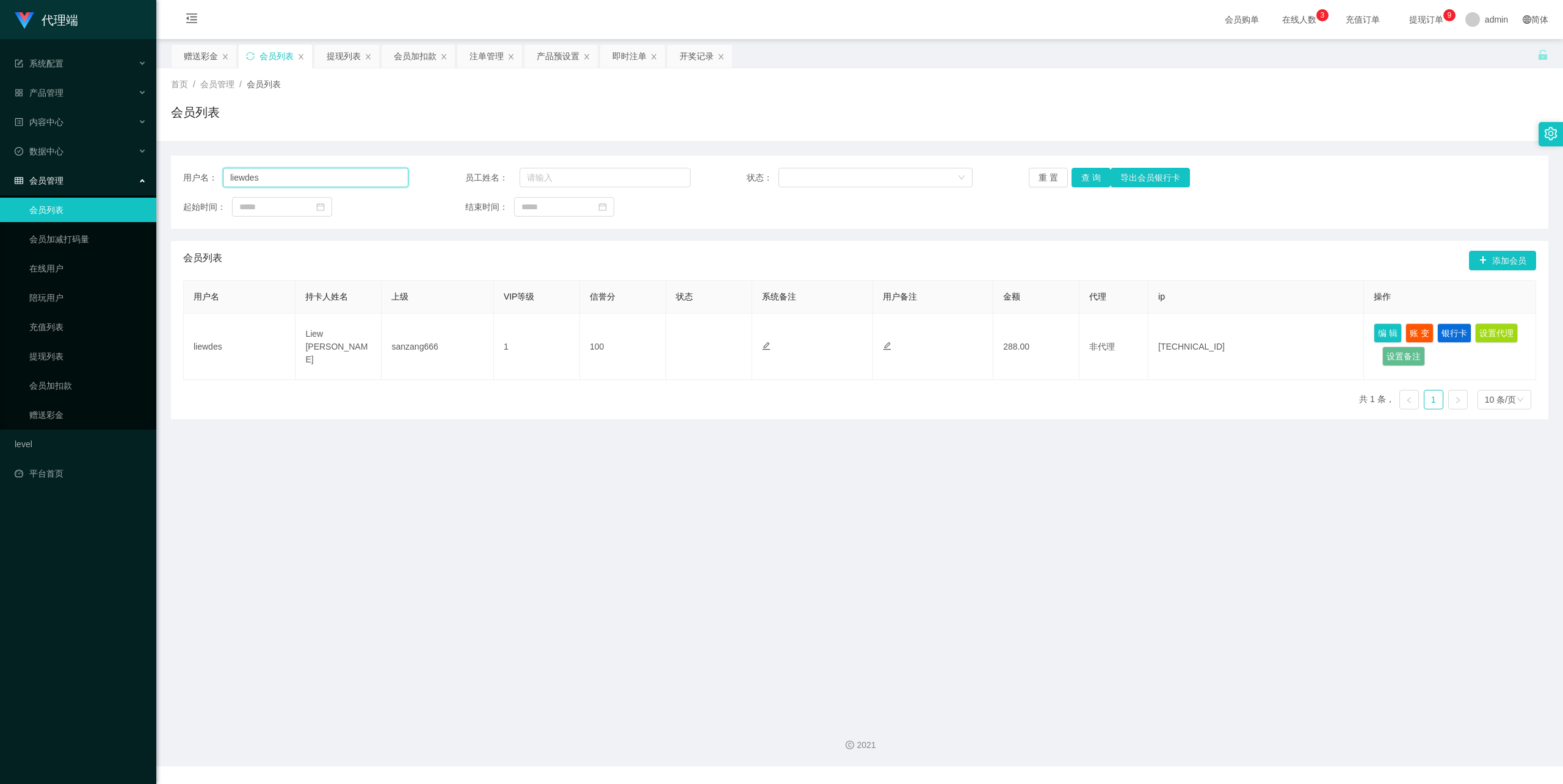
click at [265, 172] on input "liewdes" at bounding box center [316, 177] width 186 height 19
paste input "[GEOGRAPHIC_DATA]"
type input "[GEOGRAPHIC_DATA]"
click at [1092, 169] on button "查 询" at bounding box center [1091, 177] width 39 height 19
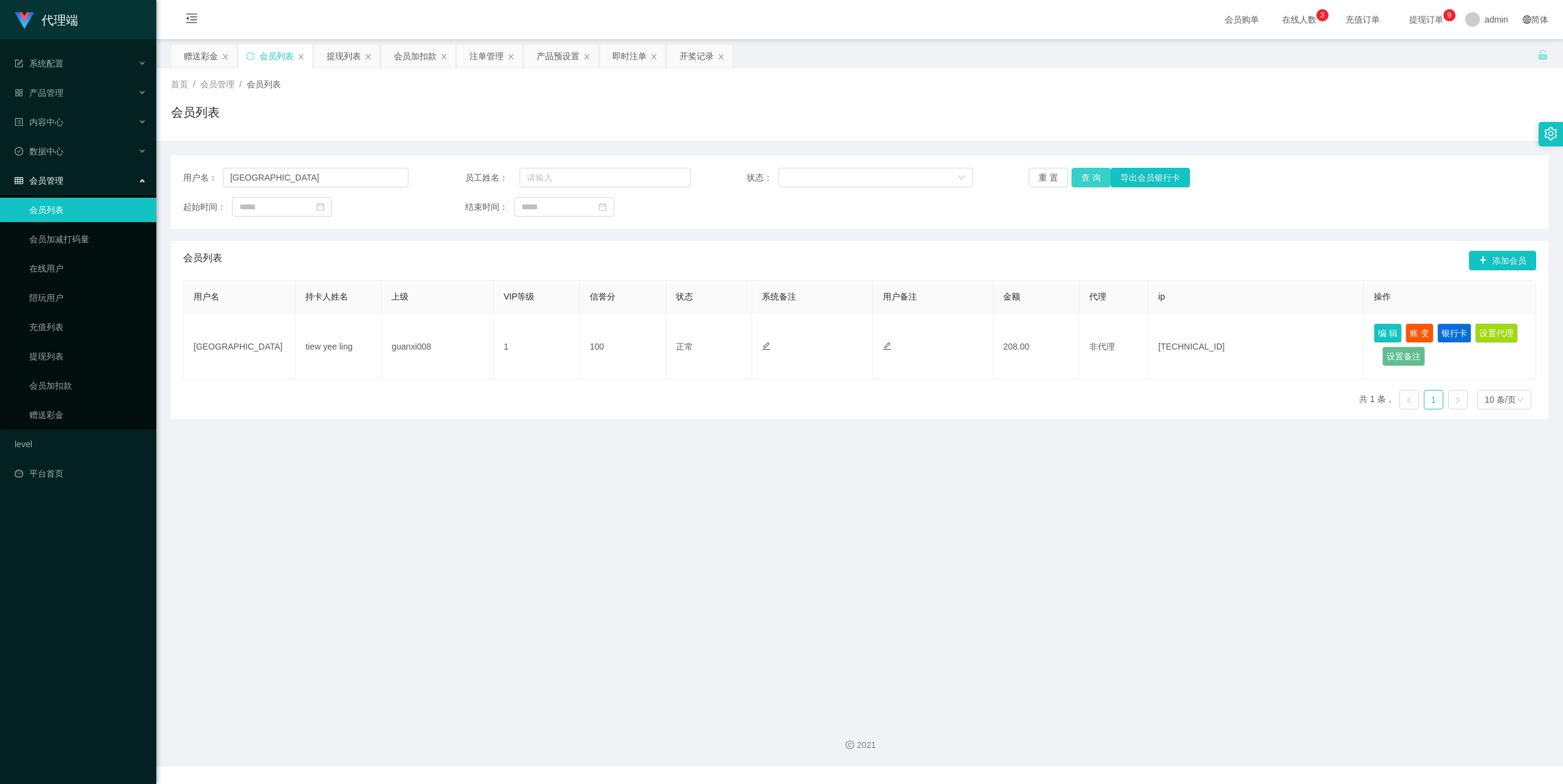
click at [1087, 174] on button "查 询" at bounding box center [1091, 177] width 39 height 19
click at [247, 172] on input "[GEOGRAPHIC_DATA]" at bounding box center [316, 177] width 186 height 19
click at [69, 416] on link "赠送彩金" at bounding box center [88, 414] width 117 height 24
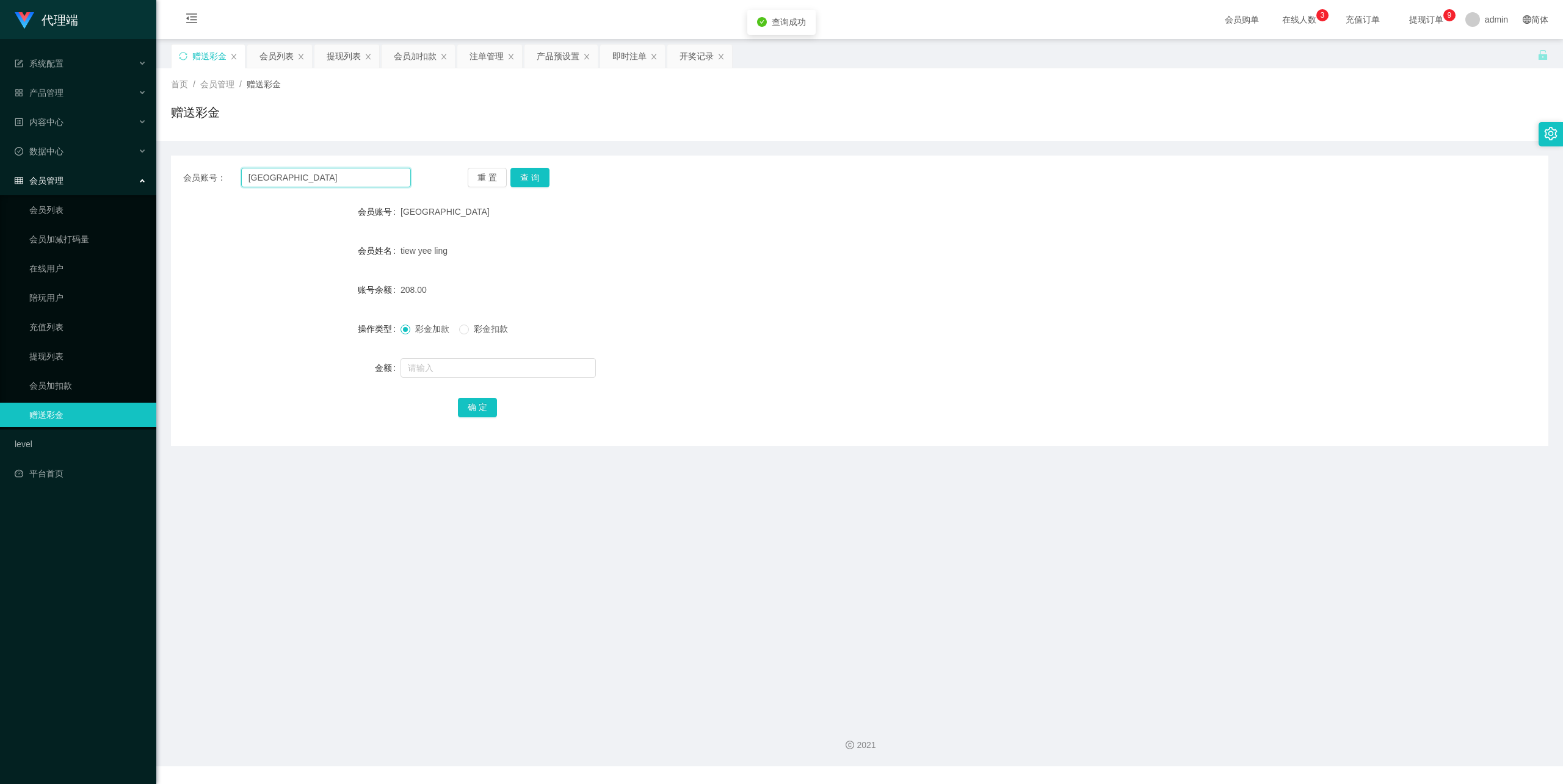
click at [274, 184] on input "[GEOGRAPHIC_DATA]" at bounding box center [326, 177] width 169 height 19
paste input "text"
click at [352, 169] on input "text" at bounding box center [326, 177] width 169 height 19
paste input "[GEOGRAPHIC_DATA]"
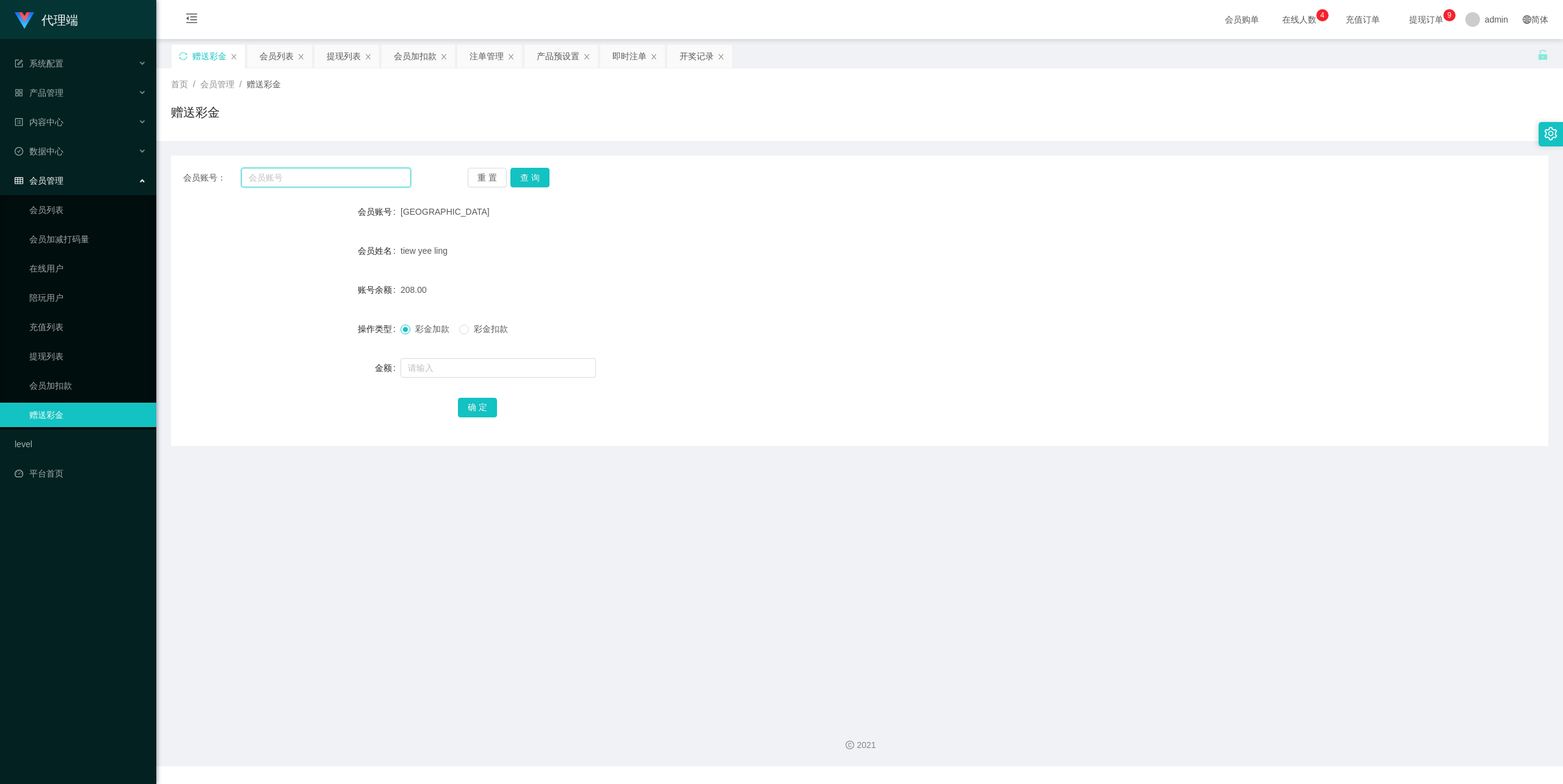
type input "[GEOGRAPHIC_DATA]"
drag, startPoint x: 342, startPoint y: 174, endPoint x: 354, endPoint y: 176, distance: 12.2
click at [340, 175] on input "[GEOGRAPHIC_DATA]" at bounding box center [326, 177] width 169 height 19
click at [532, 172] on button "查 询" at bounding box center [530, 177] width 39 height 19
click at [520, 181] on button "查 询" at bounding box center [530, 177] width 39 height 19
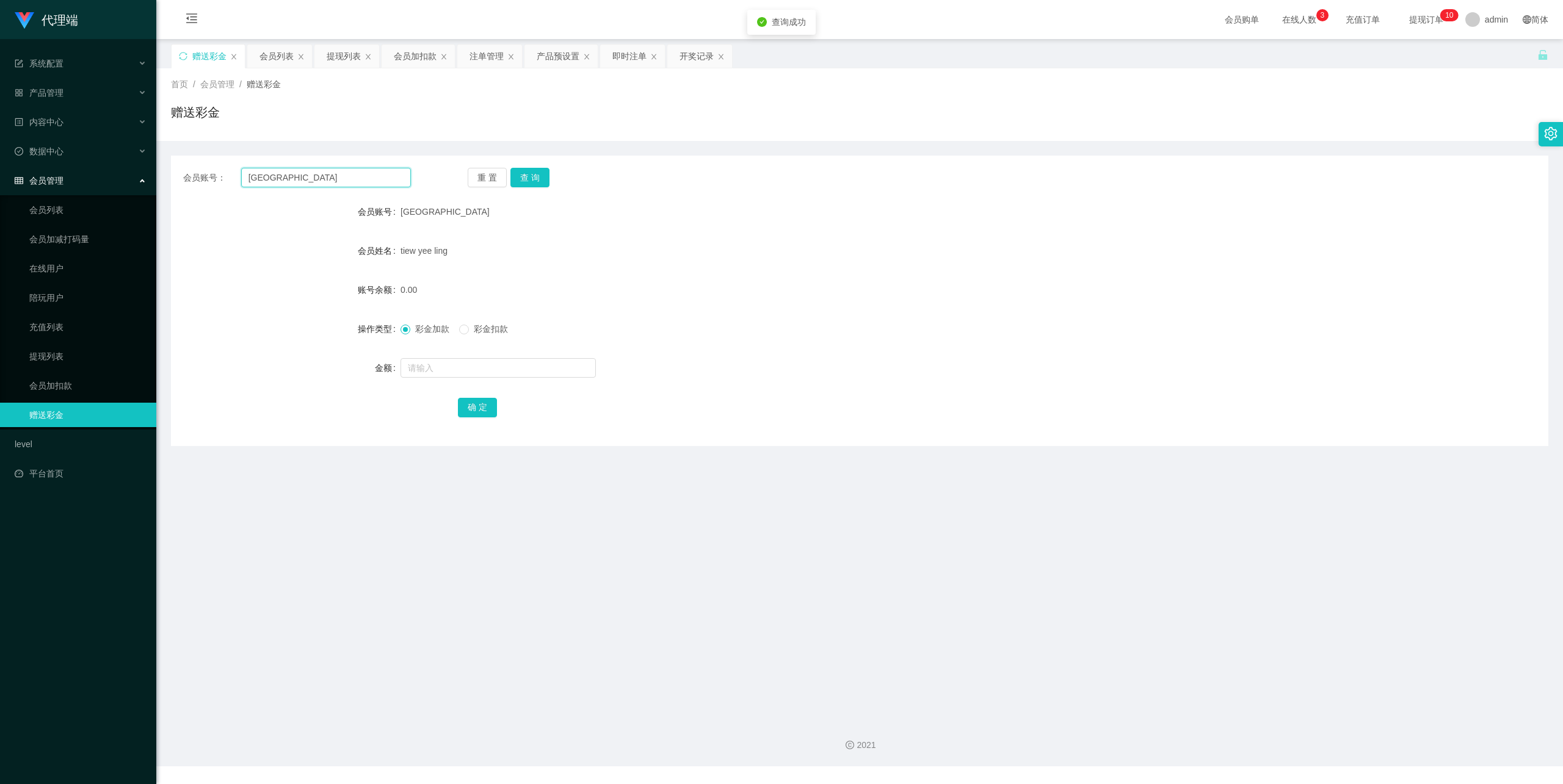
click at [277, 178] on input "[GEOGRAPHIC_DATA]" at bounding box center [326, 177] width 169 height 19
drag, startPoint x: 75, startPoint y: 351, endPoint x: 86, endPoint y: 345, distance: 12.5
click at [75, 351] on link "提现列表" at bounding box center [88, 356] width 117 height 24
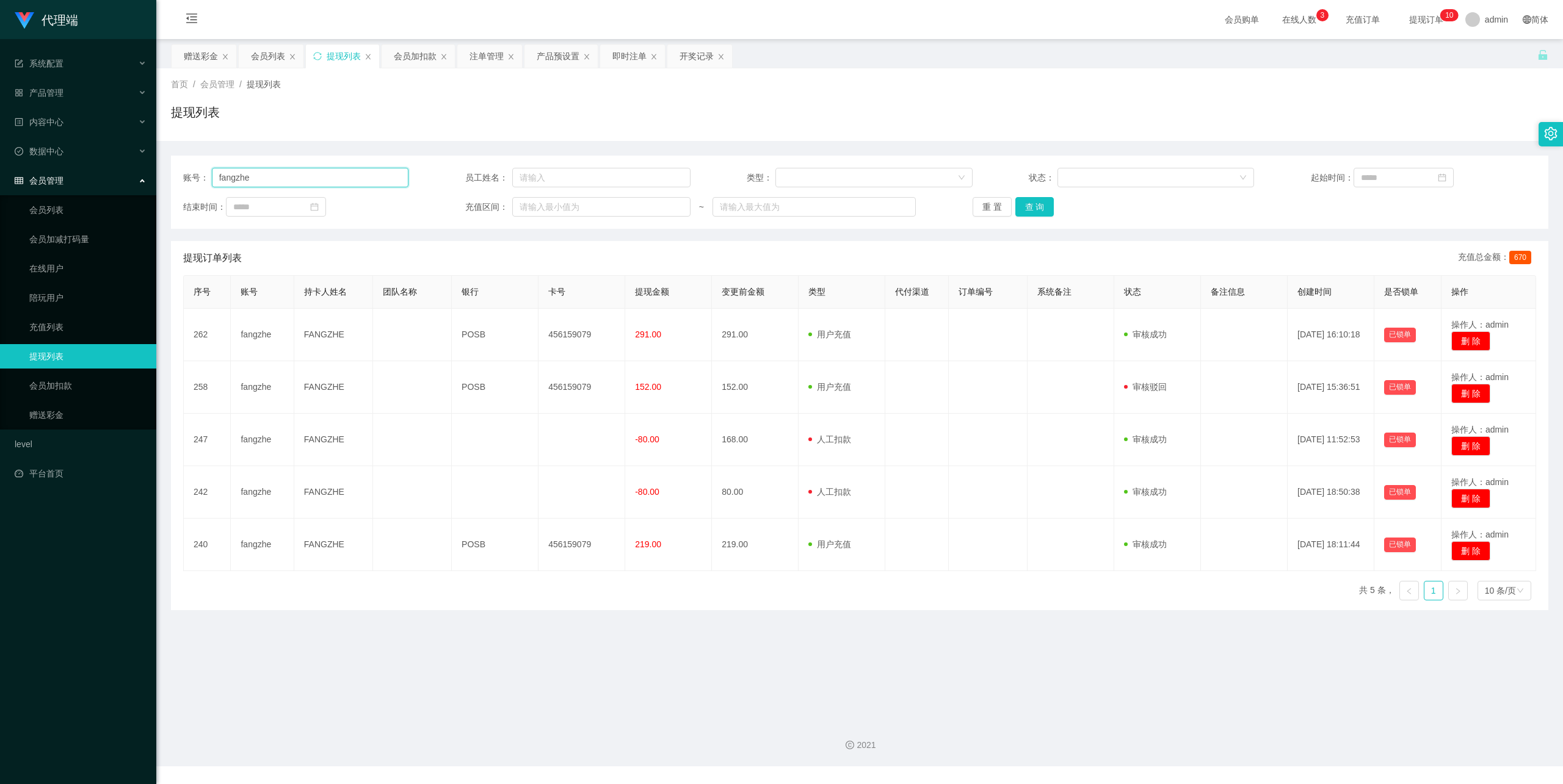
click at [289, 181] on input "fangzhe" at bounding box center [311, 177] width 197 height 19
paste input "[GEOGRAPHIC_DATA]"
type input "[GEOGRAPHIC_DATA]"
drag, startPoint x: 1041, startPoint y: 204, endPoint x: 1052, endPoint y: 206, distance: 11.2
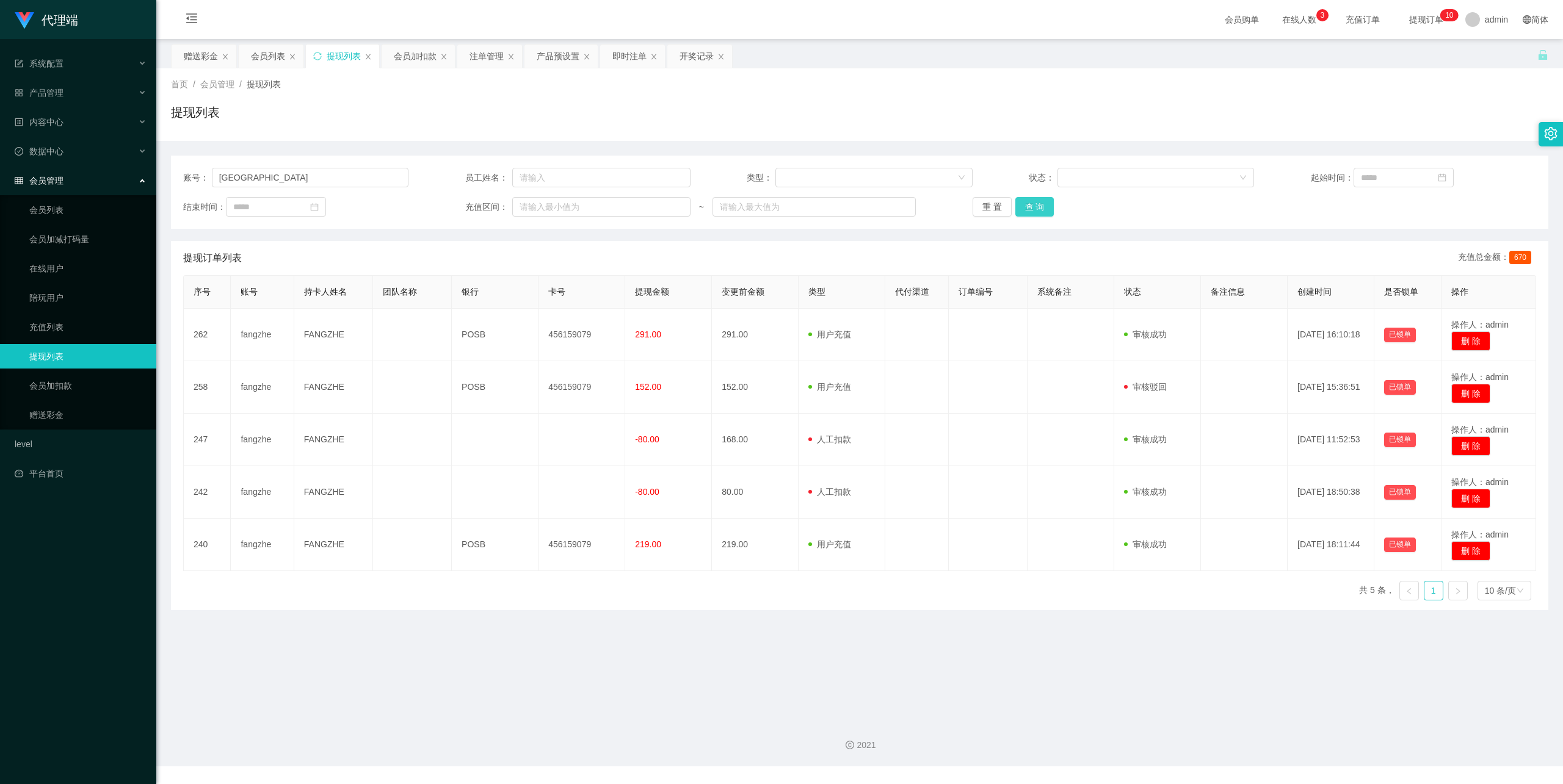
click at [1041, 204] on button "查 询" at bounding box center [1034, 207] width 39 height 19
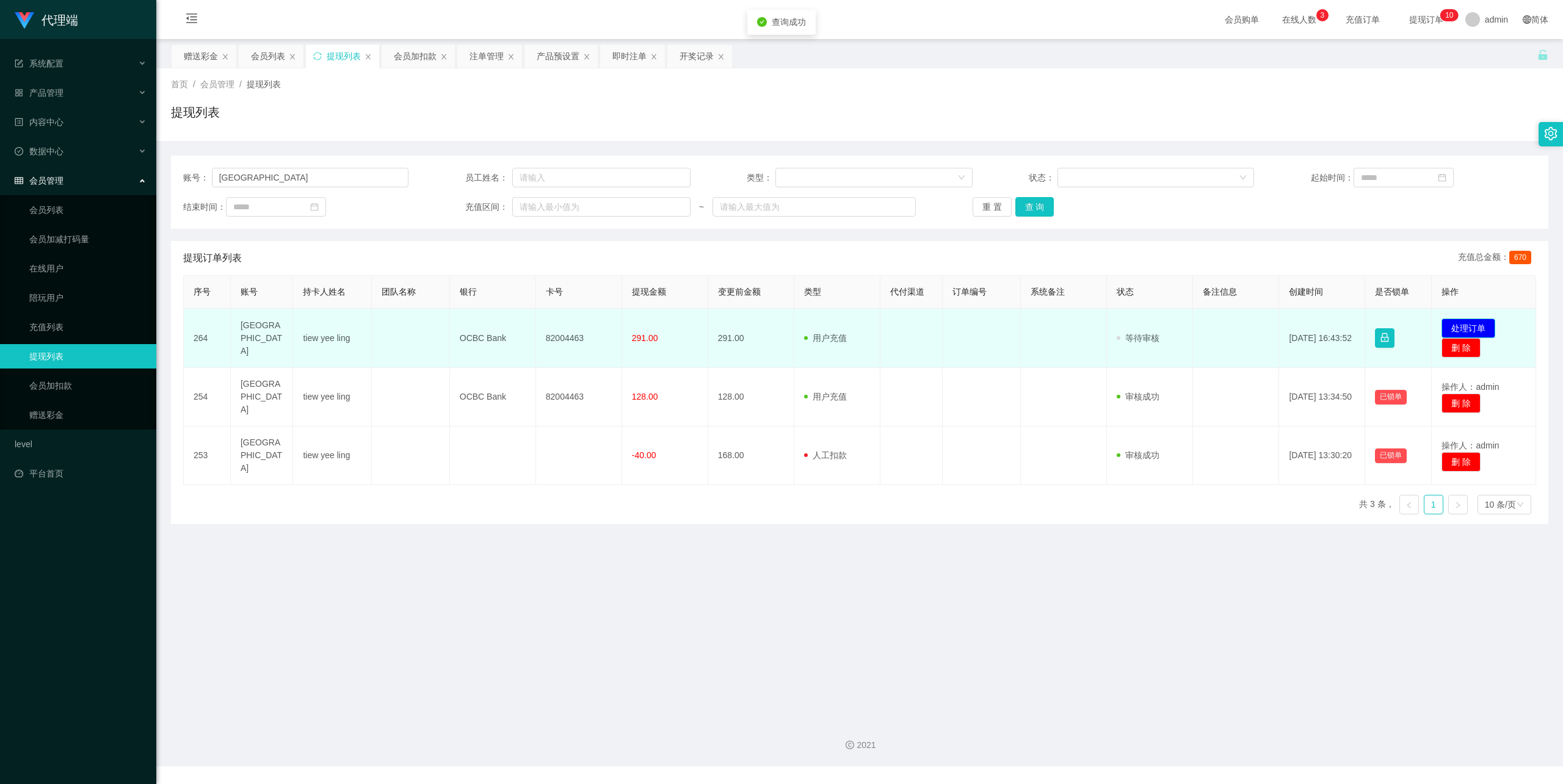
click at [1474, 333] on button "处理订单" at bounding box center [1468, 328] width 54 height 19
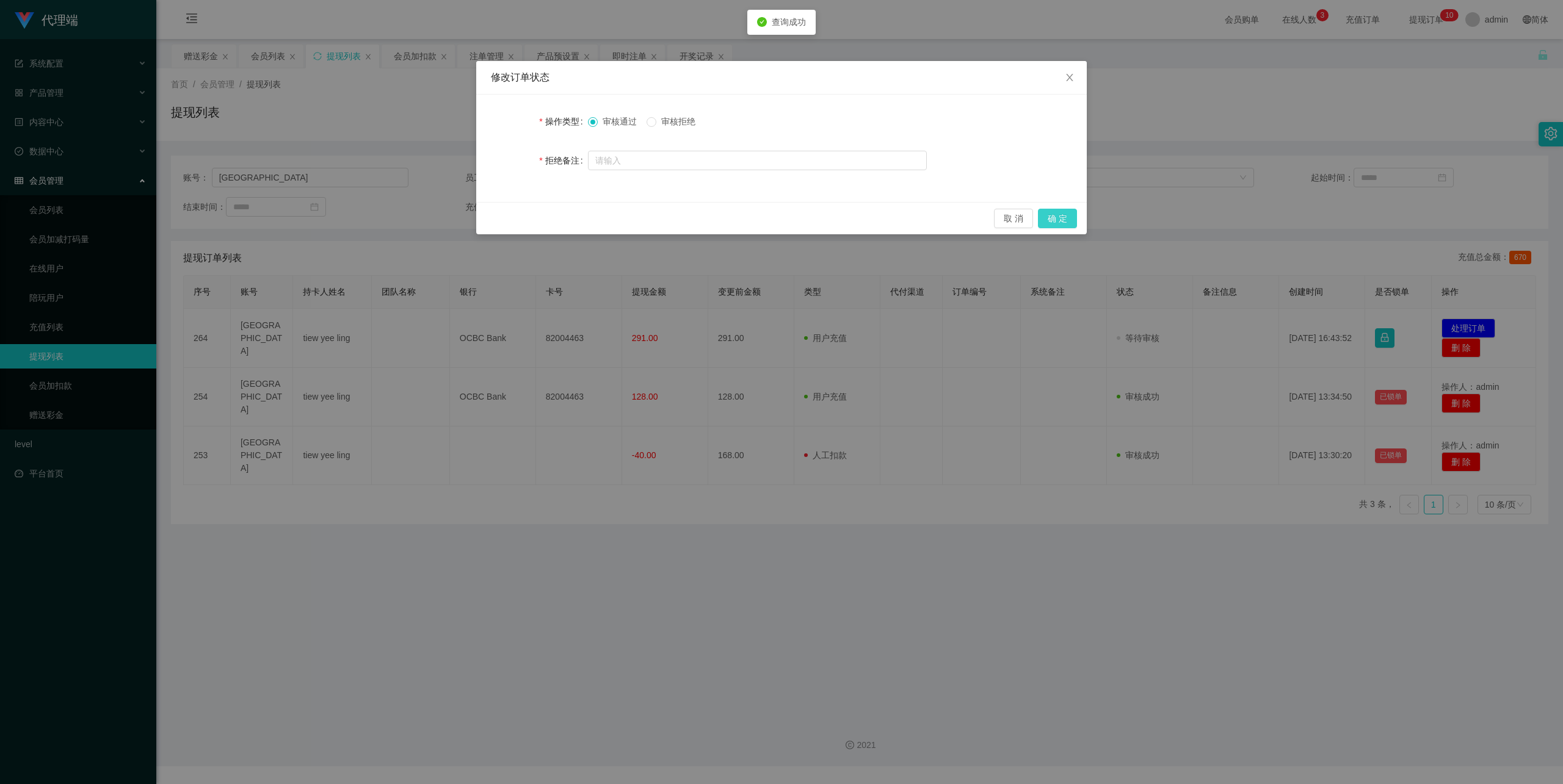
click at [1060, 212] on button "确 定" at bounding box center [1057, 218] width 39 height 19
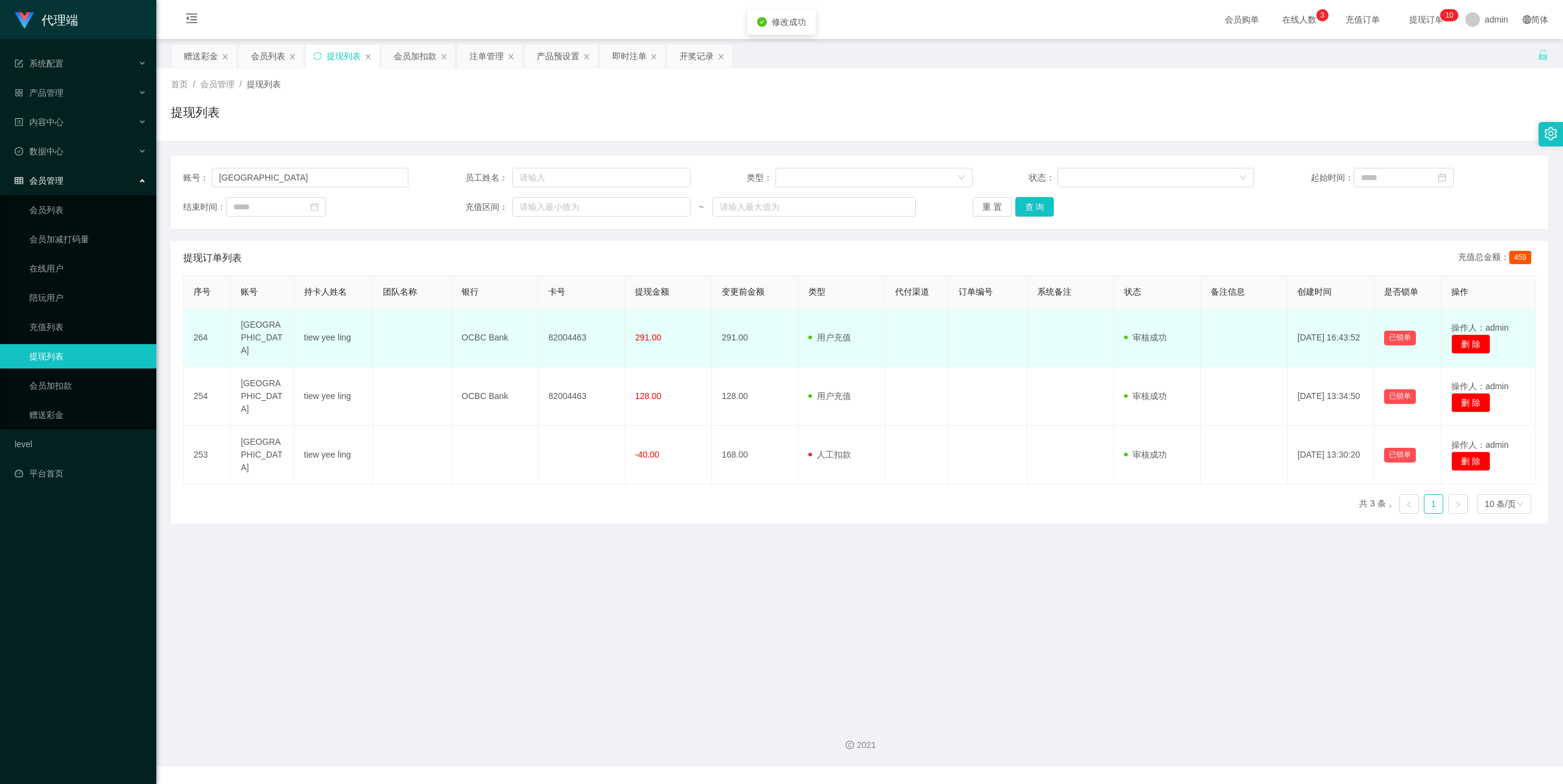
click at [562, 326] on td "82004463" at bounding box center [582, 337] width 87 height 58
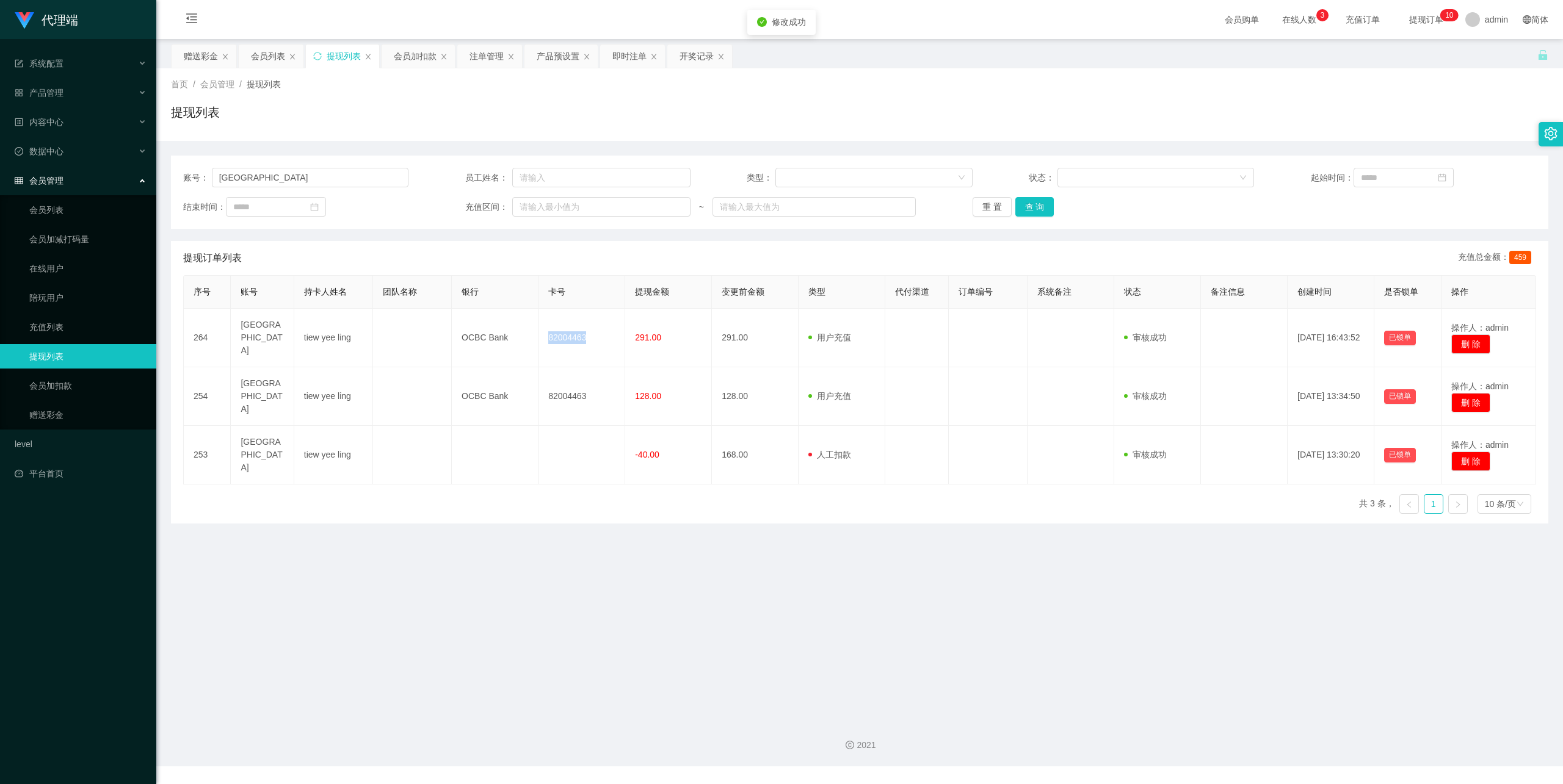
copy td "82004463"
click at [54, 198] on link "会员列表" at bounding box center [88, 210] width 117 height 24
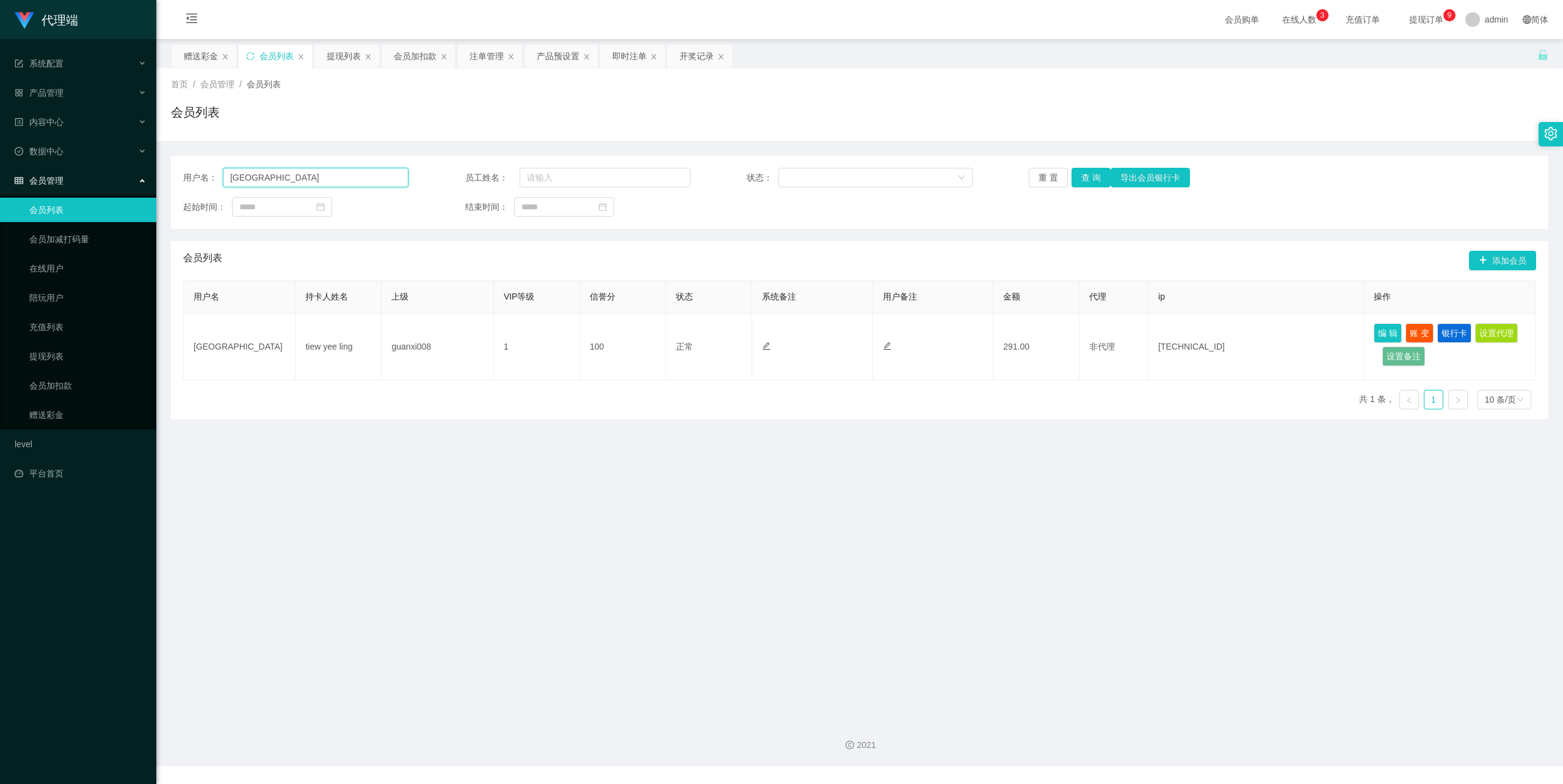
drag, startPoint x: 326, startPoint y: 176, endPoint x: 334, endPoint y: 178, distance: 8.2
click at [326, 176] on input "[GEOGRAPHIC_DATA]" at bounding box center [316, 177] width 186 height 19
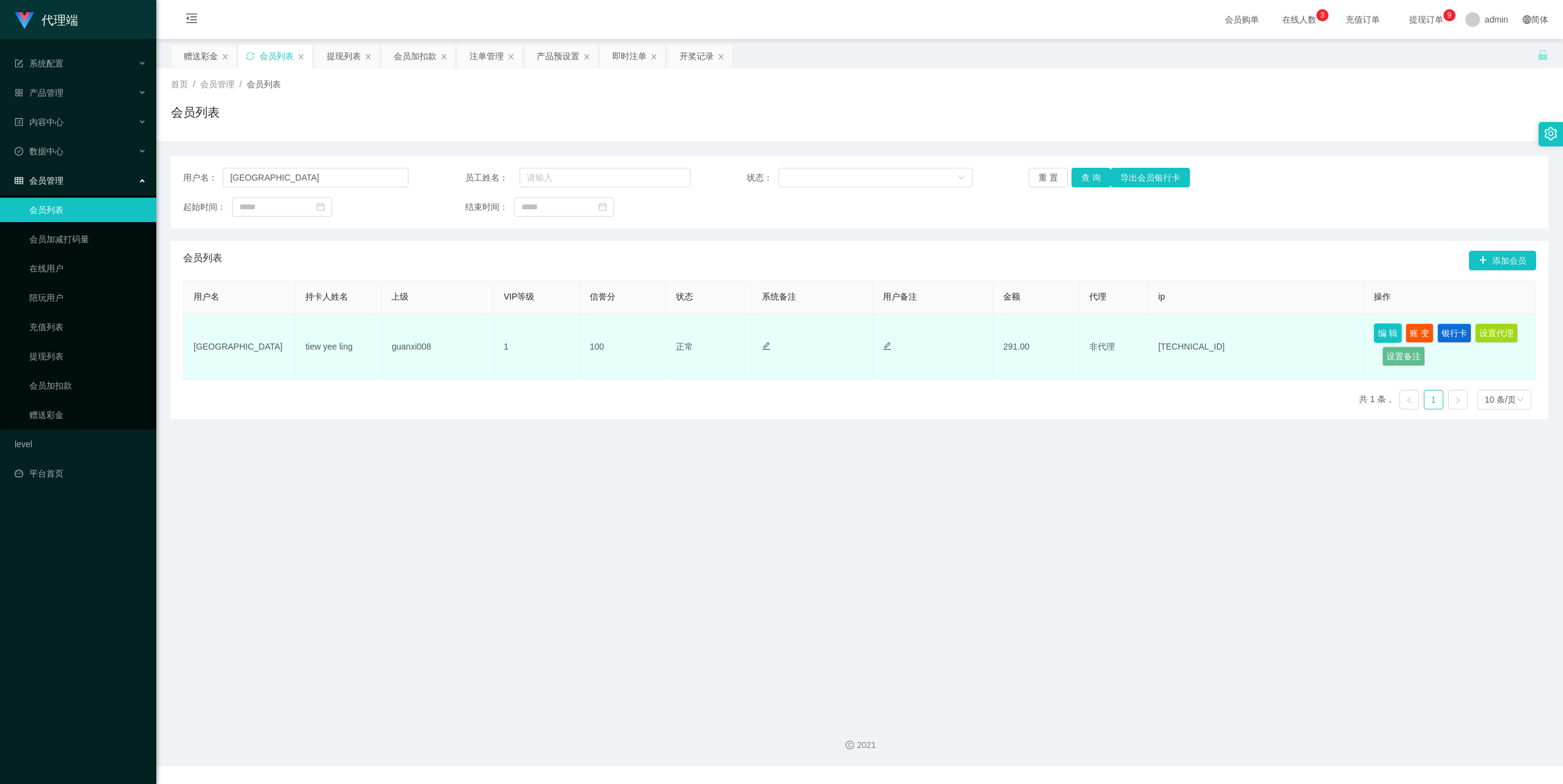
click at [1378, 333] on button "编 辑" at bounding box center [1387, 333] width 28 height 19
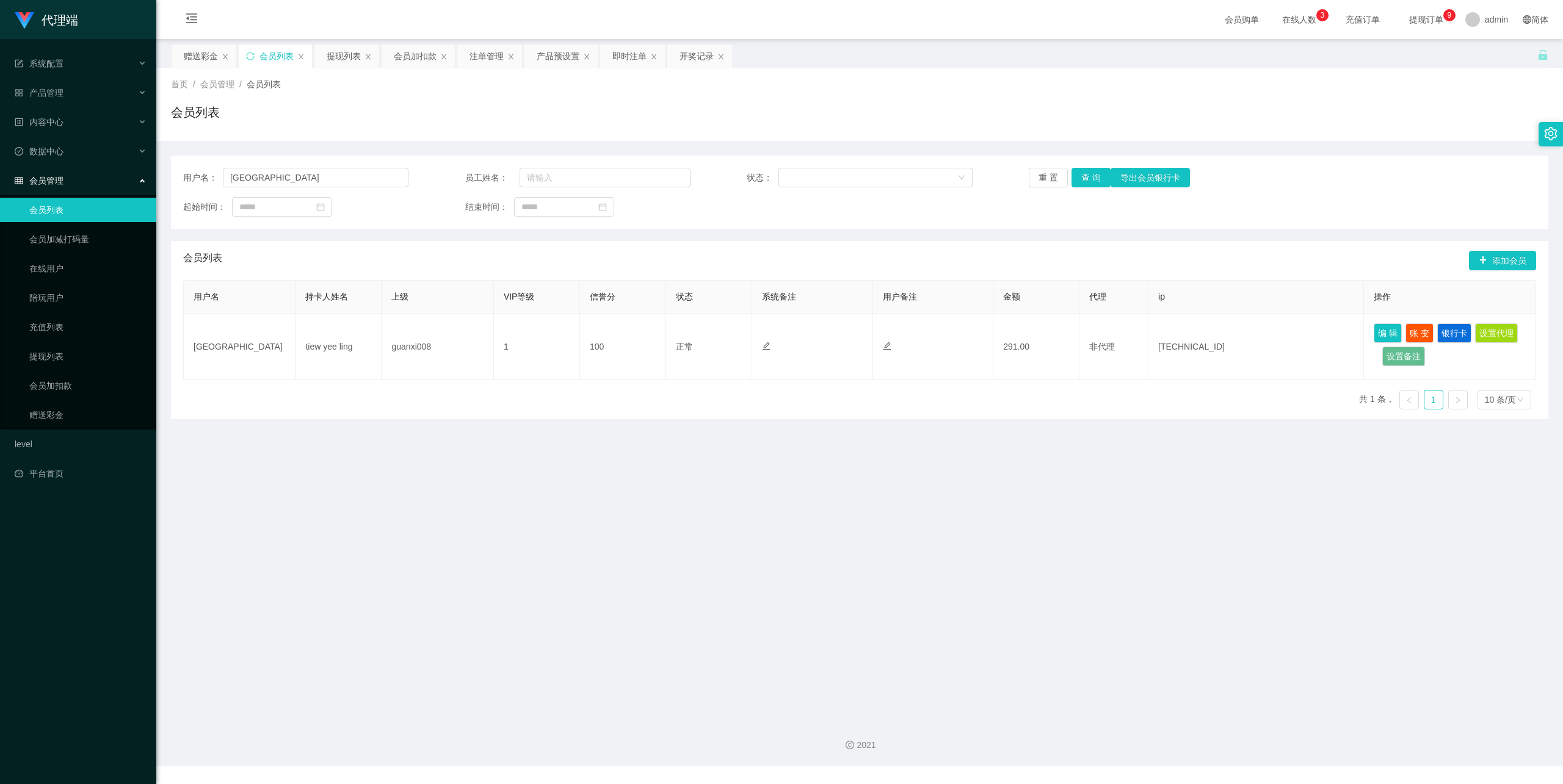
type input "[GEOGRAPHIC_DATA]"
type input "tiew yee ling"
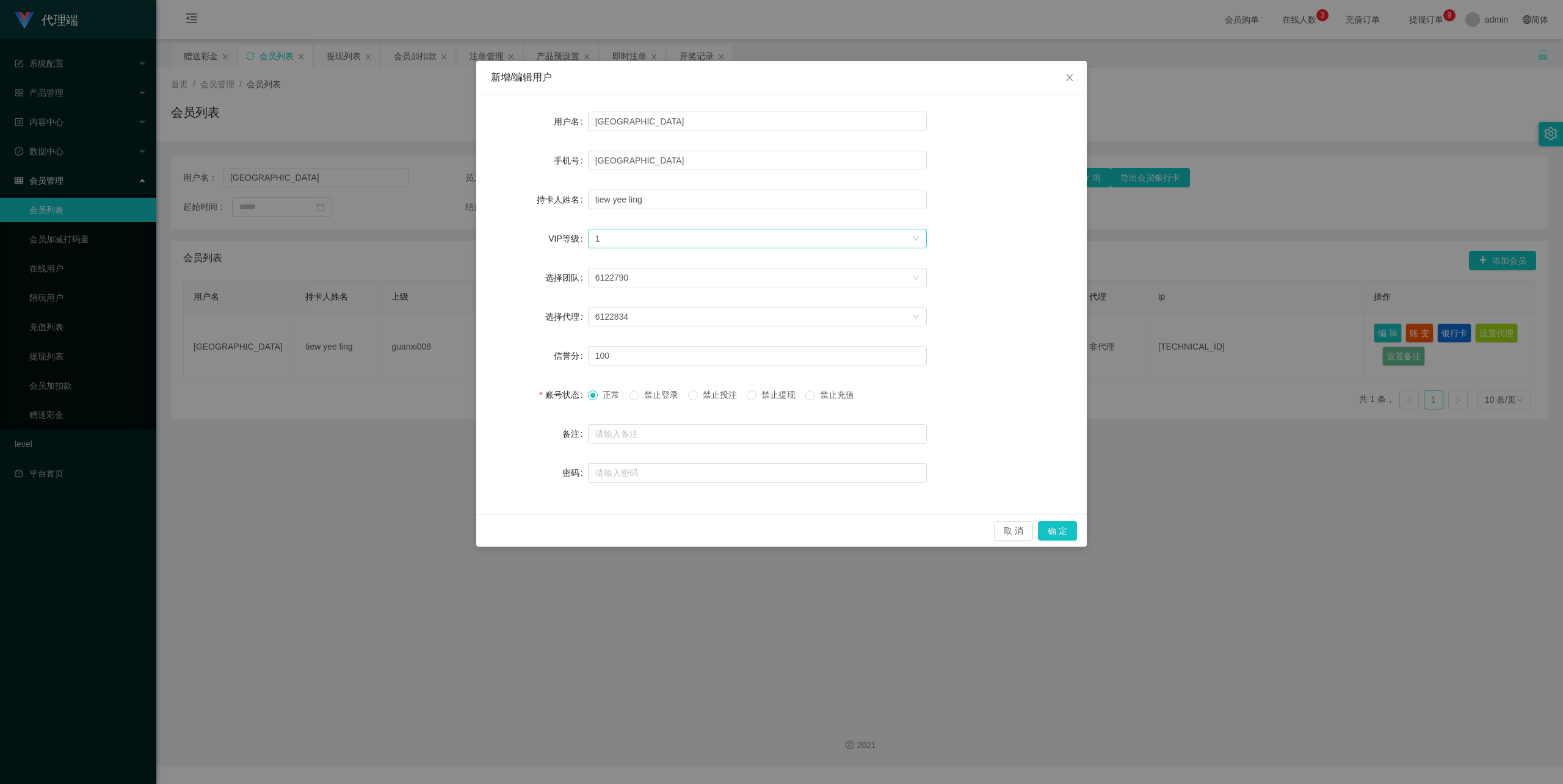
click at [663, 235] on div "选择VIP等级 1" at bounding box center [753, 239] width 316 height 19
click at [630, 281] on li "VIP2" at bounding box center [757, 282] width 339 height 19
click at [1071, 530] on button "确 定" at bounding box center [1057, 531] width 39 height 19
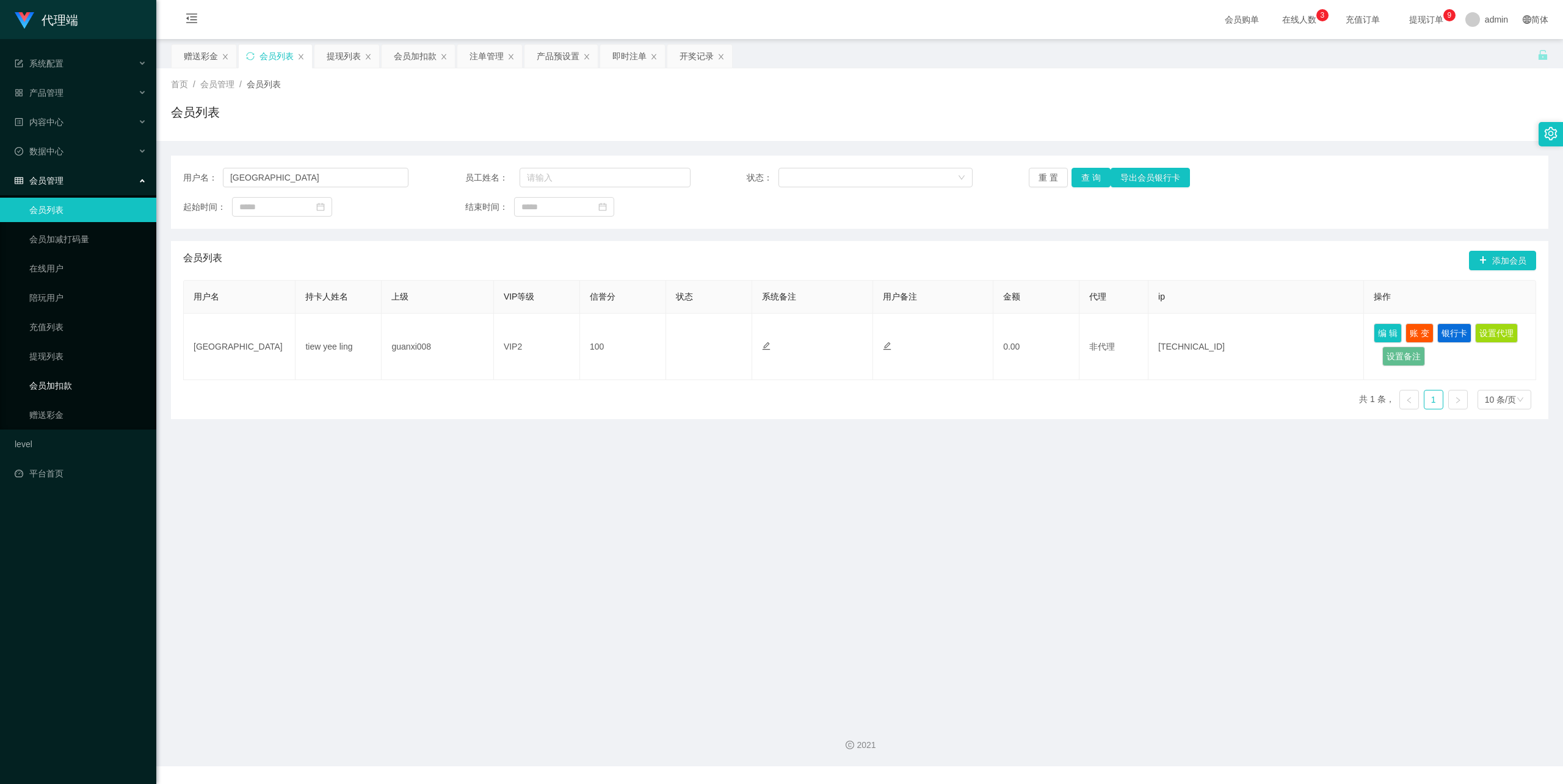
drag, startPoint x: 81, startPoint y: 411, endPoint x: 123, endPoint y: 385, distance: 49.4
click at [83, 411] on link "赠送彩金" at bounding box center [88, 414] width 117 height 24
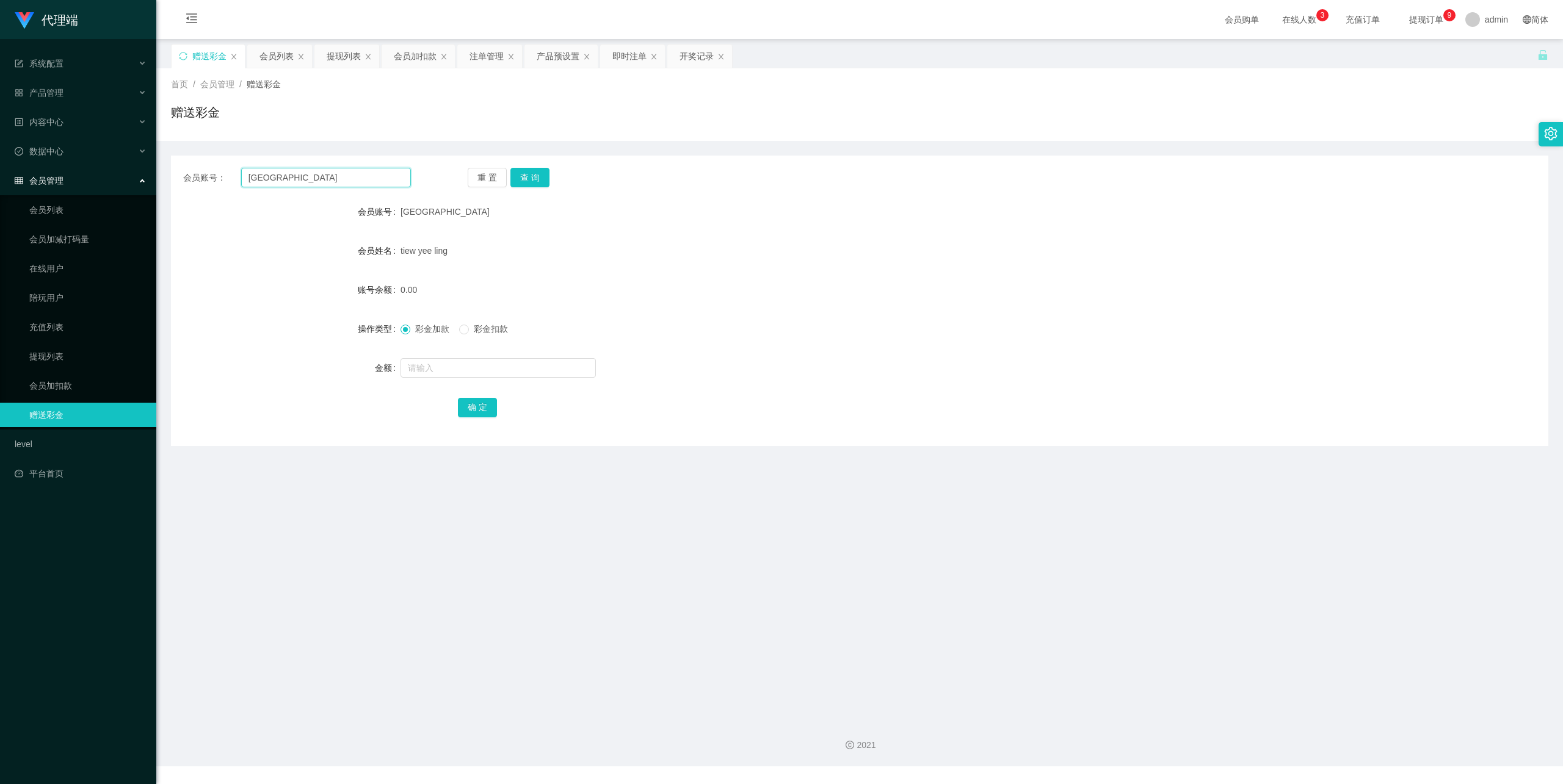
click at [304, 181] on input "[GEOGRAPHIC_DATA]" at bounding box center [326, 177] width 169 height 19
click at [553, 181] on div "重 置 查 询" at bounding box center [581, 177] width 228 height 19
click at [541, 181] on button "查 询" at bounding box center [530, 177] width 39 height 19
click at [438, 363] on input "text" at bounding box center [497, 368] width 195 height 19
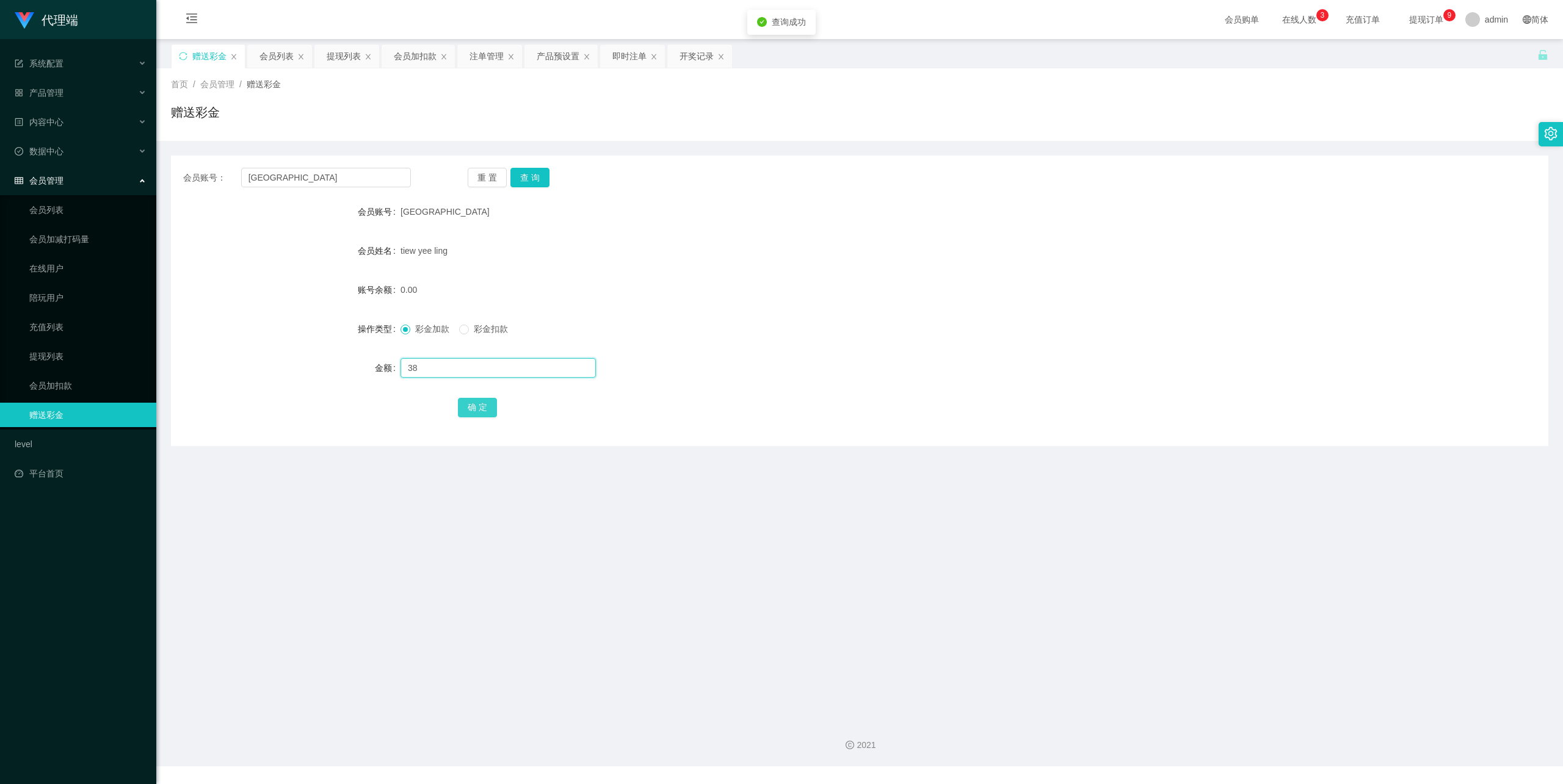
type input "38"
click at [465, 399] on button "确 定" at bounding box center [477, 407] width 39 height 19
click at [455, 365] on input "text" at bounding box center [497, 368] width 195 height 19
type input "8"
click at [462, 399] on button "确 定" at bounding box center [477, 407] width 39 height 19
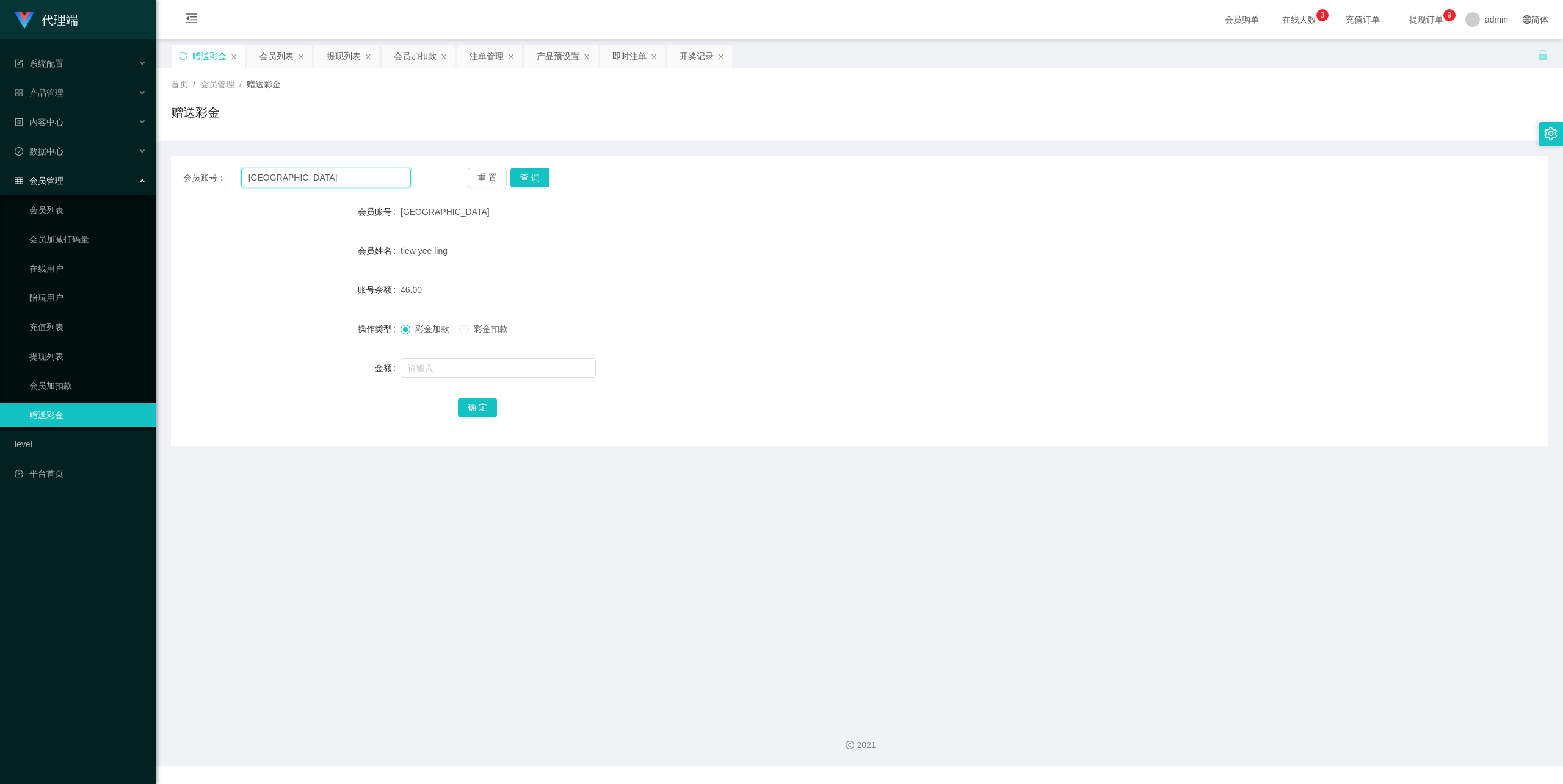
click at [286, 181] on input "[GEOGRAPHIC_DATA]" at bounding box center [326, 177] width 169 height 19
click at [65, 205] on link "会员列表" at bounding box center [88, 210] width 117 height 24
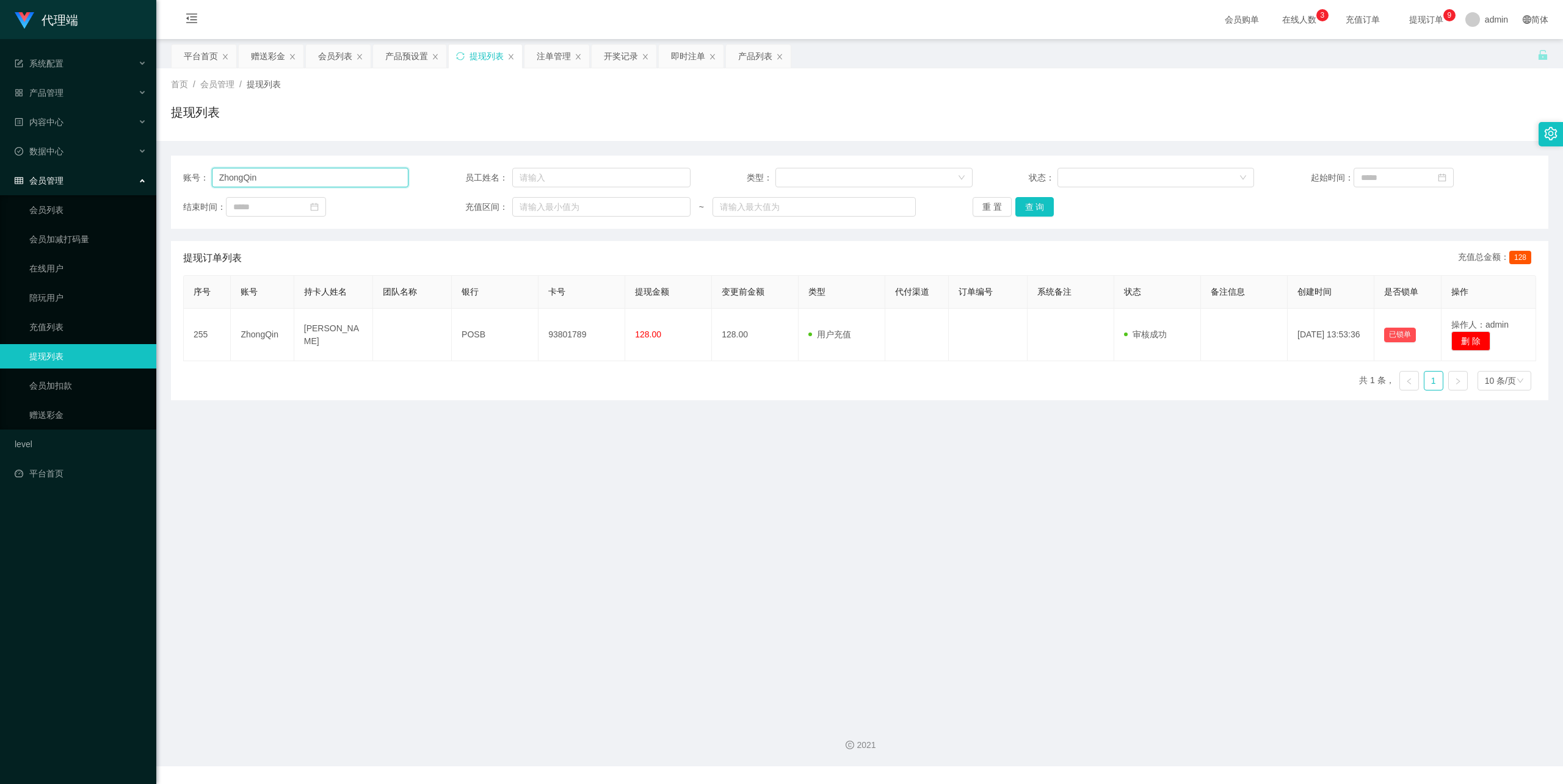
drag, startPoint x: 281, startPoint y: 175, endPoint x: 150, endPoint y: 175, distance: 131.0
click at [150, 175] on section "代理端 系统配置 产品管理 产品列表 产品预设置 开奖记录 注单管理 即时注单 内容中心 数据中心 会员管理 会员列表 会员加减打码量 在线用户 陪玩用户 充…" at bounding box center [781, 383] width 1563 height 767
click at [1035, 207] on button "查 询" at bounding box center [1034, 207] width 39 height 19
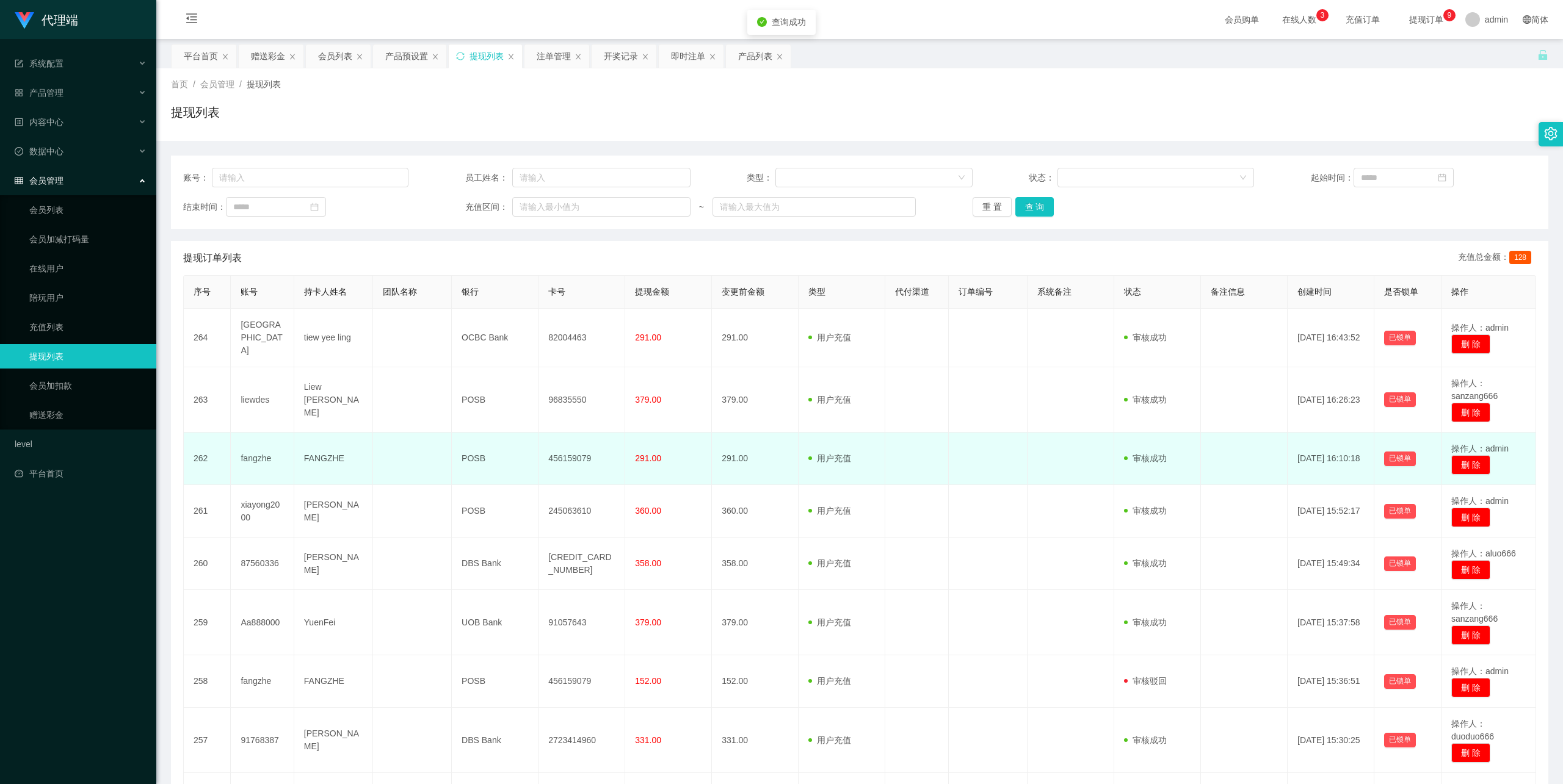
click at [321, 457] on td "FANGZHE" at bounding box center [333, 459] width 78 height 53
copy td "FANGZHE"
click at [257, 451] on td "fangzhe" at bounding box center [262, 459] width 63 height 53
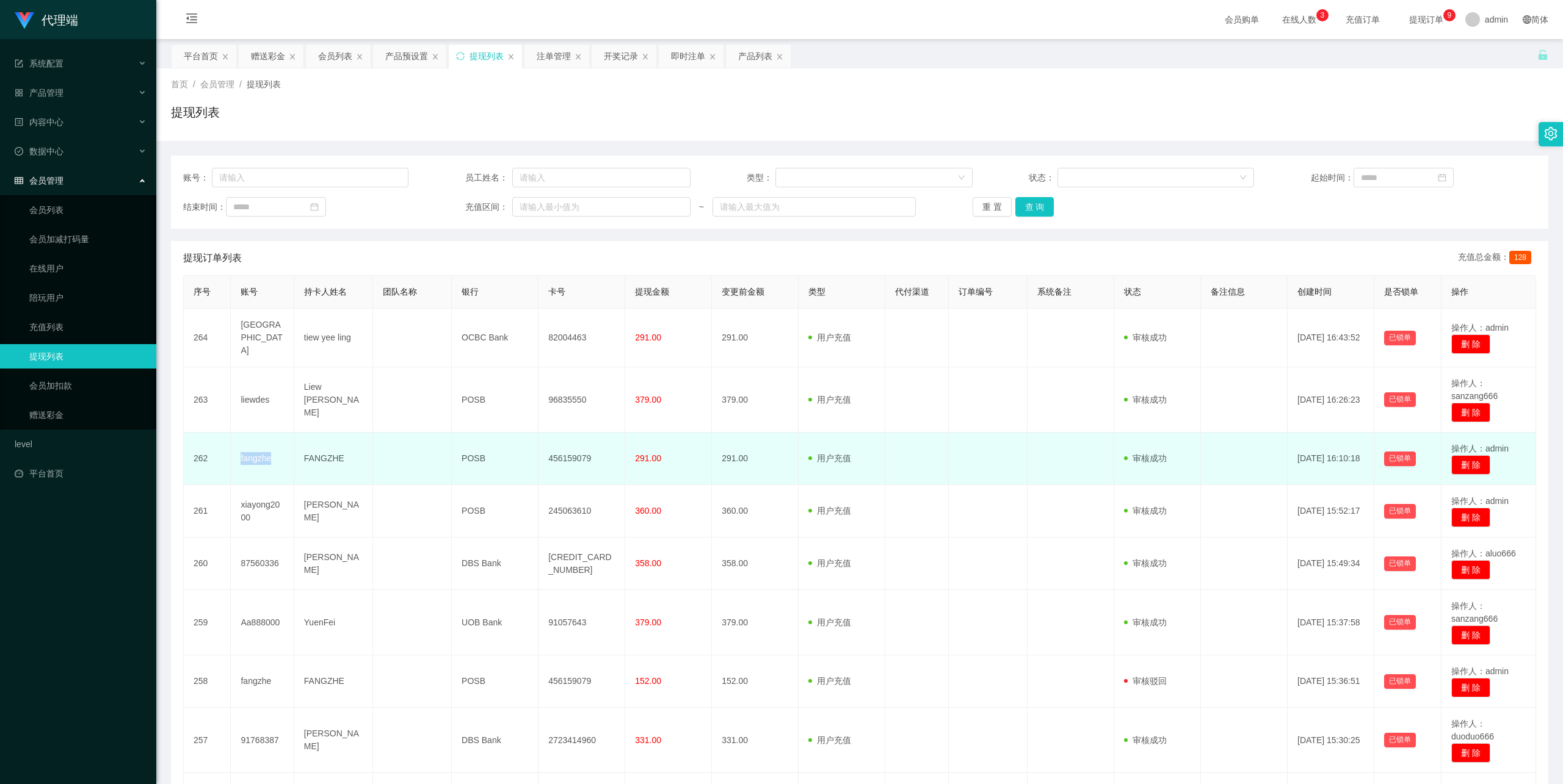
copy td "fangzhe"
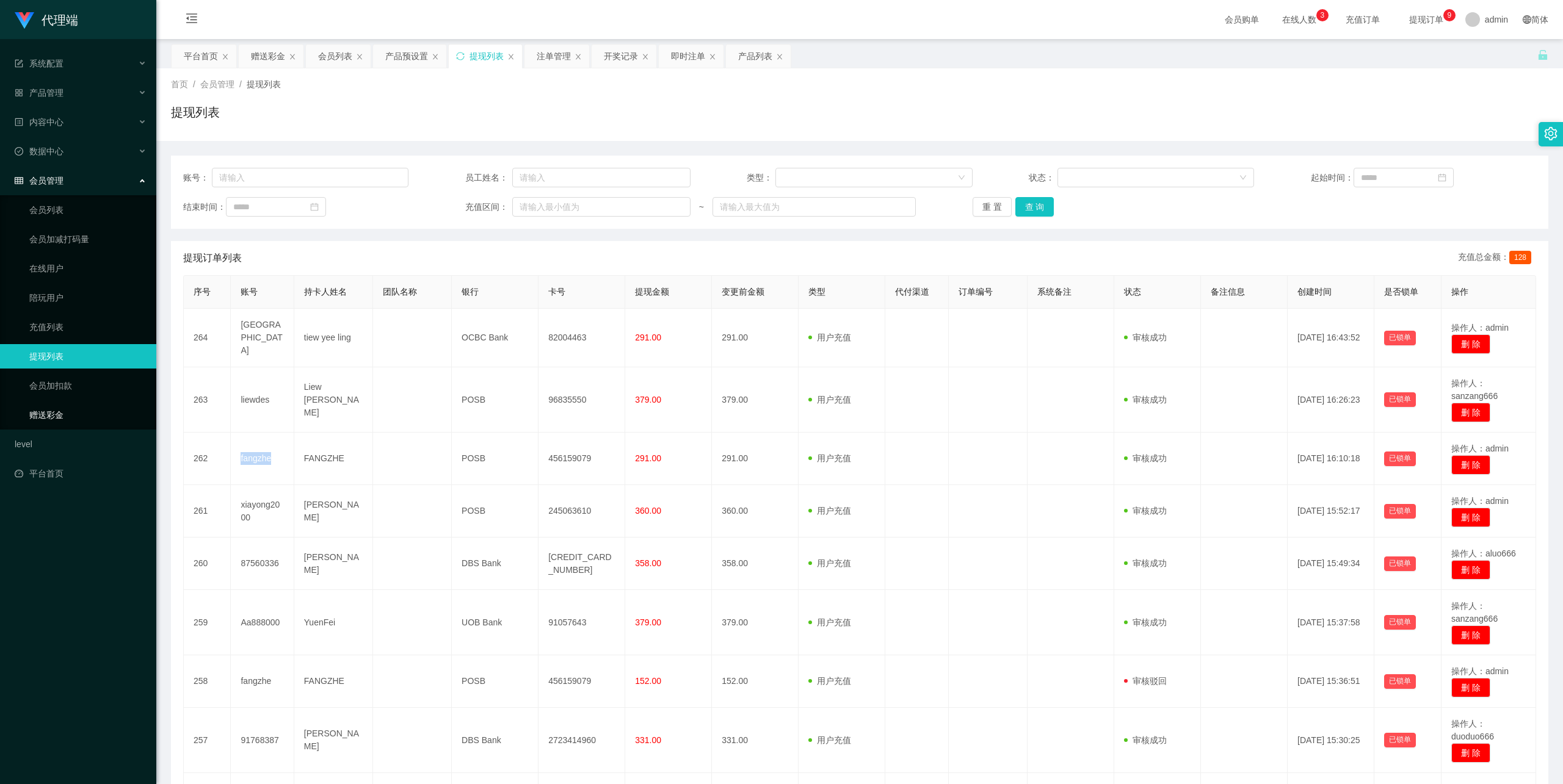
click at [76, 410] on link "赠送彩金" at bounding box center [88, 414] width 117 height 24
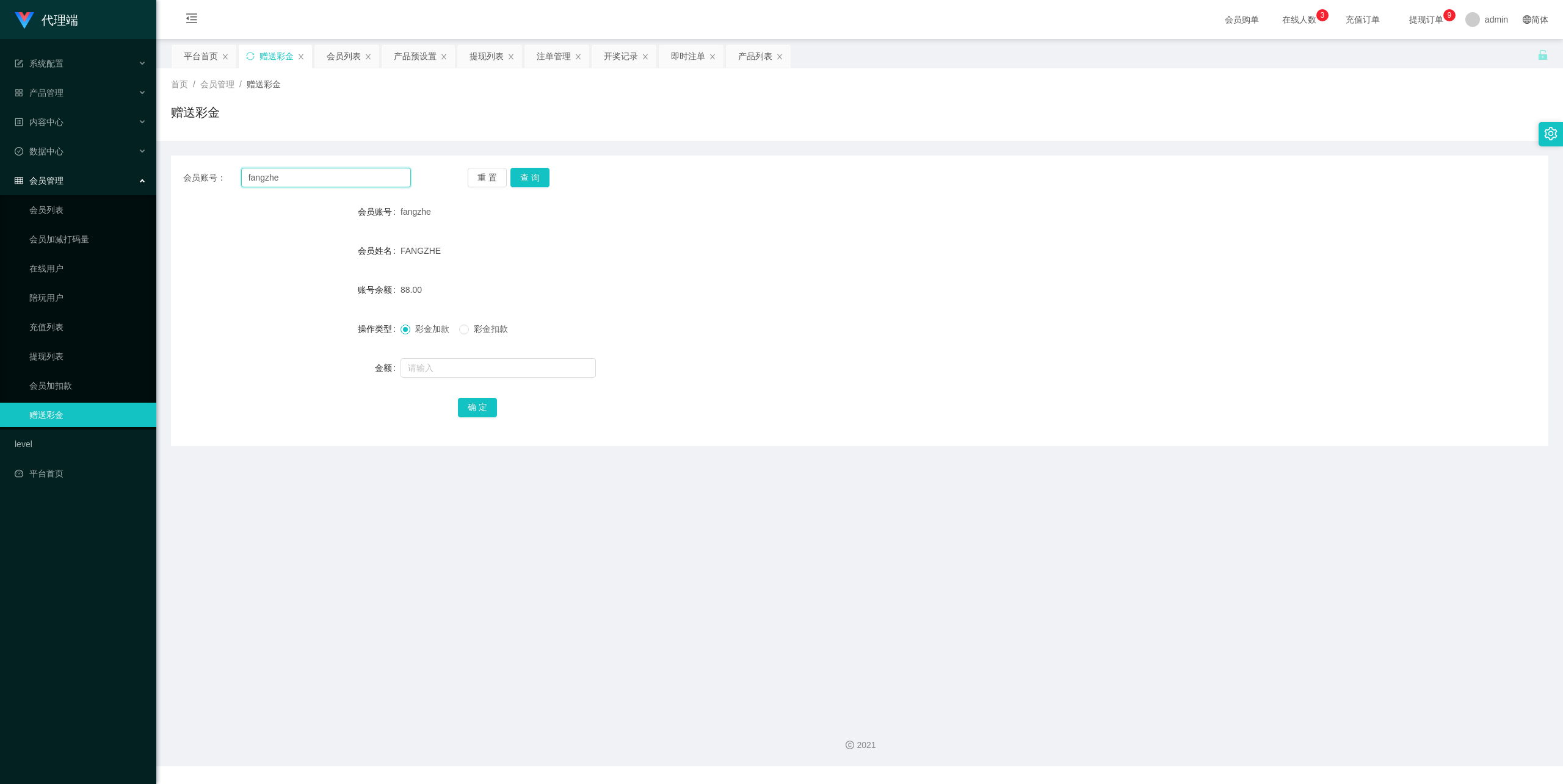
click at [295, 184] on input "fangzhe" at bounding box center [326, 177] width 169 height 19
click at [529, 177] on button "查 询" at bounding box center [530, 177] width 39 height 19
click at [458, 370] on input "text" at bounding box center [497, 368] width 195 height 19
type input "8"
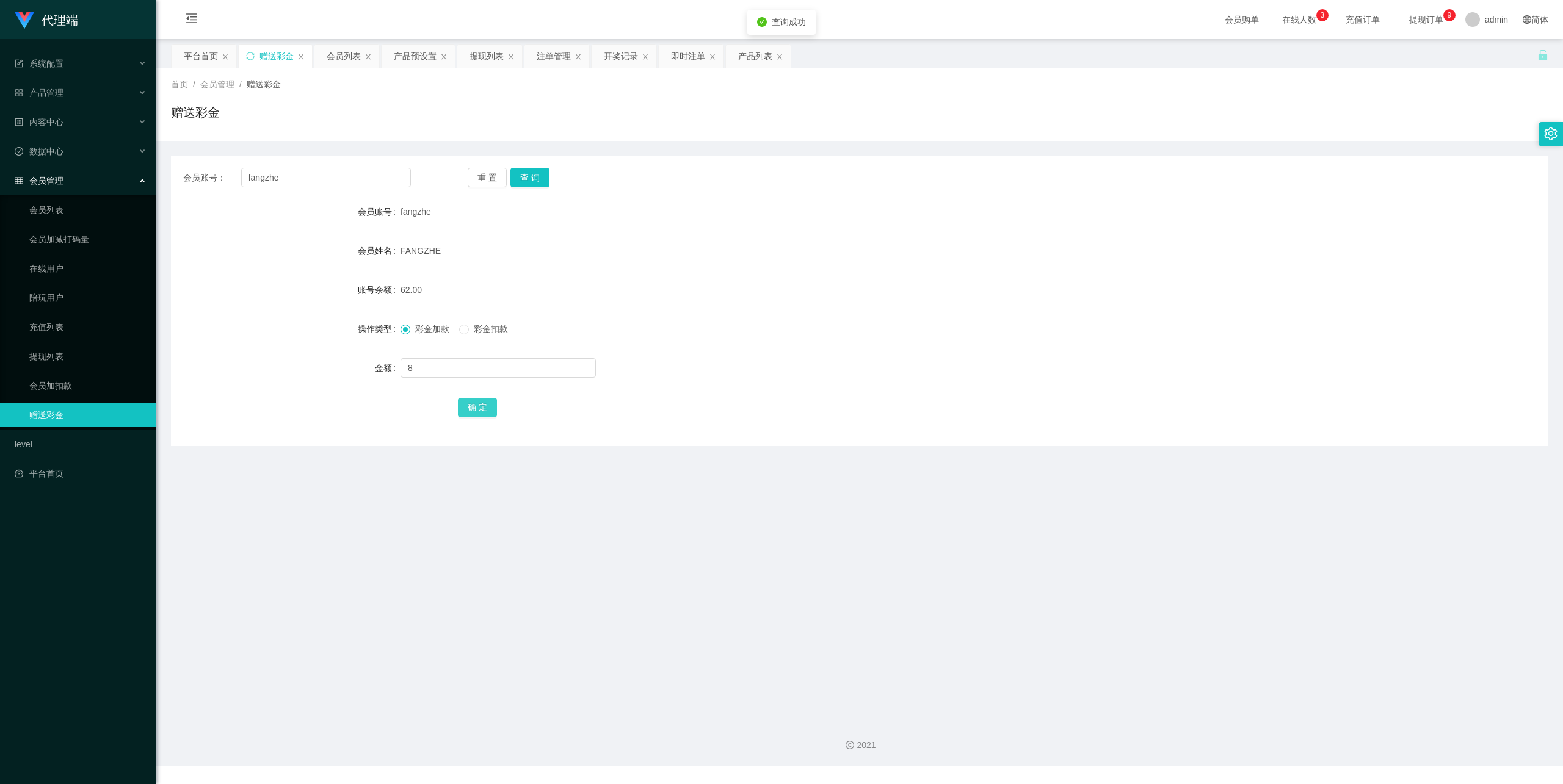
click at [473, 401] on button "确 定" at bounding box center [477, 407] width 39 height 19
click at [414, 364] on input "text" at bounding box center [497, 368] width 195 height 19
type input "8"
click at [486, 421] on div "会员账号： fangzhe 重 置 查 询 会员账号 fangzhe 会员姓名 FANGZHE 账号余额 70.00 操作类型 彩金加款 彩金扣款 金额 8 …" at bounding box center [860, 301] width 1377 height 291
click at [482, 403] on button "确 定" at bounding box center [477, 407] width 39 height 19
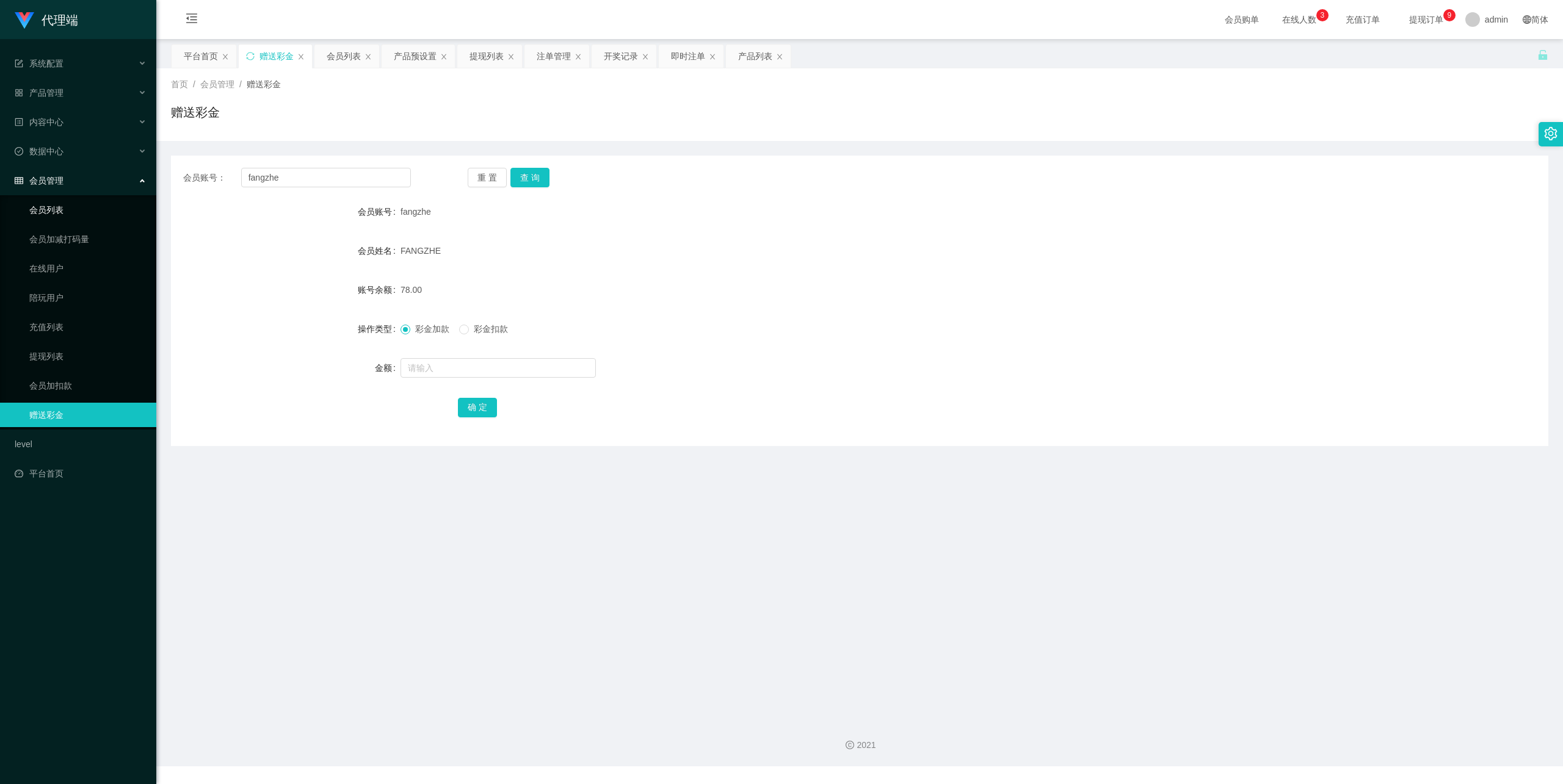
click at [71, 198] on link "会员列表" at bounding box center [88, 210] width 117 height 24
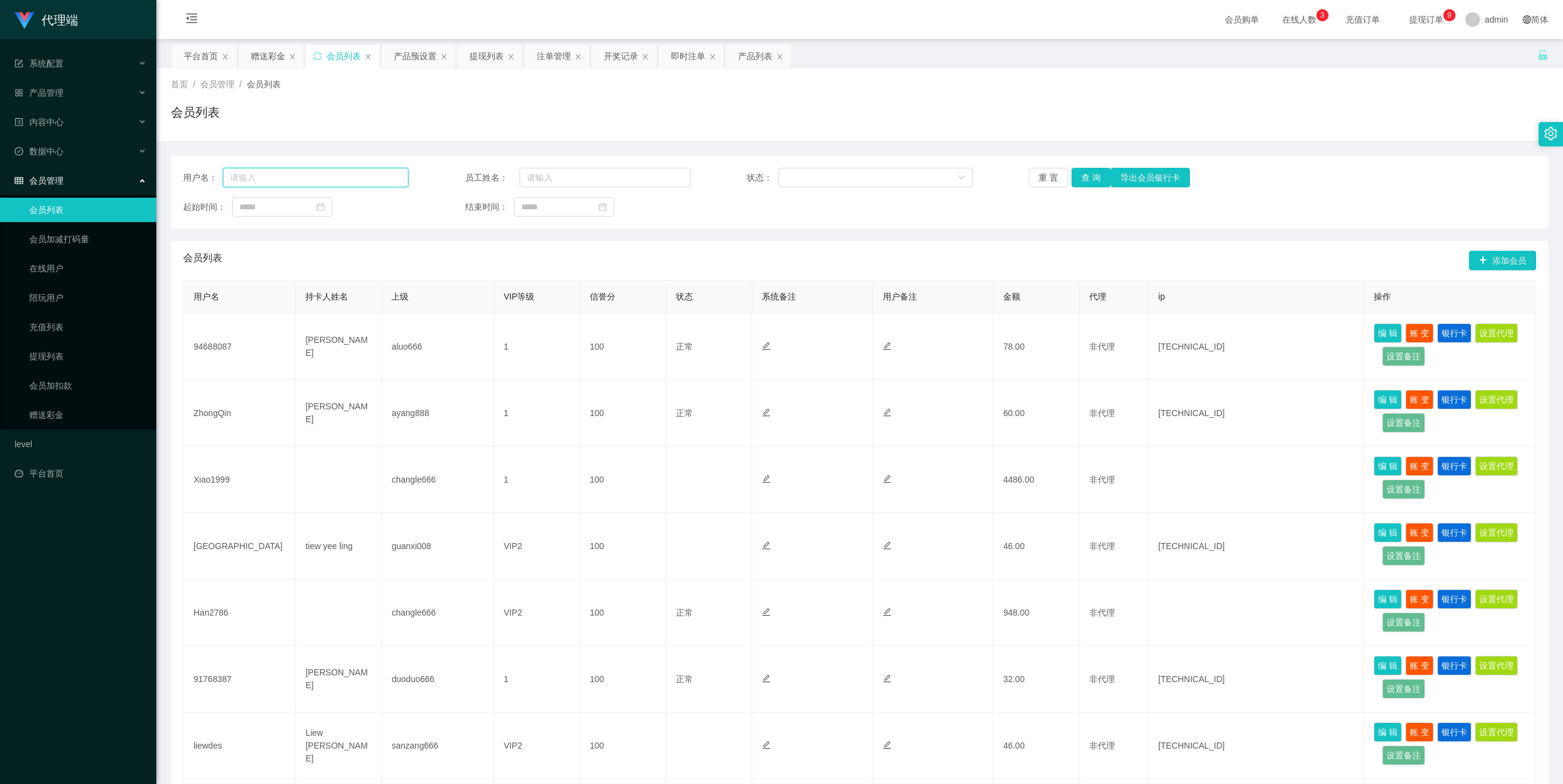
click at [329, 181] on input "text" at bounding box center [316, 177] width 186 height 19
click at [65, 415] on link "赠送彩金" at bounding box center [88, 414] width 117 height 24
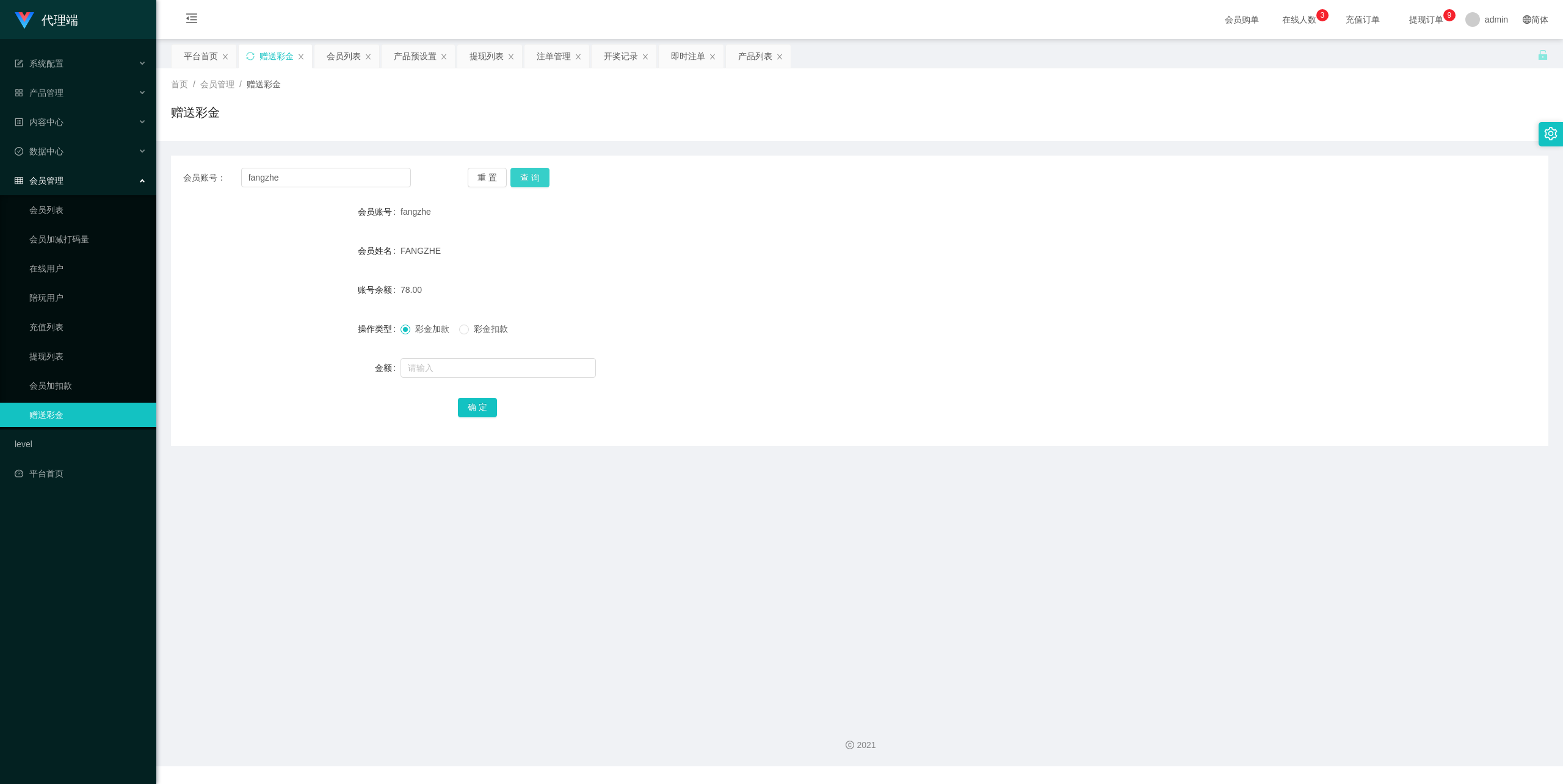
click at [530, 181] on button "查 询" at bounding box center [530, 177] width 39 height 19
click at [466, 374] on input "text" at bounding box center [497, 368] width 195 height 19
type input "8"
click at [466, 399] on button "确 定" at bounding box center [477, 407] width 39 height 19
click at [70, 348] on link "提现列表" at bounding box center [88, 356] width 117 height 24
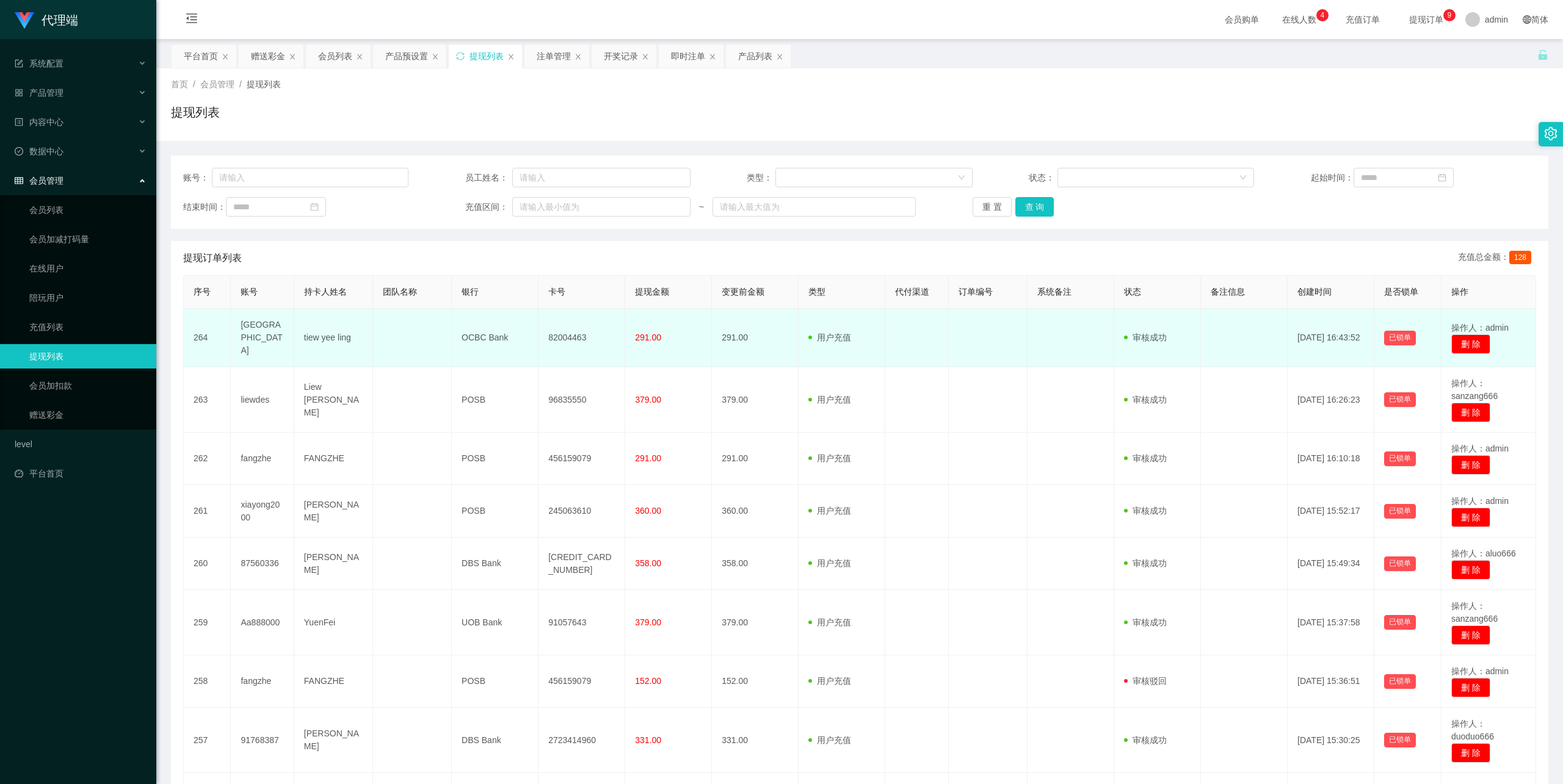
click at [255, 333] on td "[GEOGRAPHIC_DATA]" at bounding box center [262, 337] width 63 height 58
copy td "[GEOGRAPHIC_DATA]"
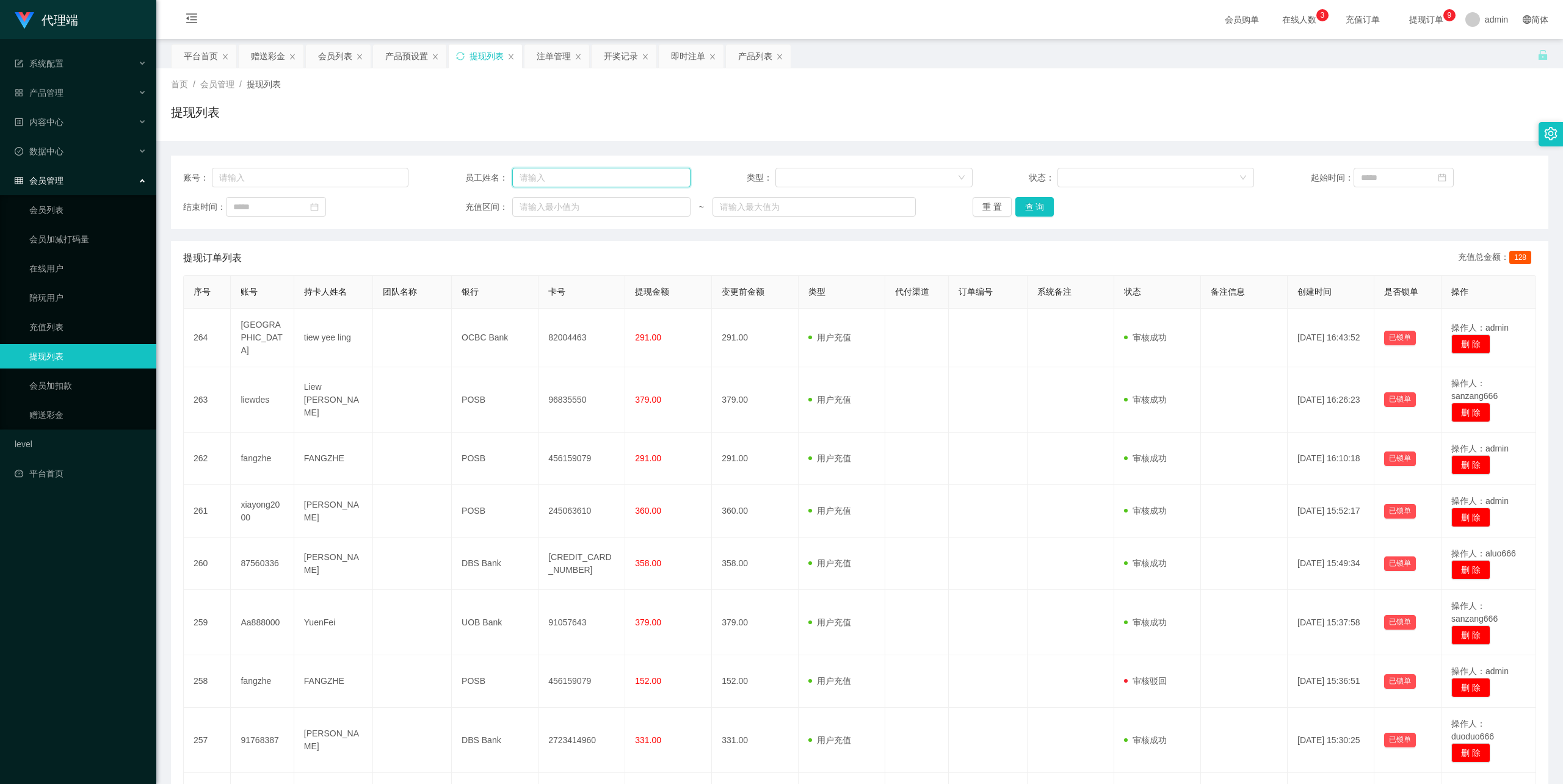
click at [548, 169] on input "text" at bounding box center [601, 177] width 178 height 19
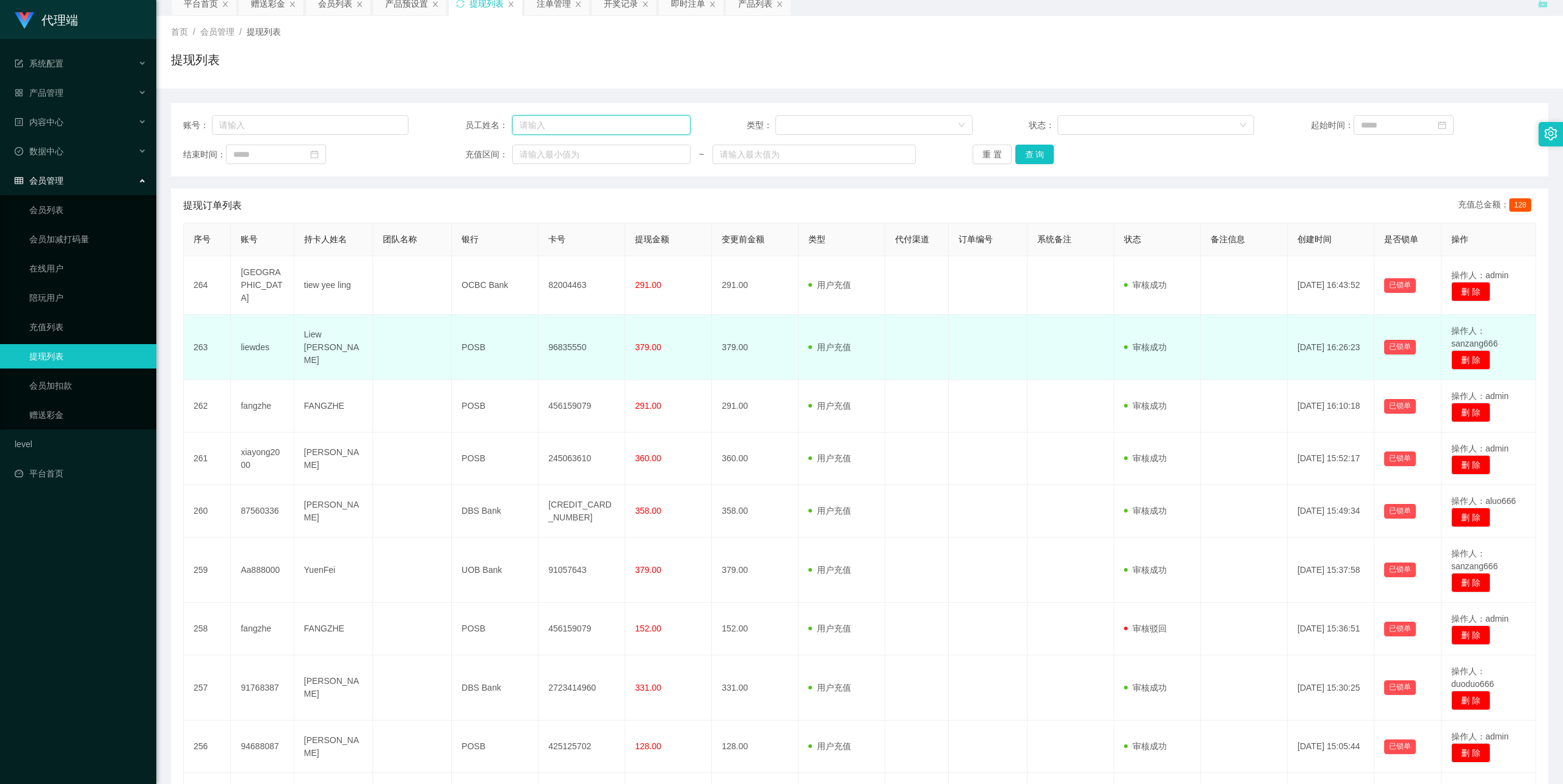
scroll to position [81, 0]
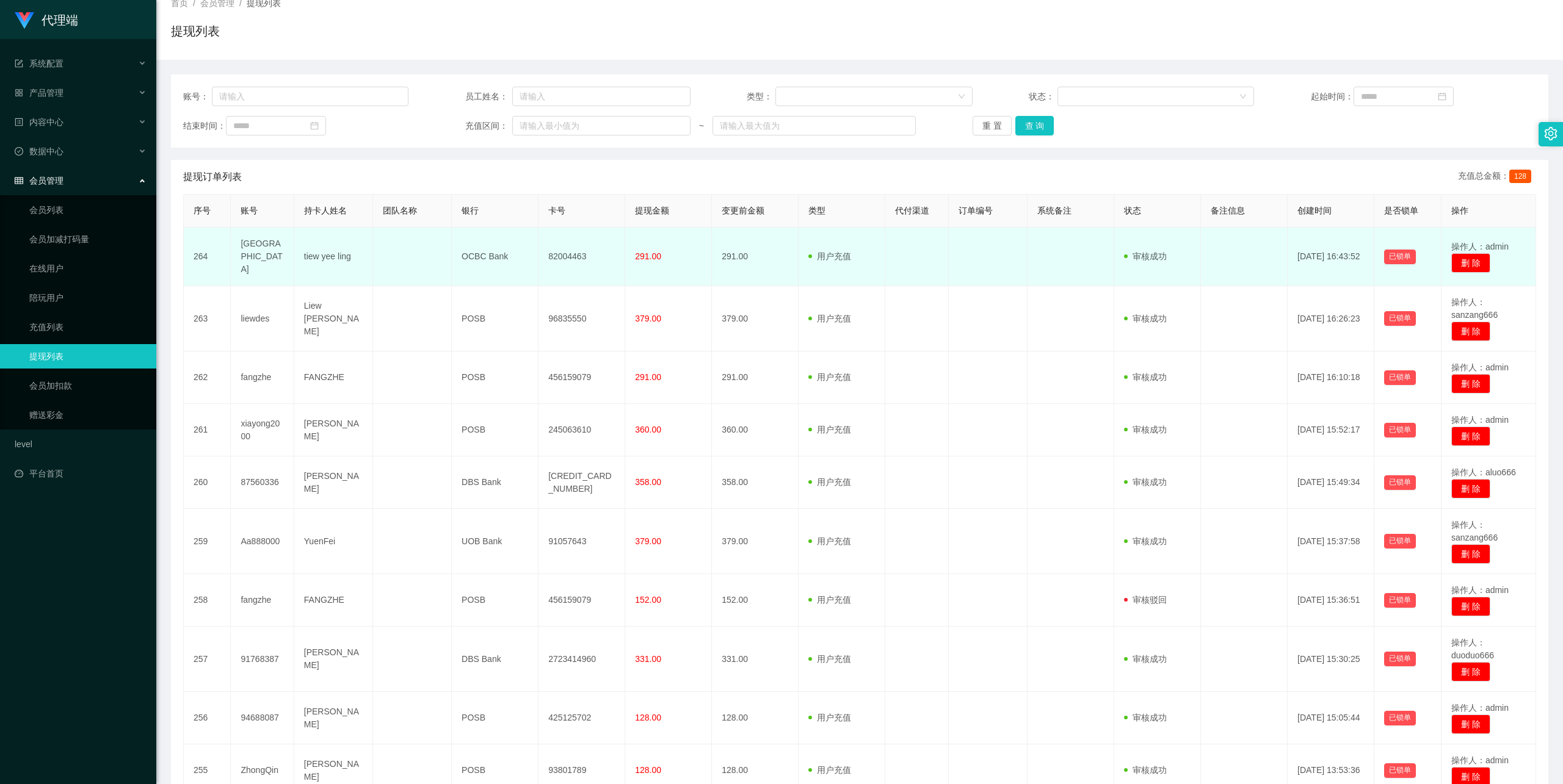
click at [256, 253] on td "[GEOGRAPHIC_DATA]" at bounding box center [262, 256] width 63 height 58
copy td "[GEOGRAPHIC_DATA]"
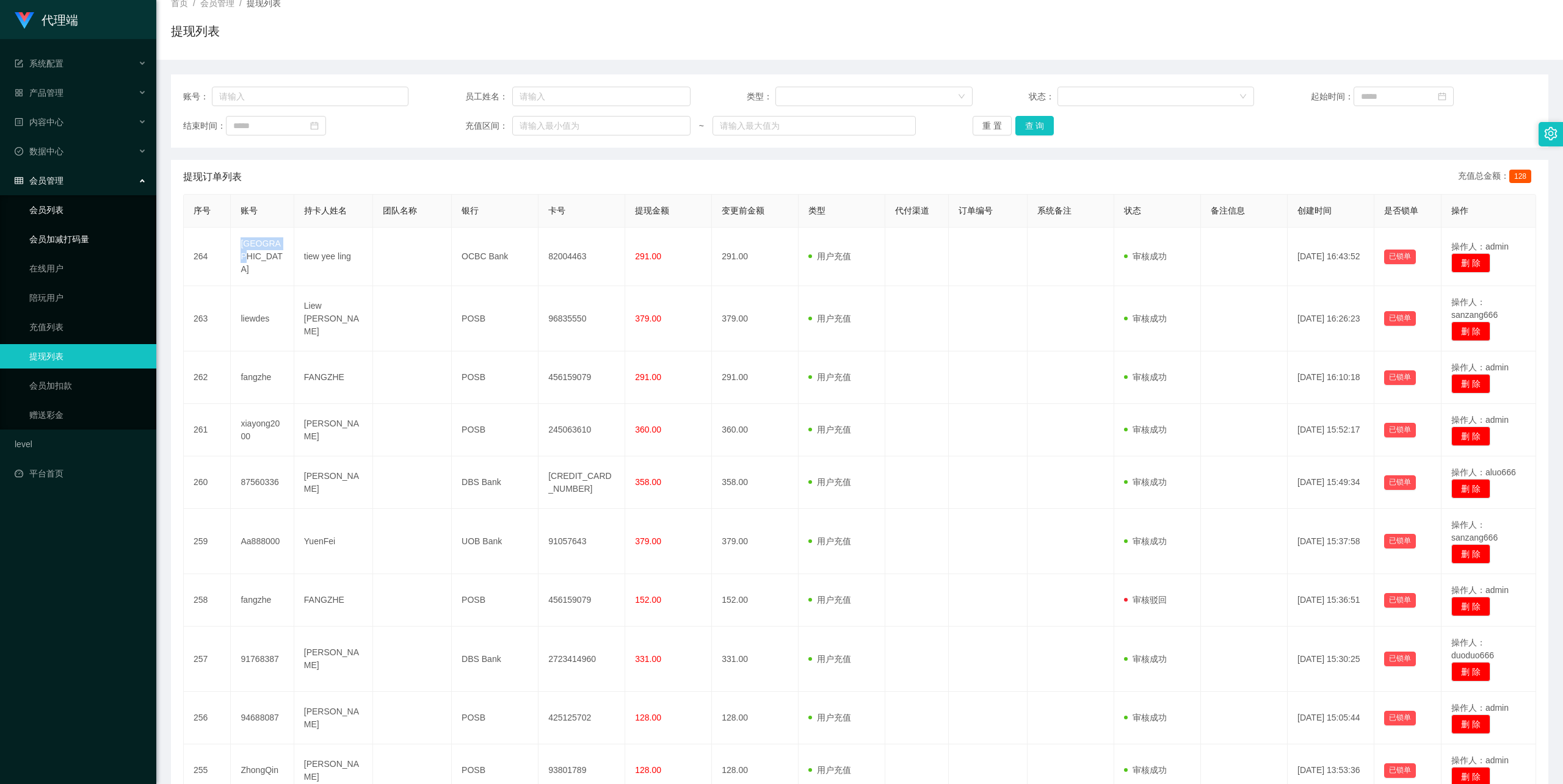
click at [67, 207] on link "会员列表" at bounding box center [88, 210] width 117 height 24
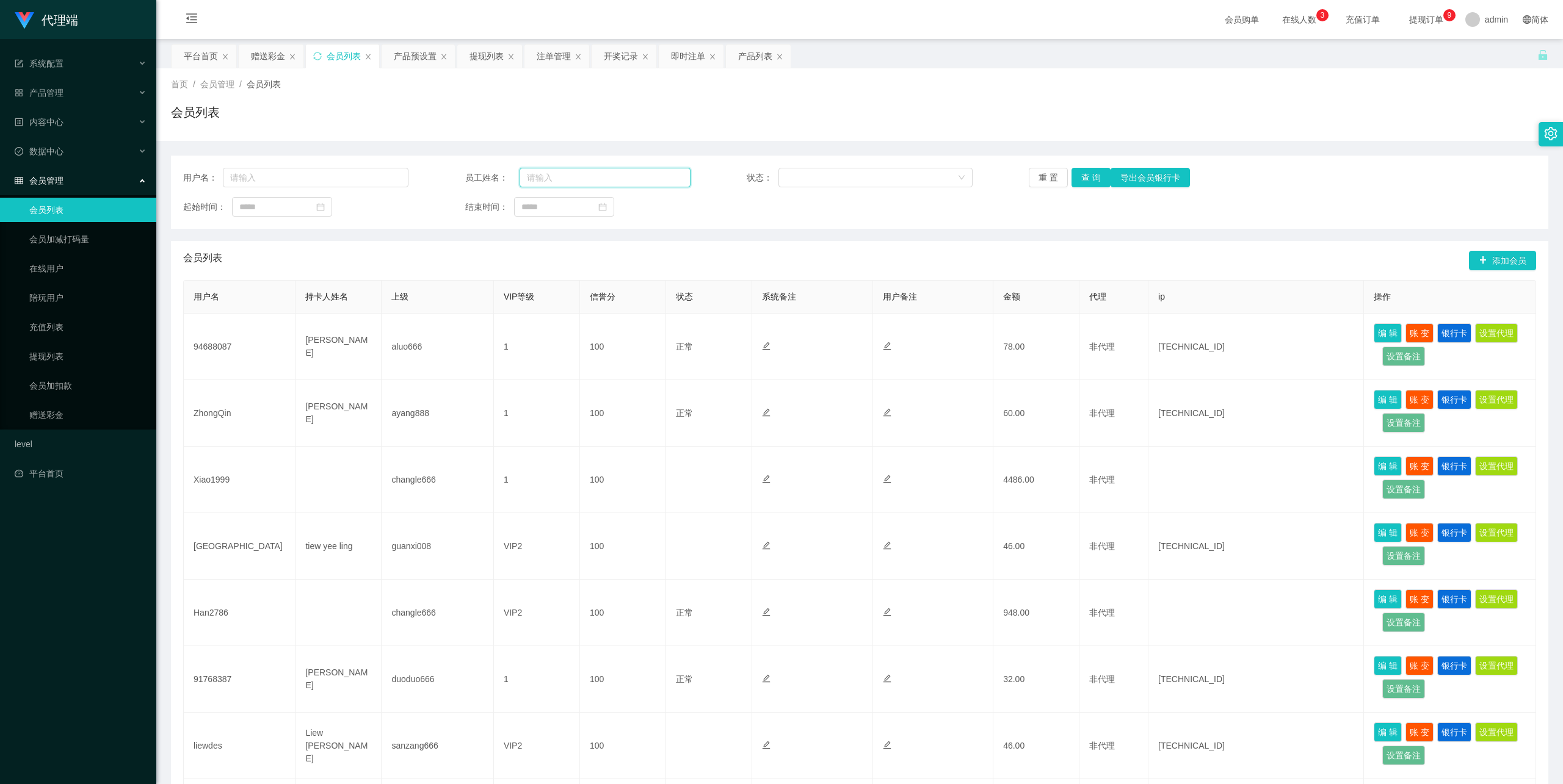
click at [543, 176] on input "text" at bounding box center [605, 177] width 171 height 19
click at [255, 173] on input "text" at bounding box center [316, 177] width 186 height 19
paste input "[GEOGRAPHIC_DATA]"
type input "[GEOGRAPHIC_DATA]"
click at [1086, 173] on button "查 询" at bounding box center [1091, 177] width 39 height 19
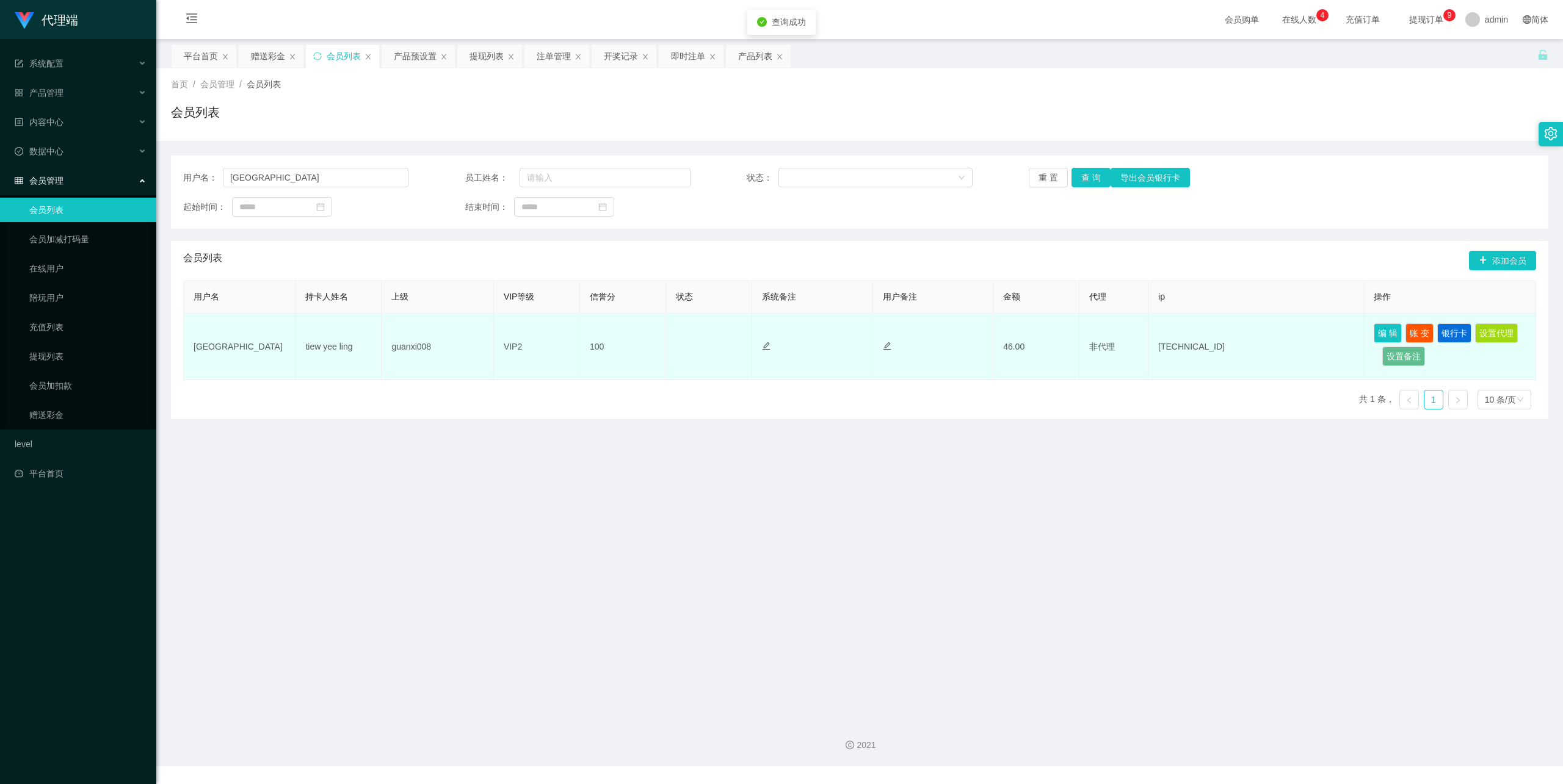
click at [411, 344] on td "guanxi008" at bounding box center [438, 347] width 112 height 67
copy td "guanxi008"
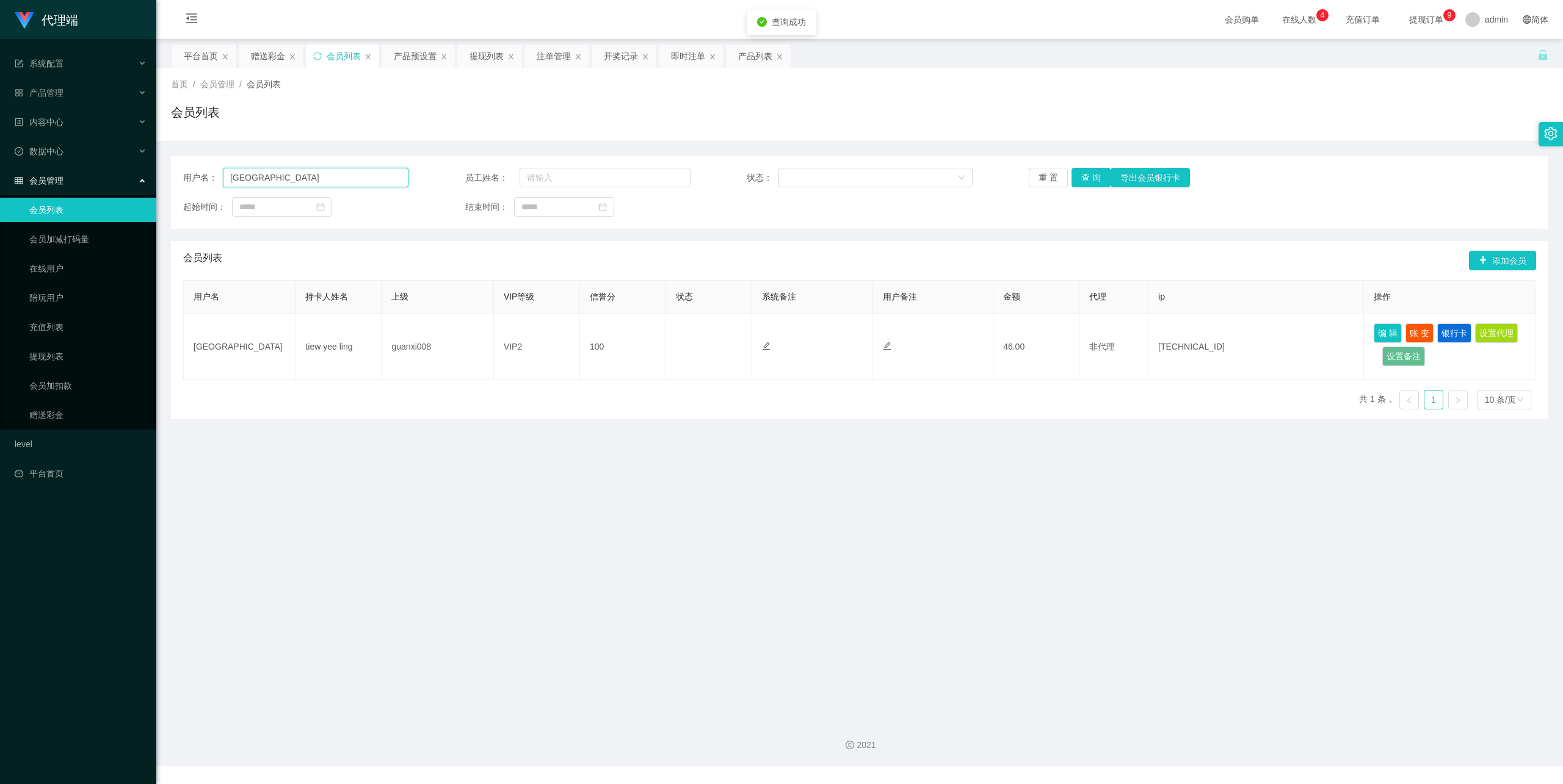
drag, startPoint x: 291, startPoint y: 176, endPoint x: 138, endPoint y: 157, distance: 154.2
click at [138, 157] on section "代理端 系统配置 产品管理 产品列表 产品预设置 开奖记录 注单管理 即时注单 内容中心 数据中心 会员管理 会员列表 会员加减打码量 在线用户 陪玩用户 充…" at bounding box center [781, 383] width 1563 height 767
click at [543, 178] on input "text" at bounding box center [605, 177] width 171 height 19
paste input "guanxi008"
type input "guanxi008"
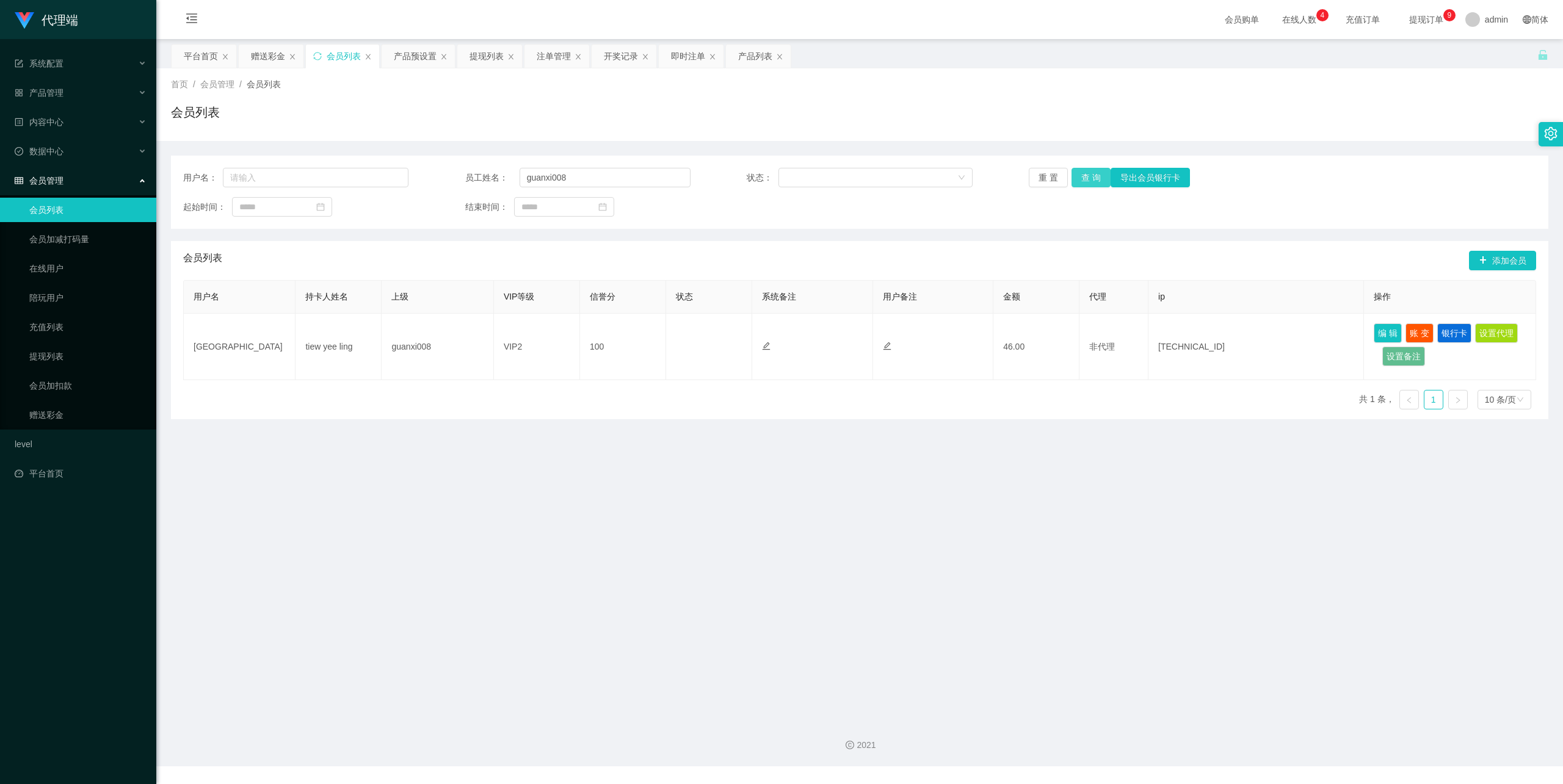
click at [1085, 179] on button "查 询" at bounding box center [1091, 177] width 39 height 19
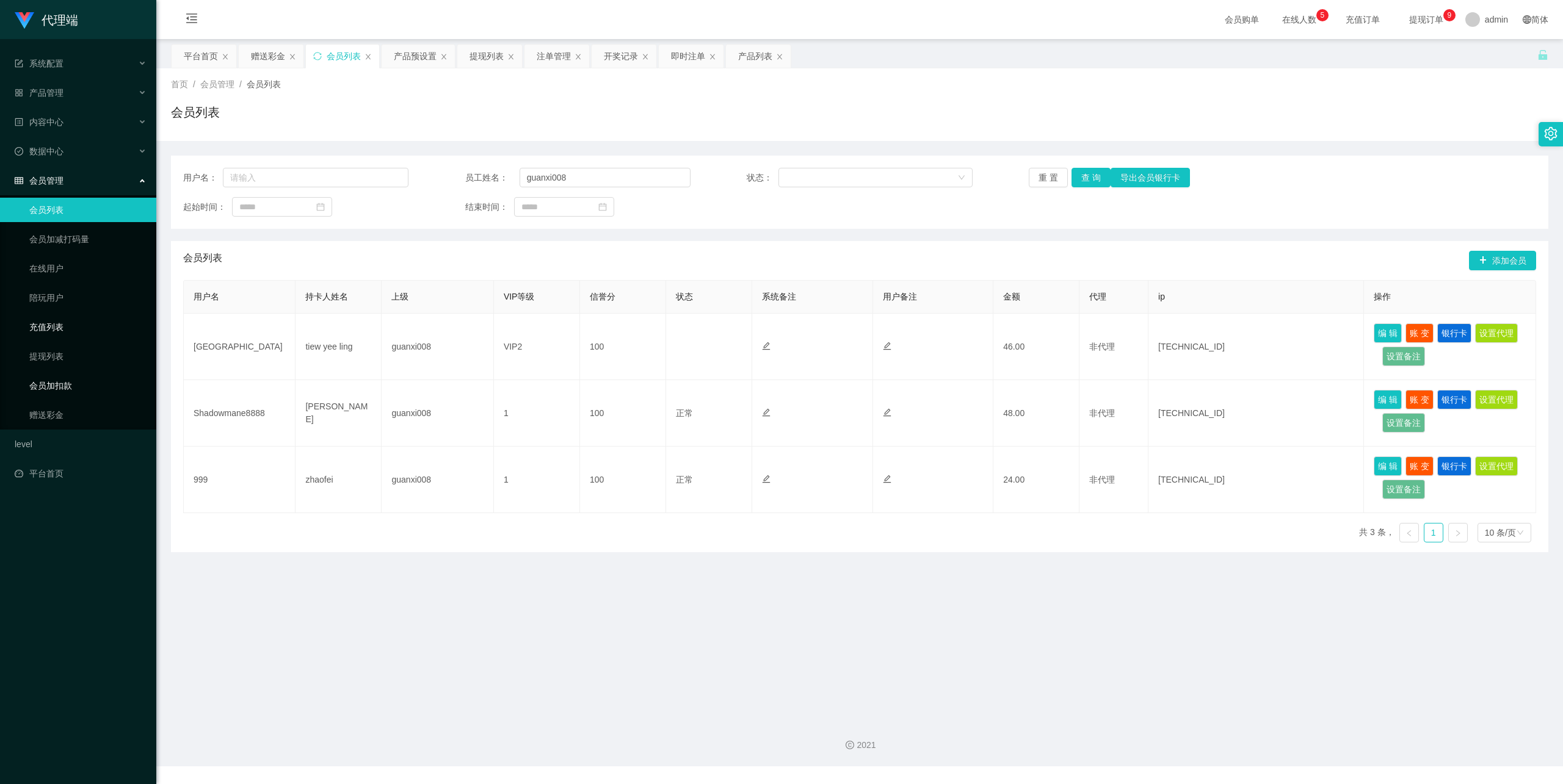
click at [70, 347] on link "提现列表" at bounding box center [88, 356] width 117 height 24
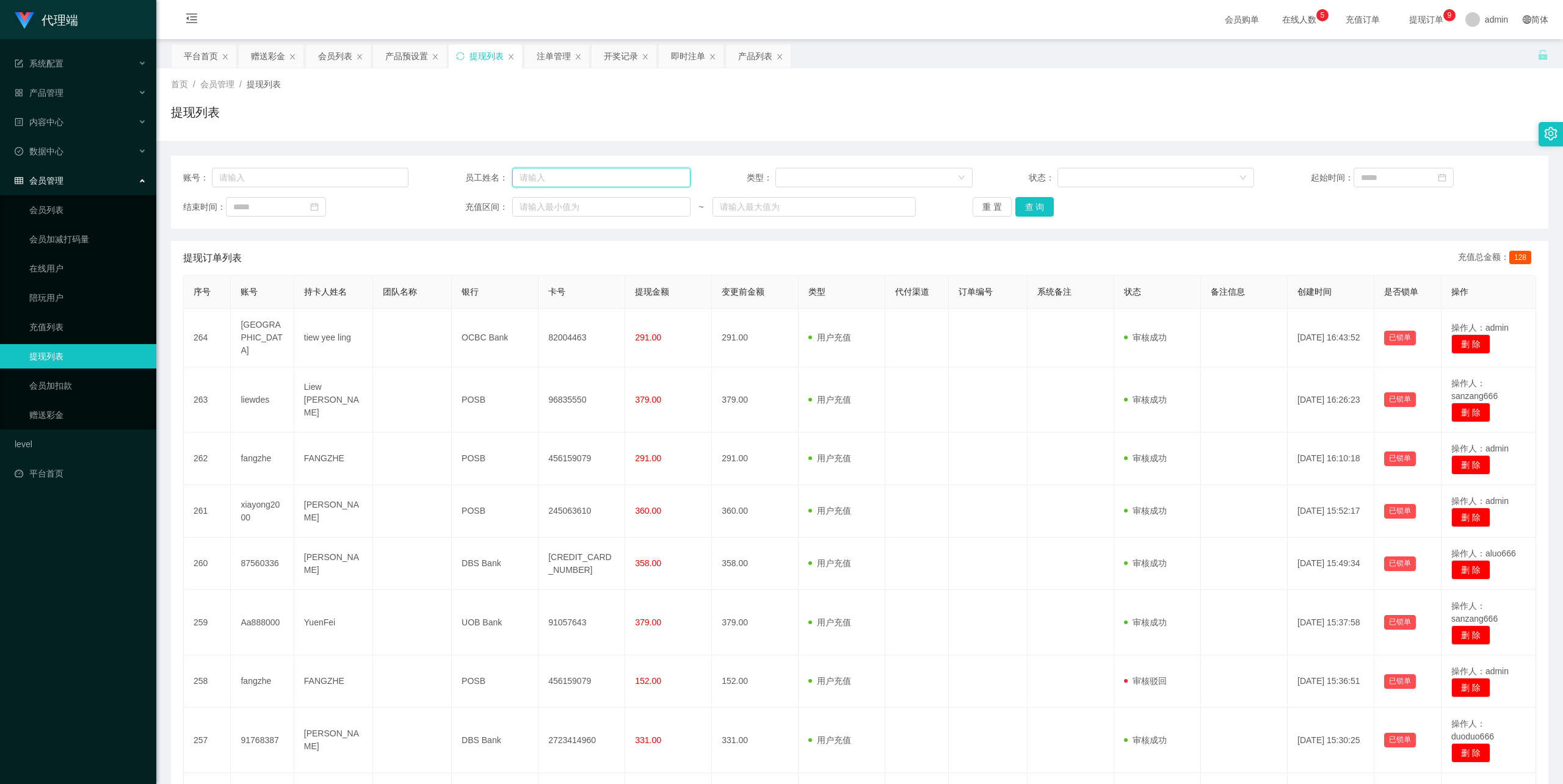
click at [582, 184] on input "text" at bounding box center [601, 177] width 178 height 19
paste input "guanxi008"
click at [1034, 209] on button "查 询" at bounding box center [1034, 207] width 39 height 19
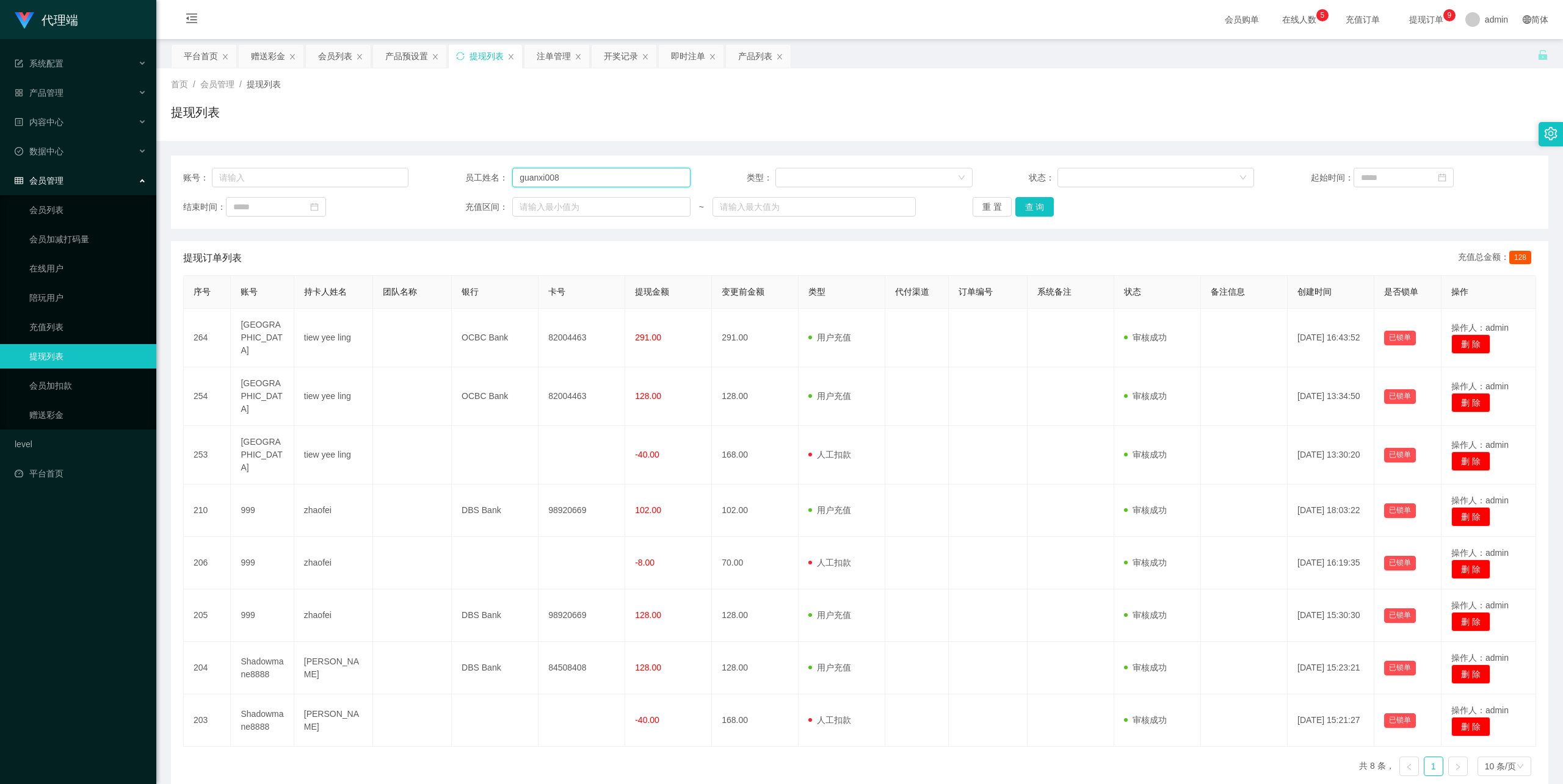
drag, startPoint x: 574, startPoint y: 179, endPoint x: 487, endPoint y: 175, distance: 87.1
click at [487, 175] on div "员工姓名： guanxi008" at bounding box center [578, 177] width 225 height 19
type input "ayang888"
click at [1043, 205] on button "查 询" at bounding box center [1034, 207] width 39 height 19
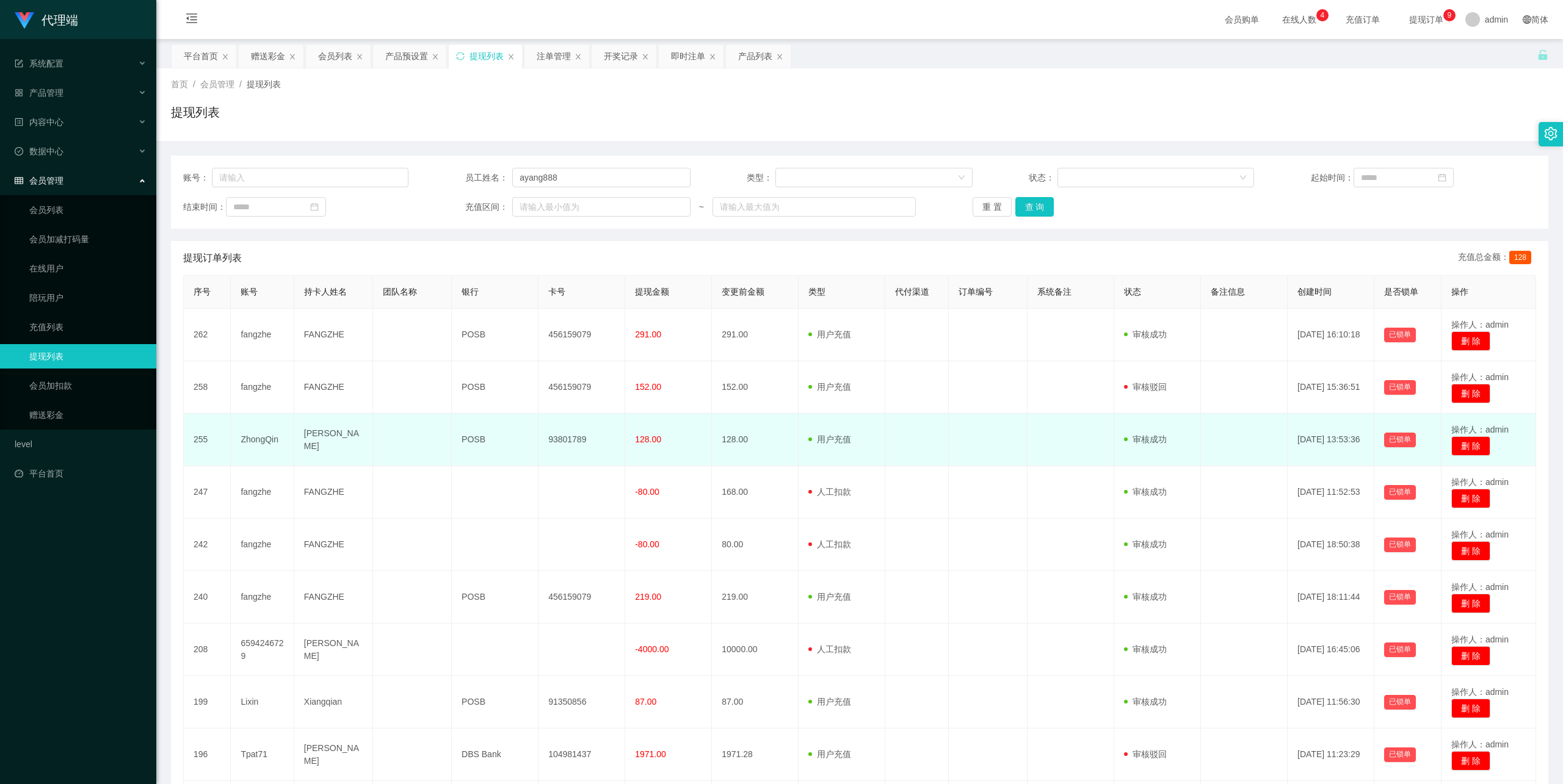
click at [263, 438] on td "ZhongQin" at bounding box center [262, 441] width 63 height 53
copy td "ZhongQin"
click at [553, 437] on td "93801789" at bounding box center [582, 441] width 87 height 53
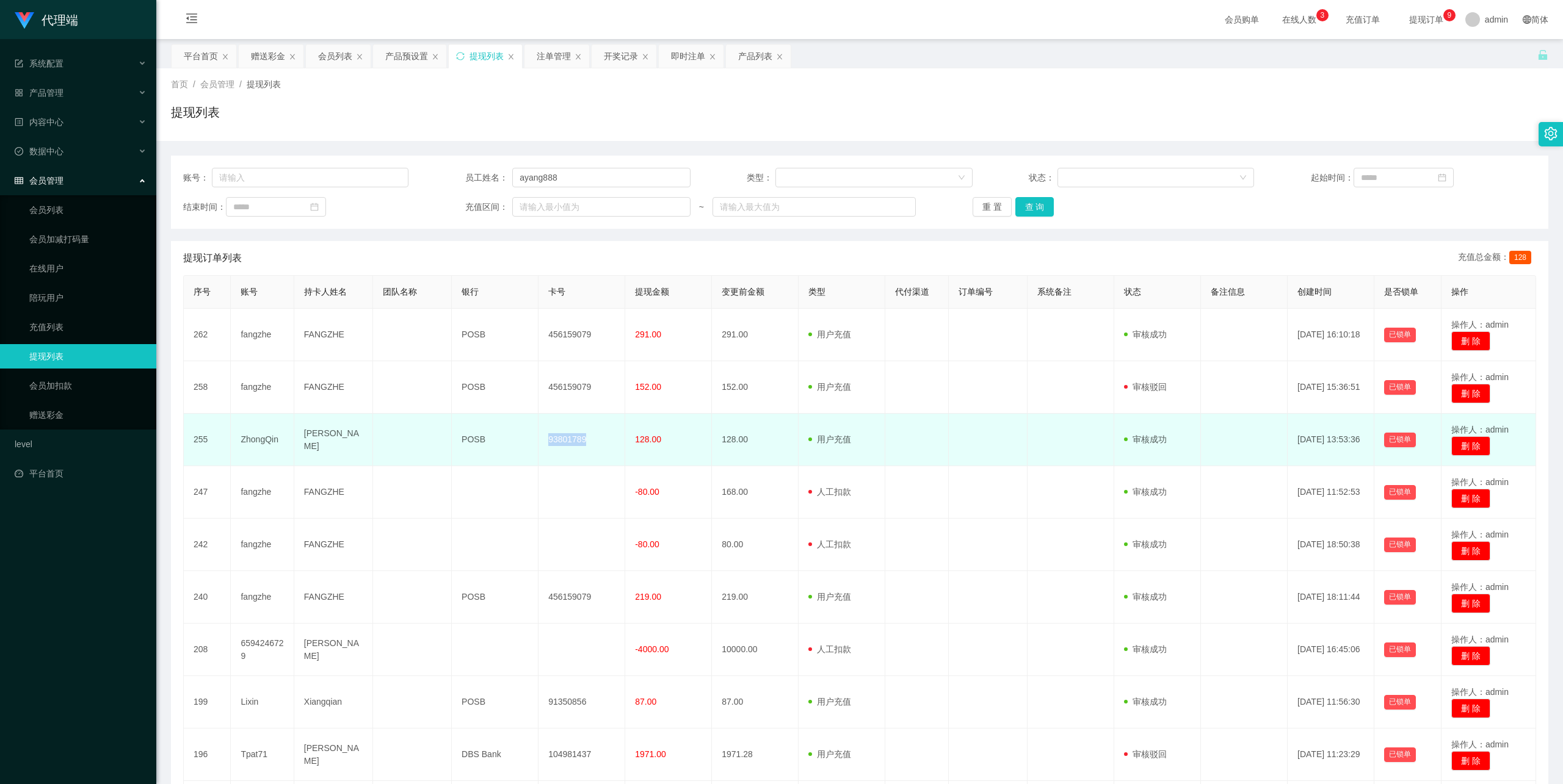
copy td "93801789"
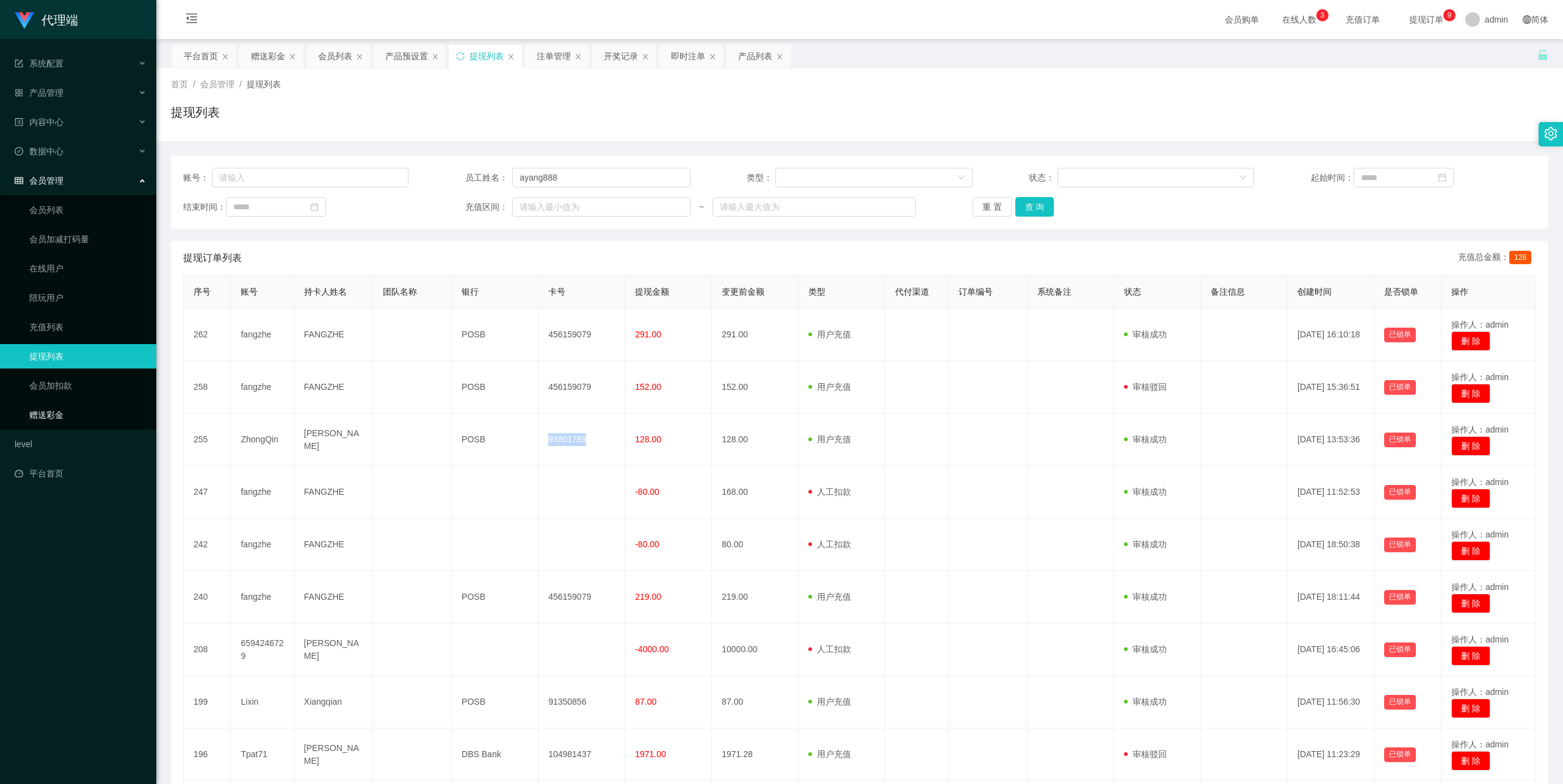
click at [81, 411] on link "赠送彩金" at bounding box center [88, 414] width 117 height 24
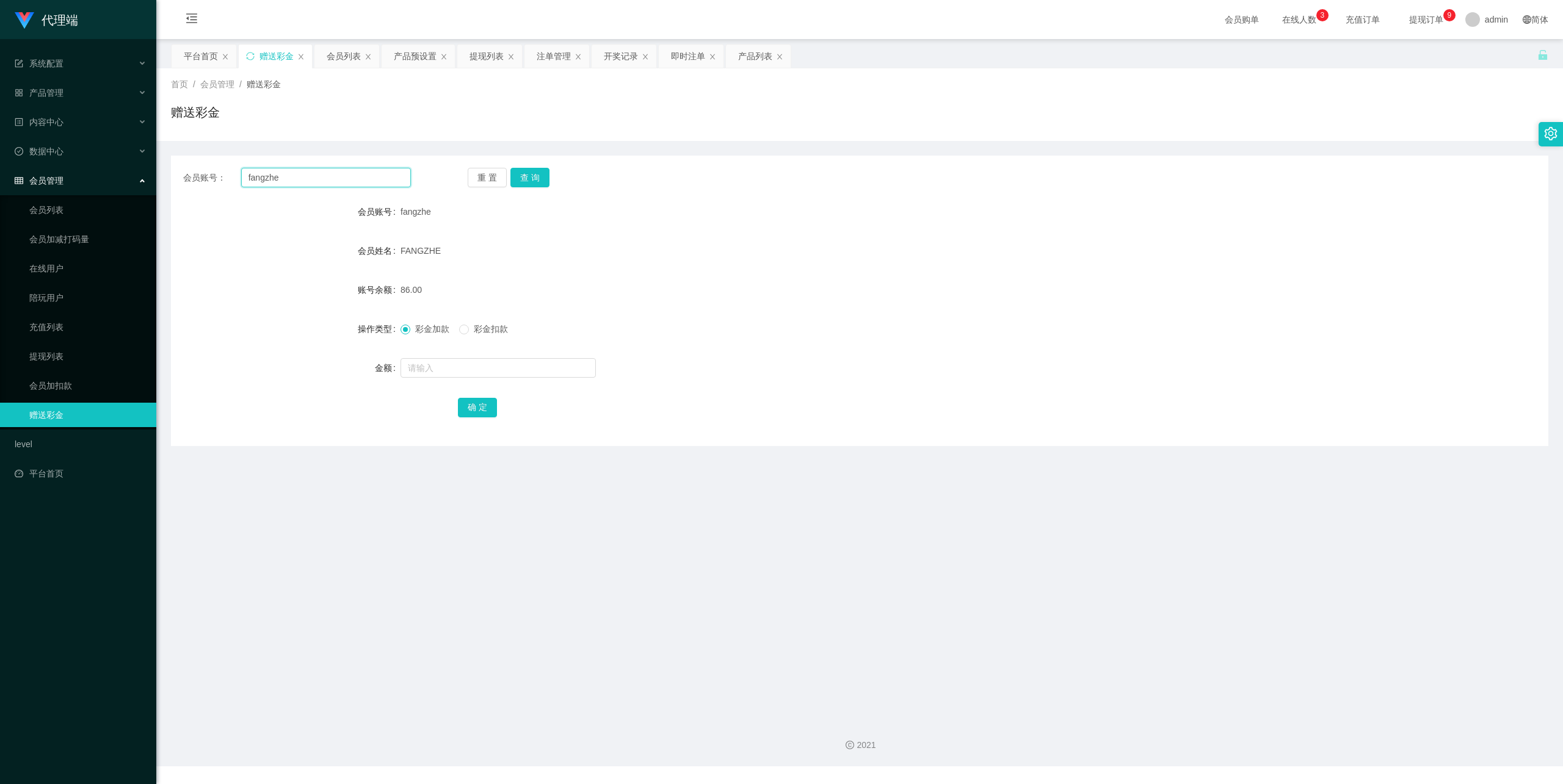
click at [303, 183] on input "fangzhe" at bounding box center [326, 177] width 169 height 19
click at [518, 176] on button "查 询" at bounding box center [530, 177] width 39 height 19
click at [440, 382] on form "会员账号 fangzhe 会员姓名 FANGZHE 账号余额 86.00 操作类型 彩金加款 彩金扣款 金额 确 定" at bounding box center [860, 309] width 1377 height 220
click at [440, 376] on input "text" at bounding box center [497, 368] width 195 height 19
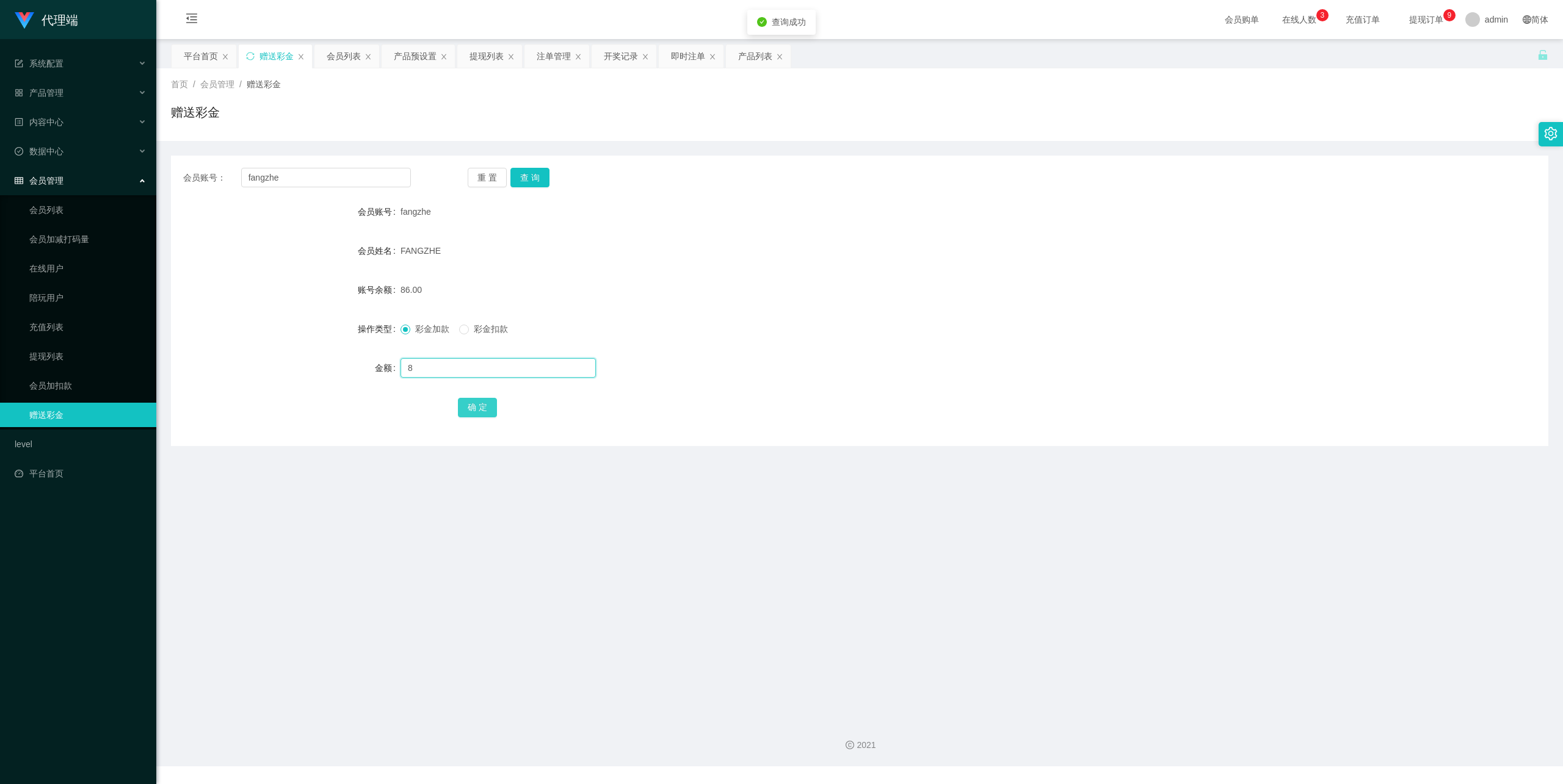
type input "8"
click at [487, 406] on button "确 定" at bounding box center [477, 407] width 39 height 19
click at [276, 179] on input "fangzhe" at bounding box center [326, 177] width 169 height 19
paste input "[GEOGRAPHIC_DATA]"
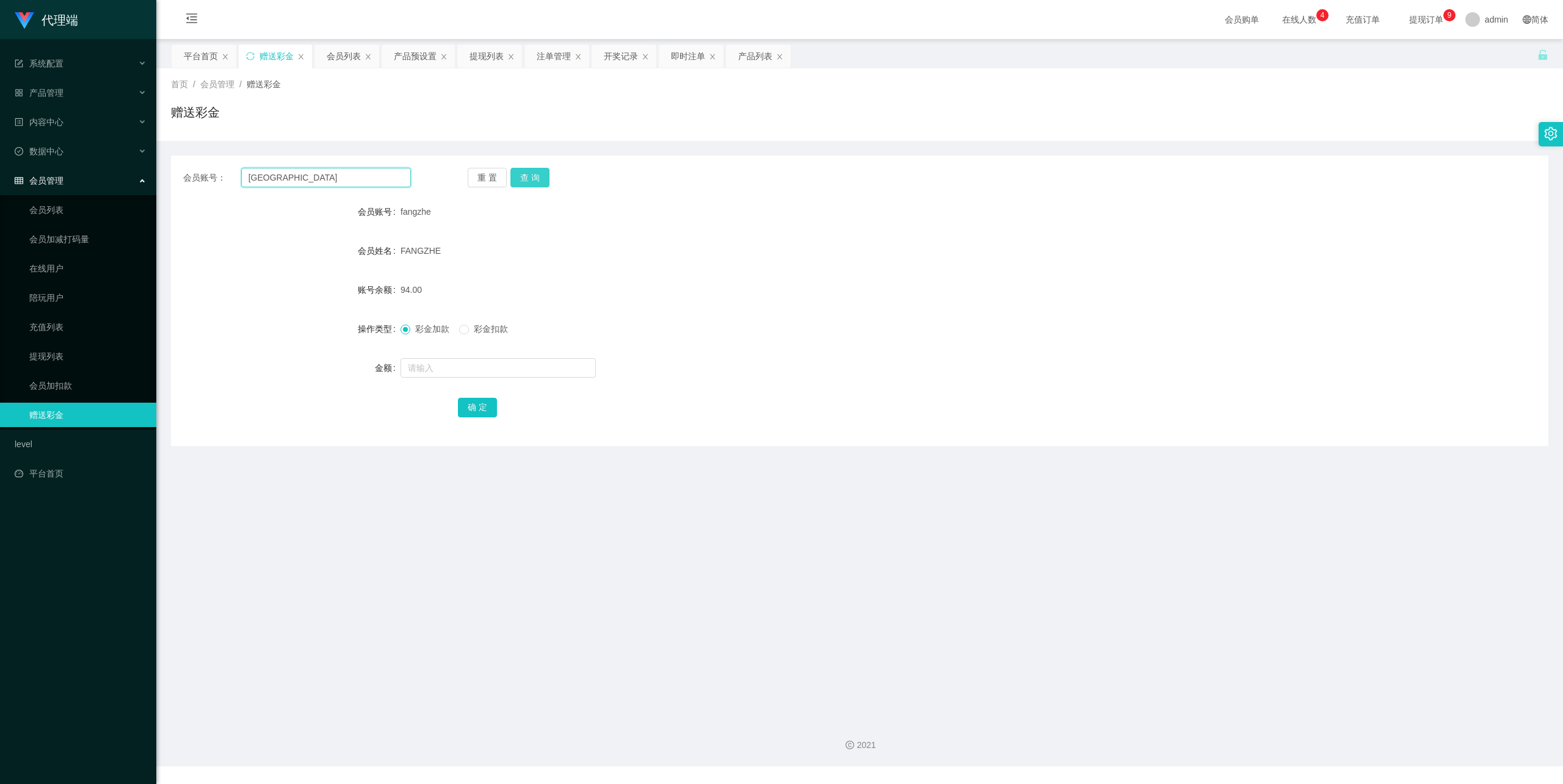
type input "[GEOGRAPHIC_DATA]"
click at [531, 176] on button "查 询" at bounding box center [530, 177] width 39 height 19
click at [455, 375] on input "text" at bounding box center [497, 368] width 195 height 19
type input "16"
drag, startPoint x: 458, startPoint y: 413, endPoint x: 464, endPoint y: 413, distance: 6.0
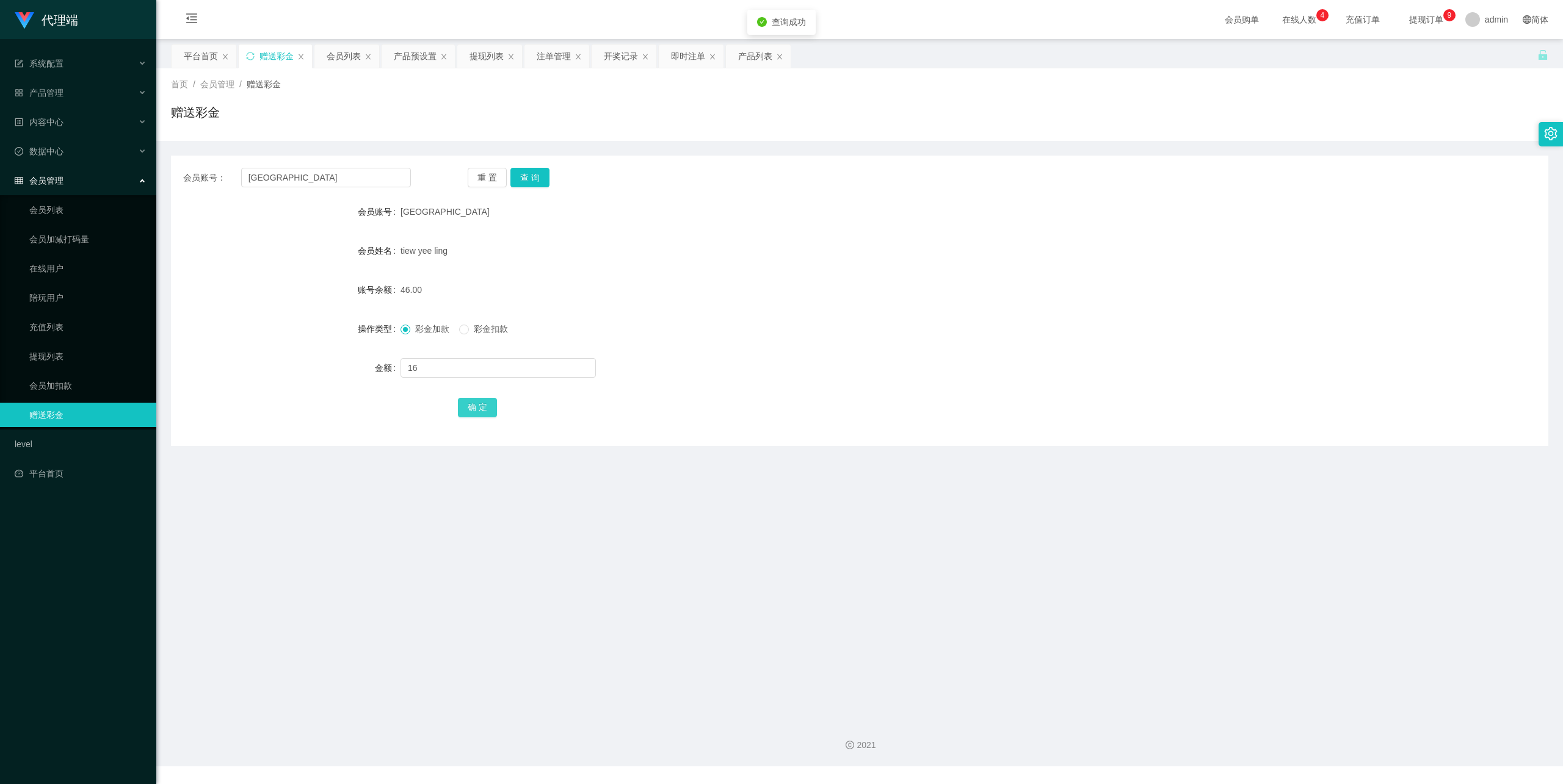
click at [458, 413] on button "确 定" at bounding box center [477, 407] width 39 height 19
click at [354, 188] on div "会员账号： qingqing 重 置 查 询 会员账号 qingqing 会员姓名 tiew yee ling 账号余额 62.00 操作类型 彩金加款 彩金…" at bounding box center [860, 301] width 1377 height 291
click at [349, 184] on input "[GEOGRAPHIC_DATA]" at bounding box center [326, 177] width 169 height 19
paste input "fangzhe"
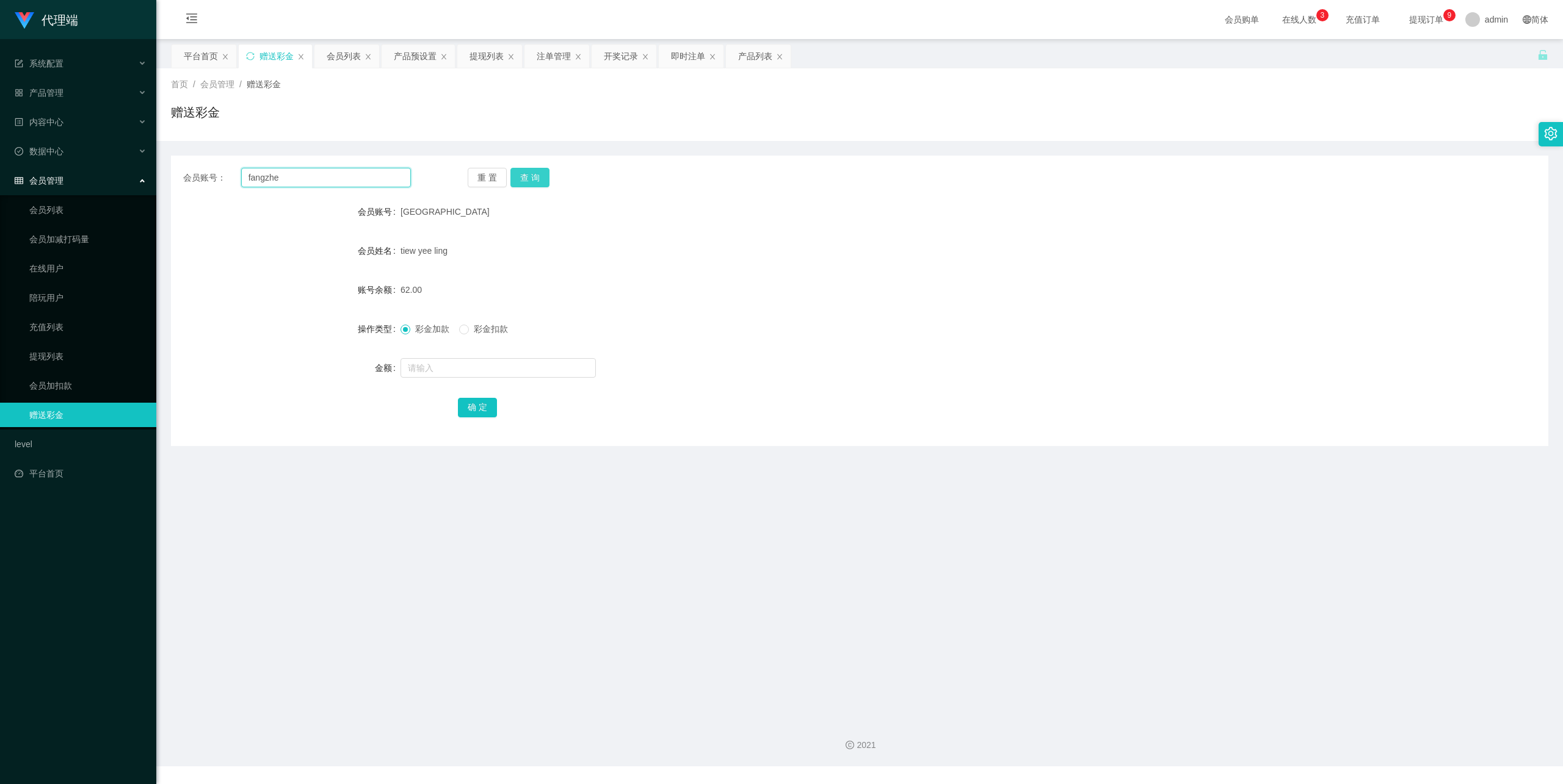
type input "fangzhe"
click at [528, 174] on button "查 询" at bounding box center [530, 177] width 39 height 19
click at [457, 366] on input "text" at bounding box center [497, 368] width 195 height 19
type input "8"
click at [472, 401] on button "确 定" at bounding box center [477, 407] width 39 height 19
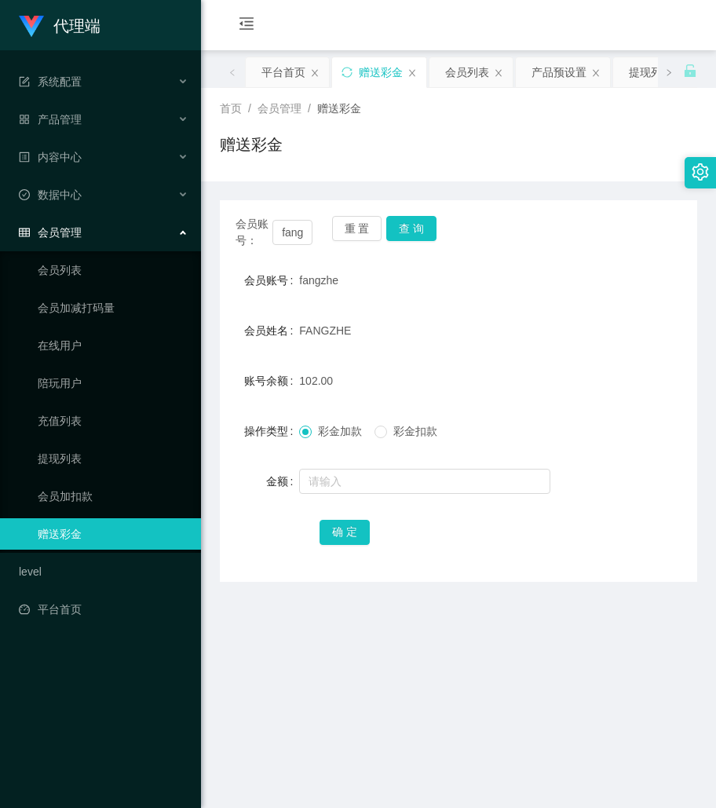
drag, startPoint x: 544, startPoint y: 253, endPoint x: 412, endPoint y: 226, distance: 134.6
click at [538, 253] on div "会员账号： fangzhe 重 置 查 询 会员账号 fangzhe 会员姓名 FANGZHE 账号余额 102.00 操作类型 彩金加款 彩金扣款 金额 确…" at bounding box center [459, 391] width 478 height 382
click at [295, 227] on input "fangzhe" at bounding box center [293, 232] width 40 height 25
paste input "[GEOGRAPHIC_DATA]"
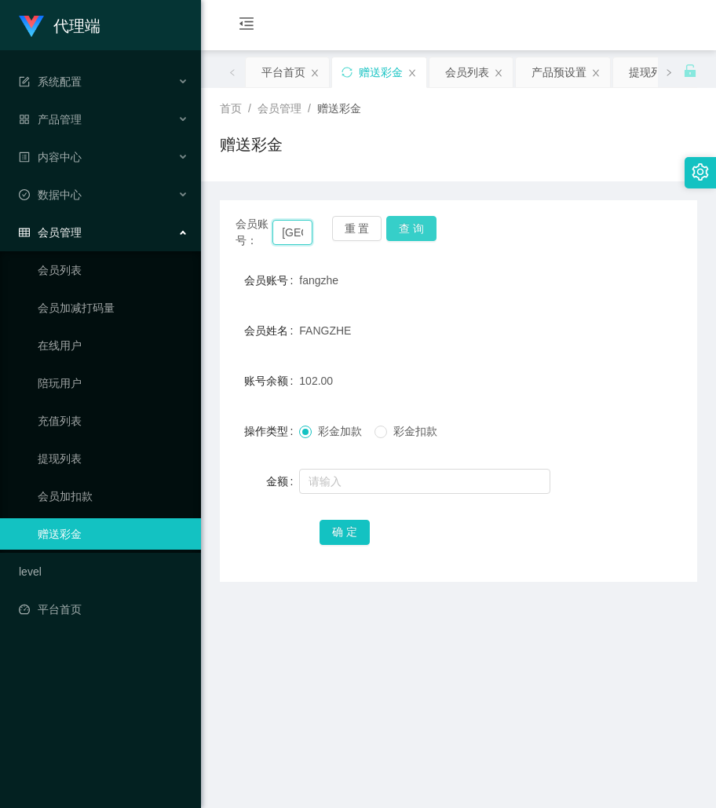
scroll to position [0, 24]
click at [412, 228] on button "查 询" at bounding box center [411, 228] width 50 height 25
drag, startPoint x: 454, startPoint y: 290, endPoint x: 372, endPoint y: 256, distance: 89.1
click at [454, 290] on div "[GEOGRAPHIC_DATA]" at bounding box center [438, 280] width 279 height 31
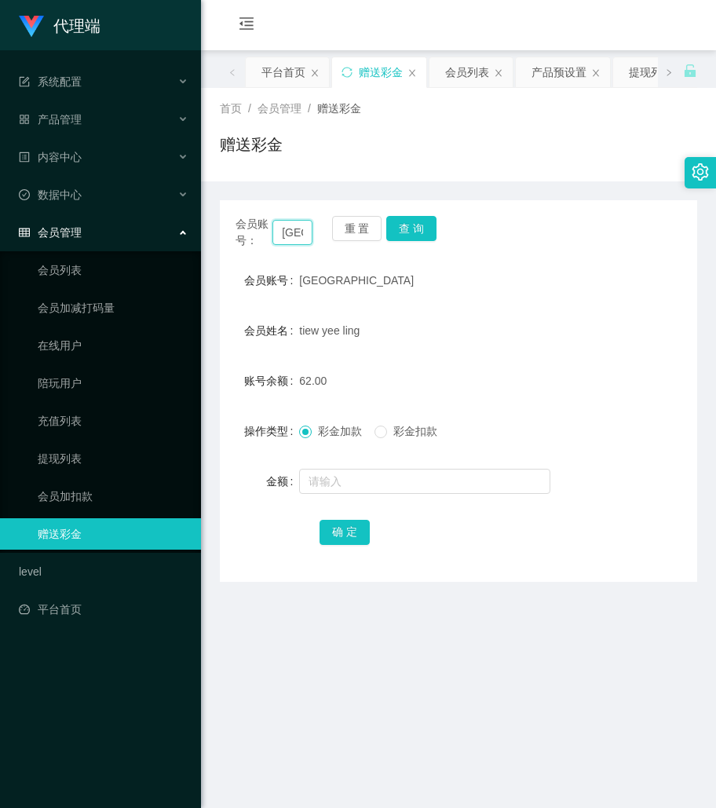
click at [309, 242] on input "[GEOGRAPHIC_DATA]" at bounding box center [293, 232] width 40 height 25
click at [299, 236] on input "[GEOGRAPHIC_DATA]" at bounding box center [293, 232] width 40 height 25
paste input "fangzhe"
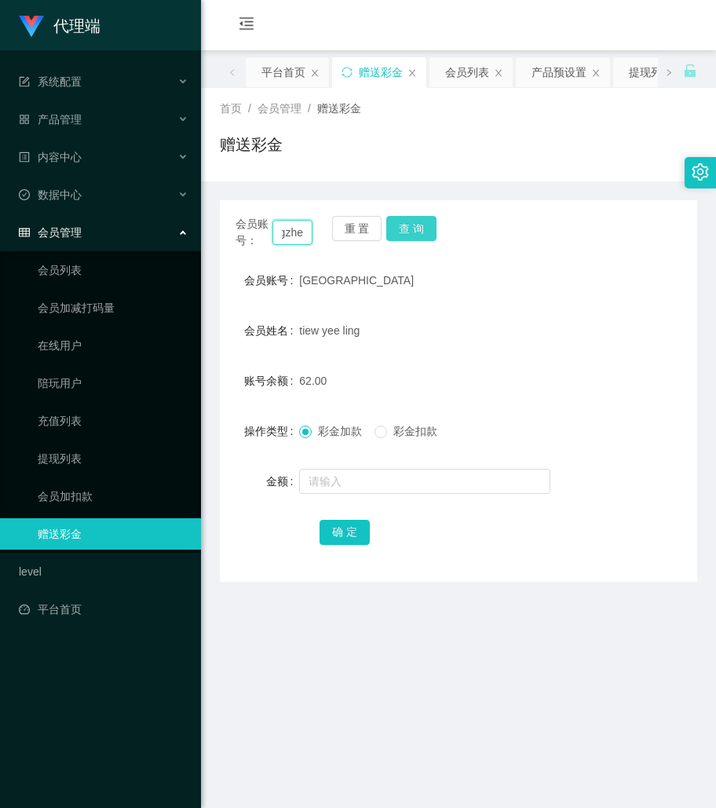
type input "fangzhe"
click at [386, 229] on button "查 询" at bounding box center [411, 228] width 50 height 25
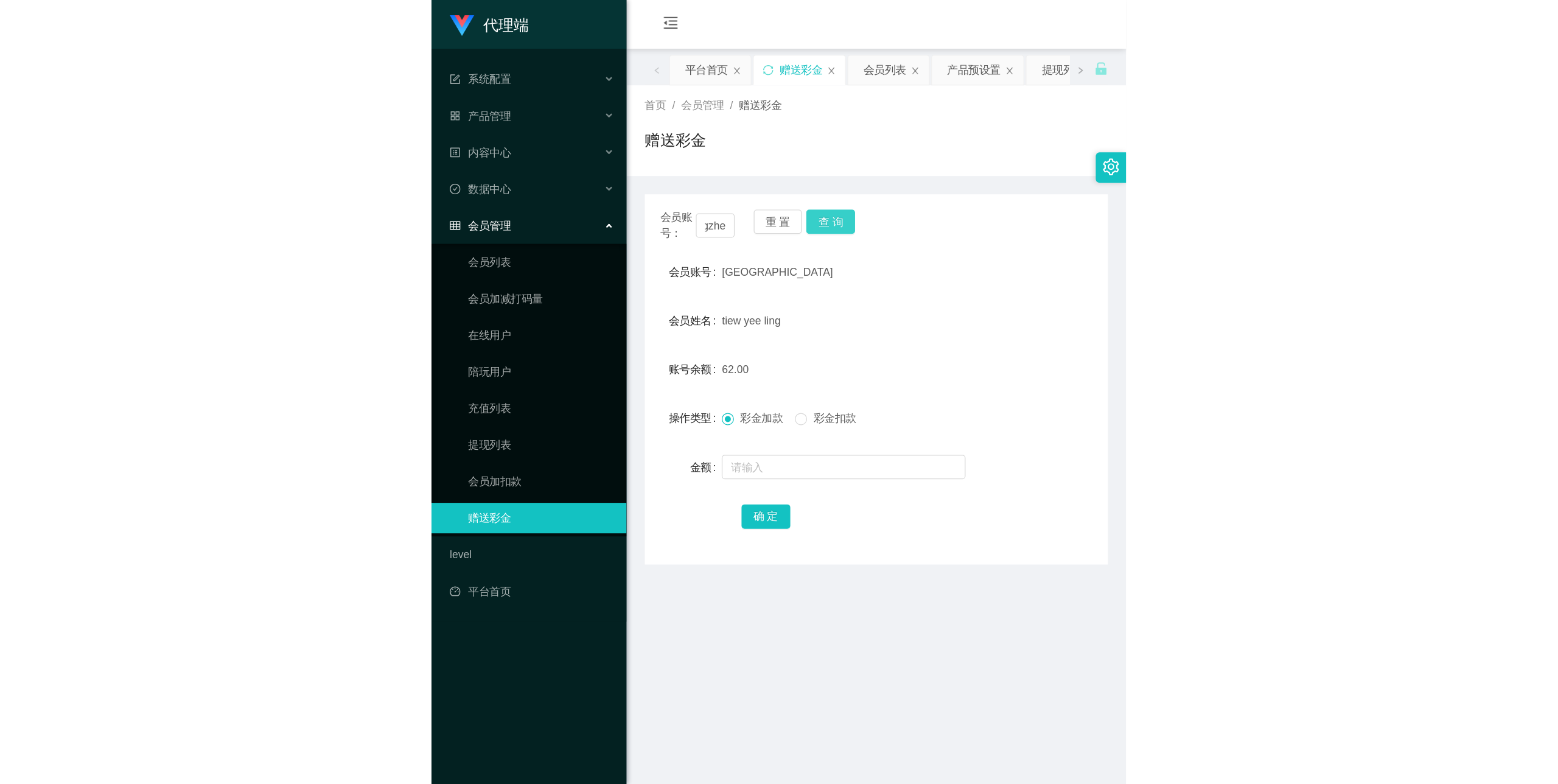
scroll to position [0, 0]
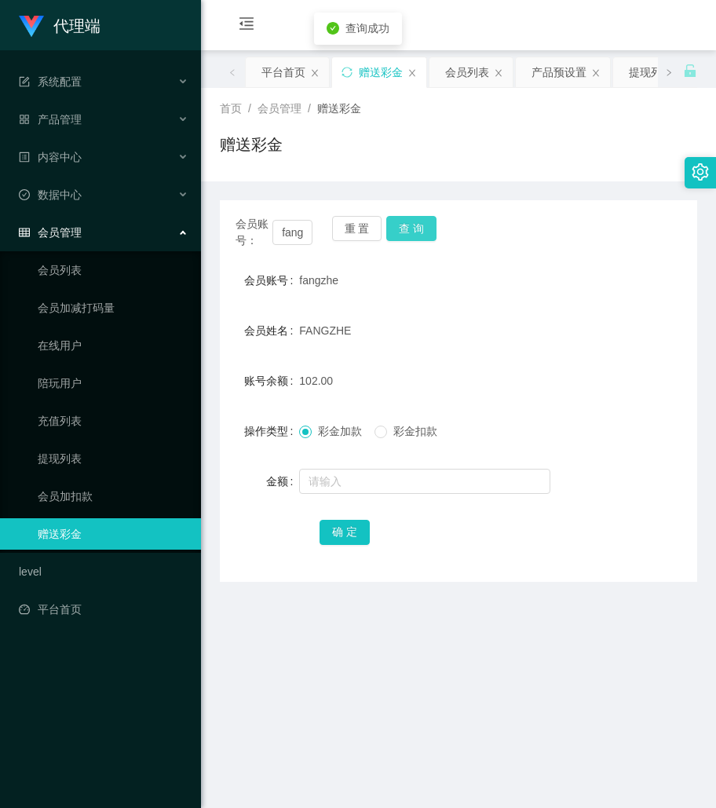
click at [409, 237] on button "查 询" at bounding box center [411, 228] width 50 height 25
click at [350, 498] on form "会员账号 fangzhe 会员姓名 FANGZHE 账号余额 102.00 操作类型 彩金加款 彩金扣款 金额 确 定" at bounding box center [459, 406] width 478 height 283
click at [358, 491] on input "text" at bounding box center [424, 481] width 251 height 25
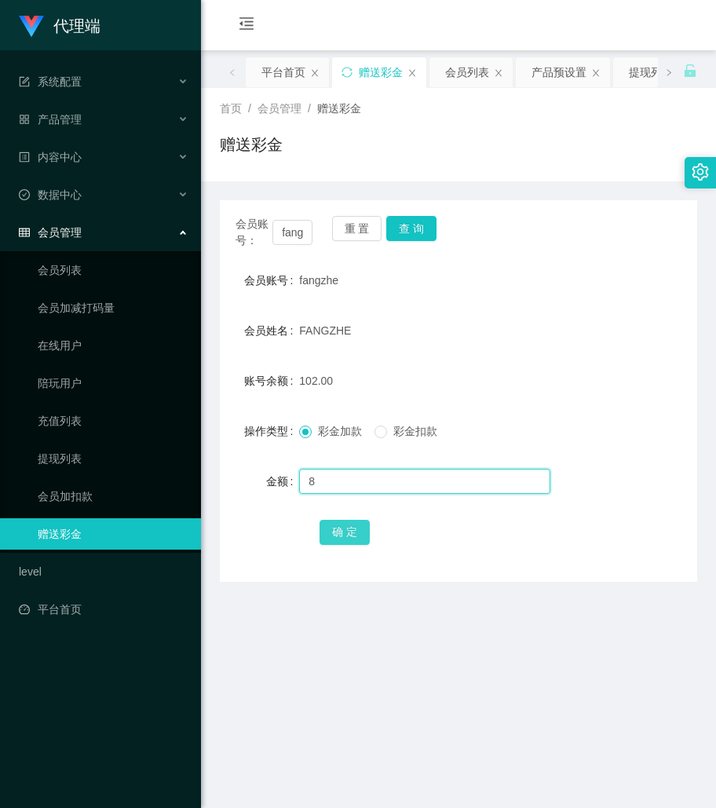
type input "8"
click at [346, 520] on button "确 定" at bounding box center [345, 532] width 50 height 25
click at [385, 748] on main "关闭左侧 关闭右侧 关闭其它 刷新页面 平台首页 赠送彩金 会员列表 产品预设置 提现列表 注单管理 开奖记录 即时注单 产品列表 首页 / 会员管理 / 赠…" at bounding box center [458, 481] width 515 height 863
click at [290, 236] on input "fangzhe" at bounding box center [293, 232] width 40 height 25
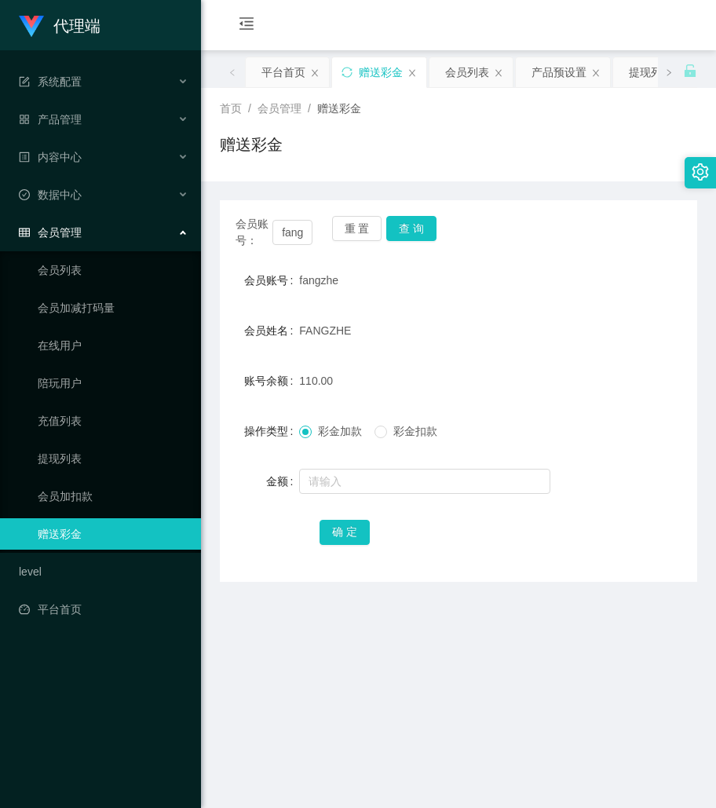
click at [641, 544] on div "确 定" at bounding box center [459, 531] width 478 height 31
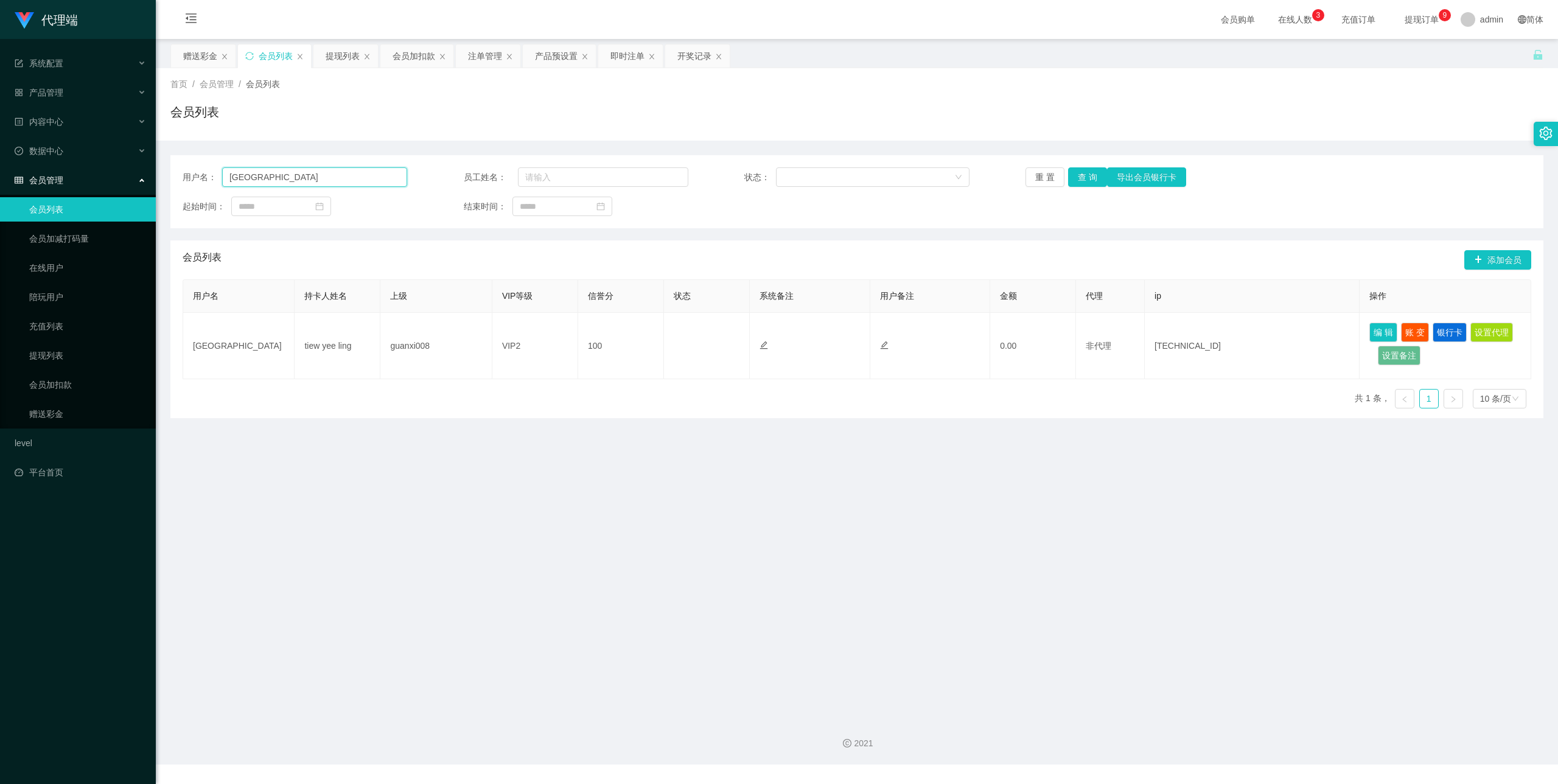
click at [263, 183] on input "[GEOGRAPHIC_DATA]" at bounding box center [315, 177] width 185 height 19
paste input "fangzhe"
type input "fangzhe"
click at [1071, 172] on button "查 询" at bounding box center [1088, 177] width 39 height 19
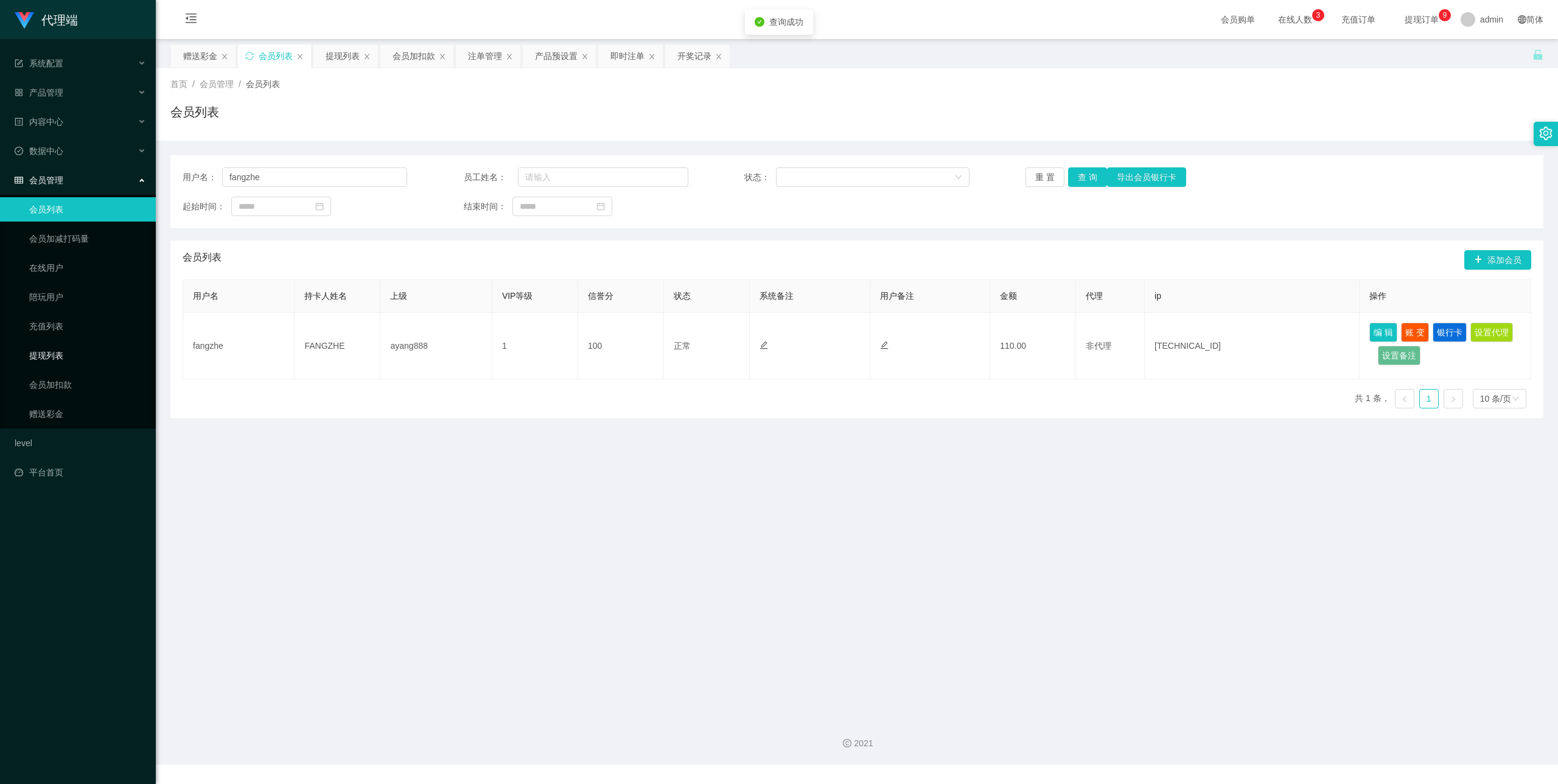
click at [67, 343] on link "提现列表" at bounding box center [88, 355] width 117 height 24
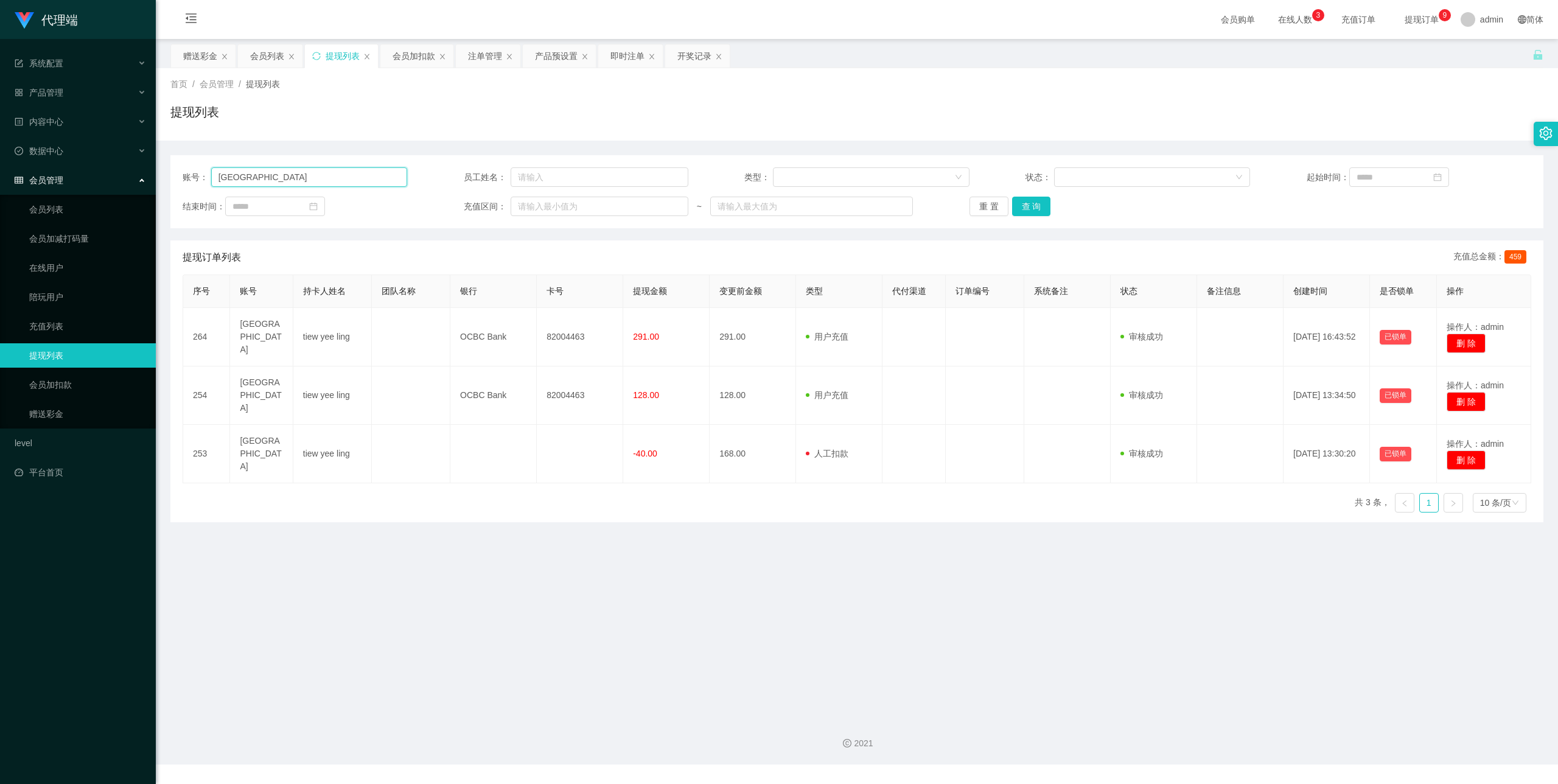
click at [278, 171] on input "[GEOGRAPHIC_DATA]" at bounding box center [310, 177] width 197 height 19
paste input "fangzhe"
type input "fangzhe"
click at [1034, 211] on button "查 询" at bounding box center [1031, 206] width 39 height 19
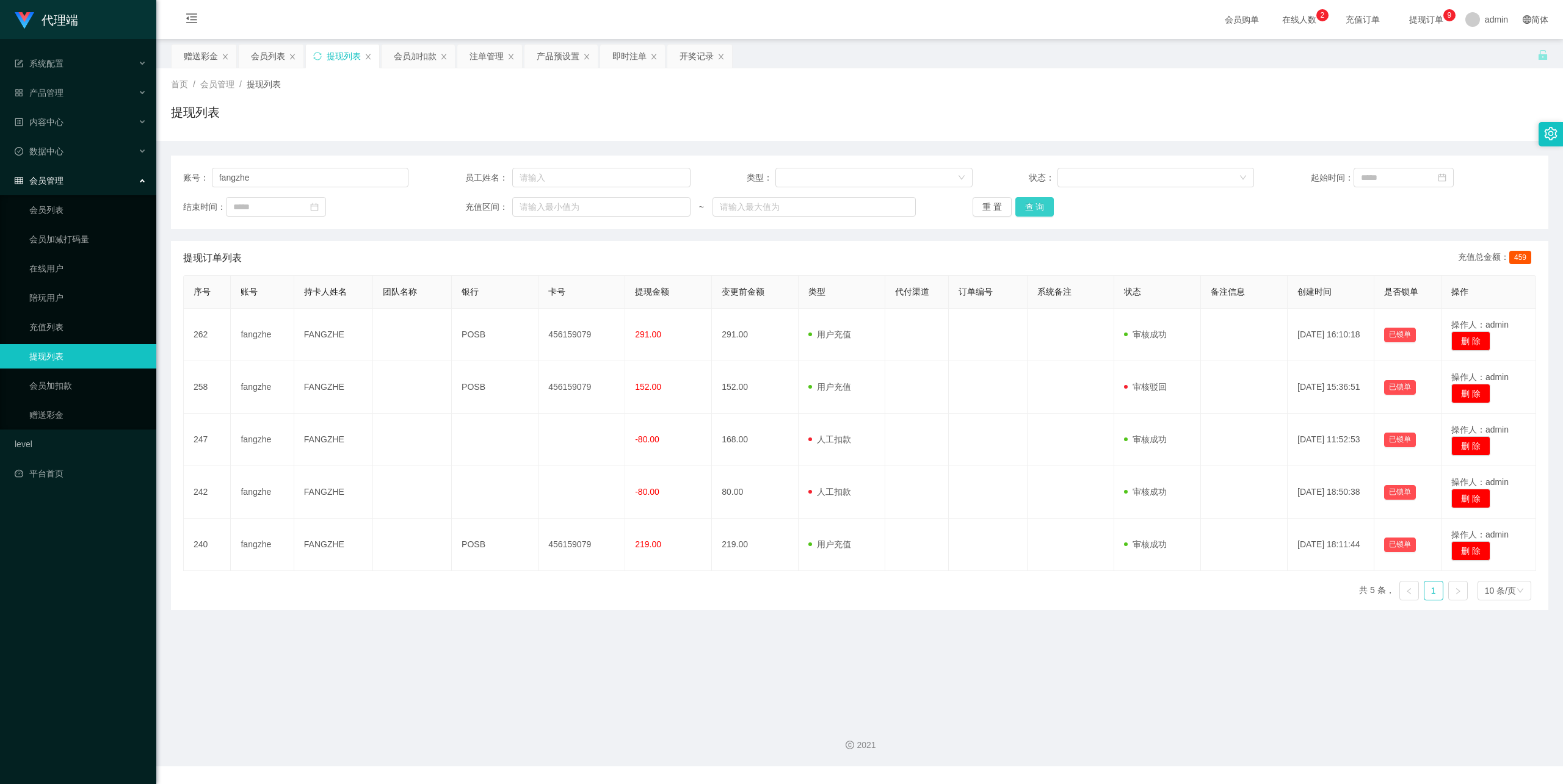
click at [1028, 204] on button "查 询" at bounding box center [1034, 207] width 39 height 19
click at [77, 406] on link "赠送彩金" at bounding box center [88, 414] width 117 height 24
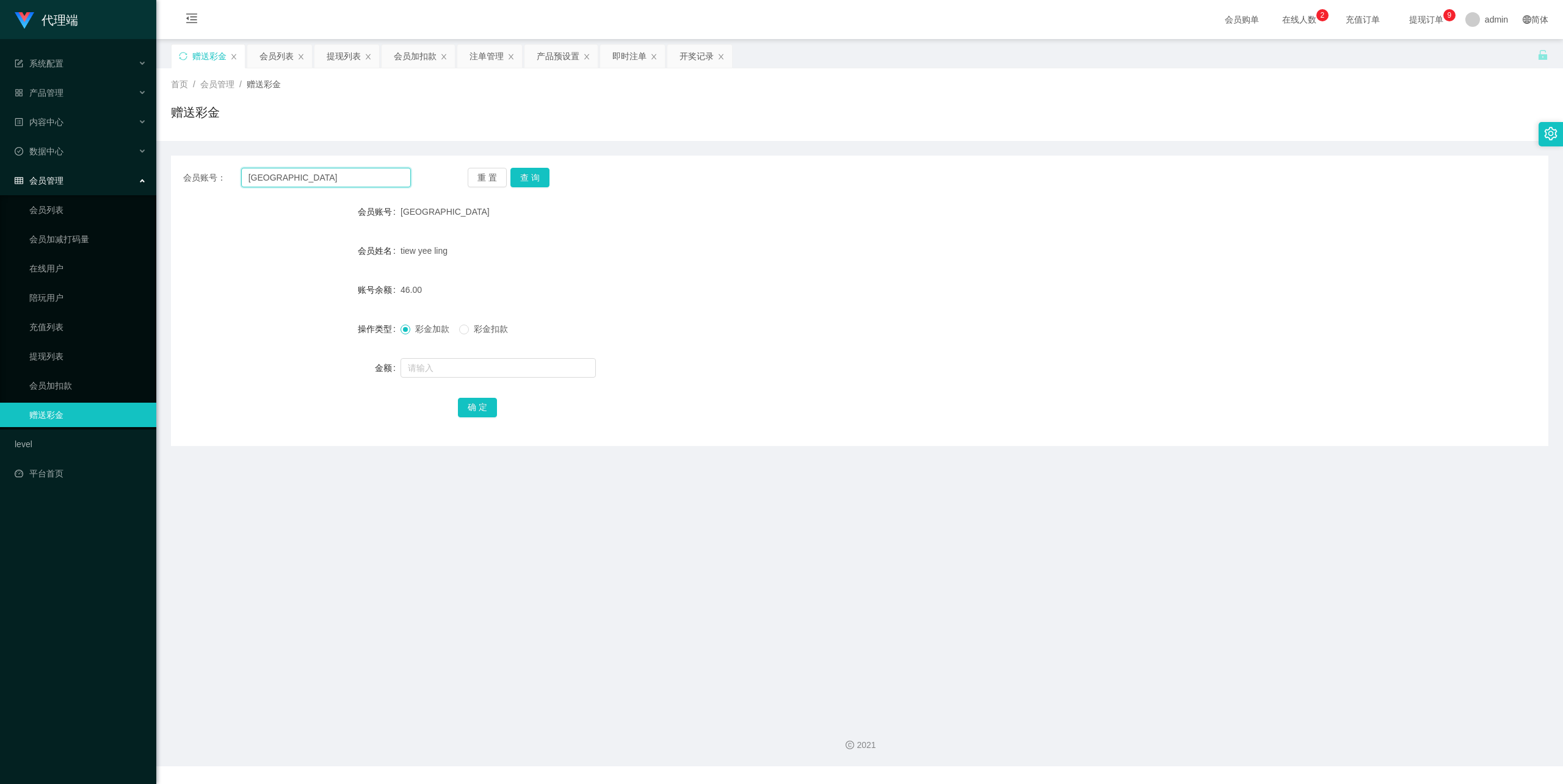
click at [336, 177] on input "[GEOGRAPHIC_DATA]" at bounding box center [326, 177] width 169 height 19
click at [540, 182] on button "查 询" at bounding box center [530, 177] width 39 height 19
drag, startPoint x: 58, startPoint y: 337, endPoint x: 96, endPoint y: 325, distance: 39.8
click at [58, 344] on link "提现列表" at bounding box center [88, 356] width 117 height 24
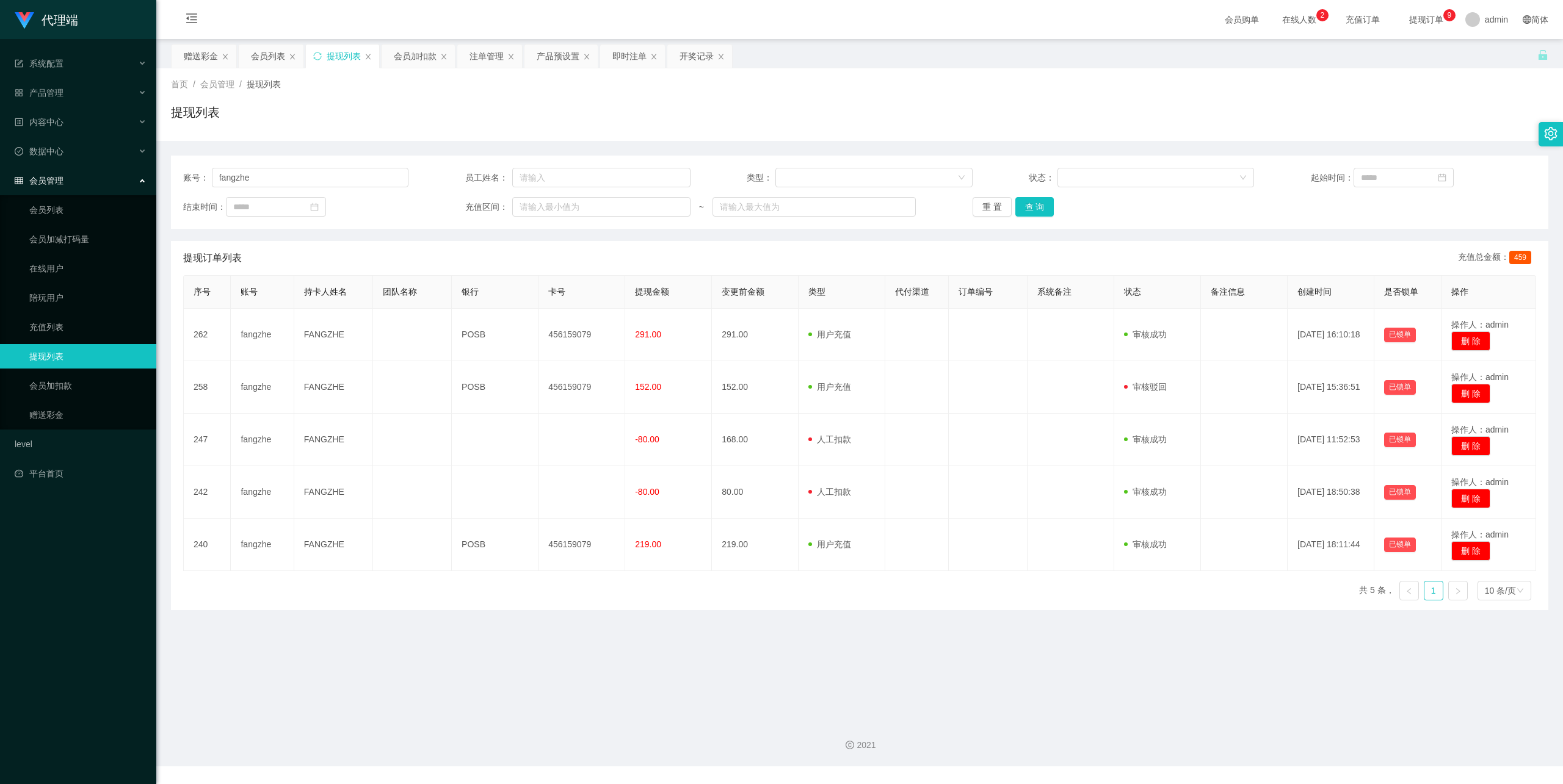
click at [1029, 218] on div "账号： fangzhe 员工姓名： 类型： 状态： 起始时间： 结束时间： 充值区间： ~ 重 置 查 询" at bounding box center [860, 192] width 1377 height 73
click at [1044, 209] on button "查 询" at bounding box center [1034, 207] width 39 height 19
click at [1034, 209] on button "查 询" at bounding box center [1034, 207] width 39 height 19
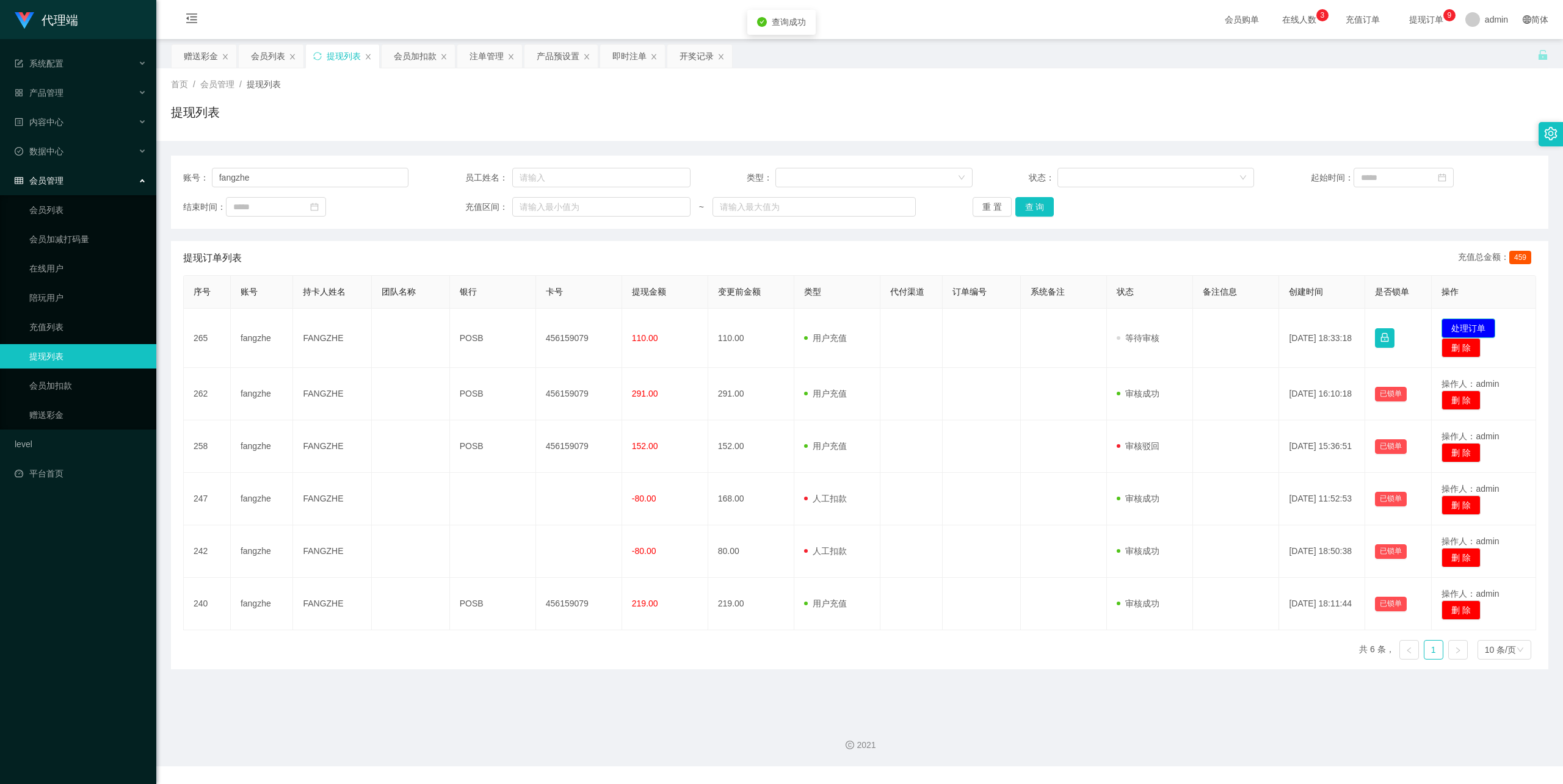
drag, startPoint x: 1471, startPoint y: 329, endPoint x: 1462, endPoint y: 333, distance: 9.8
click at [1471, 330] on button "处理订单" at bounding box center [1468, 328] width 54 height 19
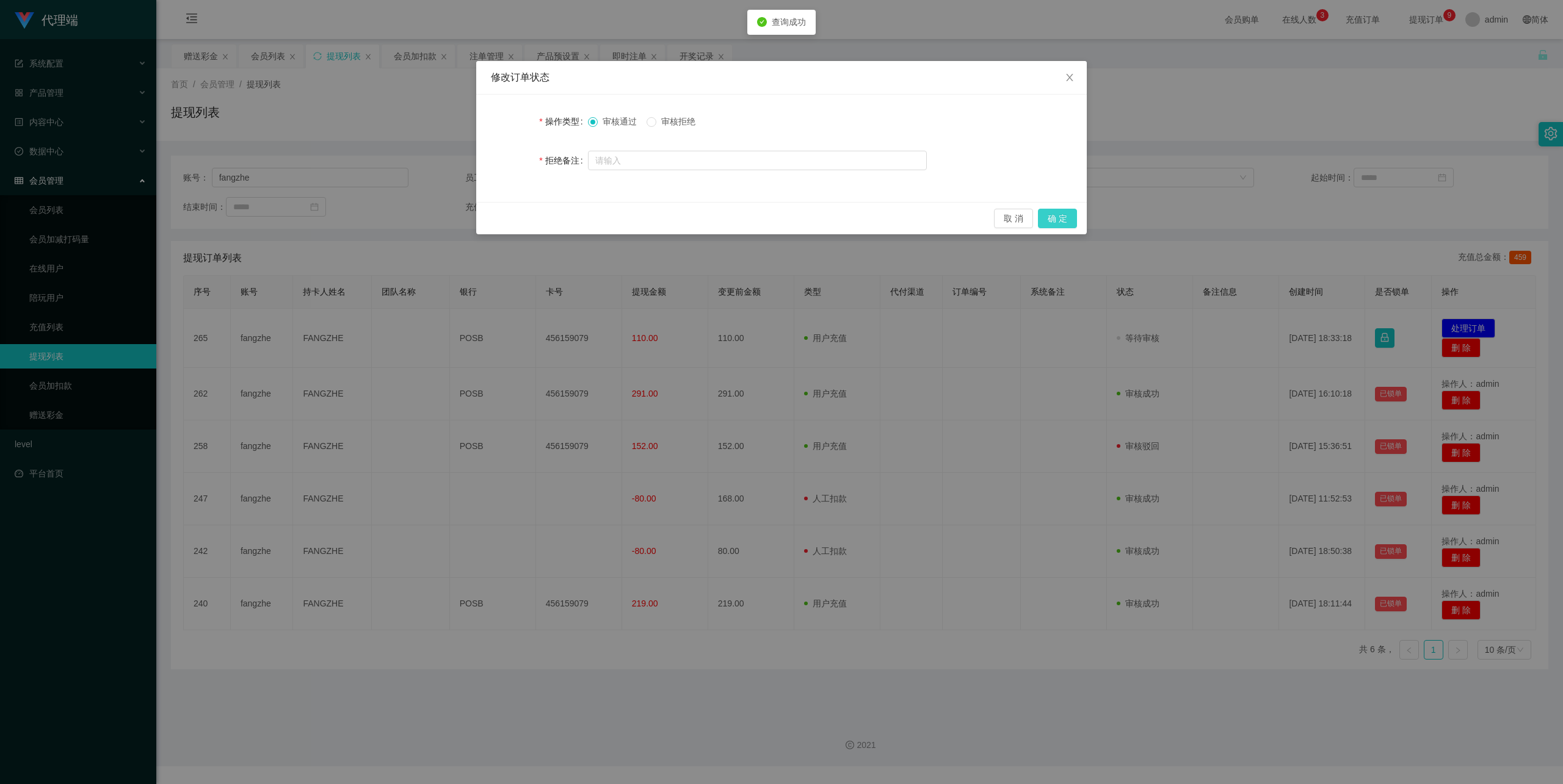
click at [1062, 226] on button "确 定" at bounding box center [1057, 218] width 39 height 19
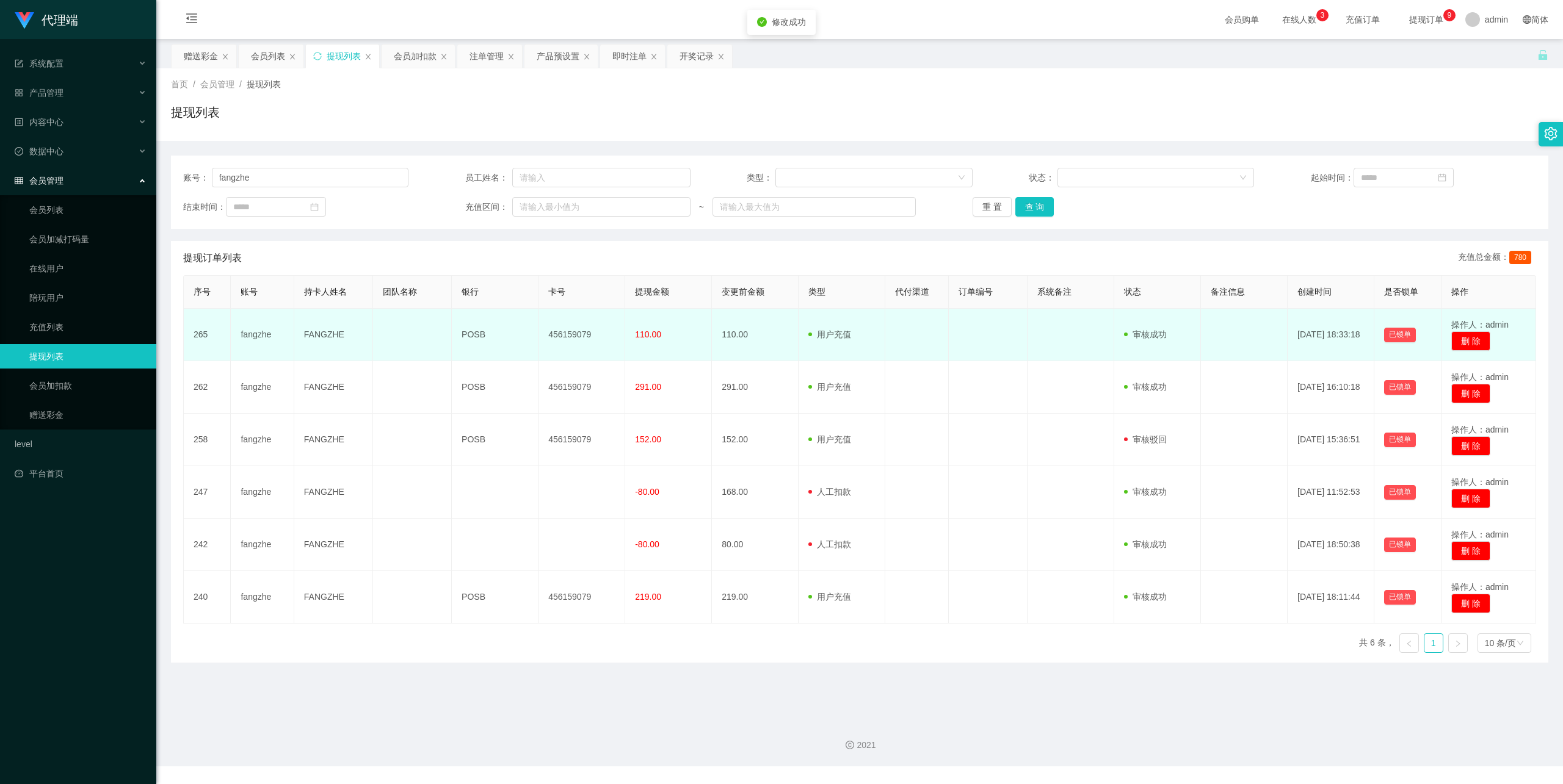
click at [563, 337] on td "456159079" at bounding box center [582, 335] width 87 height 53
copy td "456159079"
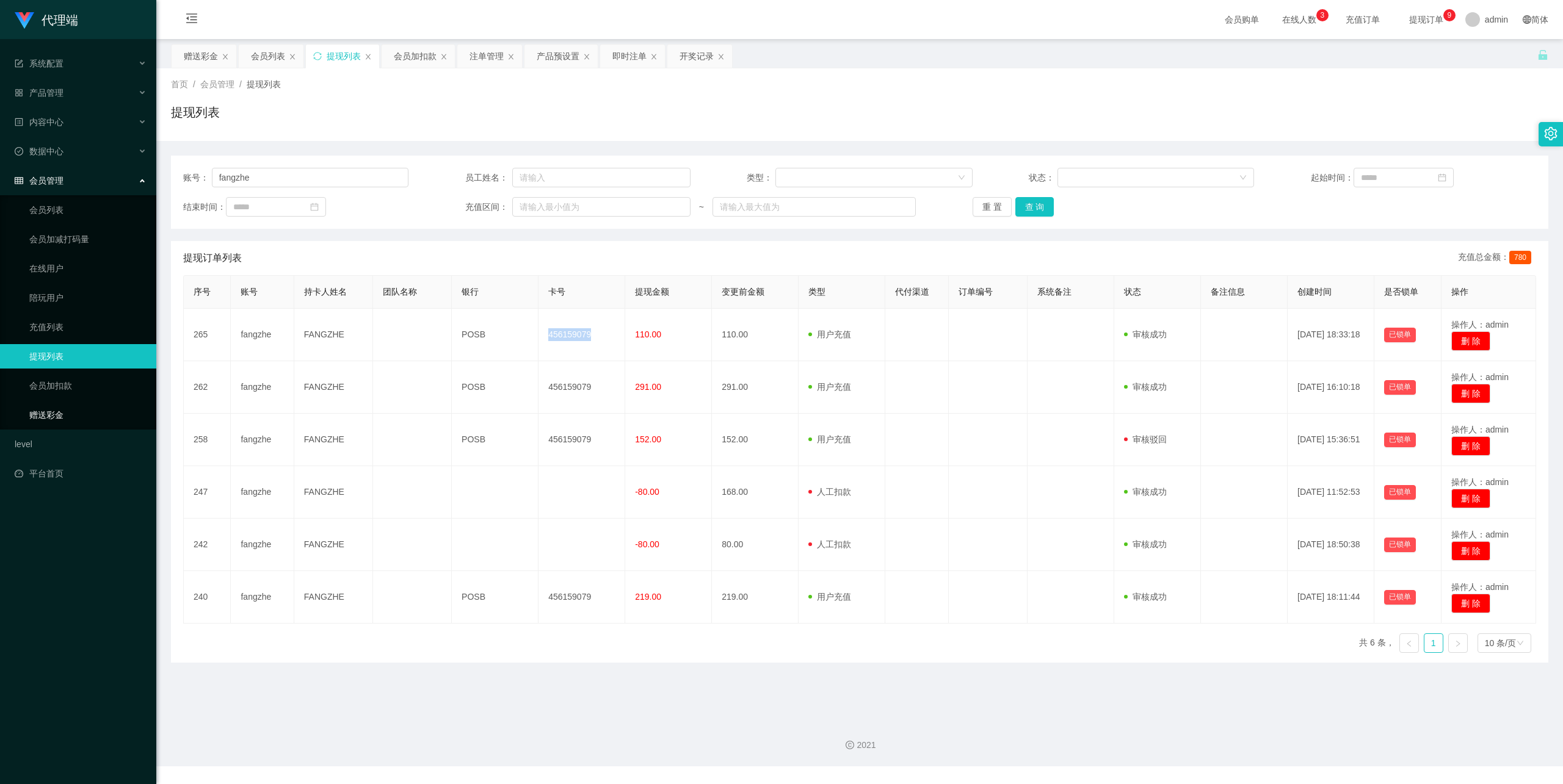
click at [64, 402] on link "赠送彩金" at bounding box center [88, 414] width 117 height 24
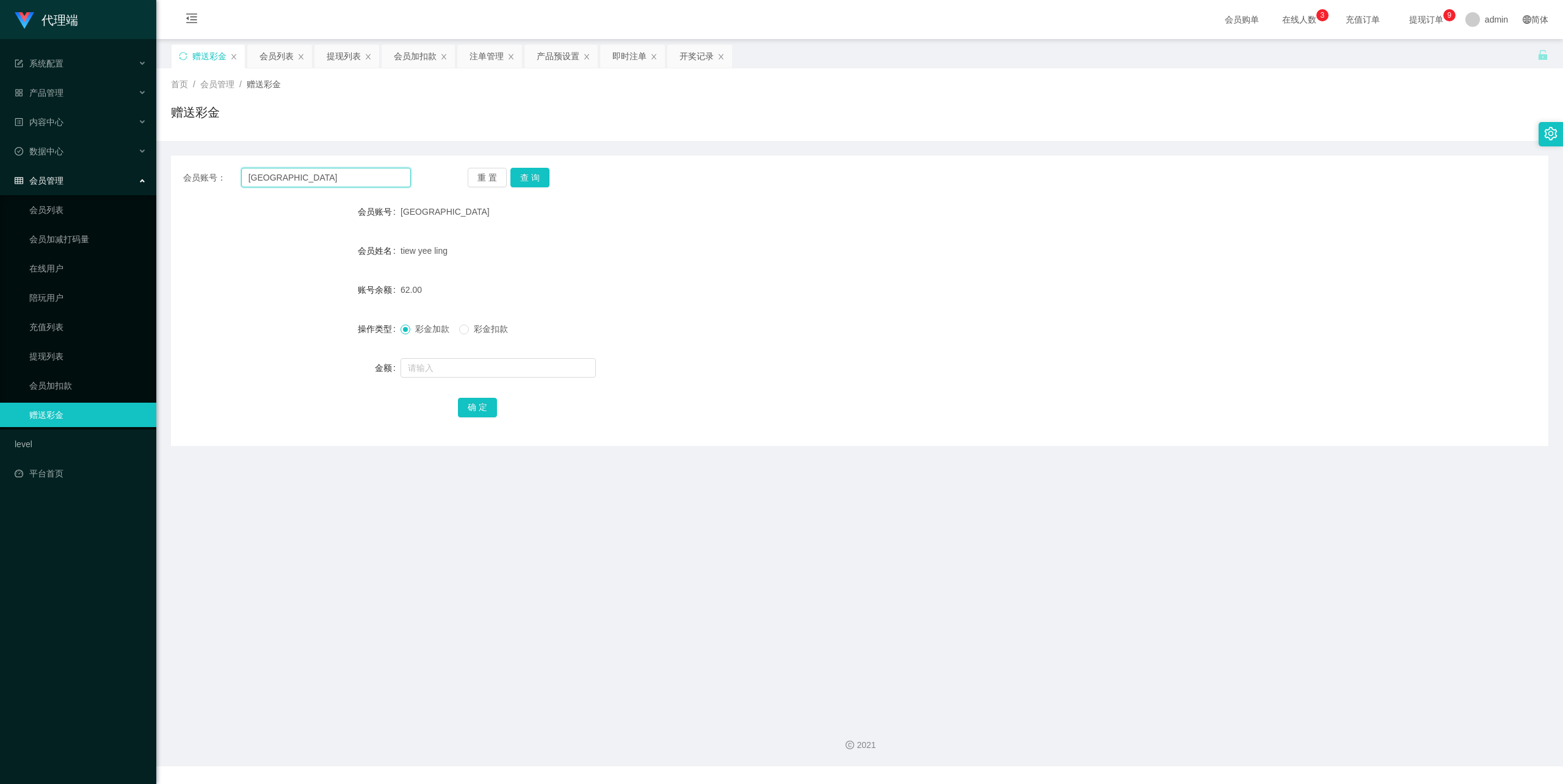
click at [332, 179] on input "[GEOGRAPHIC_DATA]" at bounding box center [326, 177] width 169 height 19
drag, startPoint x: 332, startPoint y: 179, endPoint x: 358, endPoint y: 179, distance: 26.0
click at [332, 179] on input "[GEOGRAPHIC_DATA]" at bounding box center [326, 177] width 169 height 19
paste input "fangzhe"
type input "fangzhe"
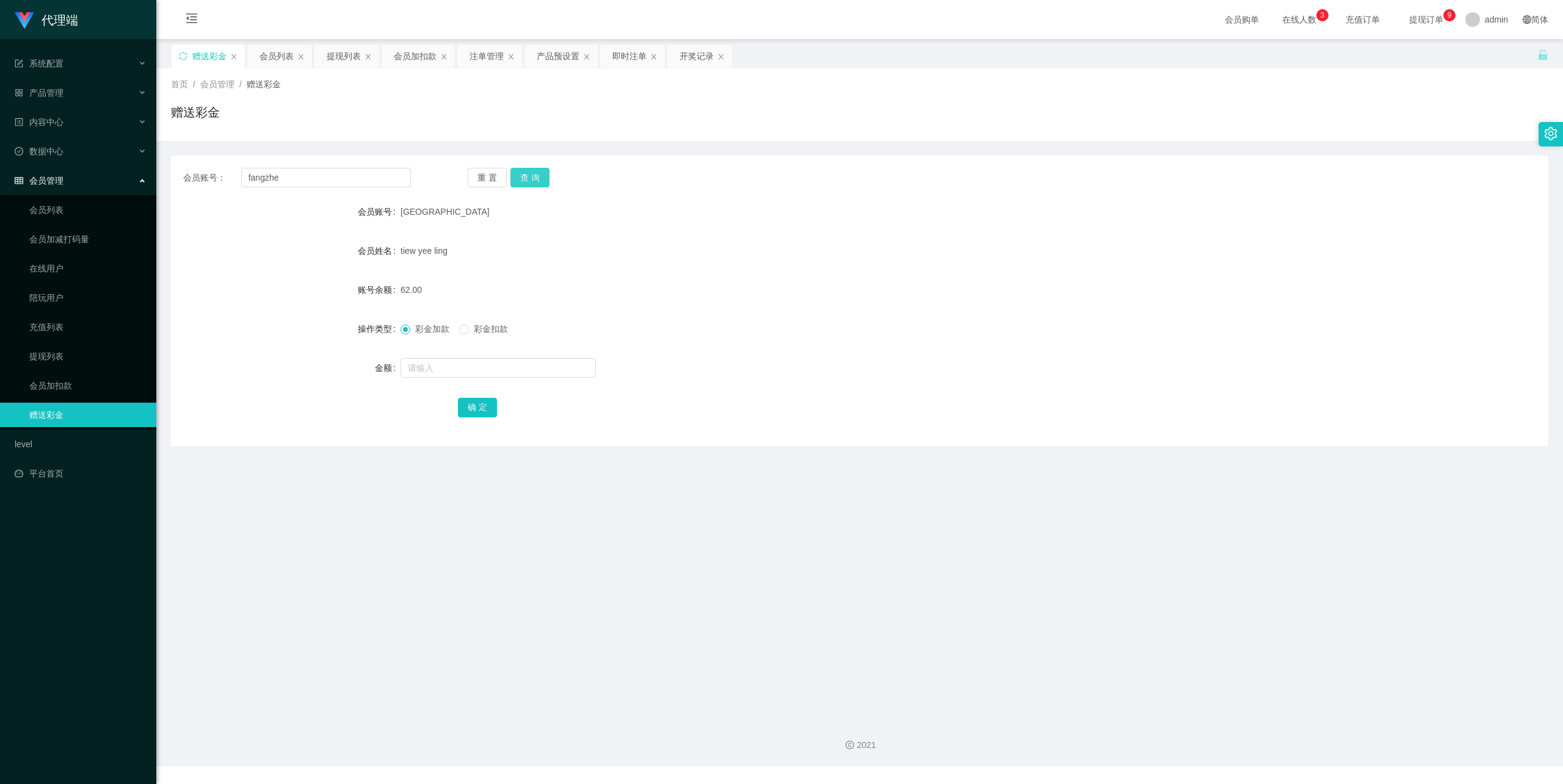
click at [539, 169] on button "查 询" at bounding box center [530, 177] width 39 height 19
click at [443, 354] on form "会员账号 fangzhe 会员姓名 FANGZHE 账号余额 0.00 操作类型 彩金加款 彩金扣款 金额 确 定" at bounding box center [860, 309] width 1377 height 220
click at [440, 364] on input "text" at bounding box center [497, 368] width 195 height 19
type input "8"
click at [471, 408] on button "确 定" at bounding box center [477, 407] width 39 height 19
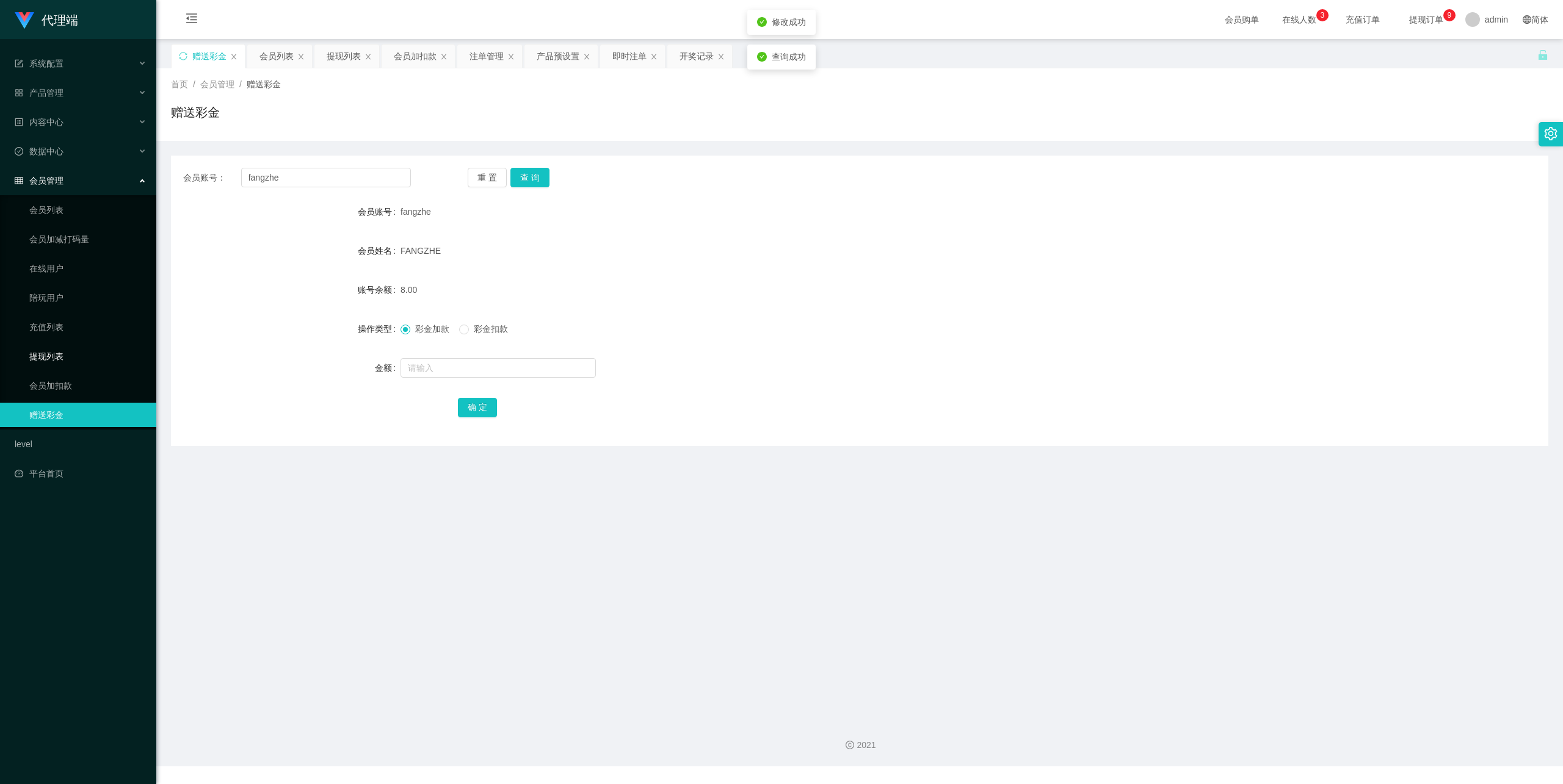
click at [89, 344] on link "提现列表" at bounding box center [88, 356] width 117 height 24
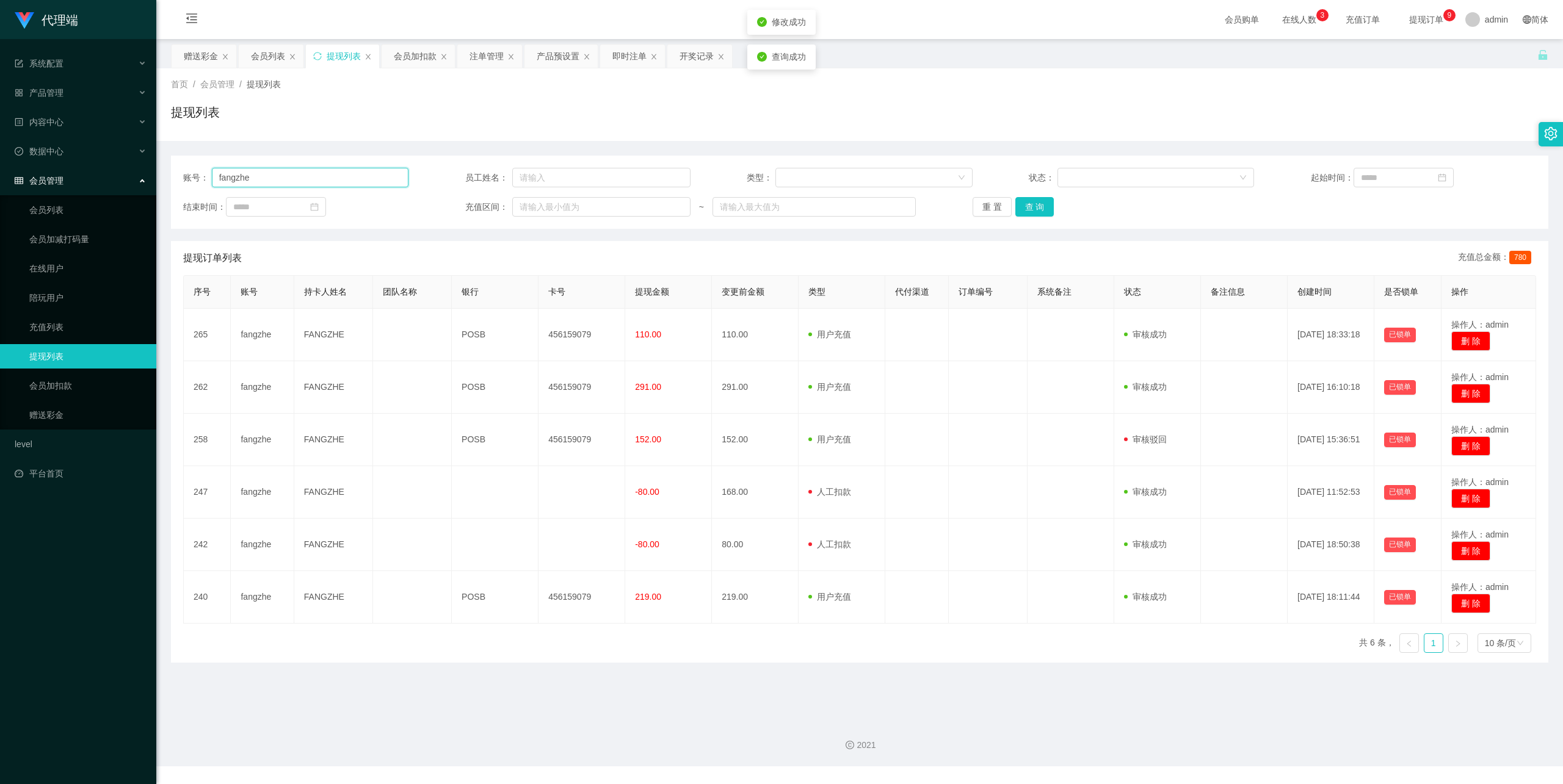
click at [293, 181] on input "fangzhe" at bounding box center [311, 177] width 197 height 19
click at [291, 181] on input "fangzhe" at bounding box center [311, 177] width 197 height 19
click at [1036, 211] on button "查 询" at bounding box center [1034, 207] width 39 height 19
drag, startPoint x: 42, startPoint y: 395, endPoint x: 130, endPoint y: 364, distance: 93.3
click at [43, 402] on link "赠送彩金" at bounding box center [88, 414] width 117 height 24
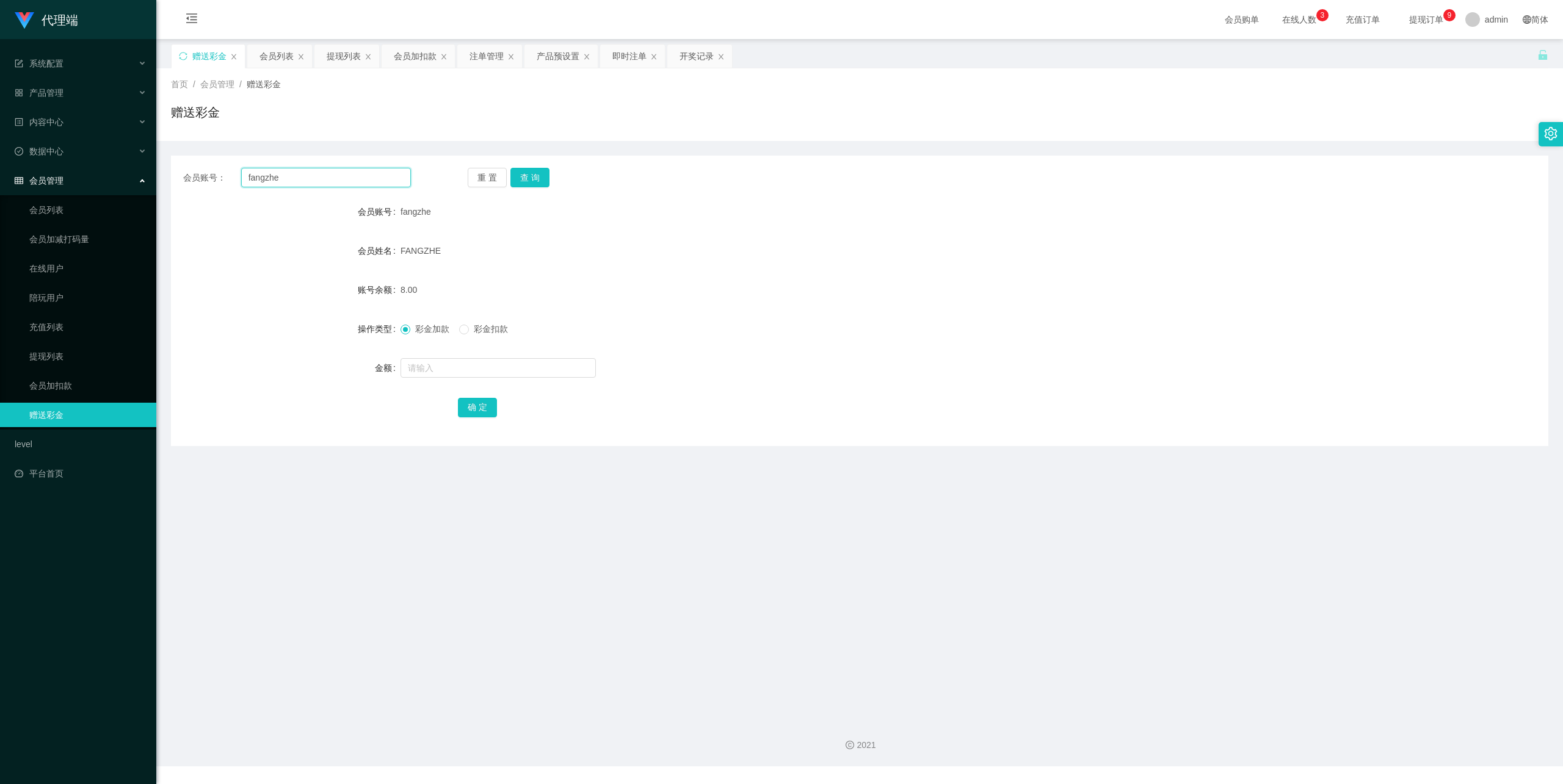
click at [286, 183] on input "fangzhe" at bounding box center [326, 177] width 169 height 19
click at [545, 176] on button "查 询" at bounding box center [530, 177] width 39 height 19
click at [426, 371] on input "text" at bounding box center [497, 368] width 195 height 19
click at [300, 179] on input "fangzhe" at bounding box center [326, 177] width 169 height 19
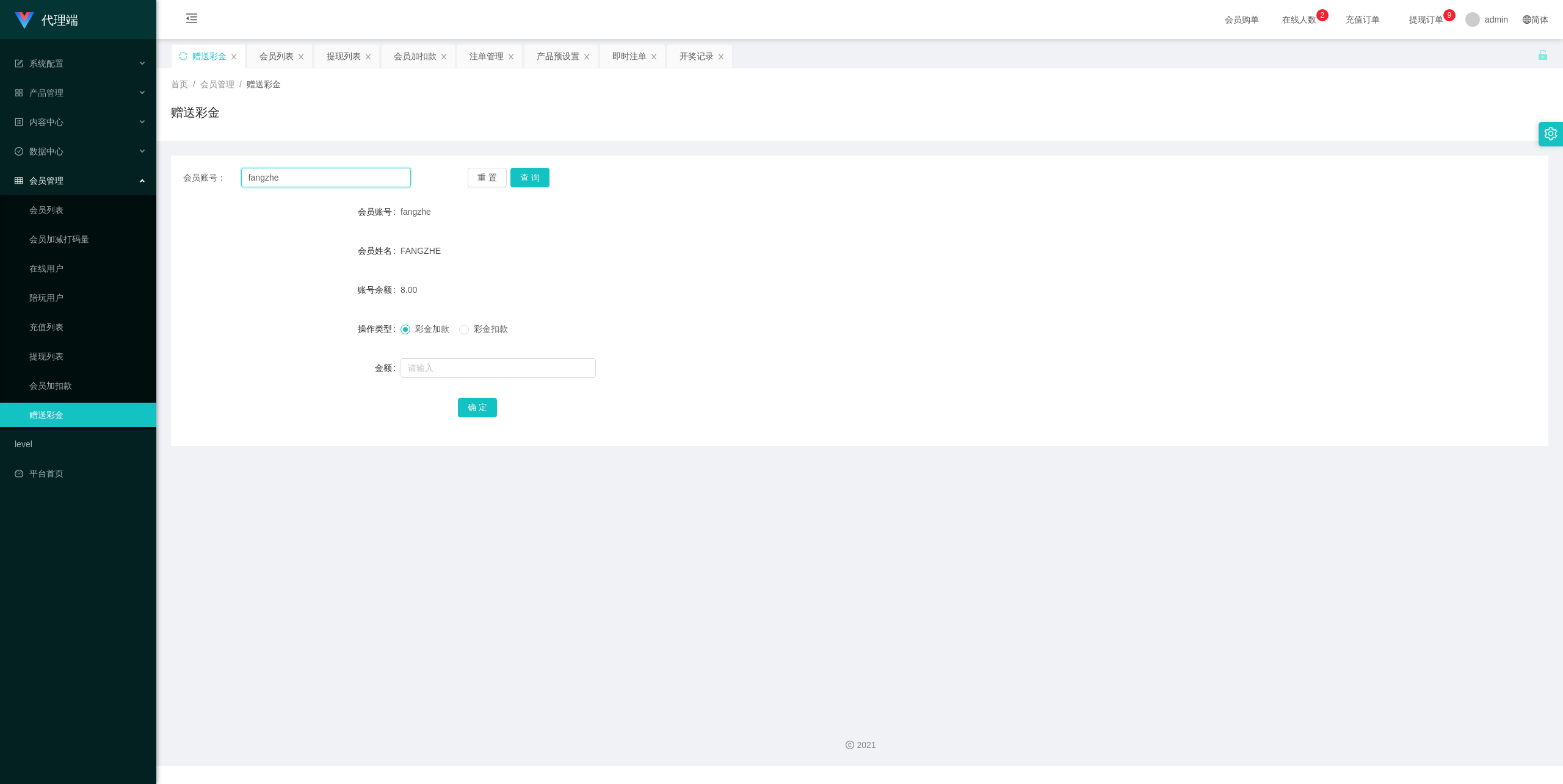
click at [300, 179] on input "fangzhe" at bounding box center [326, 177] width 169 height 19
paste input "[GEOGRAPHIC_DATA]"
type input "[GEOGRAPHIC_DATA]"
click at [531, 179] on button "查 询" at bounding box center [530, 177] width 39 height 19
click at [445, 367] on input "text" at bounding box center [497, 368] width 195 height 19
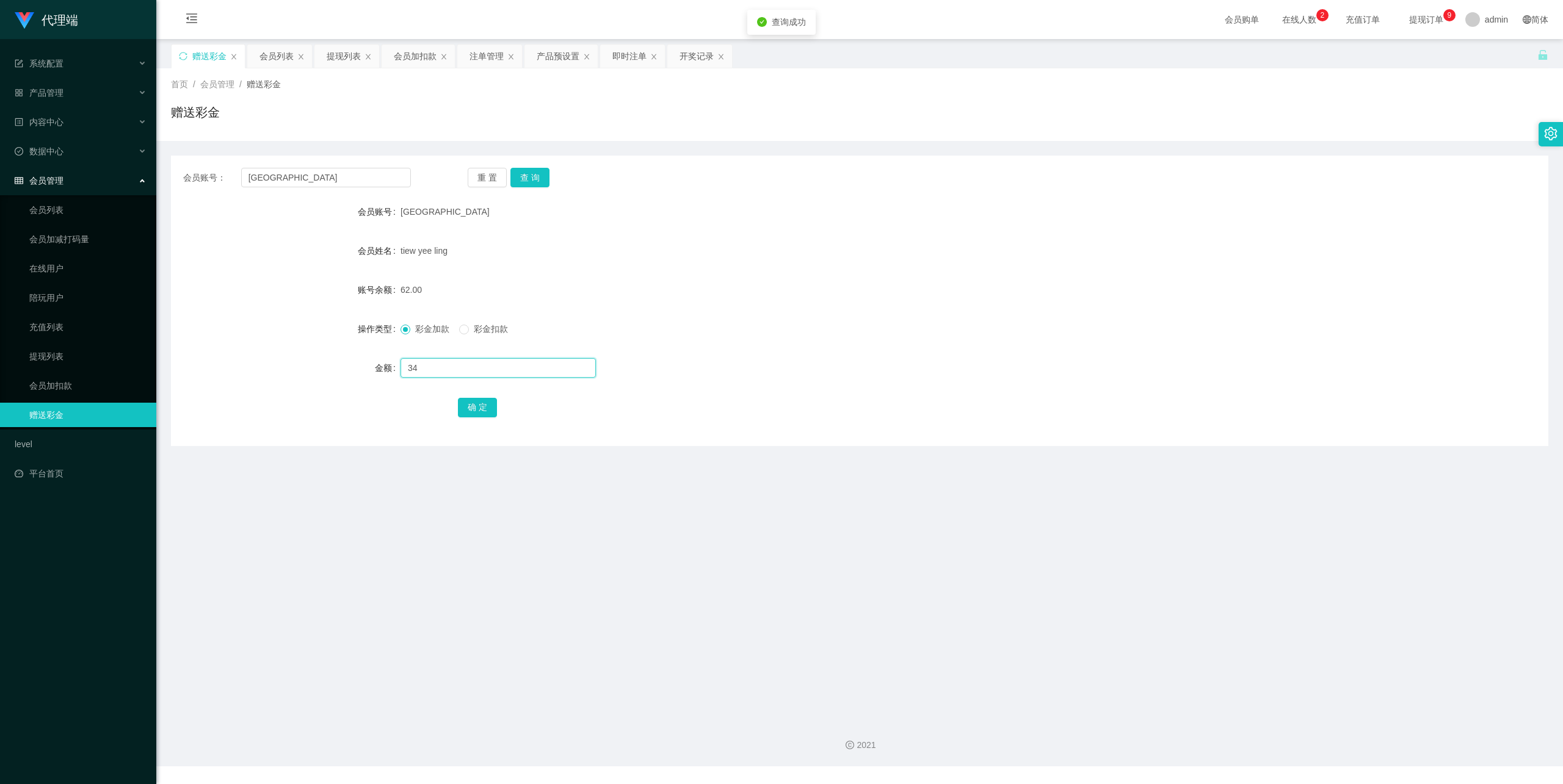
type input "3"
type input "24"
click at [480, 415] on button "确 定" at bounding box center [477, 407] width 39 height 19
click at [532, 171] on button "查 询" at bounding box center [530, 177] width 39 height 19
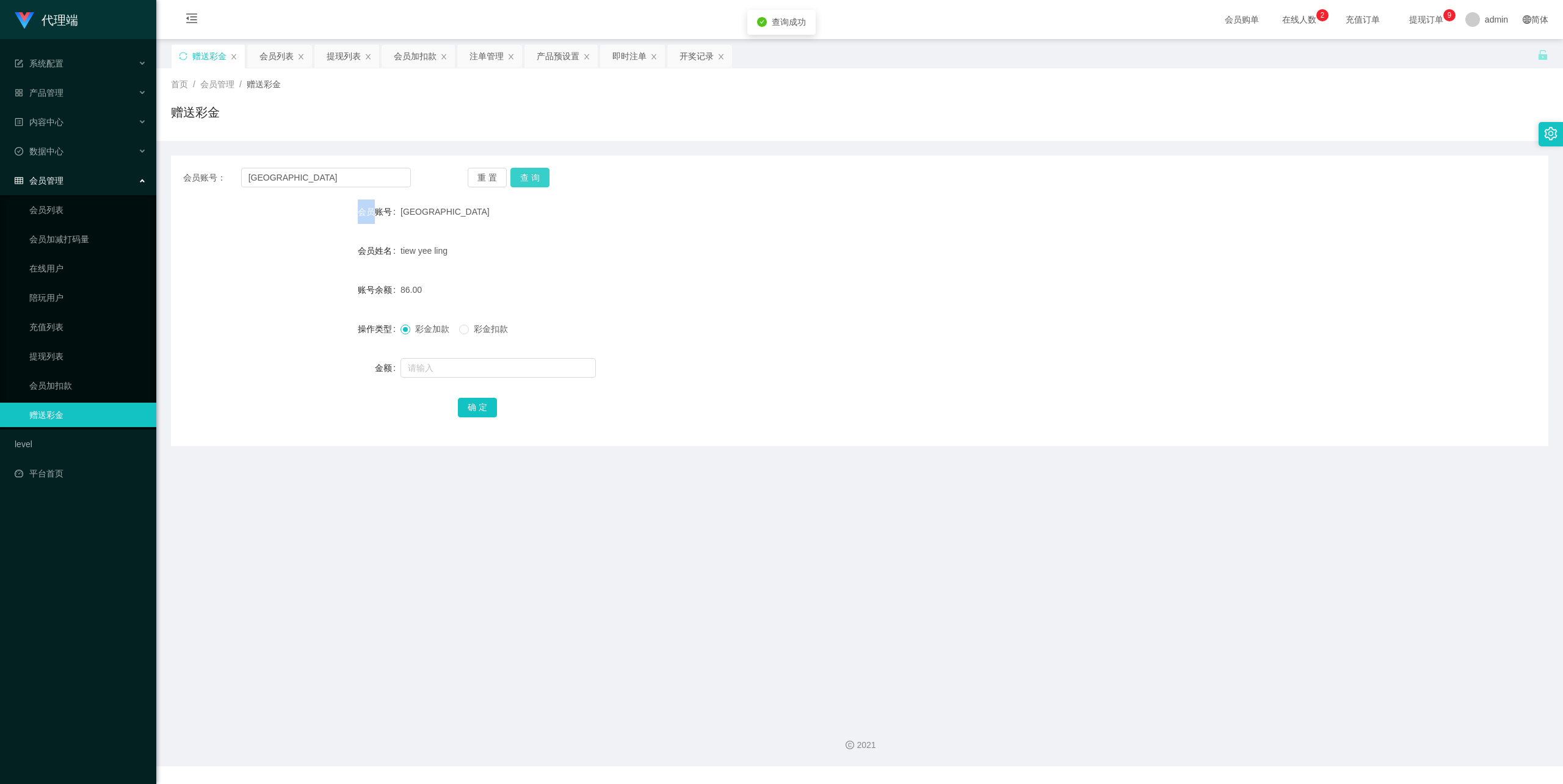
click at [532, 171] on div "重 置 查 询" at bounding box center [581, 177] width 228 height 19
click at [609, 245] on div "tiew yee ling" at bounding box center [802, 250] width 804 height 24
click at [526, 178] on button "查 询" at bounding box center [530, 177] width 39 height 19
click at [370, 178] on input "[GEOGRAPHIC_DATA]" at bounding box center [326, 177] width 169 height 19
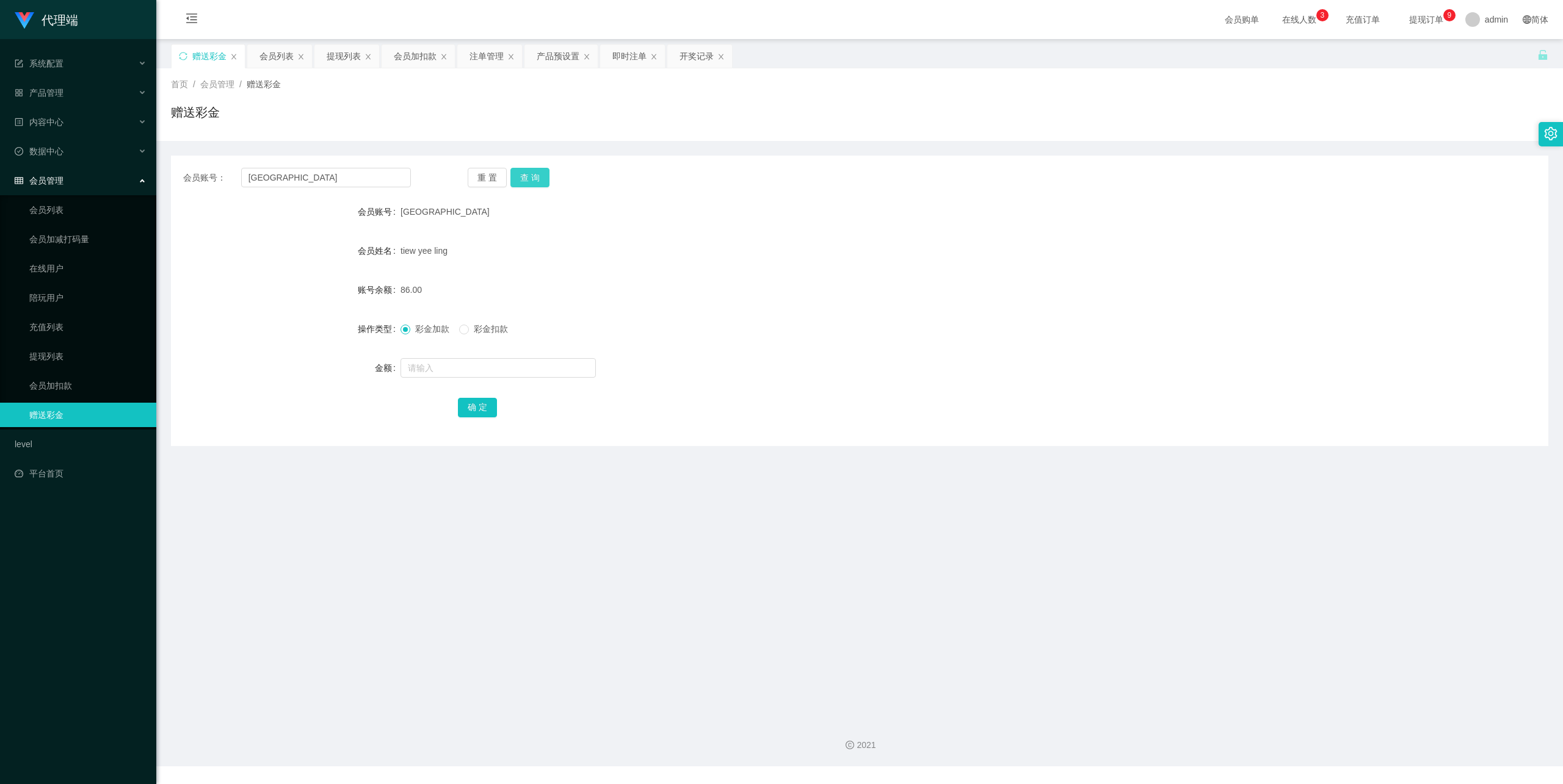
click at [537, 175] on button "查 询" at bounding box center [530, 177] width 39 height 19
click at [298, 176] on input "[GEOGRAPHIC_DATA]" at bounding box center [326, 177] width 169 height 19
paste input "fangzhe"
type input "fangzhe"
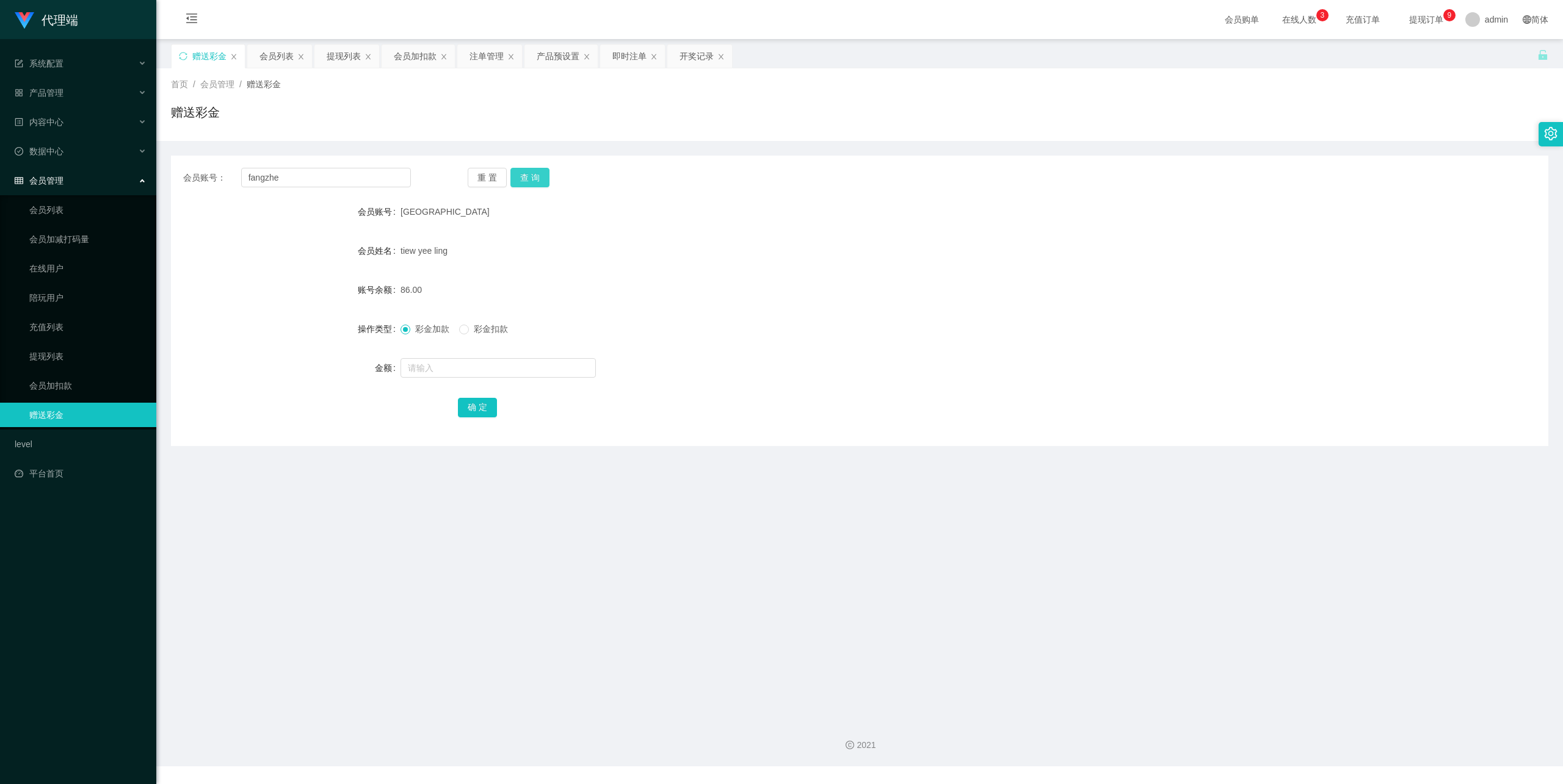
drag, startPoint x: 531, startPoint y: 181, endPoint x: 499, endPoint y: 227, distance: 56.0
click at [531, 181] on button "查 询" at bounding box center [530, 177] width 39 height 19
click at [452, 378] on div at bounding box center [802, 368] width 804 height 24
click at [452, 371] on input "text" at bounding box center [497, 368] width 195 height 19
type input "8"
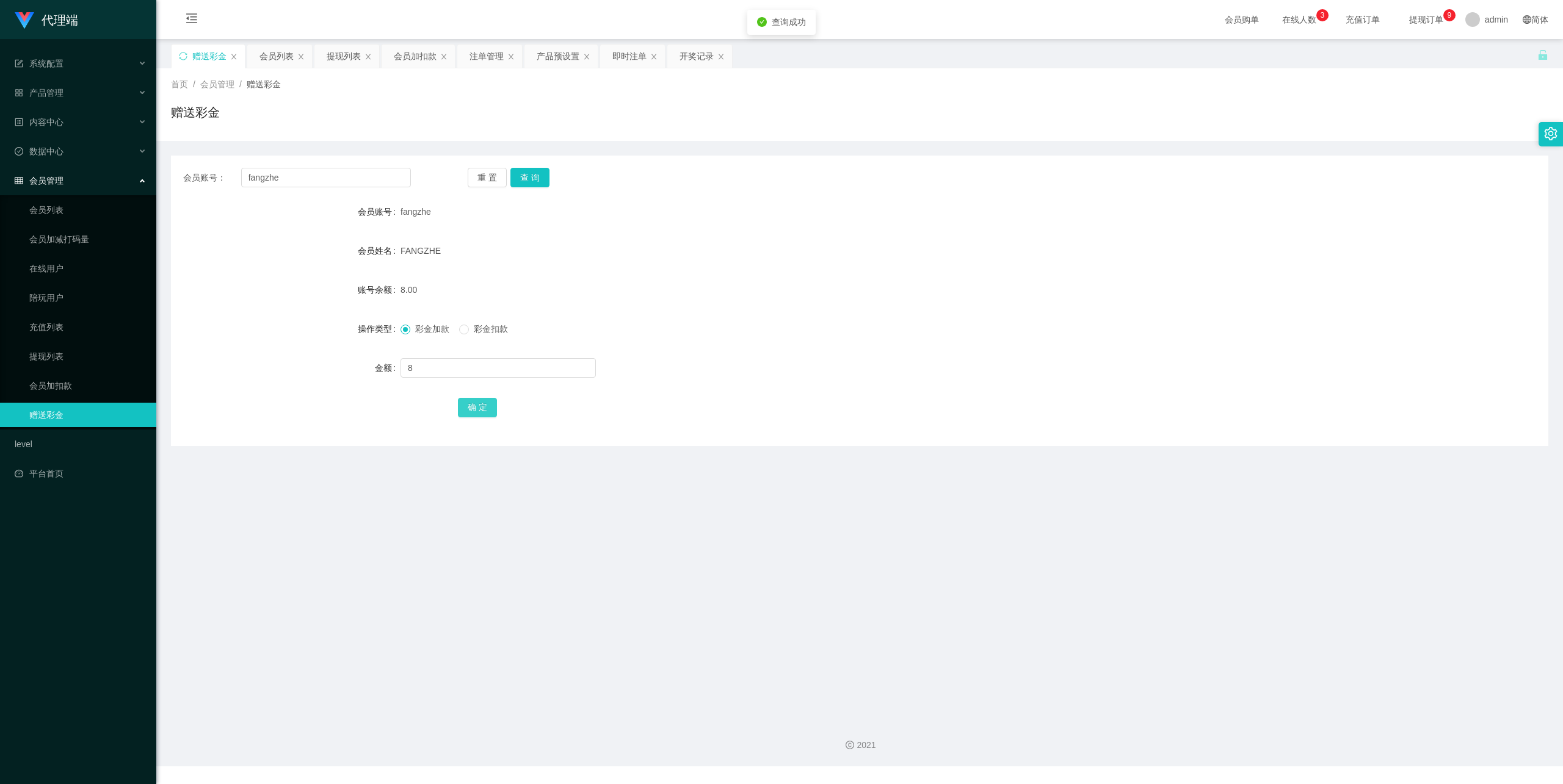
click at [477, 399] on button "确 定" at bounding box center [477, 407] width 39 height 19
click at [537, 182] on button "查 询" at bounding box center [530, 177] width 39 height 19
click at [364, 181] on input "fangzhe" at bounding box center [326, 177] width 169 height 19
paste input "[GEOGRAPHIC_DATA]"
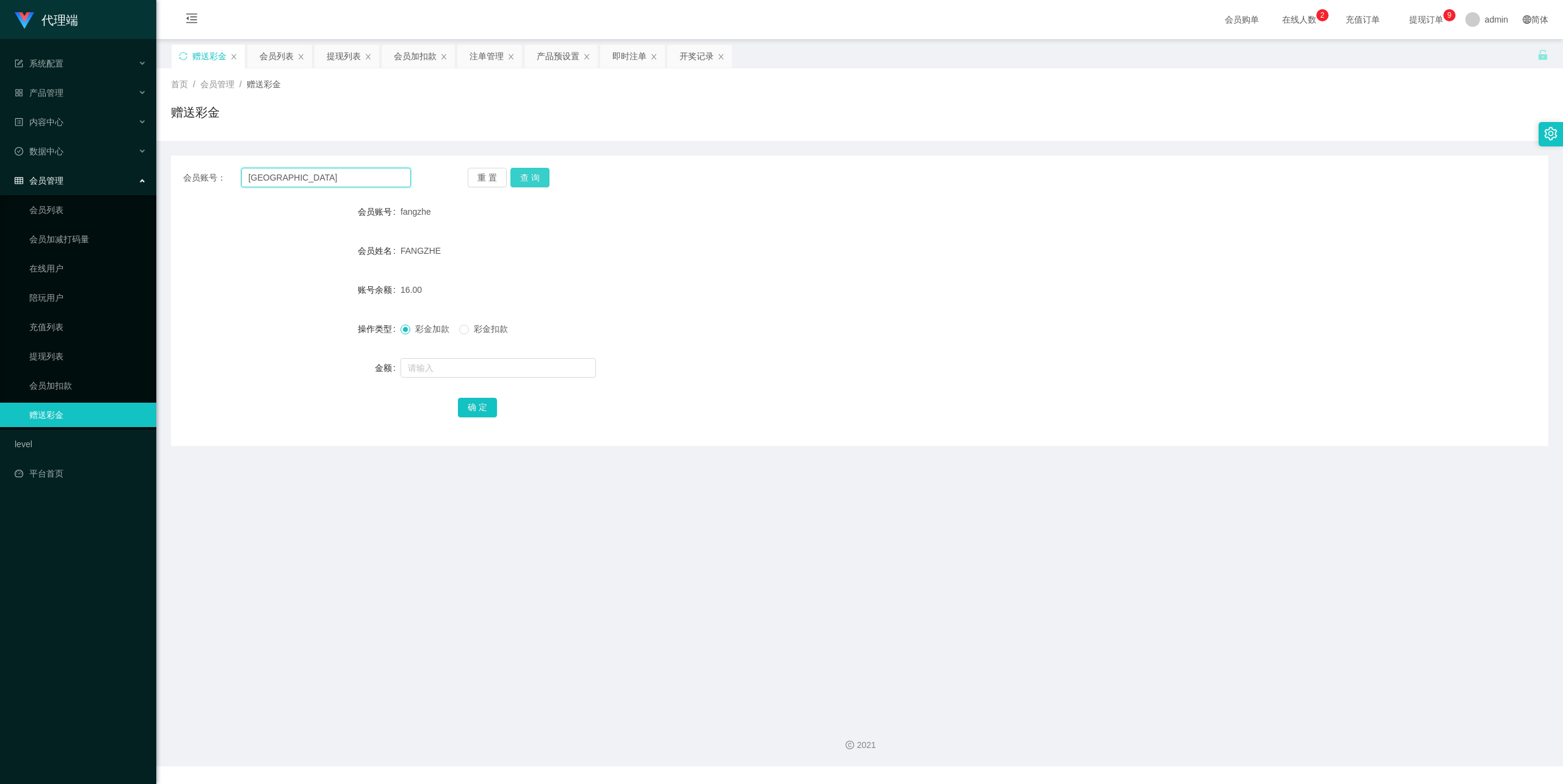
type input "[GEOGRAPHIC_DATA]"
click at [526, 178] on button "查 询" at bounding box center [530, 177] width 39 height 19
click at [440, 371] on input "text" at bounding box center [497, 368] width 195 height 19
type input "8"
click at [480, 401] on button "确 定" at bounding box center [477, 407] width 39 height 19
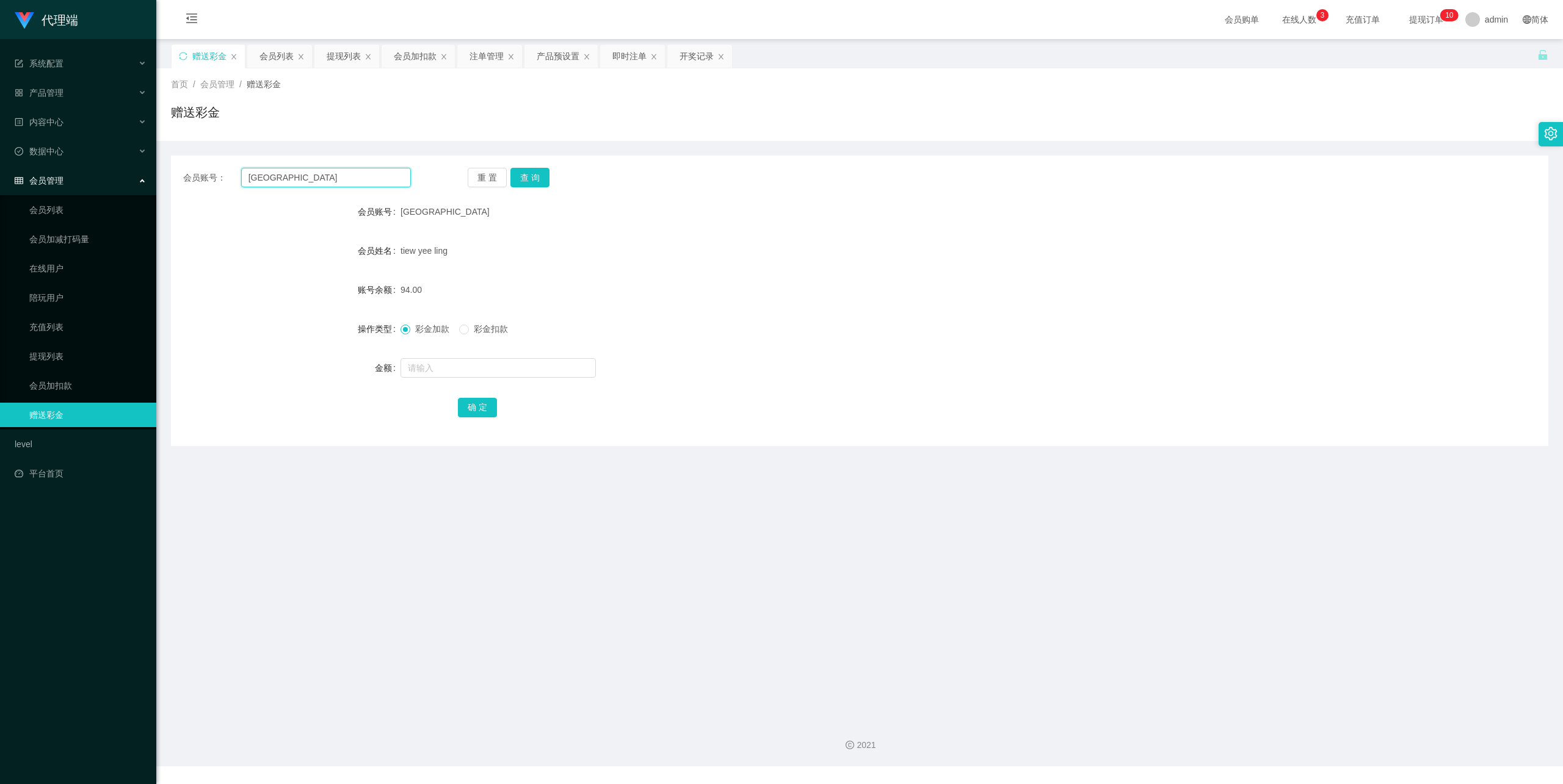
click at [316, 184] on input "[GEOGRAPHIC_DATA]" at bounding box center [326, 177] width 169 height 19
paste input "fangzhe"
type input "fangzhe"
click at [532, 179] on button "查 询" at bounding box center [530, 177] width 39 height 19
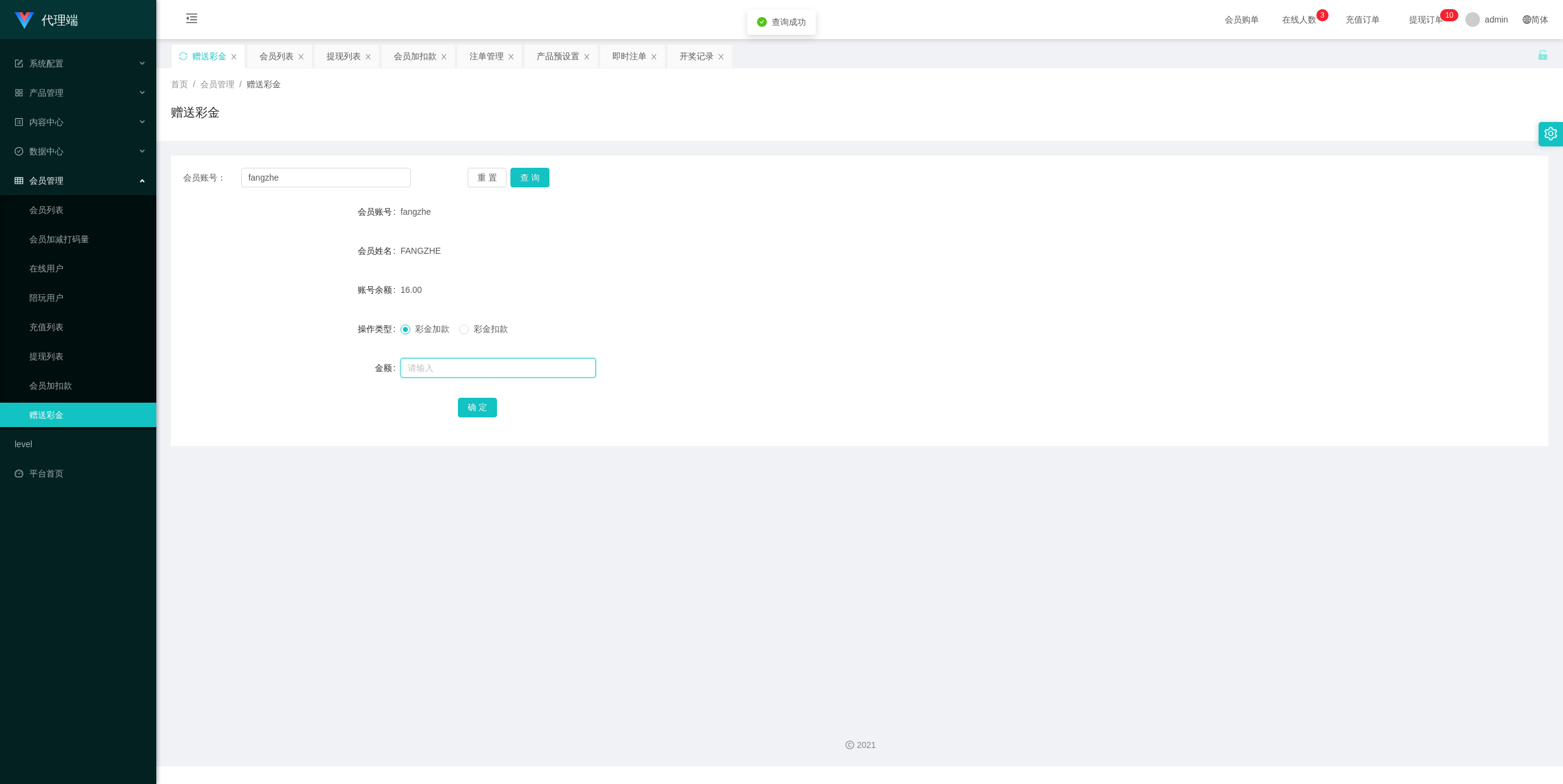
click at [452, 372] on input "text" at bounding box center [497, 368] width 195 height 19
type input "8"
drag, startPoint x: 470, startPoint y: 402, endPoint x: 497, endPoint y: 393, distance: 28.5
click at [474, 402] on button "确 定" at bounding box center [477, 407] width 39 height 19
click at [309, 183] on input "fangzhe" at bounding box center [326, 177] width 169 height 19
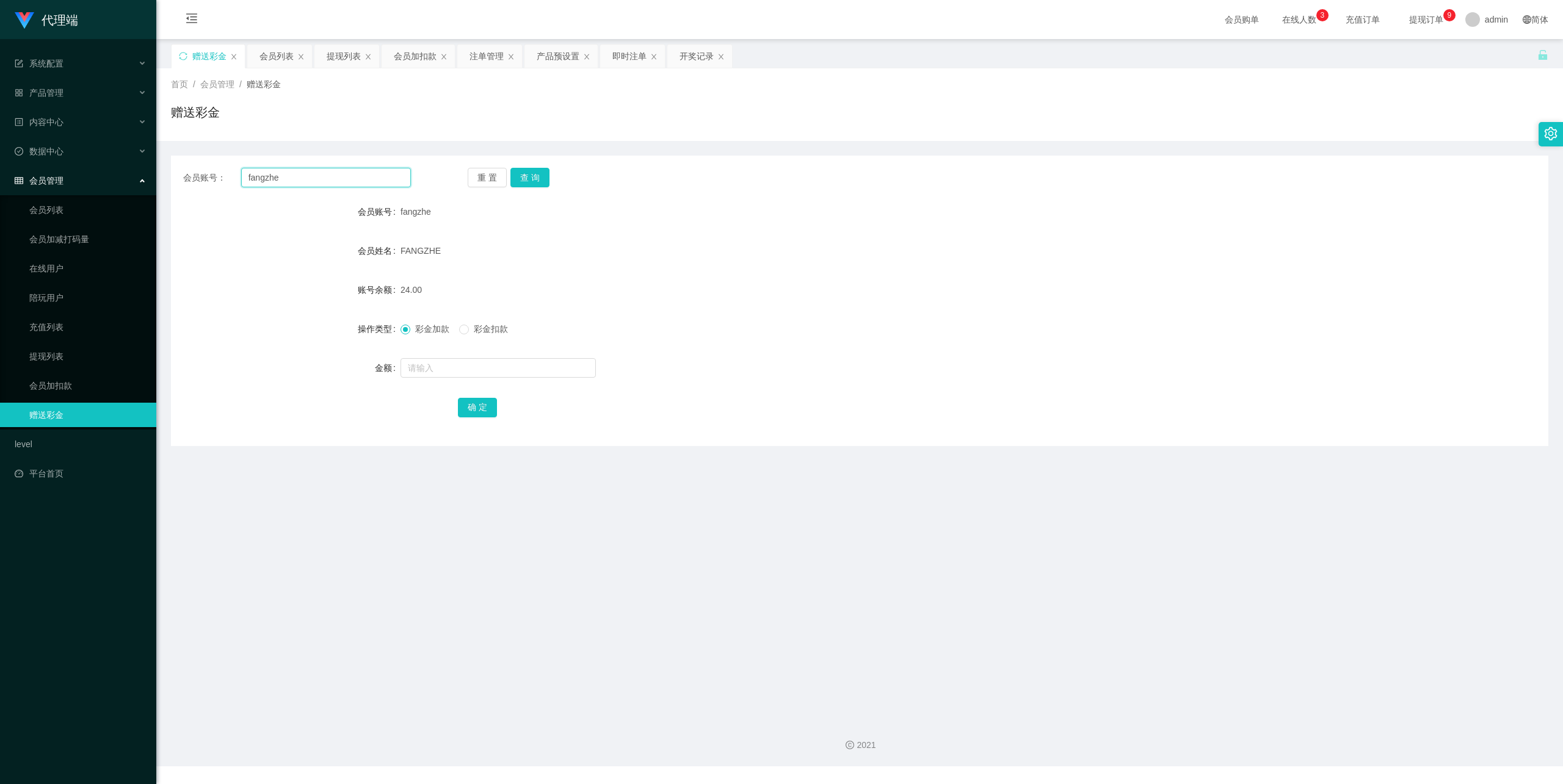
click at [309, 183] on input "fangzhe" at bounding box center [326, 177] width 169 height 19
paste input "[GEOGRAPHIC_DATA]"
type input "[GEOGRAPHIC_DATA]"
drag, startPoint x: 534, startPoint y: 175, endPoint x: 535, endPoint y: 186, distance: 11.0
click at [534, 175] on button "查 询" at bounding box center [530, 177] width 39 height 19
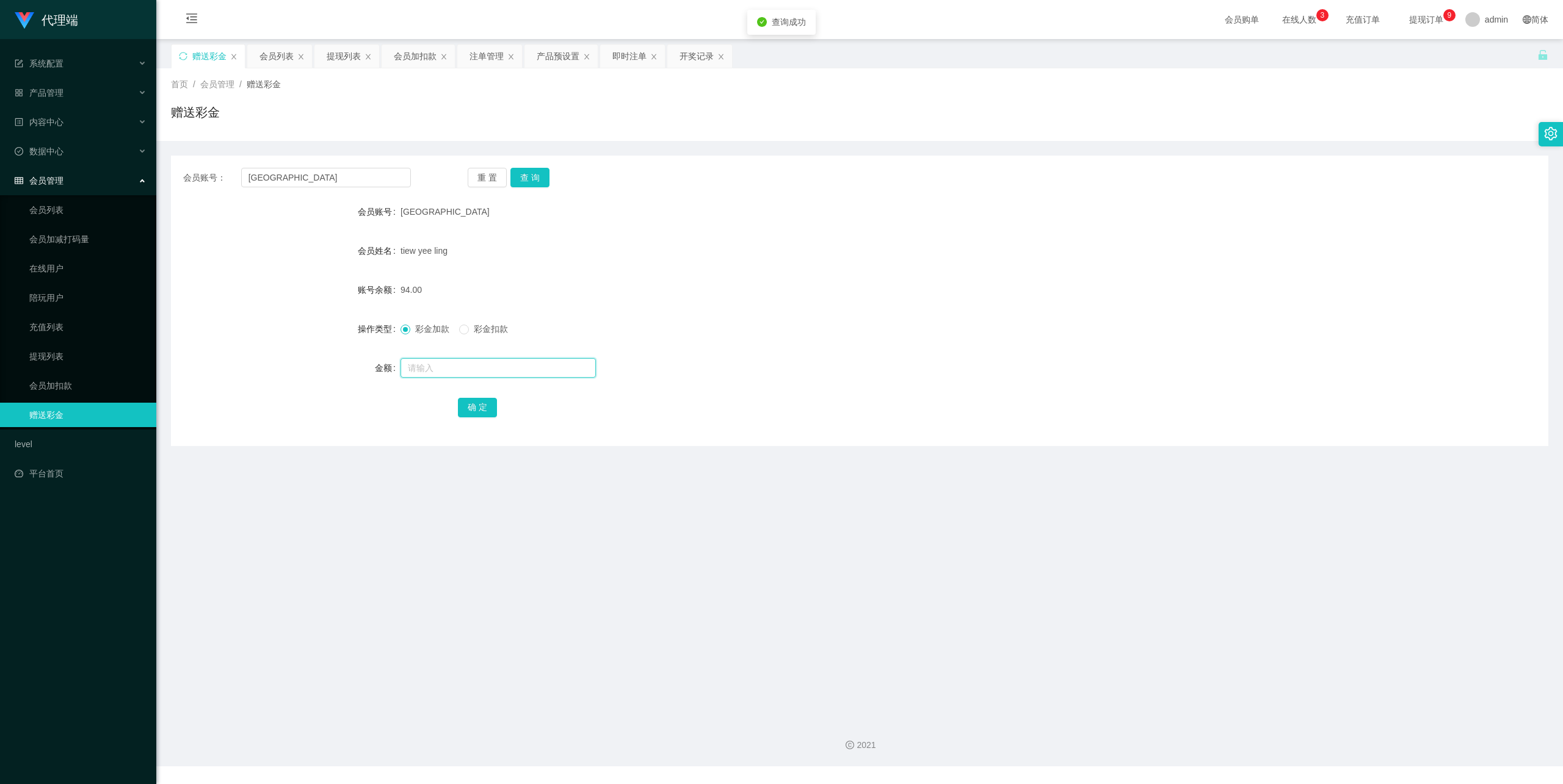
click at [442, 370] on input "text" at bounding box center [497, 368] width 195 height 19
type input "8"
click at [469, 411] on button "确 定" at bounding box center [477, 407] width 39 height 19
click at [345, 195] on div "会员账号： qingqing 重 置 查 询 会员账号 qingqing 会员姓名 tiew yee ling 账号余额 102.00 操作类型 彩金加款 彩…" at bounding box center [860, 301] width 1377 height 291
click at [349, 175] on input "[GEOGRAPHIC_DATA]" at bounding box center [326, 177] width 169 height 19
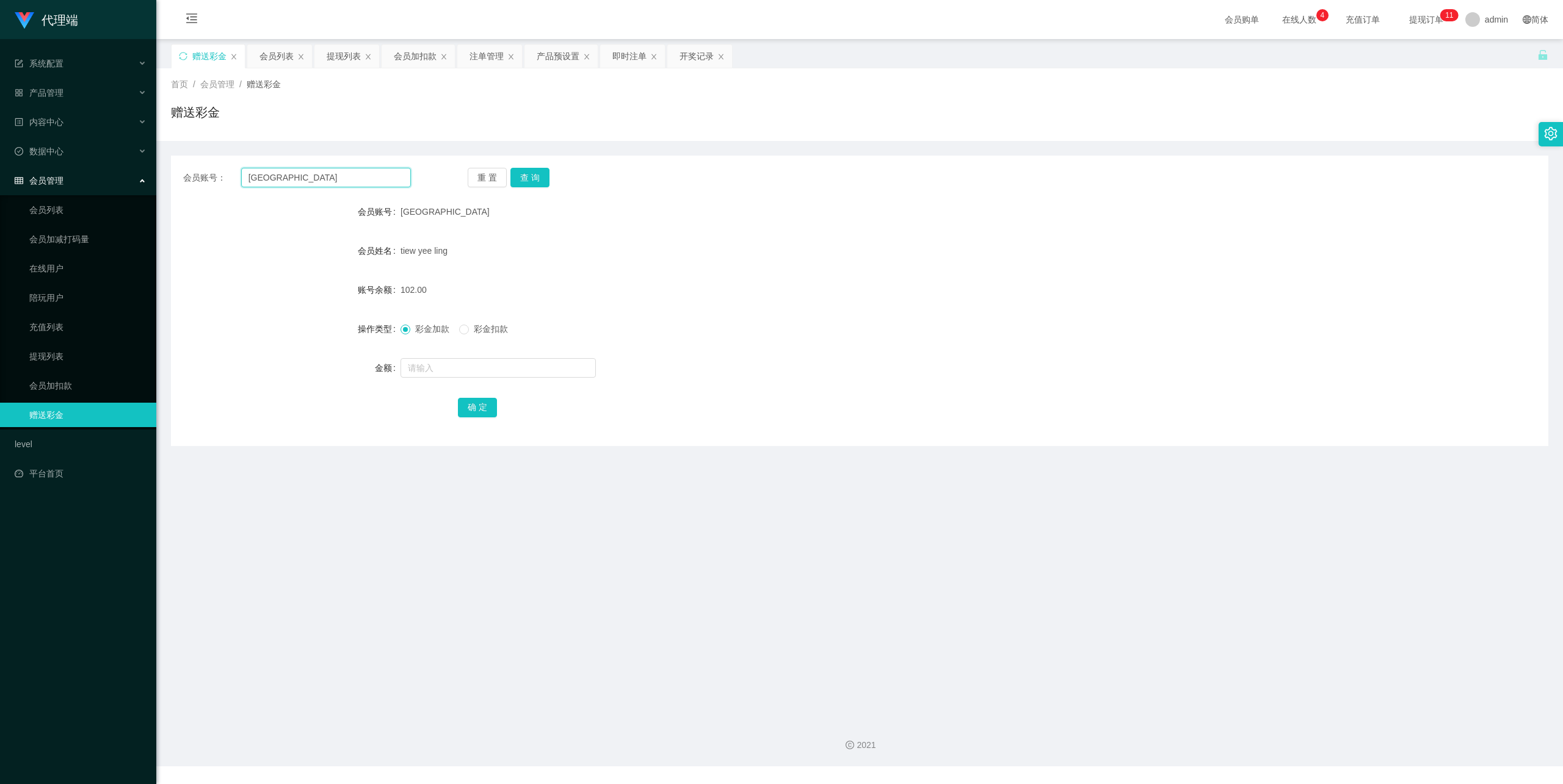
click at [349, 175] on input "[GEOGRAPHIC_DATA]" at bounding box center [326, 177] width 169 height 19
click at [511, 173] on button "查 询" at bounding box center [530, 177] width 39 height 19
click at [530, 174] on button "查 询" at bounding box center [530, 177] width 39 height 19
click at [530, 174] on div "重 置 查 询" at bounding box center [581, 177] width 228 height 19
click at [539, 174] on button "查 询" at bounding box center [530, 177] width 39 height 19
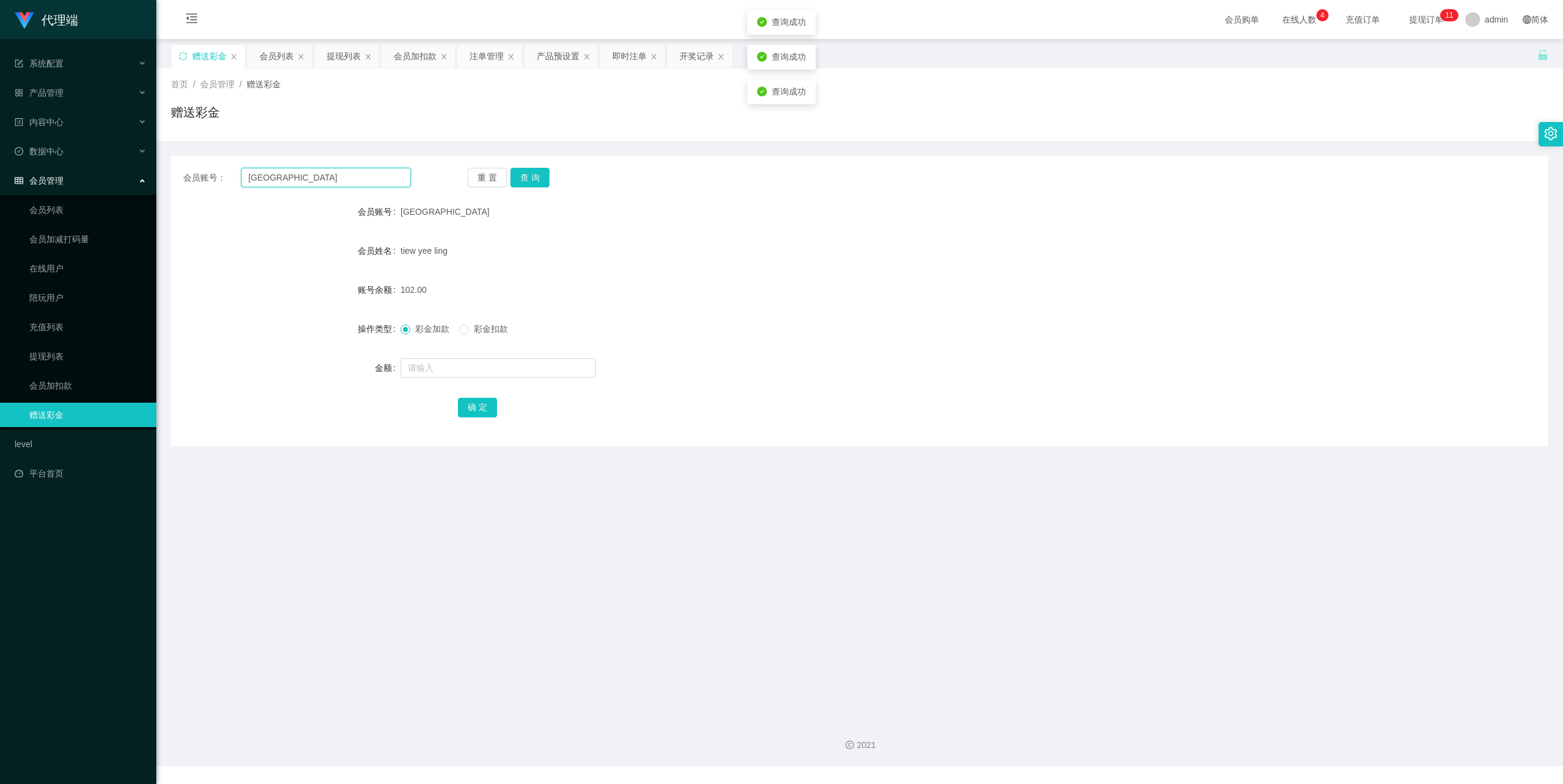
click at [400, 182] on input "[GEOGRAPHIC_DATA]" at bounding box center [326, 177] width 169 height 19
click at [295, 188] on div "会员账号： qingqing 重 置 查 询 会员账号 qingqing 会员姓名 tiew yee ling 账号余额 102.00 操作类型 彩金加款 彩…" at bounding box center [860, 301] width 1377 height 291
click at [297, 186] on input "[GEOGRAPHIC_DATA]" at bounding box center [326, 177] width 169 height 19
click at [535, 181] on button "查 询" at bounding box center [530, 177] width 39 height 19
click at [531, 169] on button "查 询" at bounding box center [530, 177] width 39 height 19
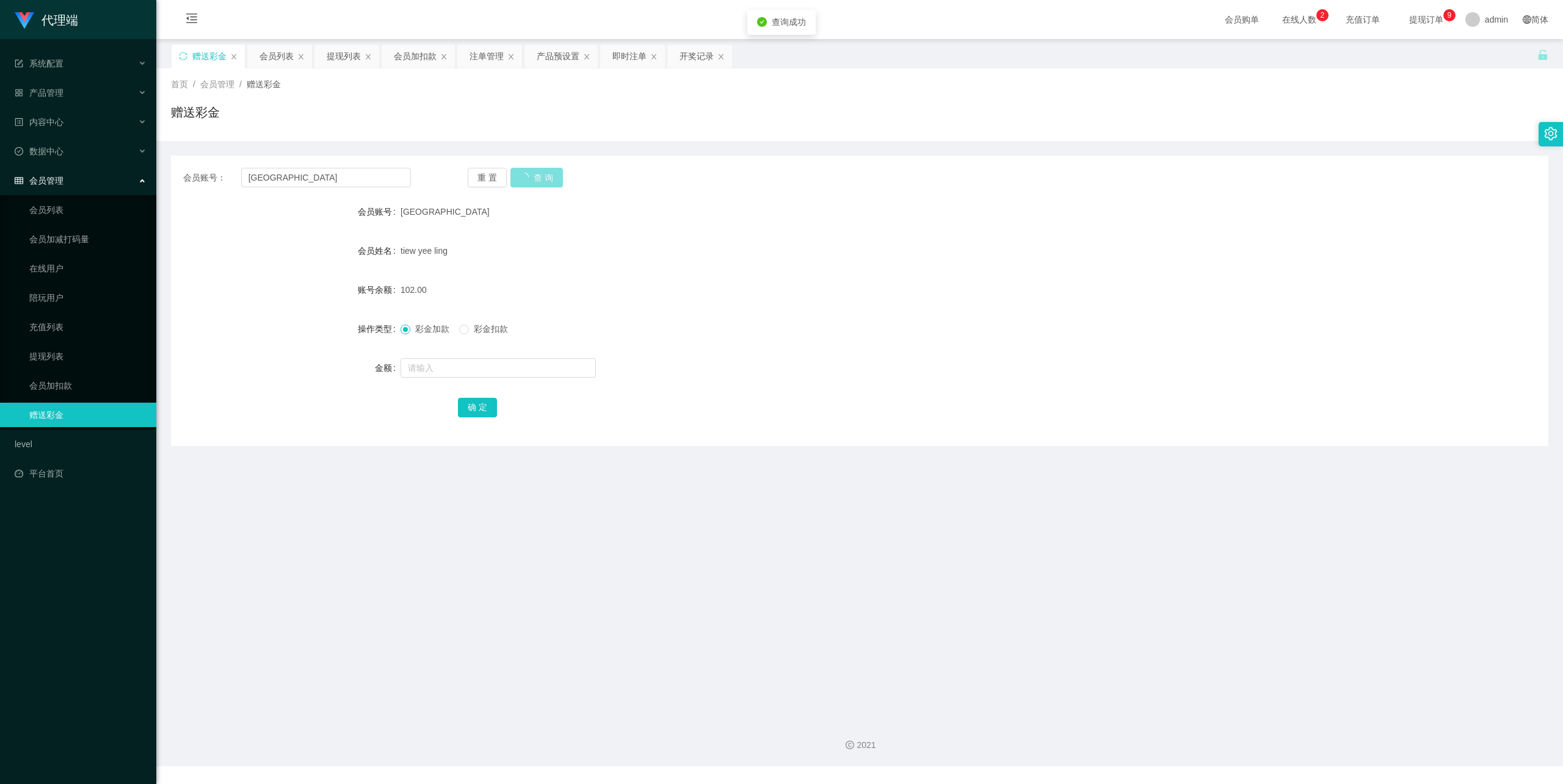
click at [531, 169] on button "查 询" at bounding box center [537, 177] width 53 height 19
click at [535, 174] on button "查 询" at bounding box center [530, 177] width 39 height 19
click at [536, 181] on button "查 询" at bounding box center [530, 177] width 39 height 19
click at [259, 179] on input "fangzhe" at bounding box center [326, 177] width 169 height 19
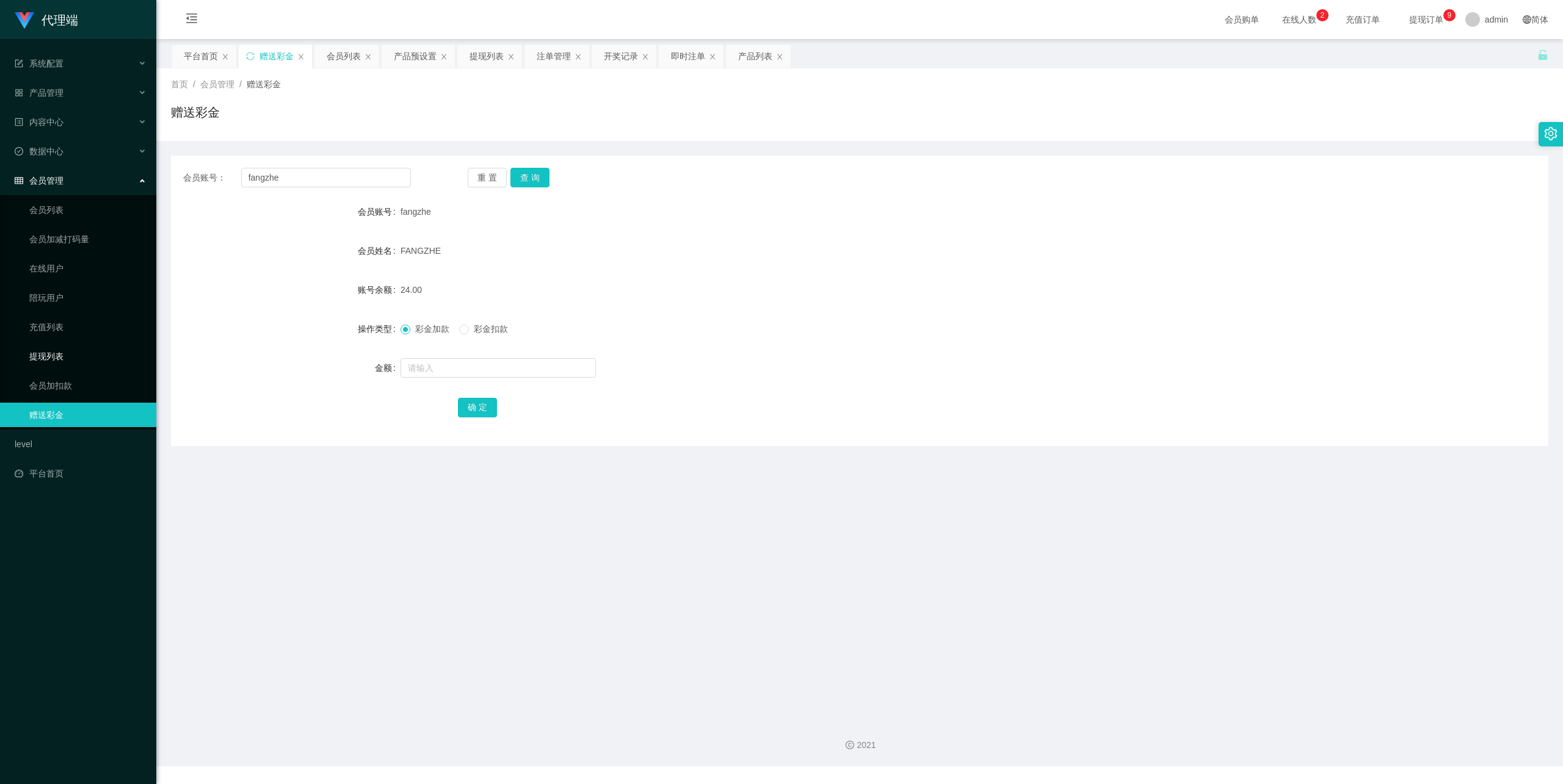
click at [68, 347] on link "提现列表" at bounding box center [88, 356] width 117 height 24
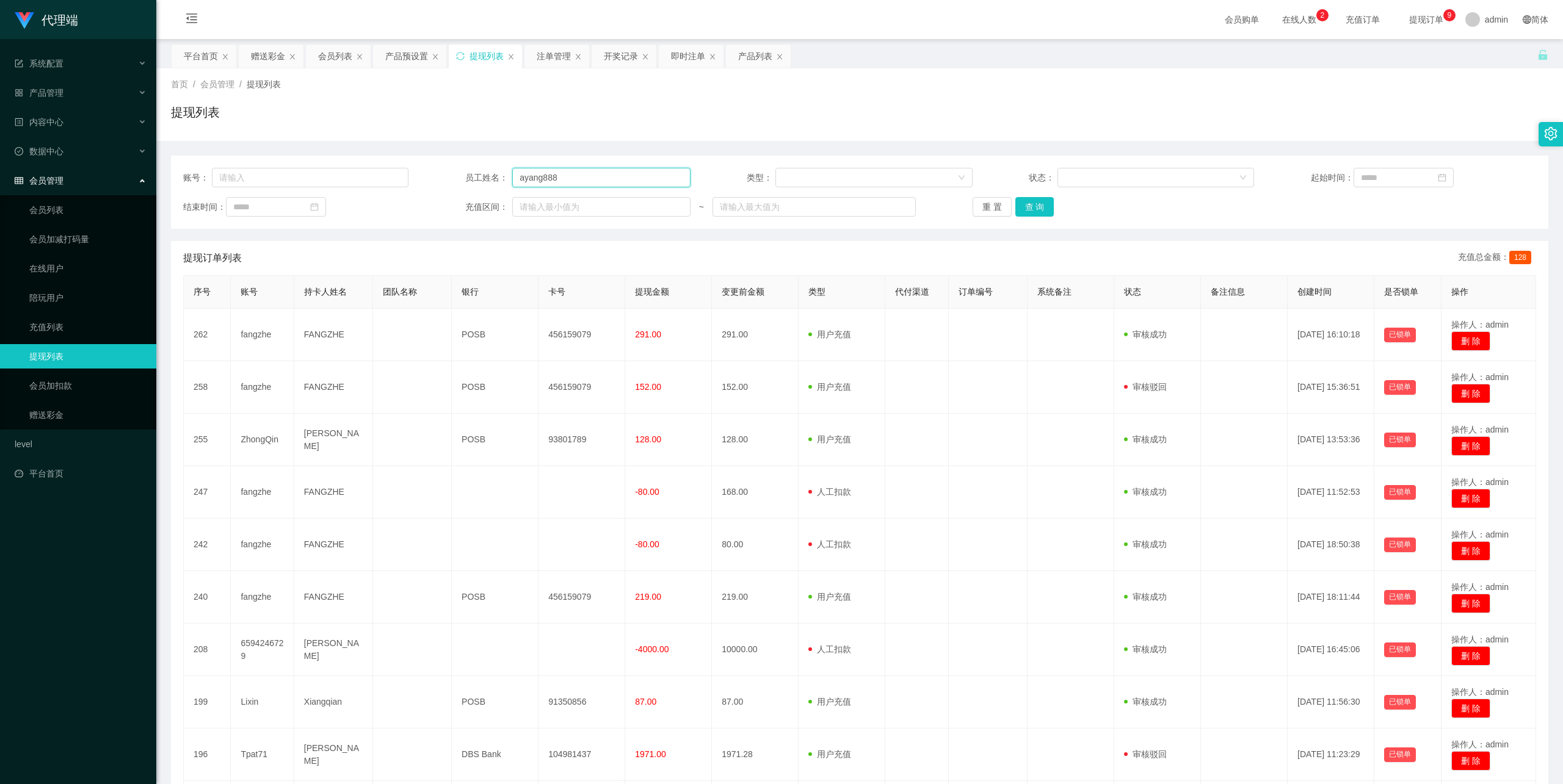
click at [543, 174] on input "ayang888" at bounding box center [601, 177] width 178 height 19
click at [312, 172] on input "text" at bounding box center [311, 177] width 197 height 19
paste input "fangzhe"
type input "fangzhe"
drag, startPoint x: 594, startPoint y: 177, endPoint x: 477, endPoint y: 178, distance: 117.0
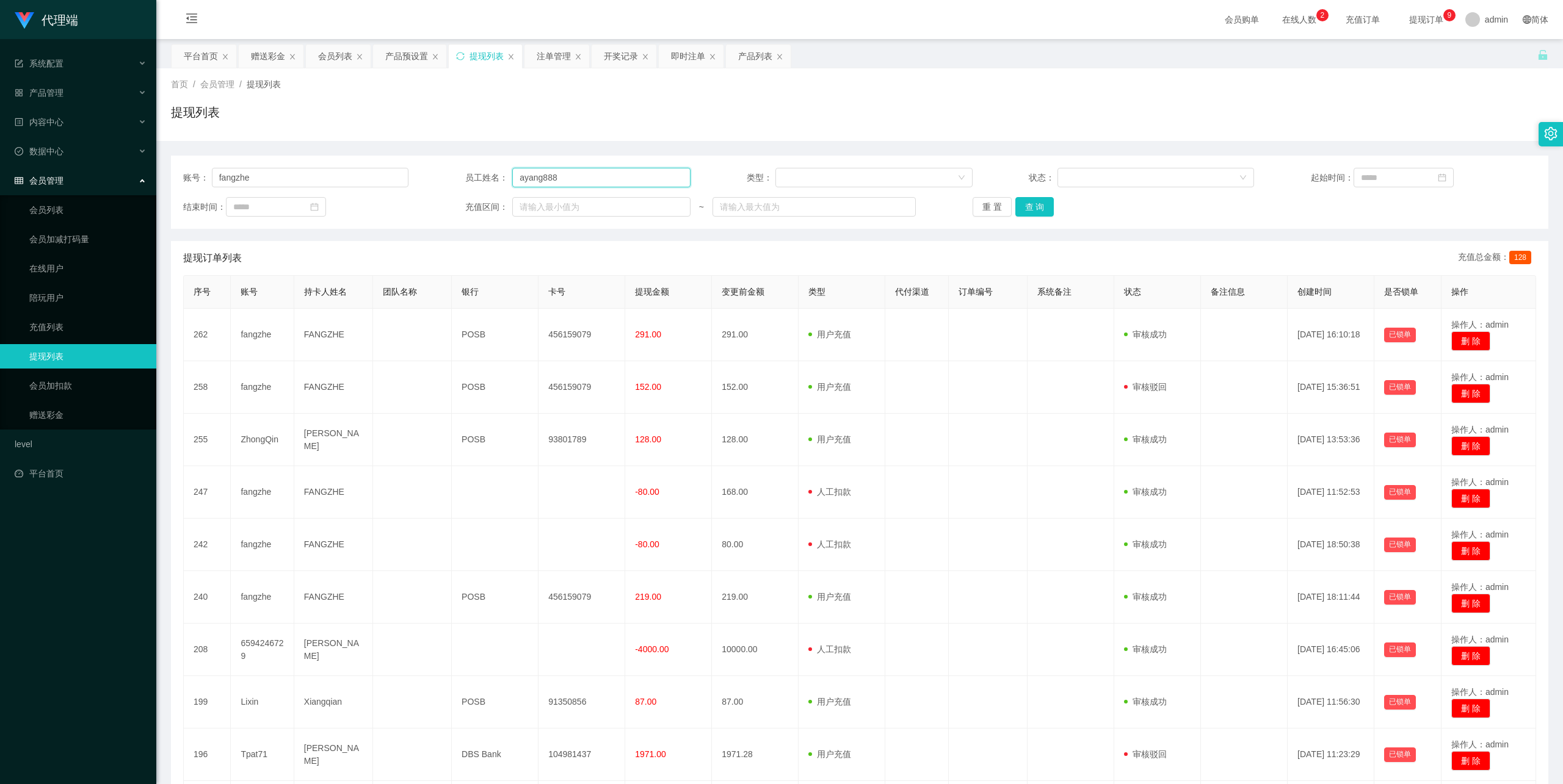
click at [477, 178] on div "员工姓名： ayang888" at bounding box center [578, 177] width 225 height 19
click at [1041, 211] on button "查 询" at bounding box center [1034, 207] width 39 height 19
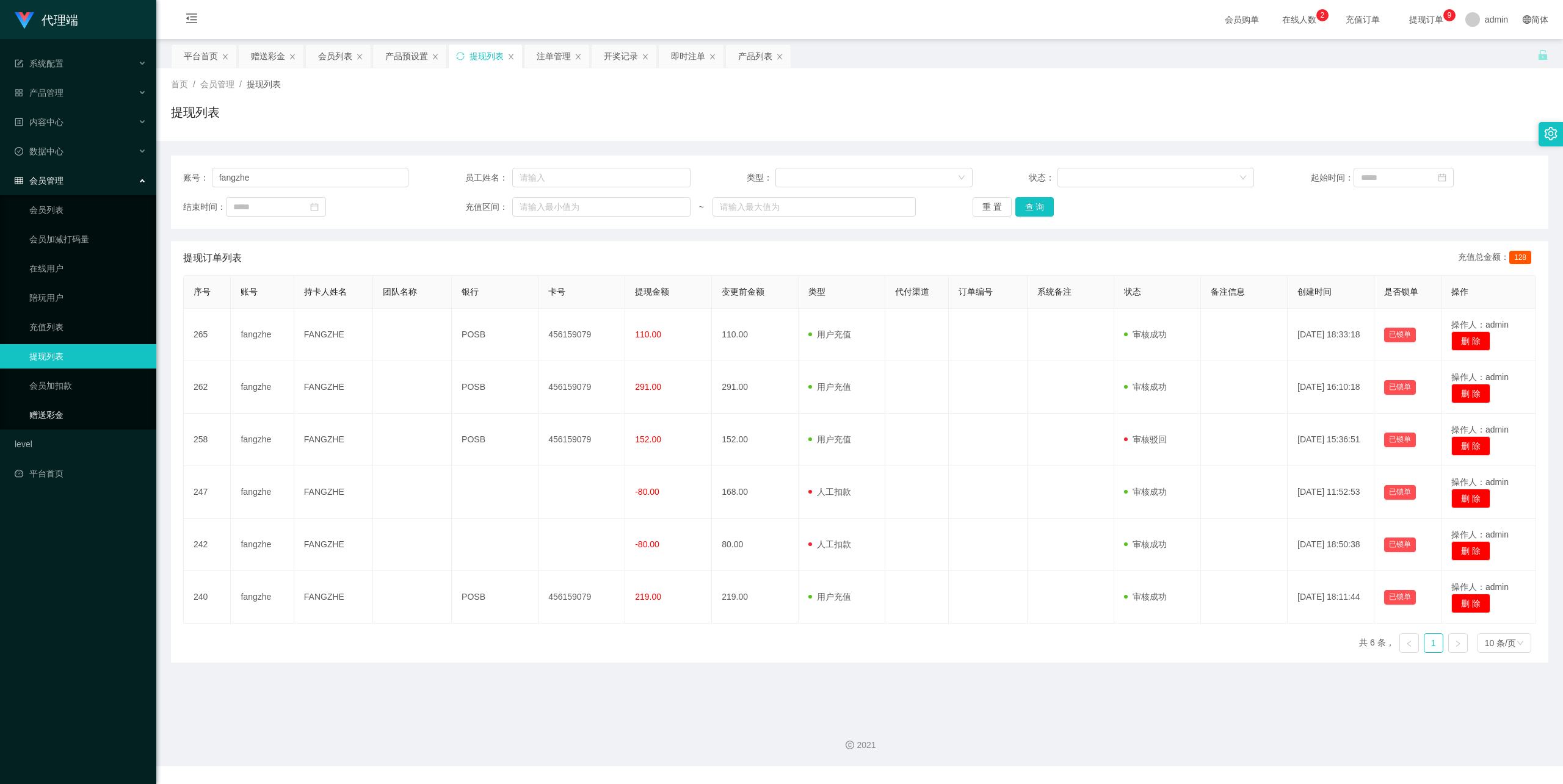
click at [77, 402] on link "赠送彩金" at bounding box center [88, 414] width 117 height 24
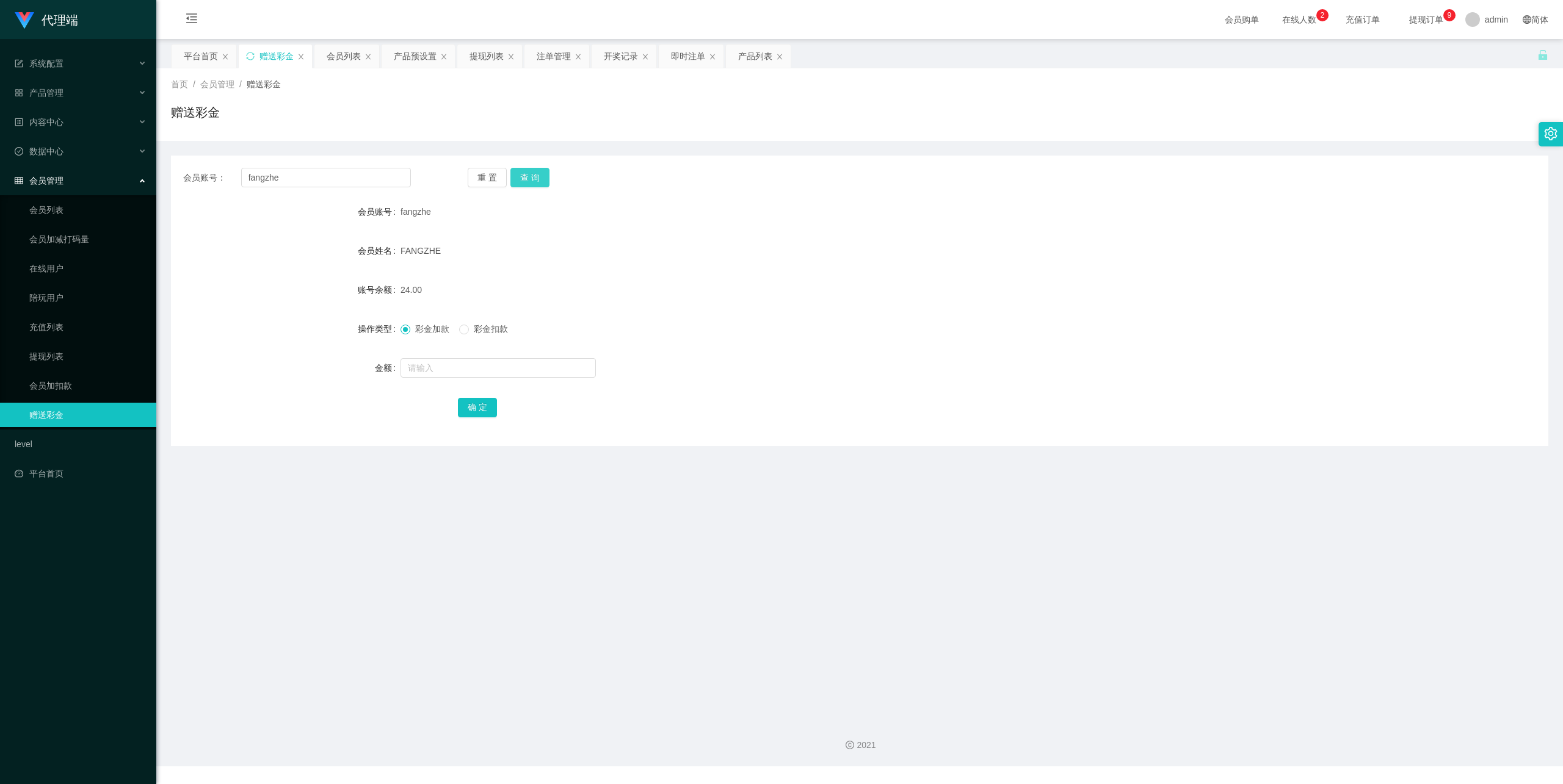
click at [525, 169] on button "查 询" at bounding box center [530, 177] width 39 height 19
click at [525, 169] on div "重 置 查 询" at bounding box center [581, 177] width 228 height 19
click at [313, 183] on input "fangzhe" at bounding box center [326, 177] width 169 height 19
click at [280, 181] on input "fangzhe" at bounding box center [326, 177] width 169 height 19
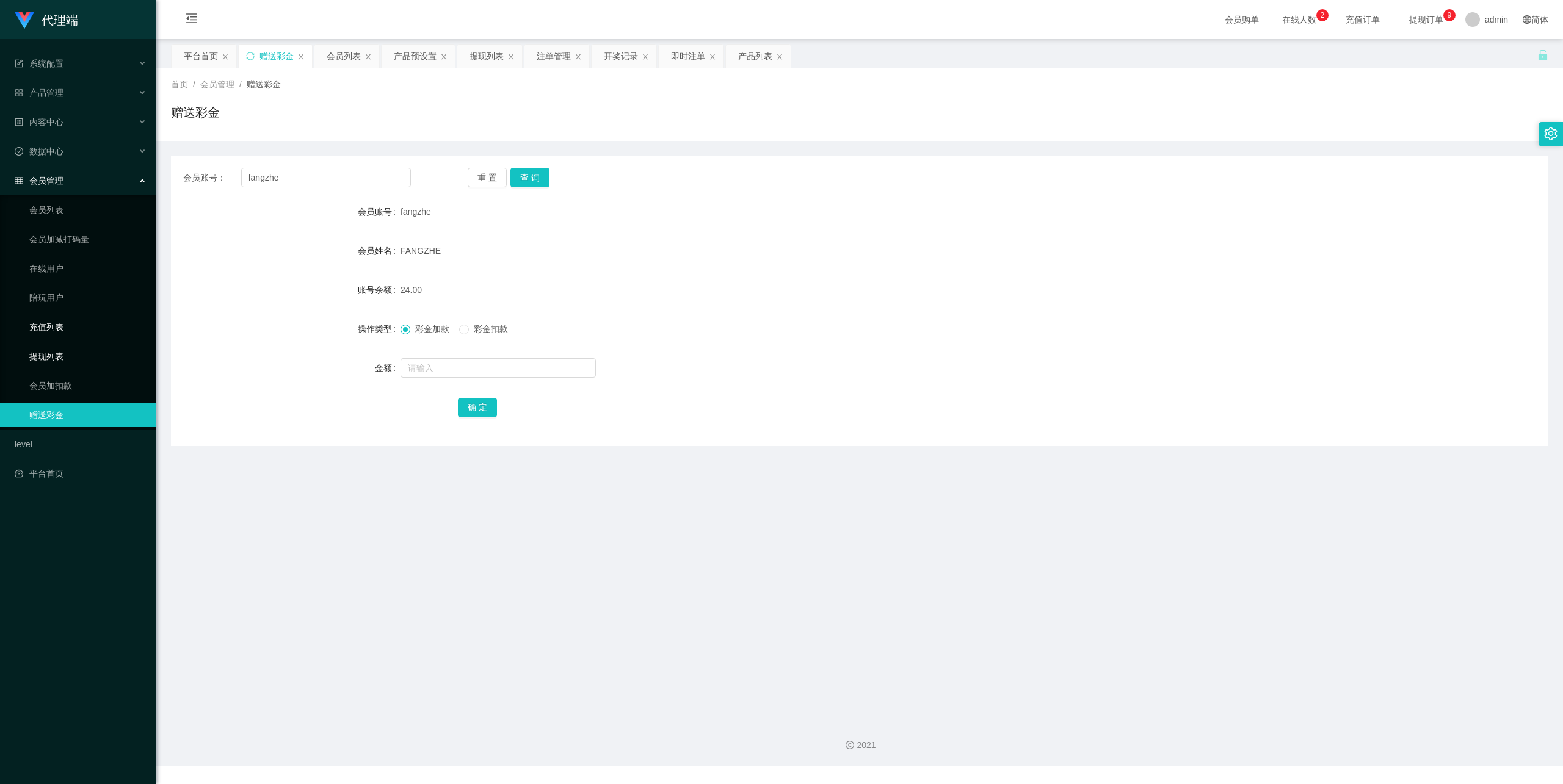
drag, startPoint x: 61, startPoint y: 340, endPoint x: 124, endPoint y: 308, distance: 70.7
click at [61, 344] on link "提现列表" at bounding box center [88, 356] width 117 height 24
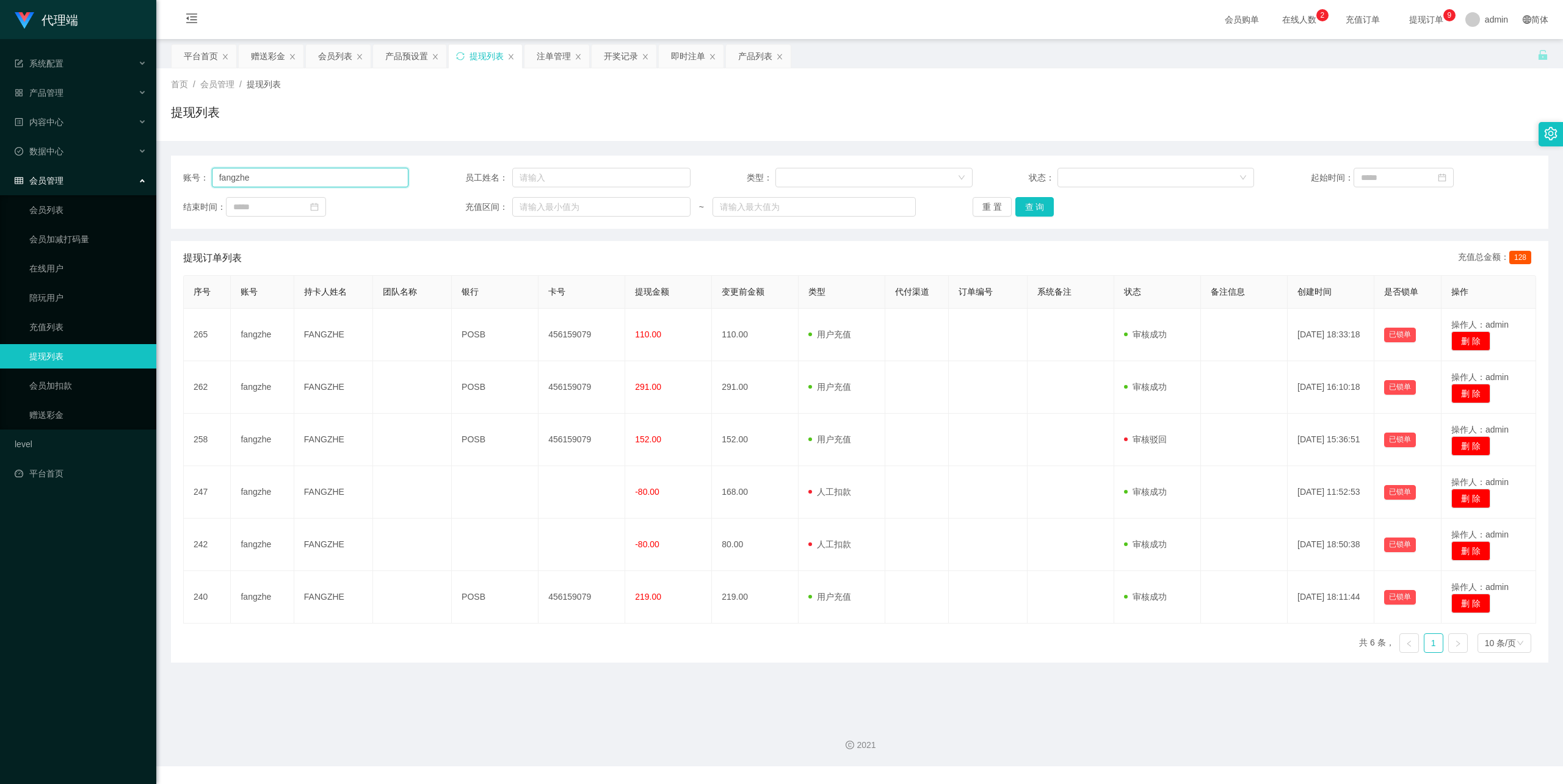
click at [306, 178] on input "fangzhe" at bounding box center [311, 177] width 197 height 19
click at [1031, 207] on button "查 询" at bounding box center [1034, 207] width 39 height 19
click at [78, 96] on div "产品管理" at bounding box center [78, 92] width 156 height 24
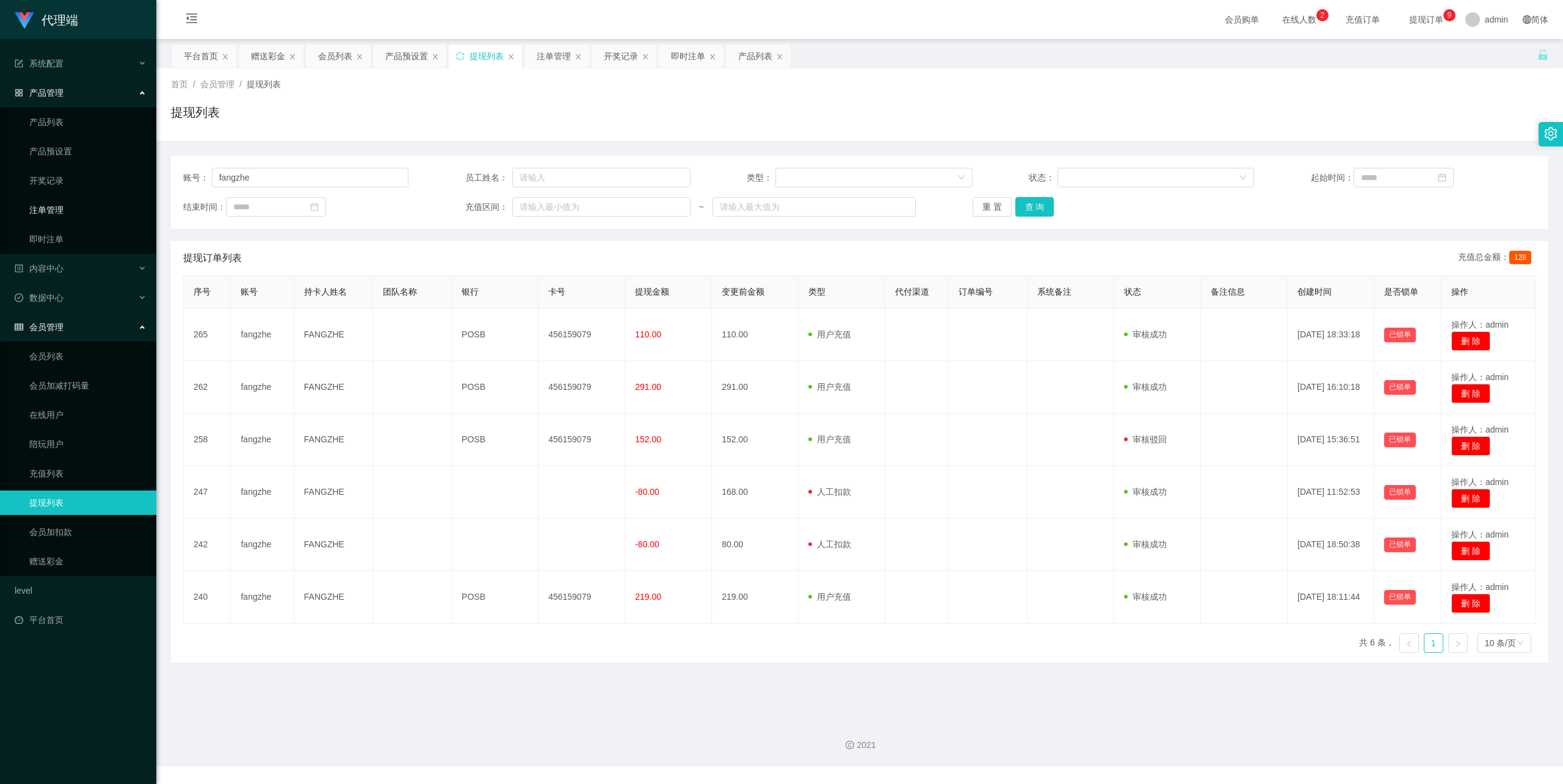
click at [60, 206] on link "注单管理" at bounding box center [88, 210] width 117 height 24
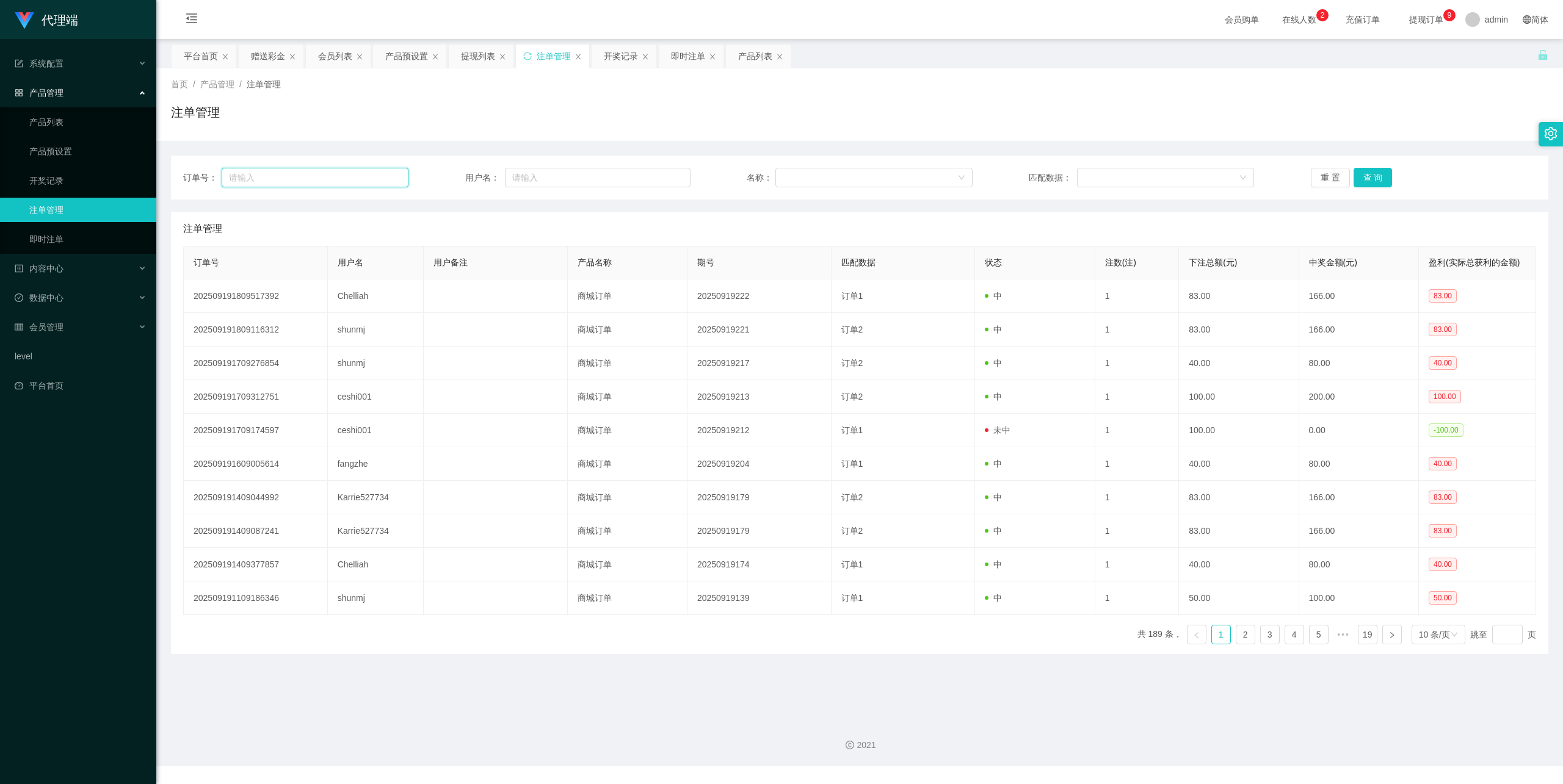
drag, startPoint x: 332, startPoint y: 181, endPoint x: 345, endPoint y: 181, distance: 13.0
click at [332, 181] on input "text" at bounding box center [315, 177] width 187 height 19
click at [598, 176] on input "text" at bounding box center [598, 177] width 186 height 19
paste input "fangzhe"
drag, startPoint x: 1364, startPoint y: 188, endPoint x: 1366, endPoint y: 182, distance: 6.3
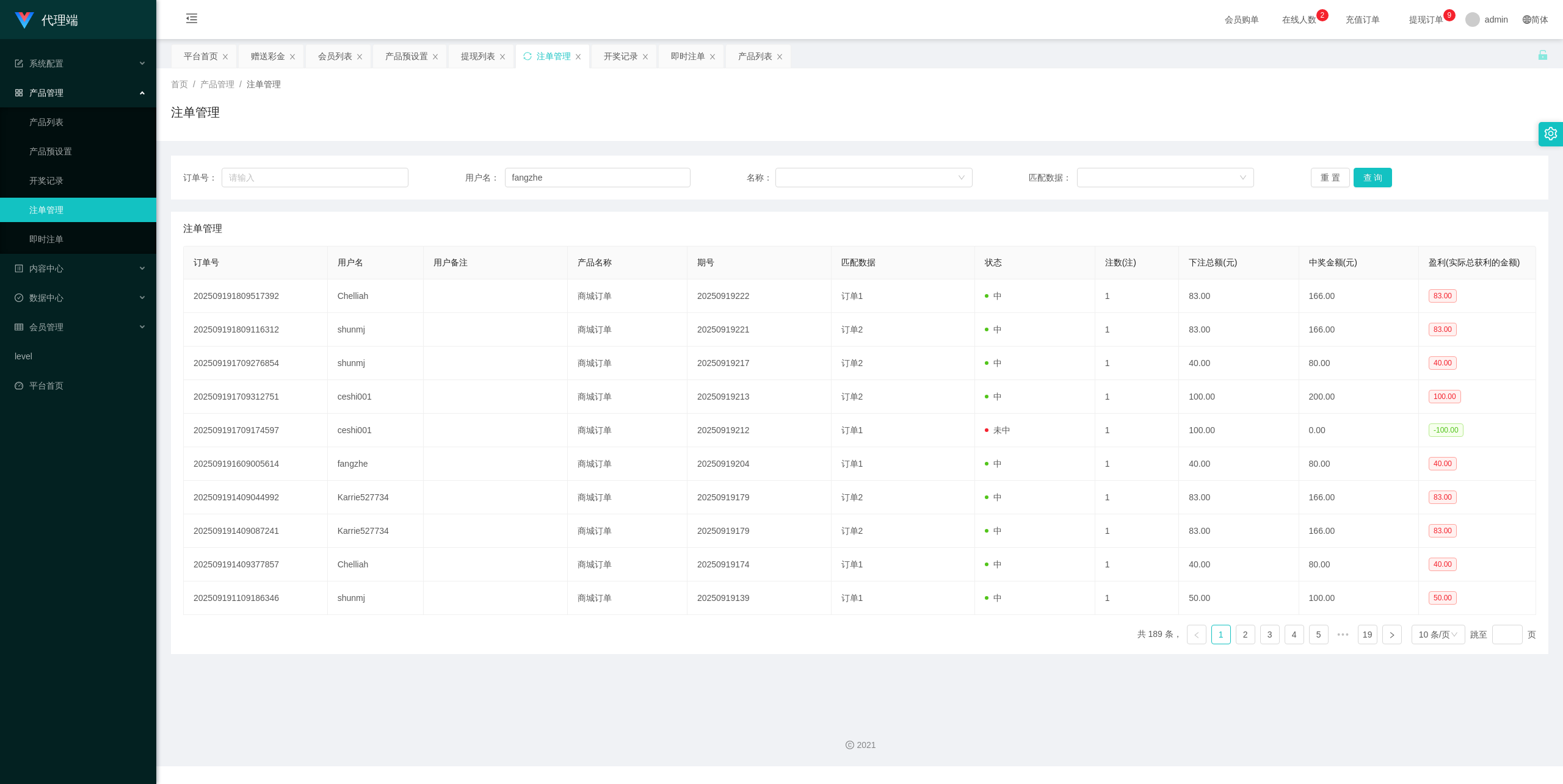
click at [1364, 188] on div "订单号： 用户名： fangzhe 名称： 匹配数据： 重 置 查 询" at bounding box center [860, 177] width 1377 height 44
click at [1366, 182] on button "查 询" at bounding box center [1373, 177] width 39 height 19
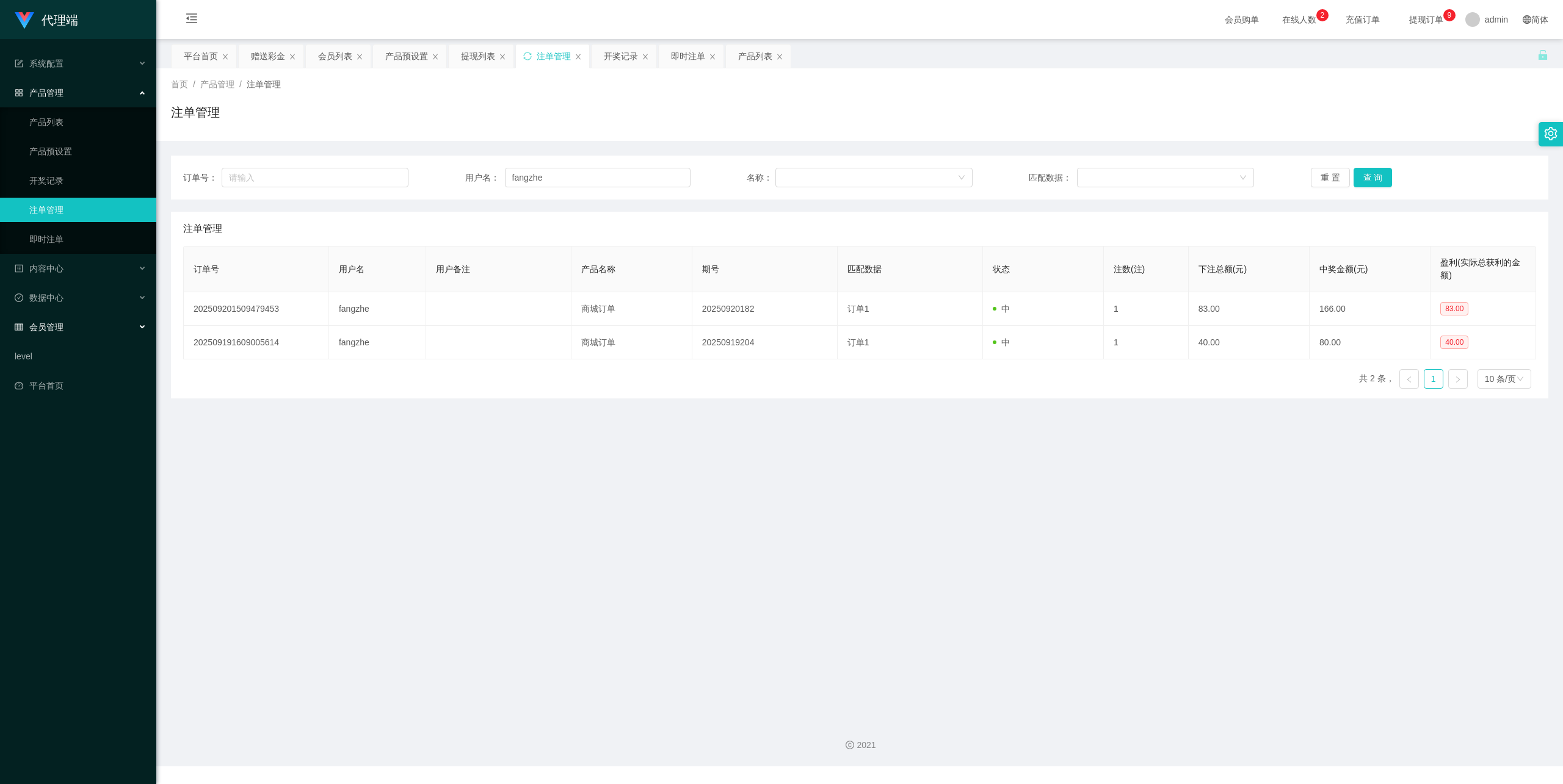
click at [84, 319] on div "会员管理" at bounding box center [78, 326] width 156 height 24
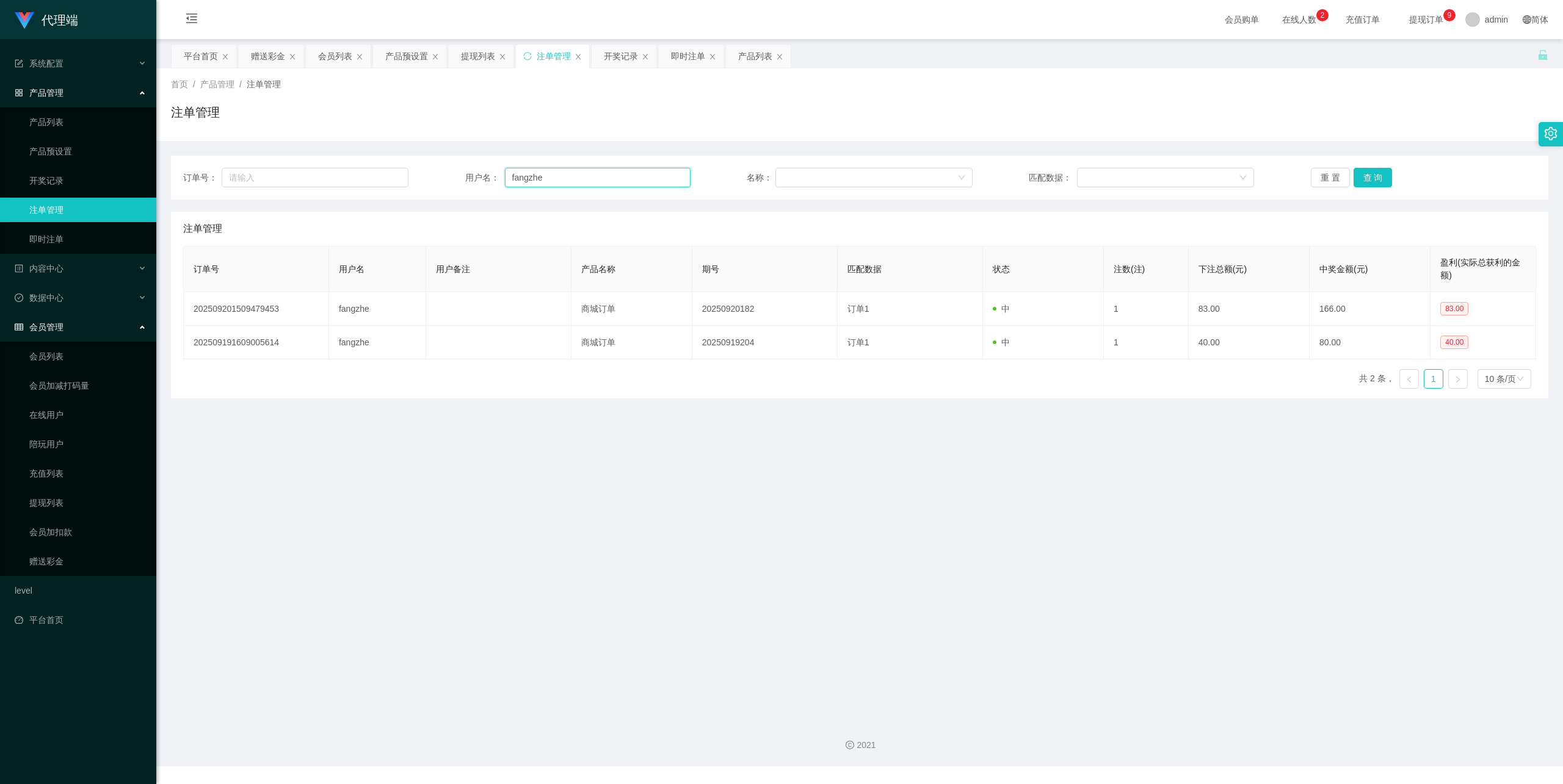
click at [611, 176] on input "fangzhe" at bounding box center [598, 177] width 186 height 19
paste input "[GEOGRAPHIC_DATA]"
type input "[GEOGRAPHIC_DATA]"
click at [1378, 183] on button "查 询" at bounding box center [1373, 177] width 39 height 19
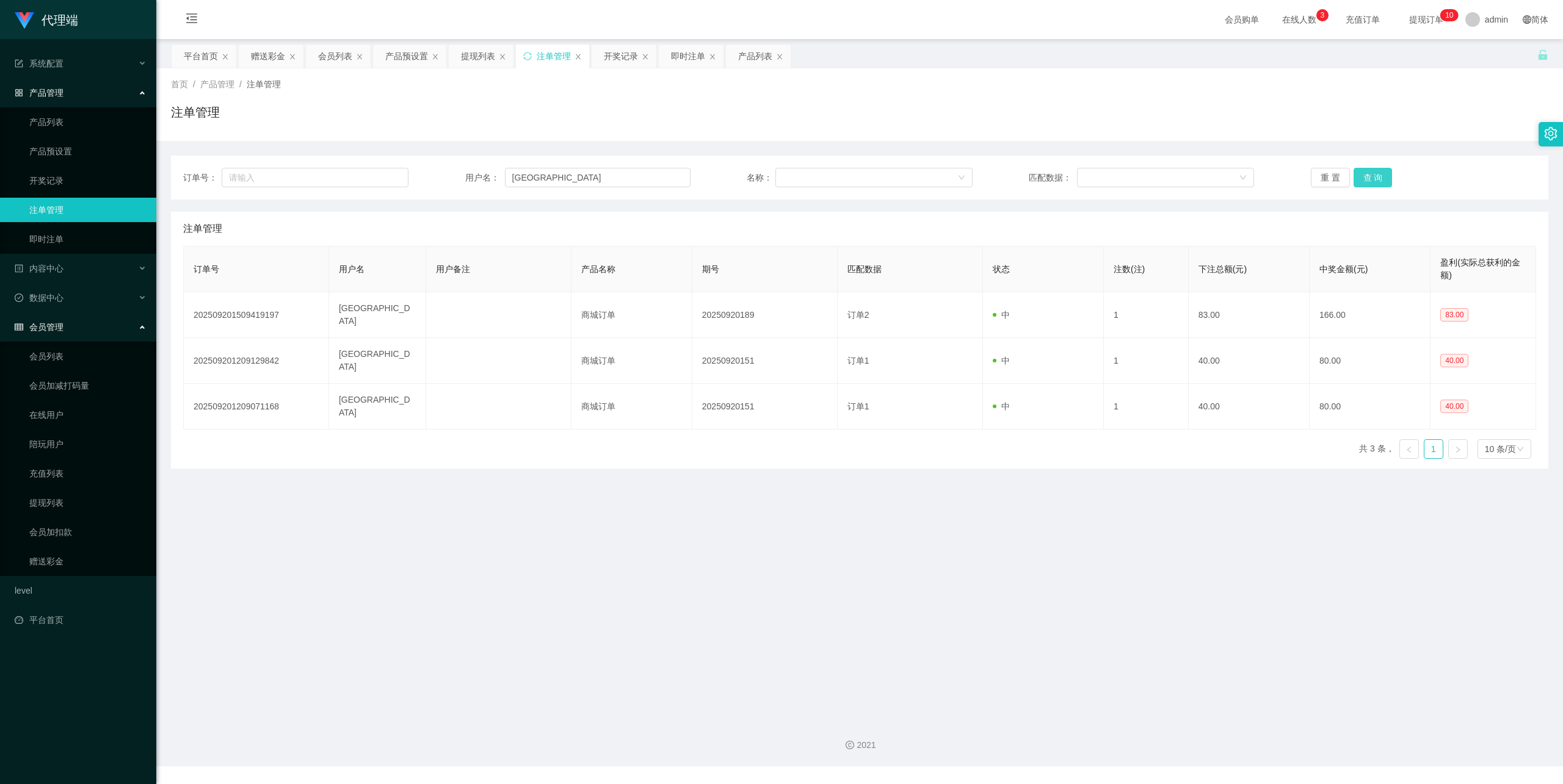
click at [1373, 179] on button "查 询" at bounding box center [1373, 177] width 39 height 19
click at [68, 559] on link "赠送彩金" at bounding box center [88, 561] width 117 height 24
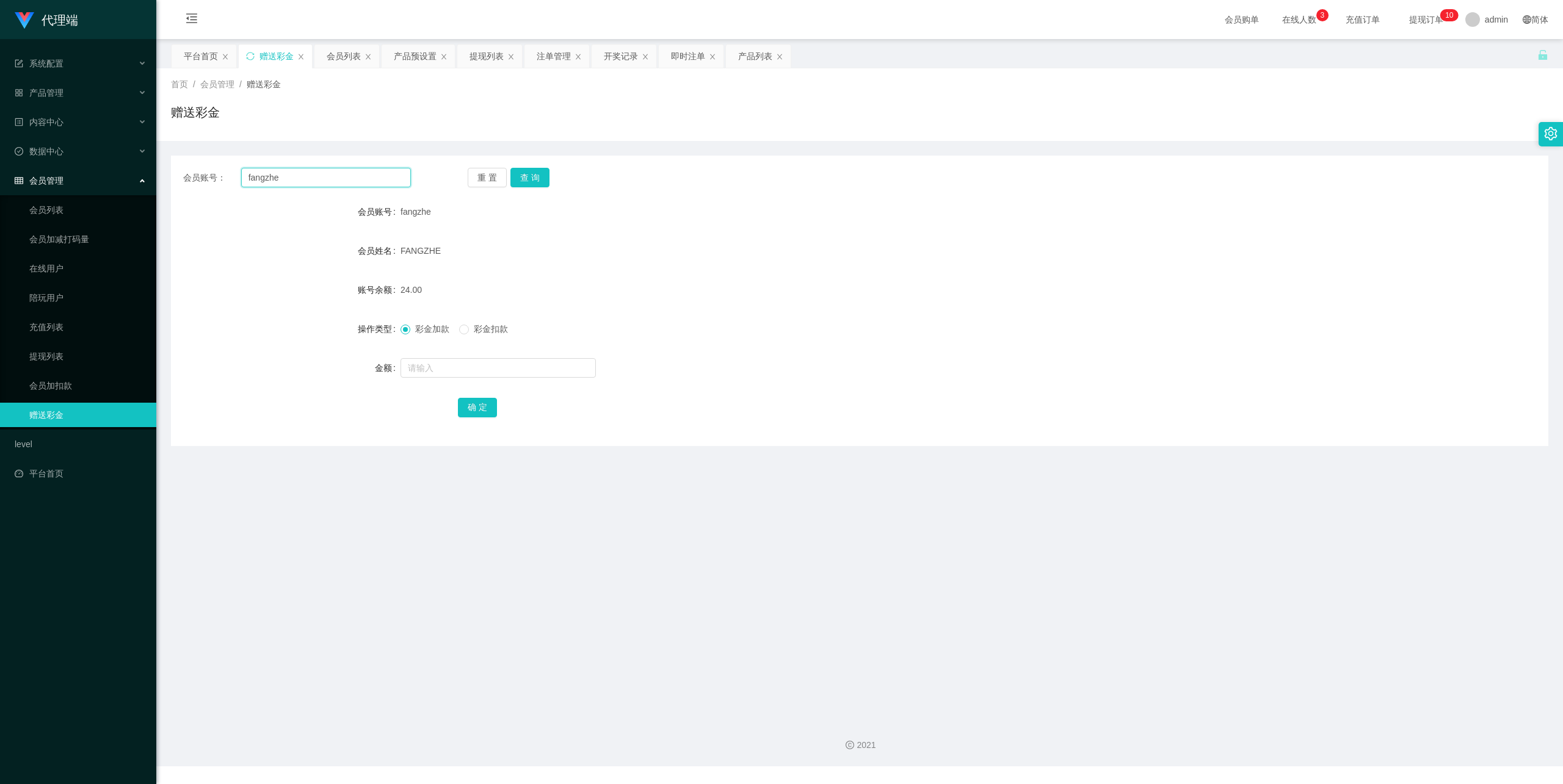
click at [332, 173] on input "fangzhe" at bounding box center [326, 177] width 169 height 19
paste input "[GEOGRAPHIC_DATA]"
type input "[GEOGRAPHIC_DATA]"
click at [536, 174] on button "查 询" at bounding box center [530, 177] width 39 height 19
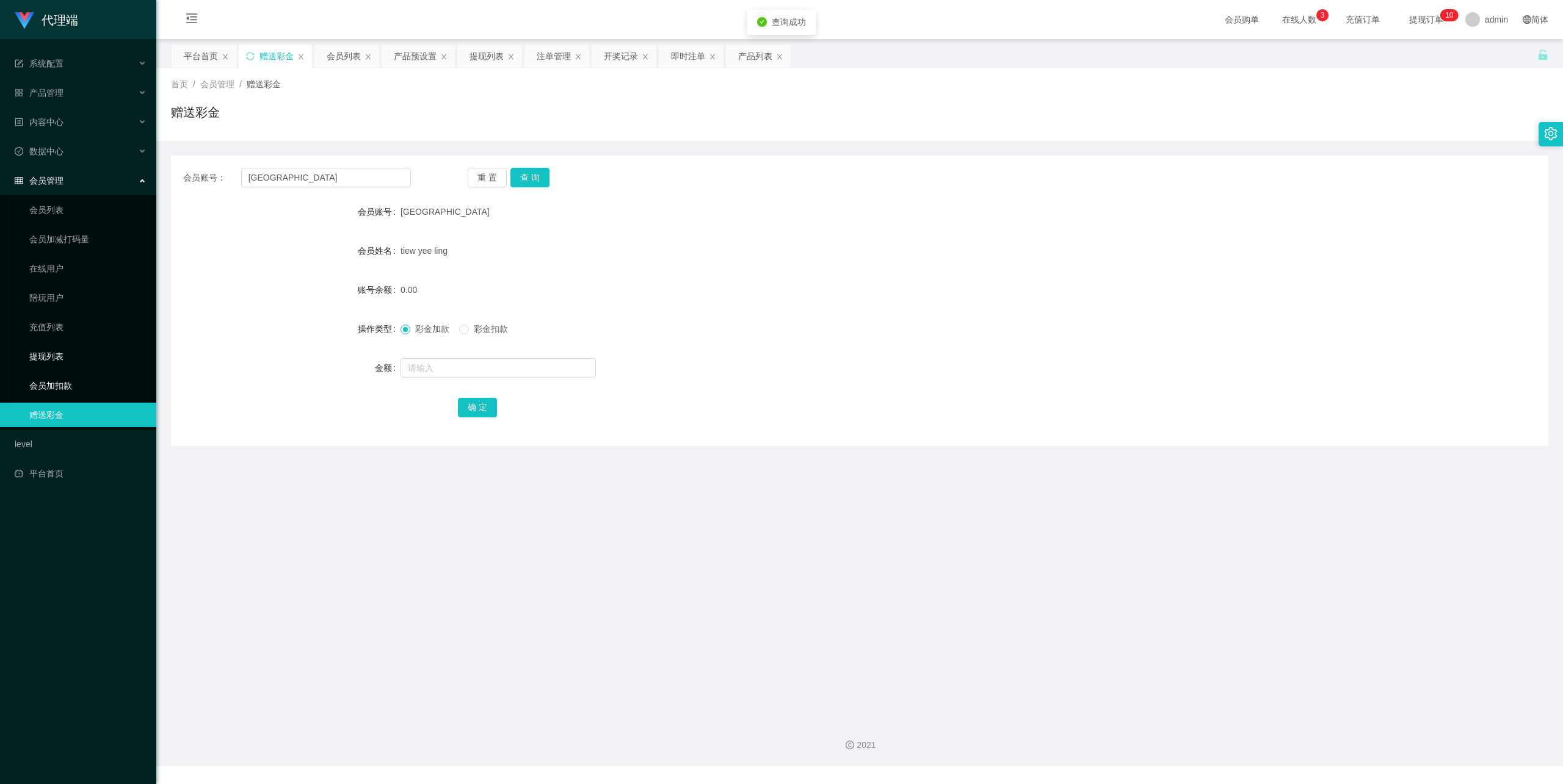
click at [77, 349] on link "提现列表" at bounding box center [88, 356] width 117 height 24
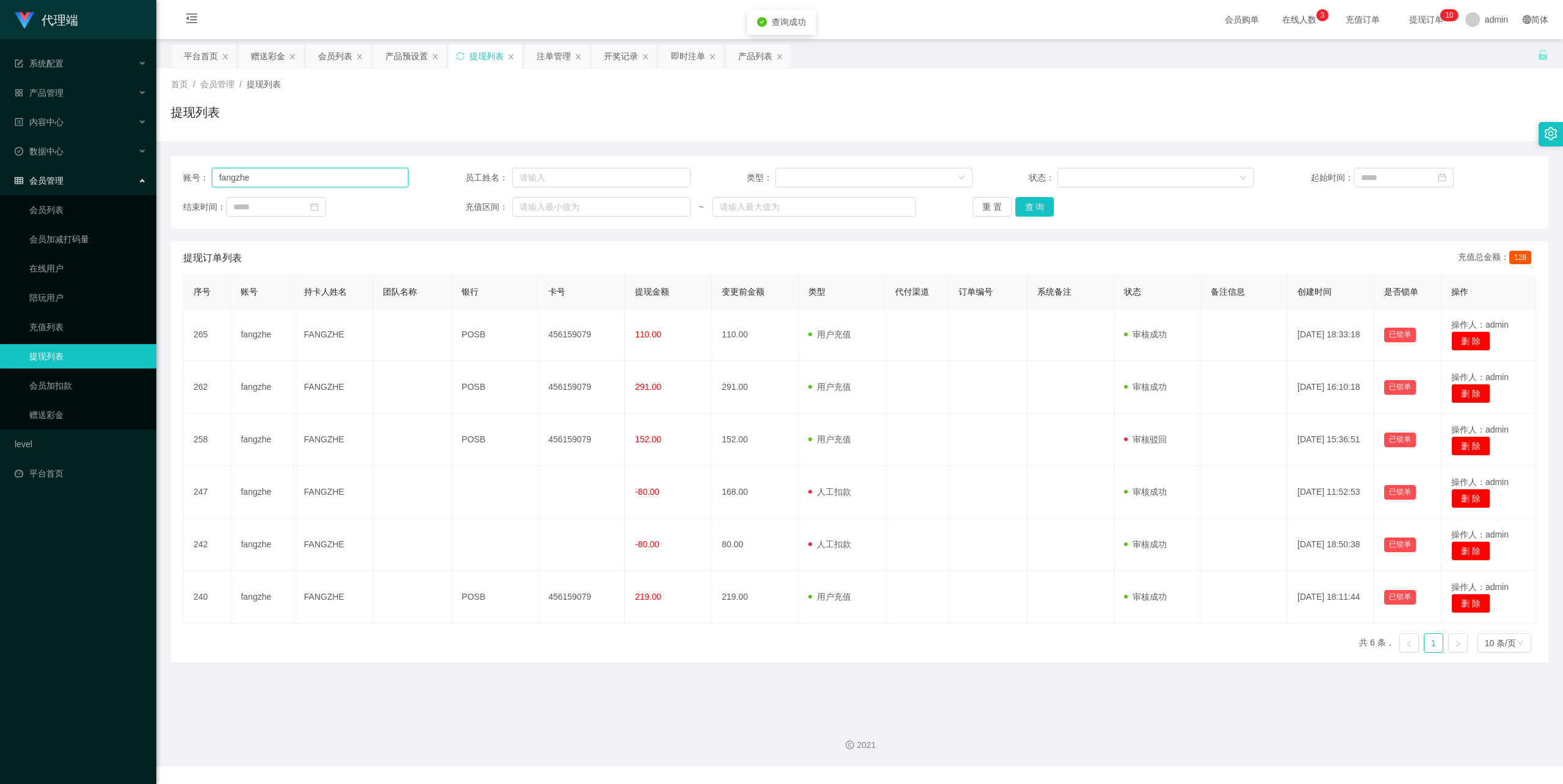
click at [309, 179] on input "fangzhe" at bounding box center [311, 177] width 197 height 19
paste input "[GEOGRAPHIC_DATA]"
type input "[GEOGRAPHIC_DATA]"
click at [1037, 201] on button "查 询" at bounding box center [1034, 207] width 39 height 19
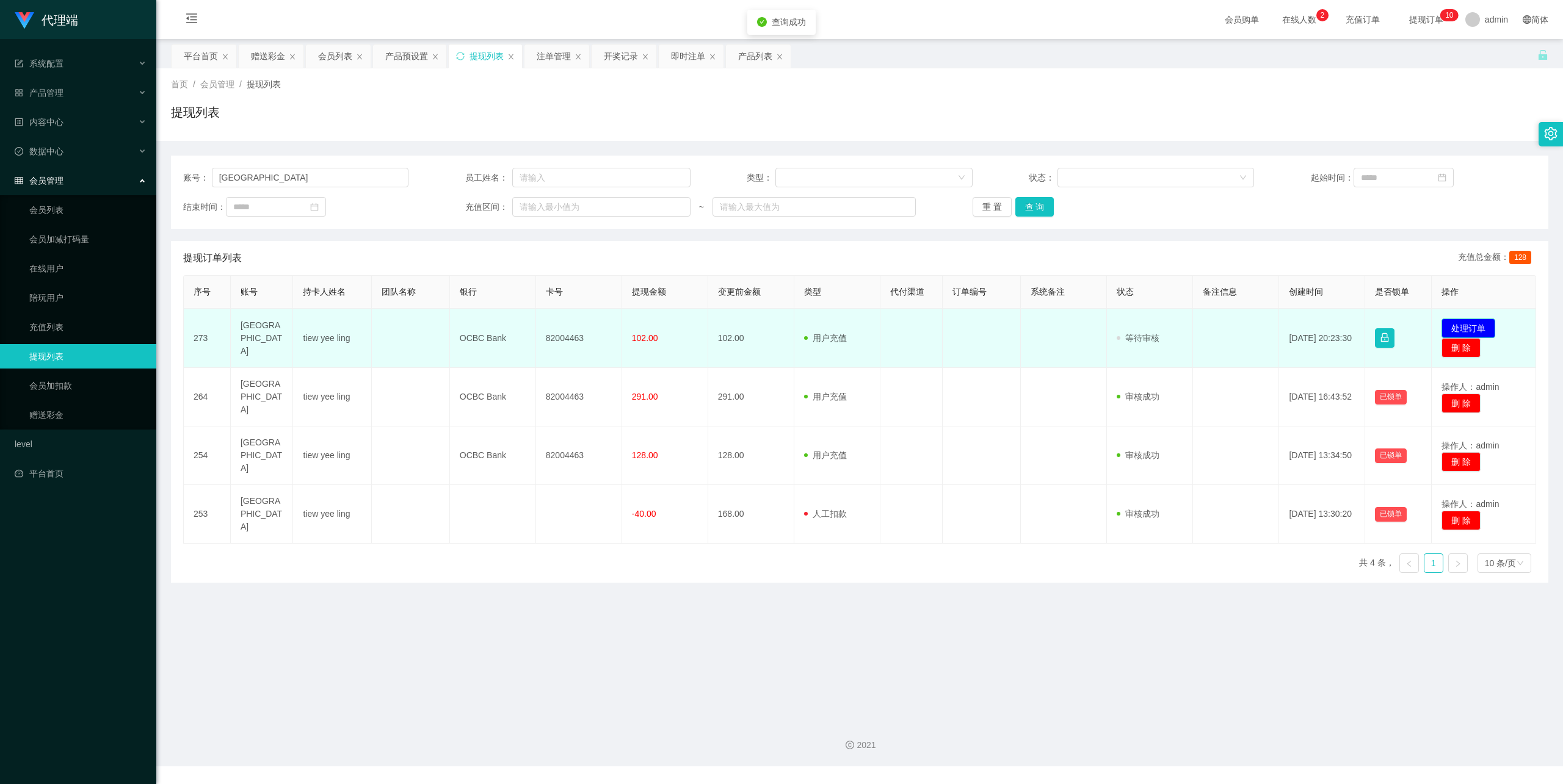
click at [1461, 321] on button "处理订单" at bounding box center [1468, 328] width 54 height 19
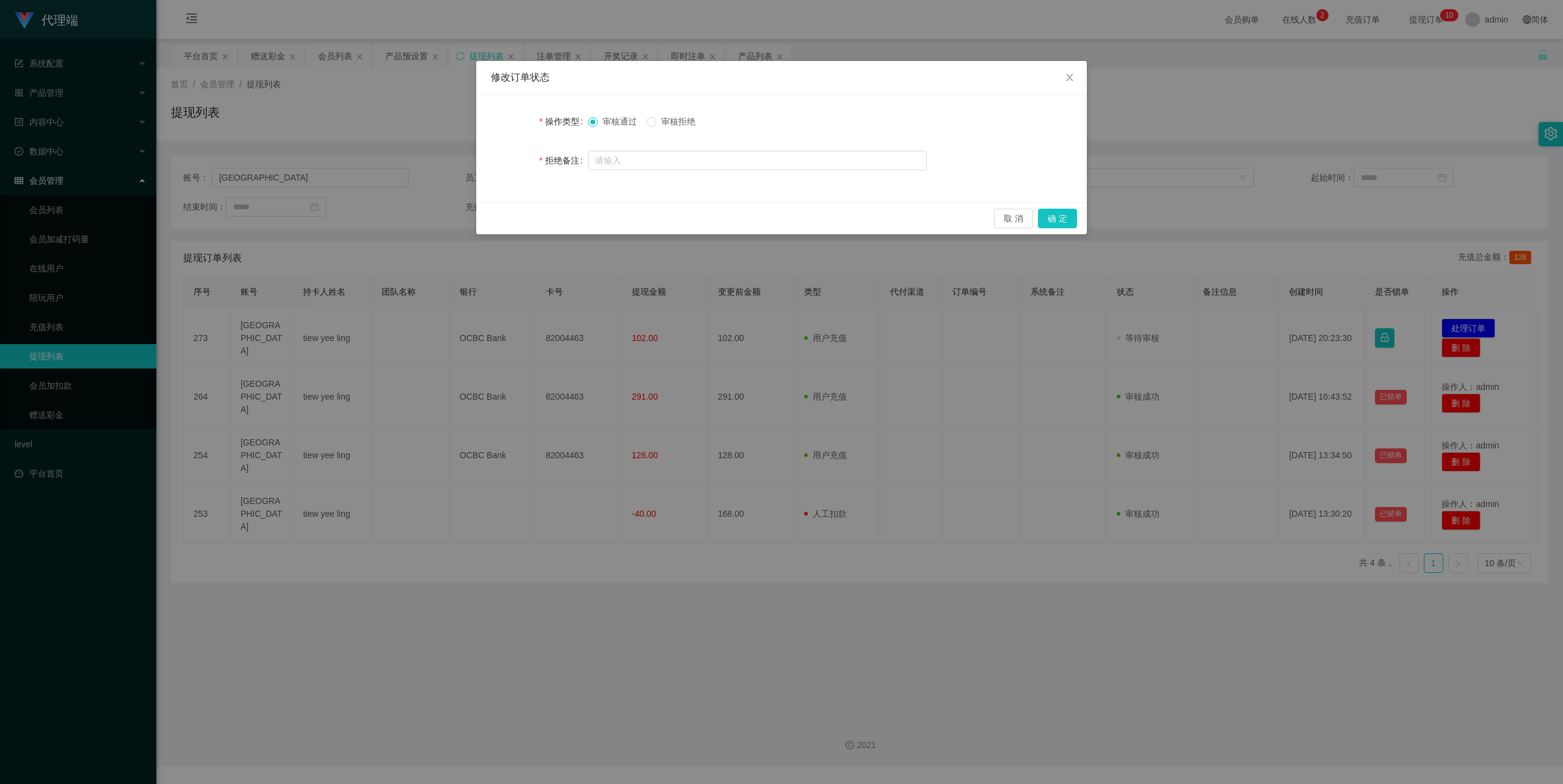
click at [1256, 139] on div "修改订单状态 操作类型 审核通过 审核拒绝 拒绝备注 取 消 确 定" at bounding box center [781, 392] width 1563 height 784
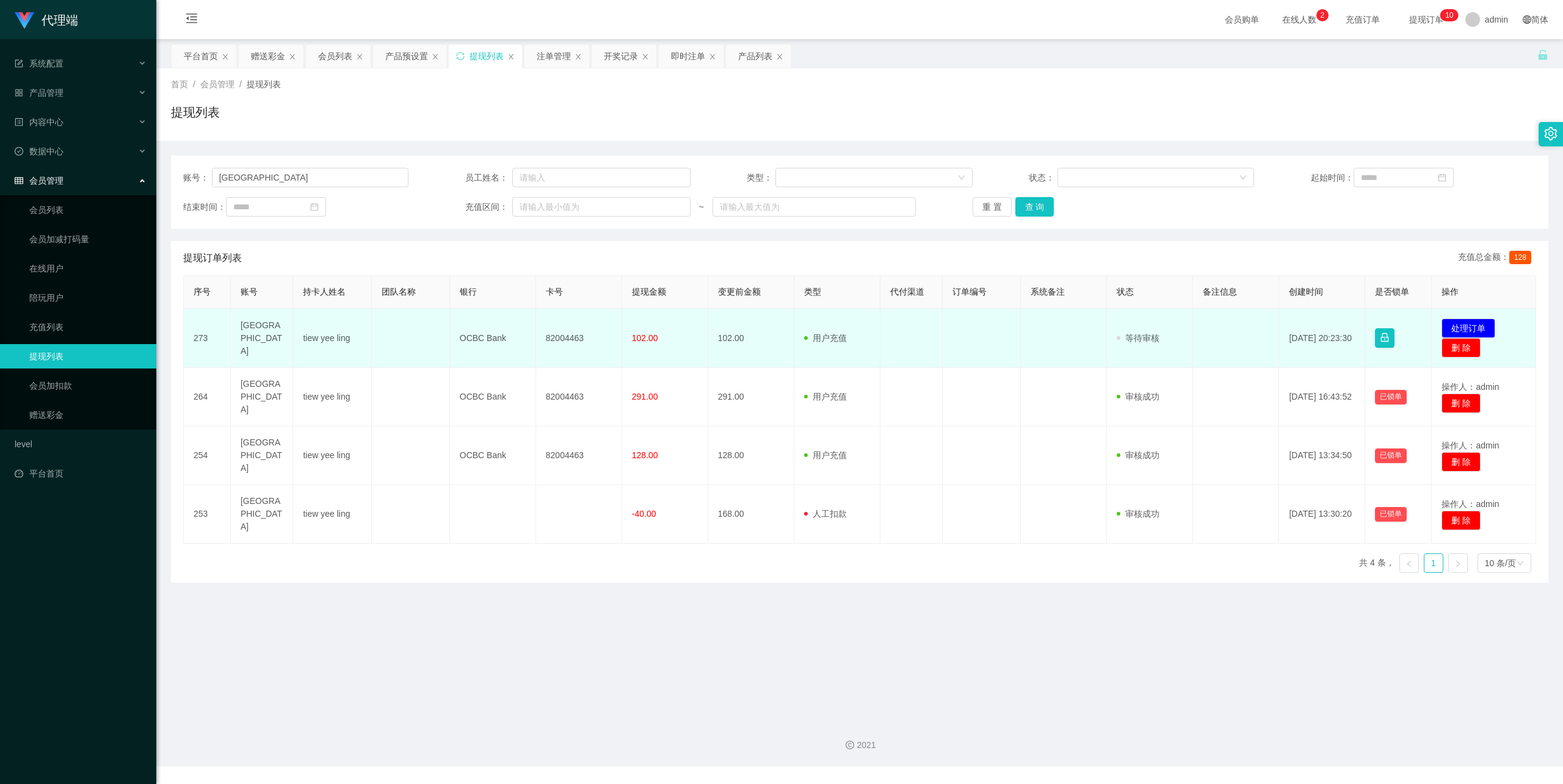
click at [569, 334] on td "82004463" at bounding box center [579, 338] width 86 height 59
copy td "82004463"
click at [1456, 327] on button "处理订单" at bounding box center [1468, 328] width 54 height 19
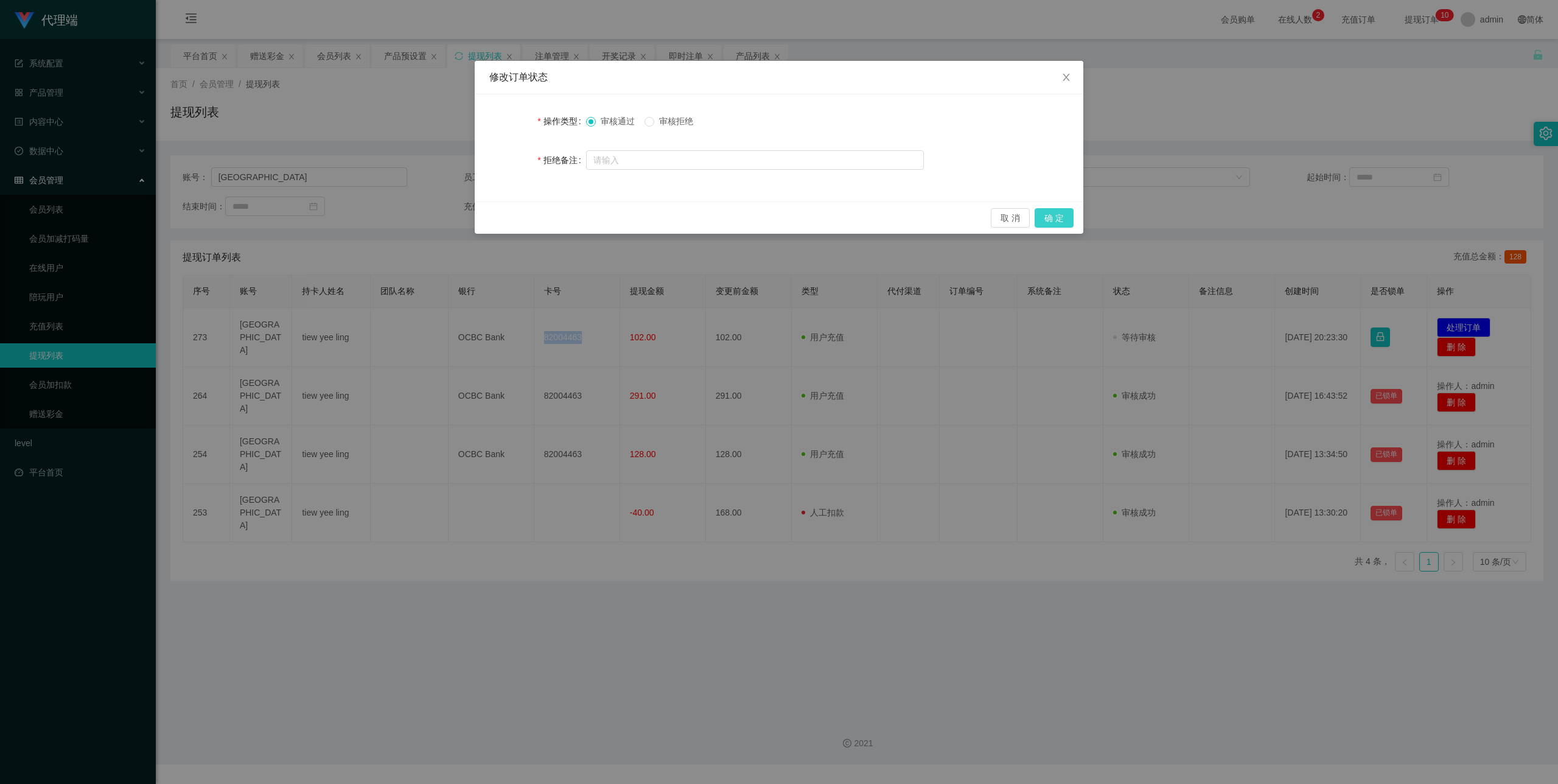
click at [1065, 223] on button "确 定" at bounding box center [1054, 218] width 39 height 19
